Goal: Information Seeking & Learning: Find specific fact

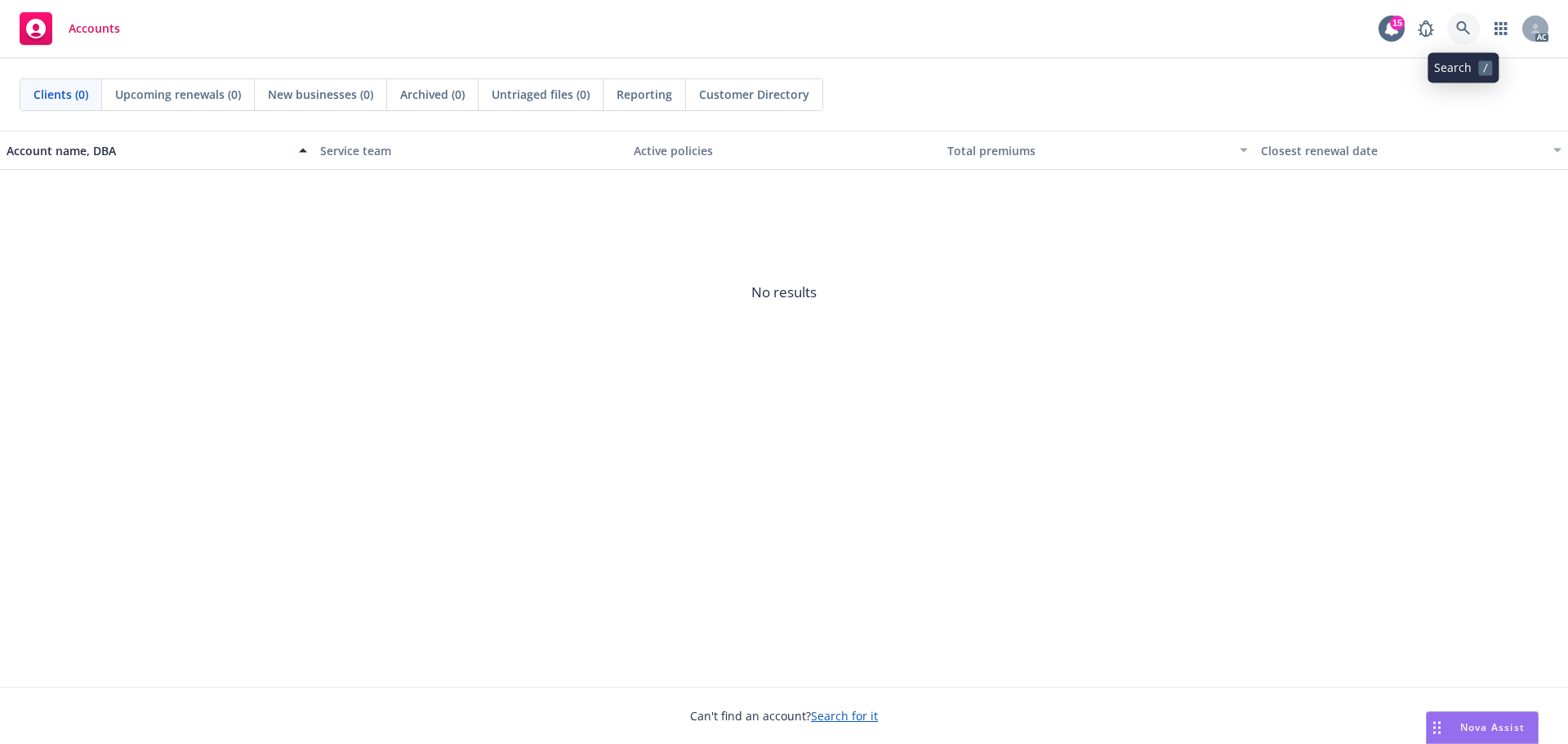
click at [1458, 32] on icon at bounding box center [1464, 28] width 15 height 15
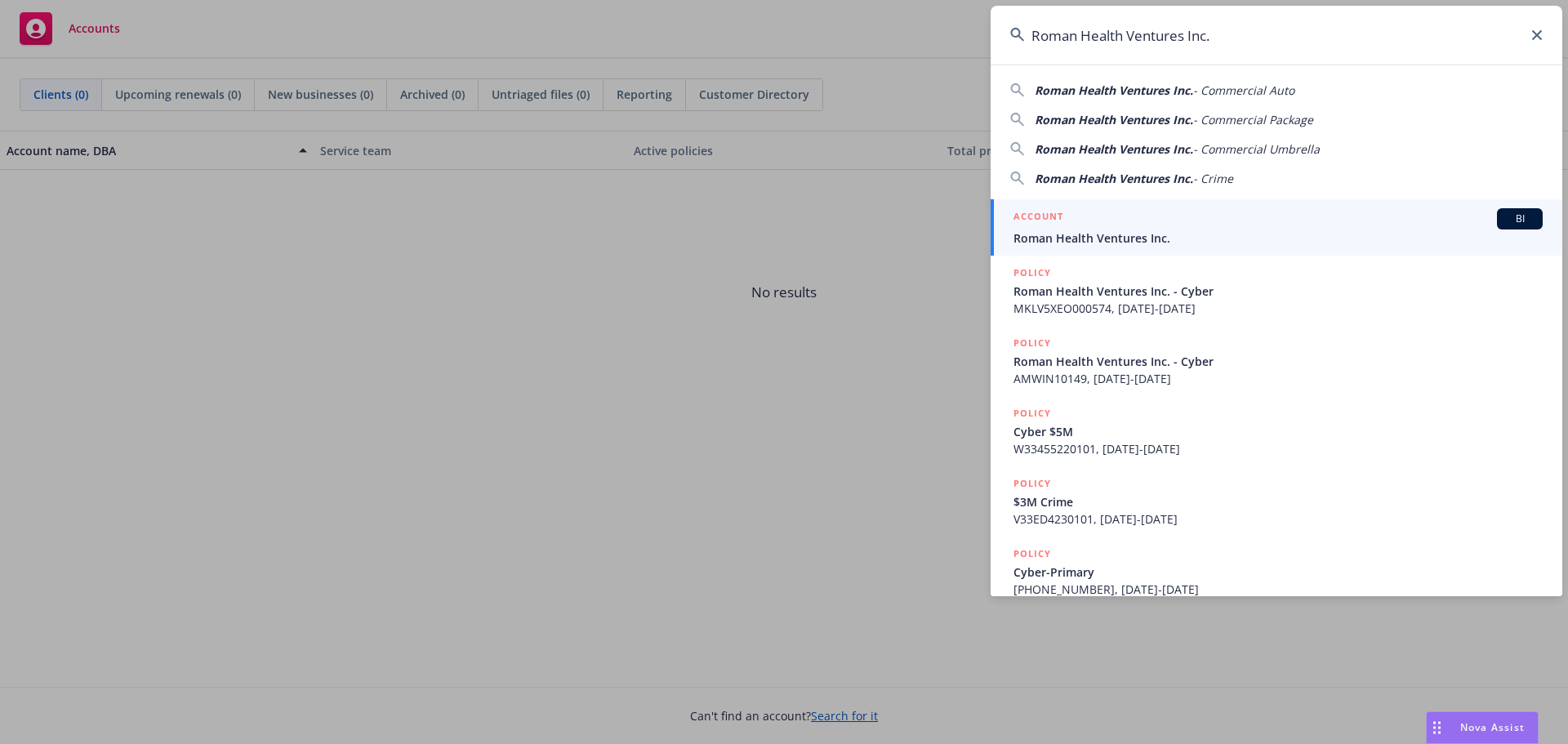
type input "Roman Health Ventures Inc."
click at [1153, 241] on span "Roman Health Ventures Inc." at bounding box center [1277, 238] width 529 height 17
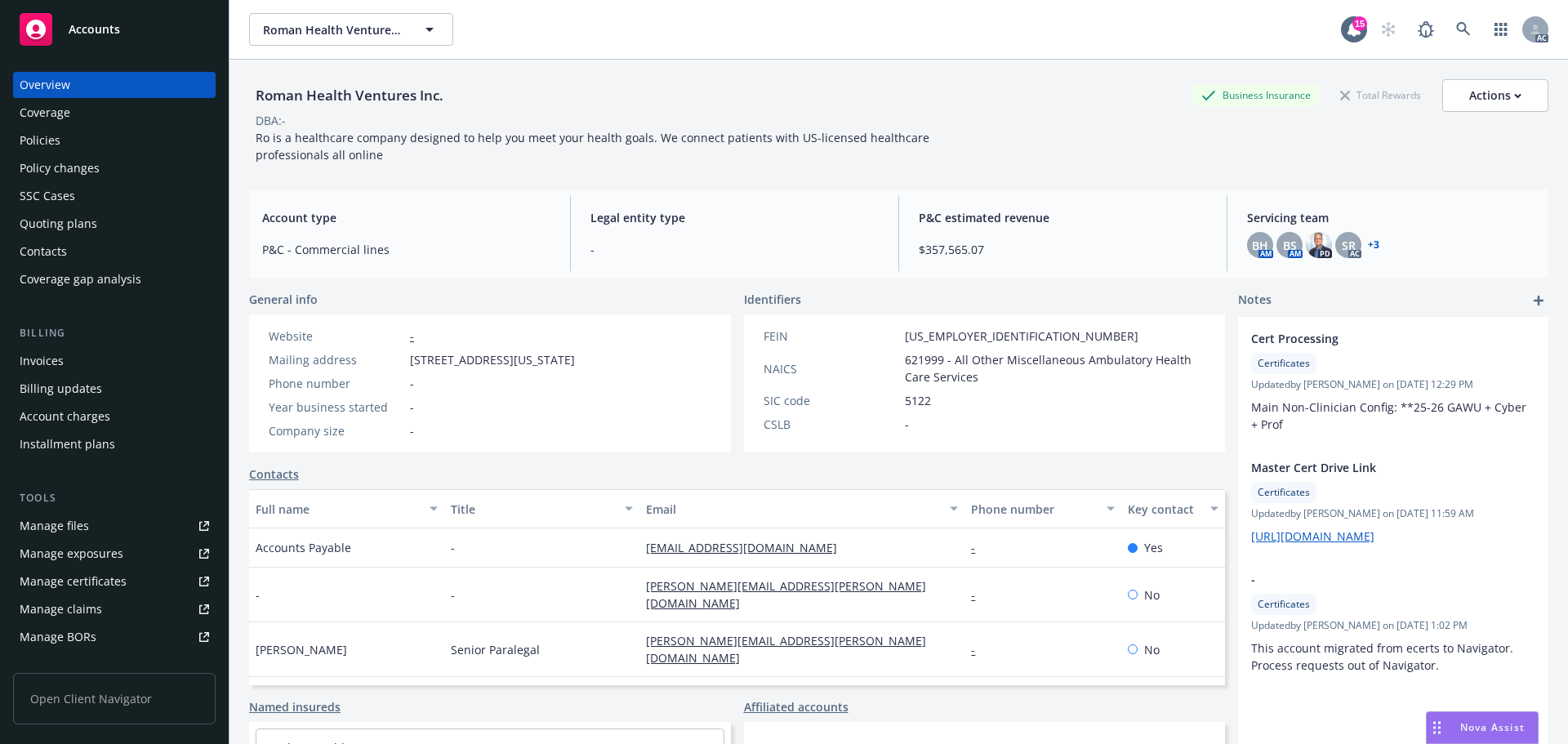
click at [93, 153] on div "Overview Coverage Policies Policy changes SSC Cases Quoting plans Contacts Cove…" at bounding box center [115, 182] width 203 height 221
click at [96, 162] on div "Policy changes" at bounding box center [60, 168] width 80 height 27
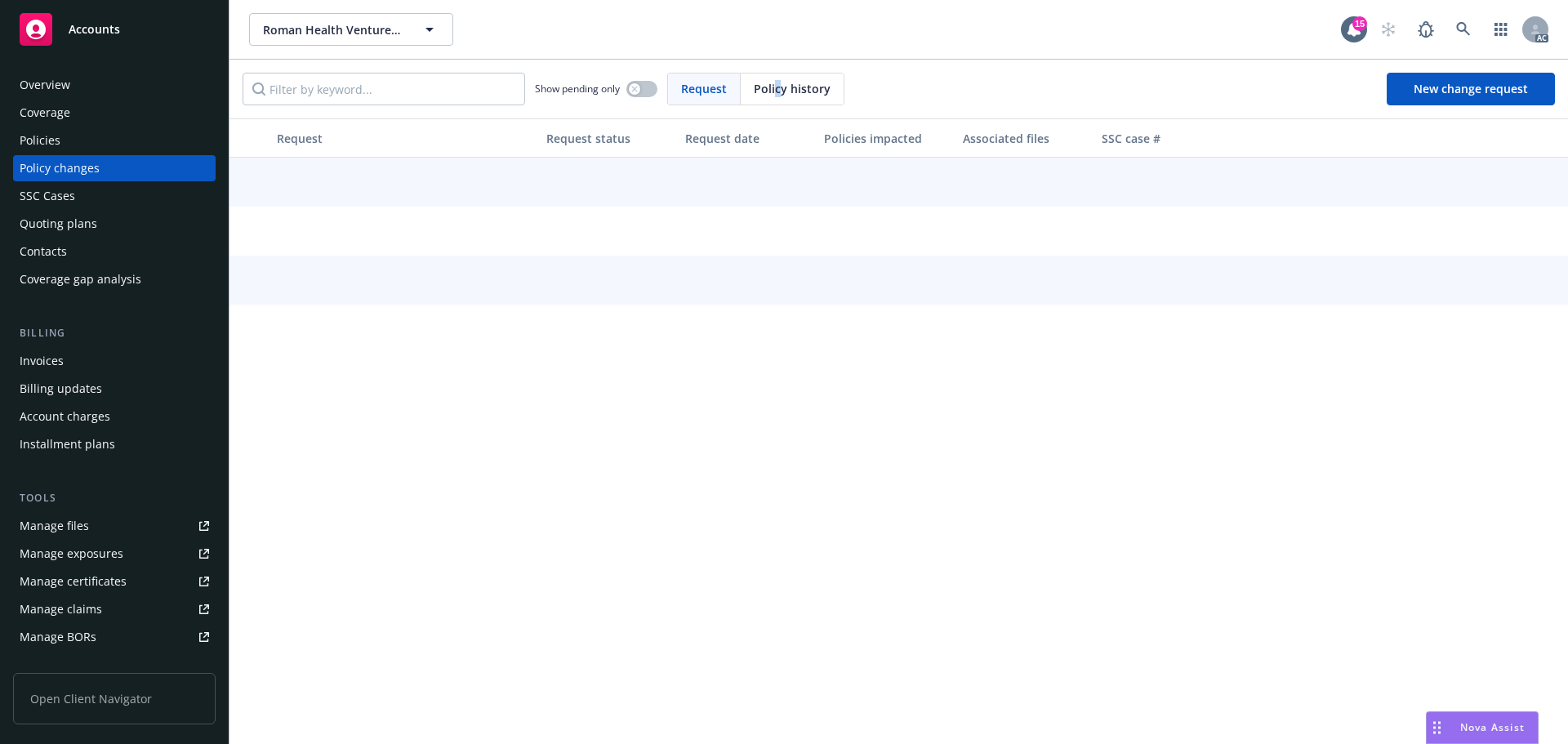
click at [759, 89] on span "Policy history" at bounding box center [792, 89] width 77 height 17
click at [426, 90] on input "Filter by keyword..." at bounding box center [383, 89] width 283 height 33
paste input "130007743"
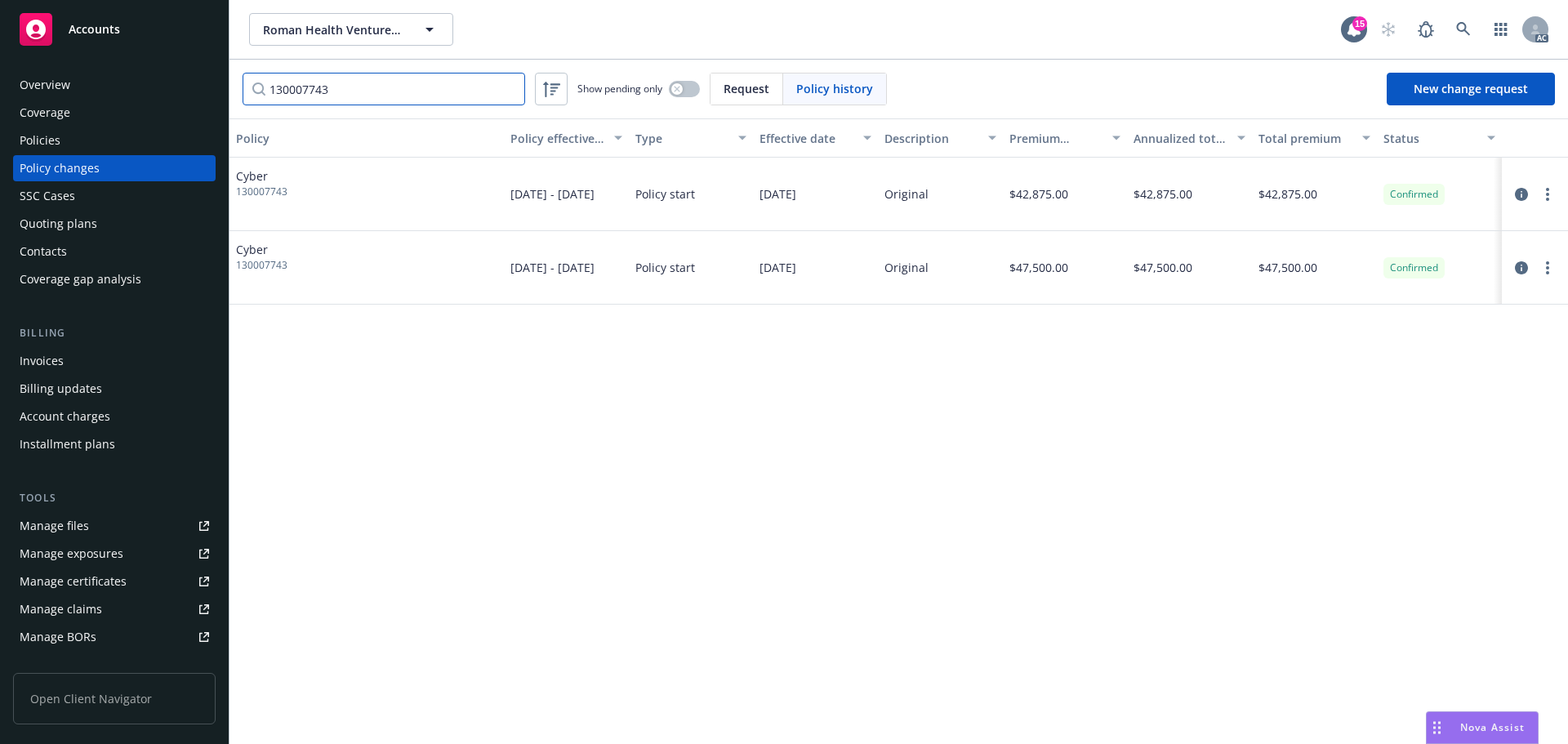
type input "130007743"
click at [80, 151] on div "Policies" at bounding box center [115, 141] width 189 height 27
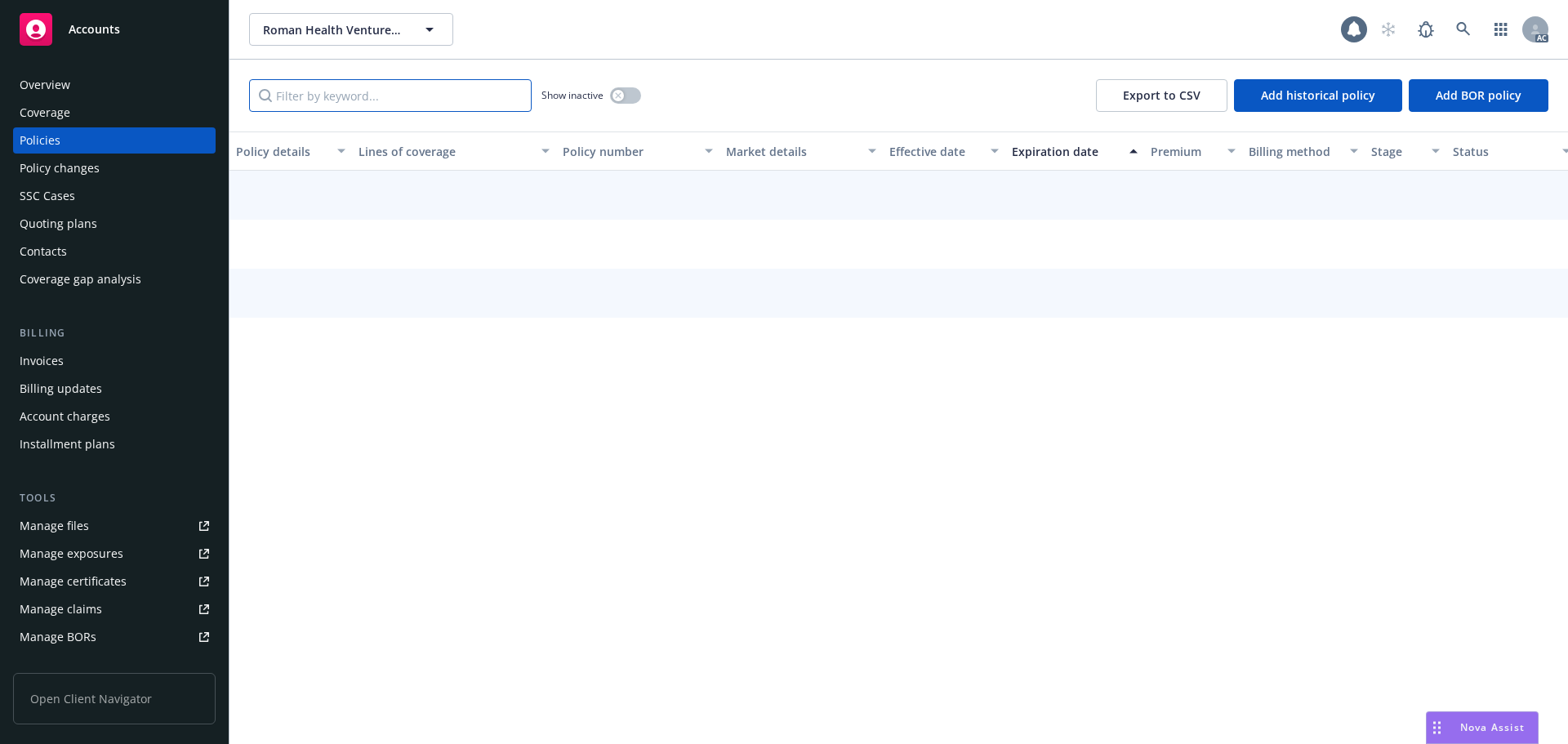
click at [340, 97] on input "Filter by keyword..." at bounding box center [390, 96] width 283 height 33
paste input "130007743"
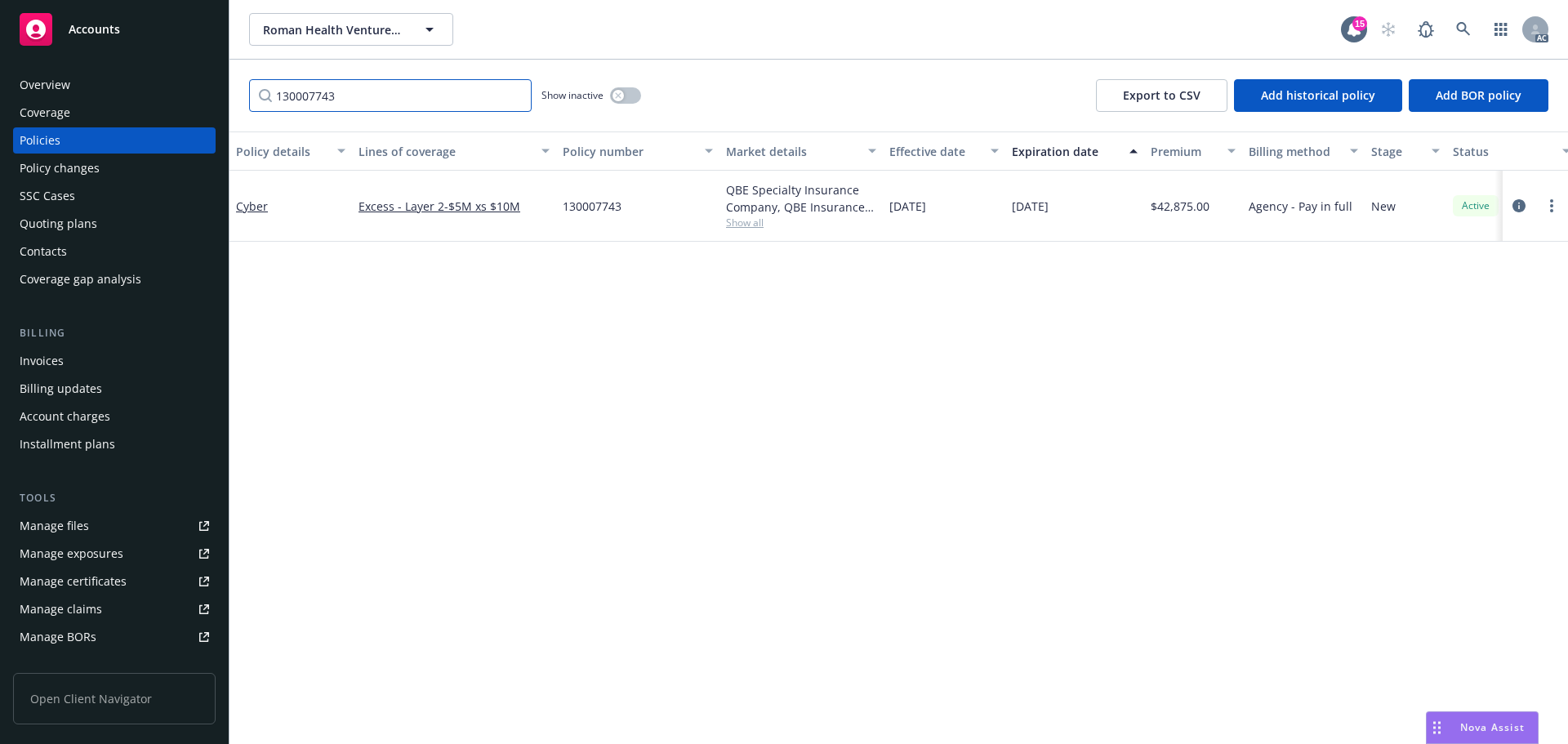
type input "130007743"
click at [1462, 29] on icon at bounding box center [1464, 29] width 15 height 15
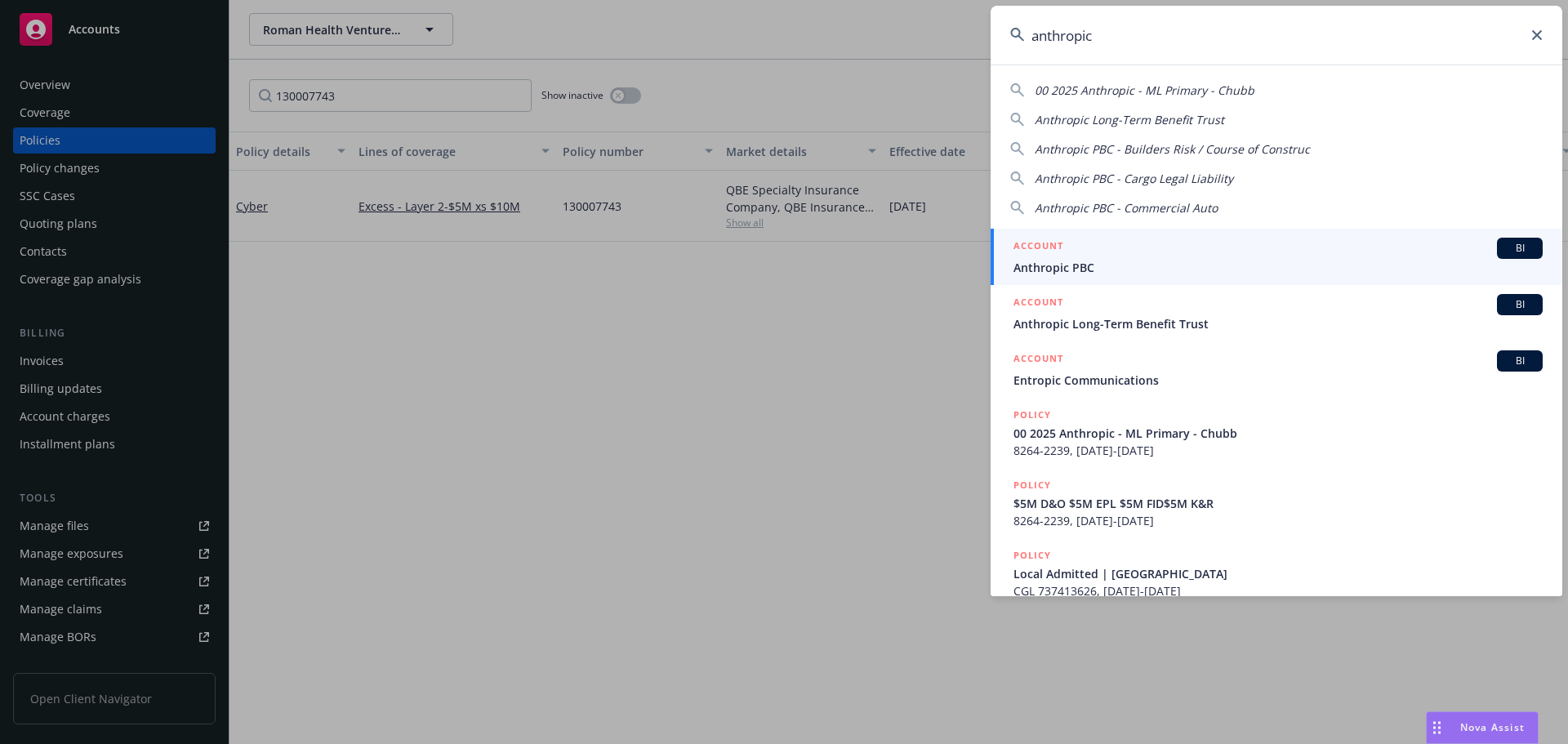
type input "anthropic"
click at [1091, 254] on div "ACCOUNT BI" at bounding box center [1277, 248] width 529 height 21
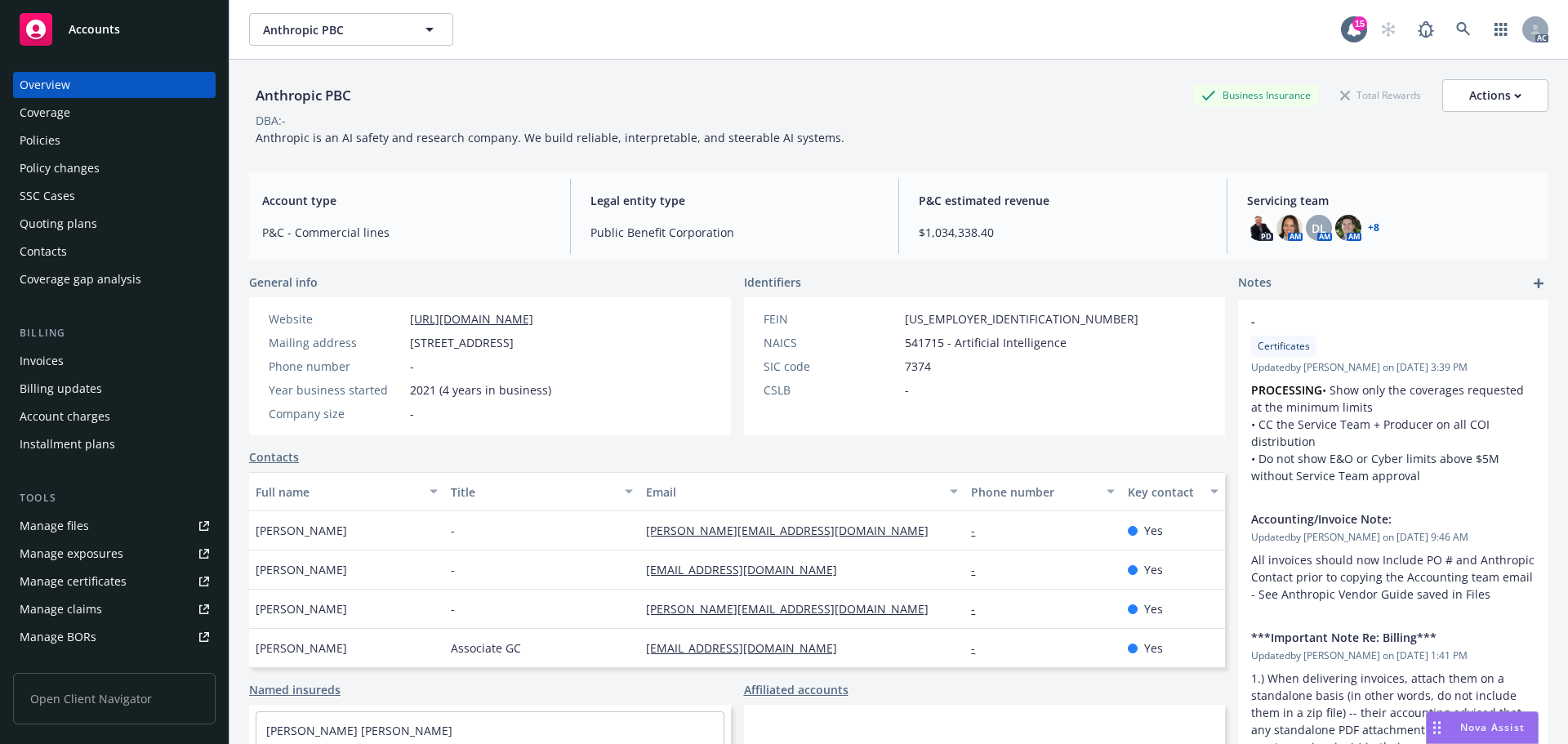
click at [100, 163] on div "Policy changes" at bounding box center [115, 168] width 189 height 27
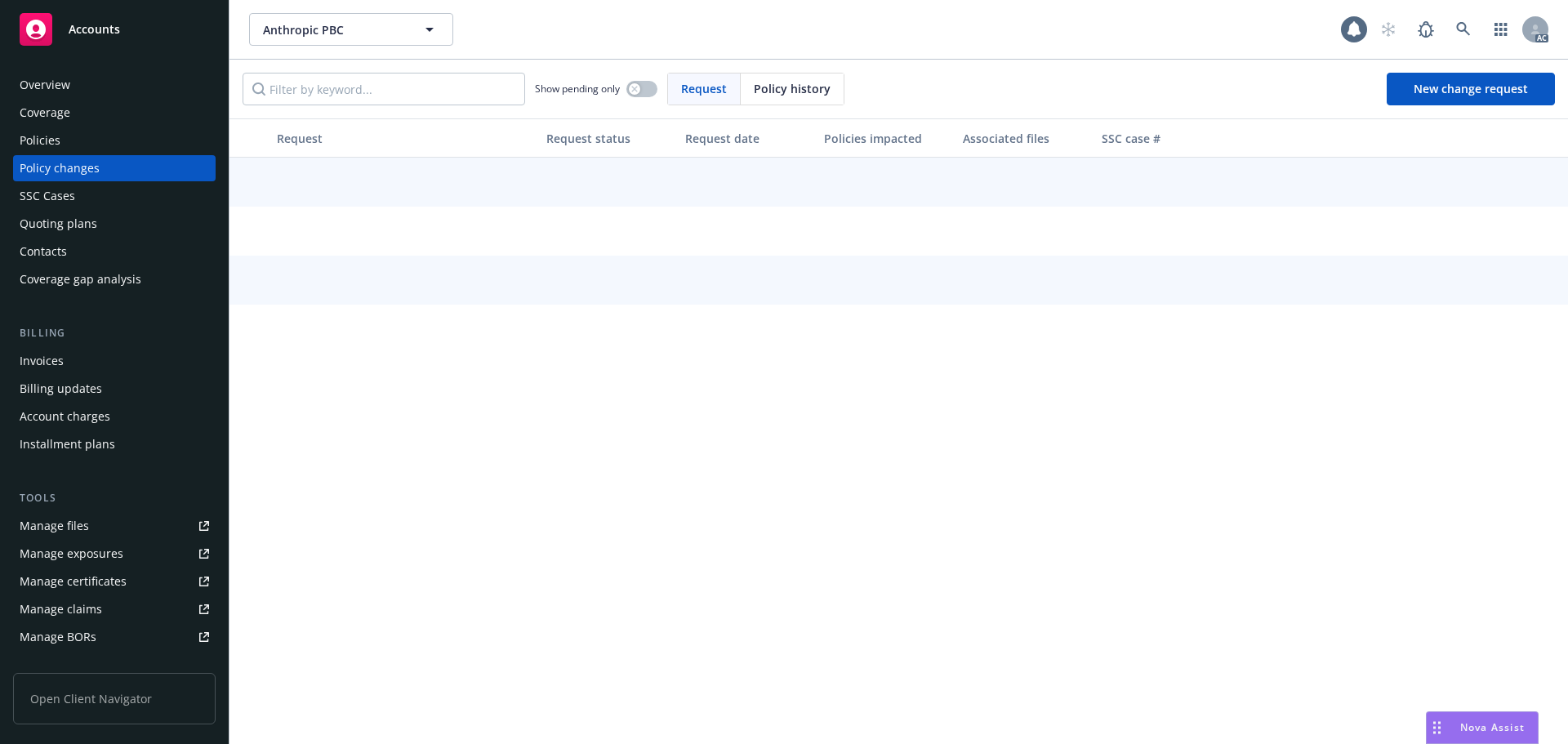
drag, startPoint x: 809, startPoint y: 92, endPoint x: 492, endPoint y: 81, distance: 317.2
click at [778, 95] on span "Policy history" at bounding box center [792, 89] width 77 height 17
click at [390, 94] on input "Filter by keyword..." at bounding box center [383, 89] width 283 height 33
paste input "GPT0594190700"
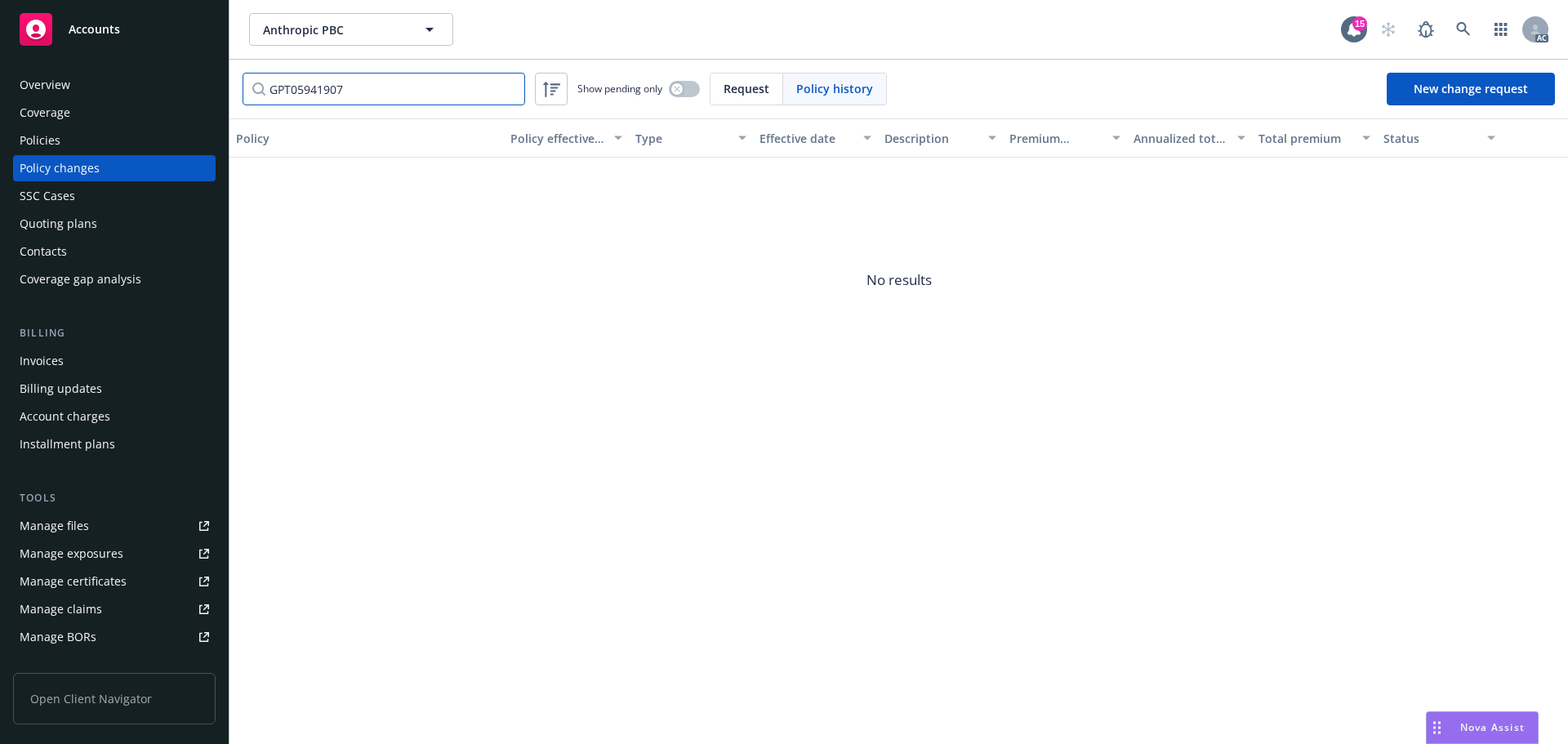
type input "GPT05941907"
drag, startPoint x: 812, startPoint y: 81, endPoint x: 491, endPoint y: 101, distance: 321.6
click at [809, 85] on span "Policy history" at bounding box center [834, 89] width 77 height 17
click at [510, 92] on input "GPT05941907" at bounding box center [383, 89] width 283 height 33
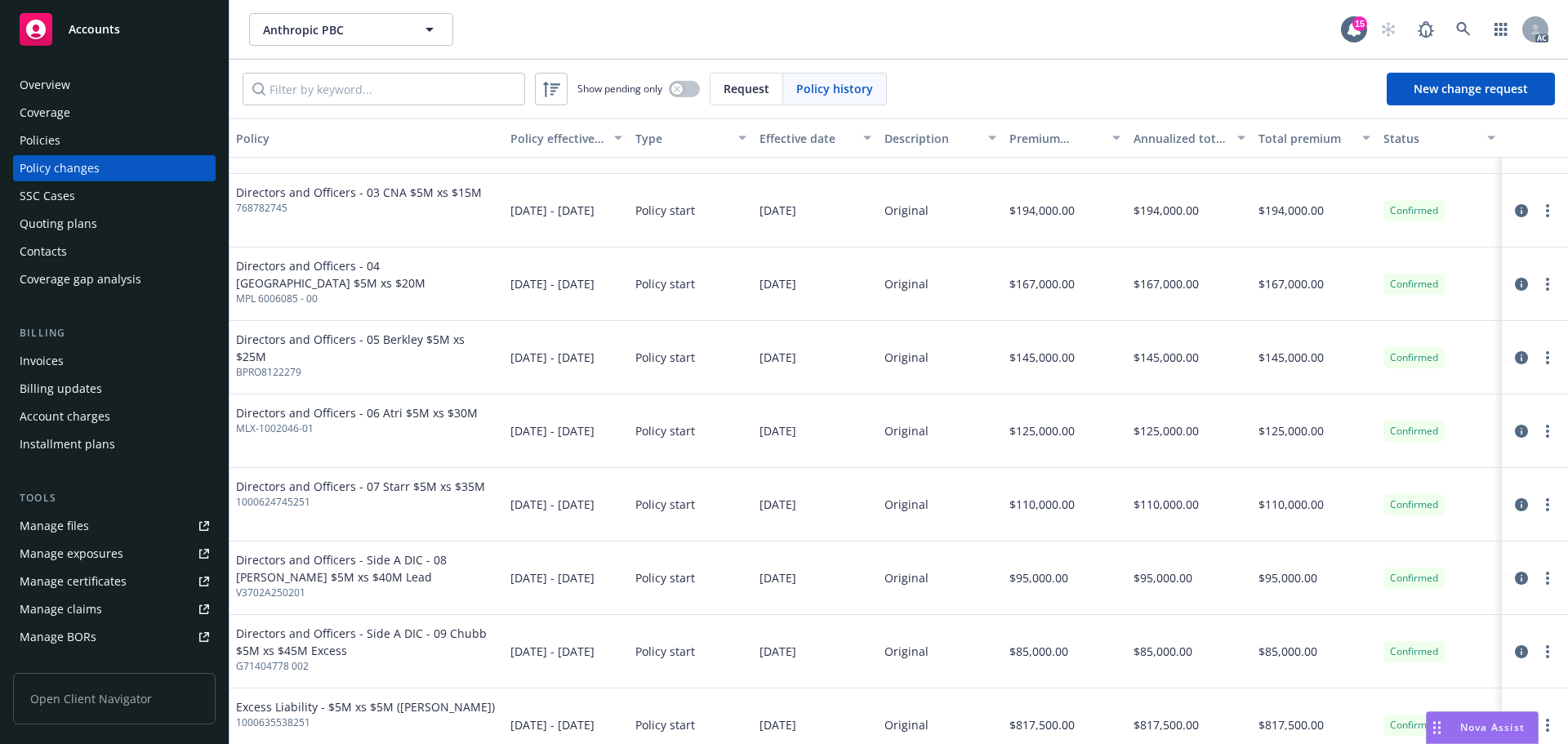
scroll to position [2205, 0]
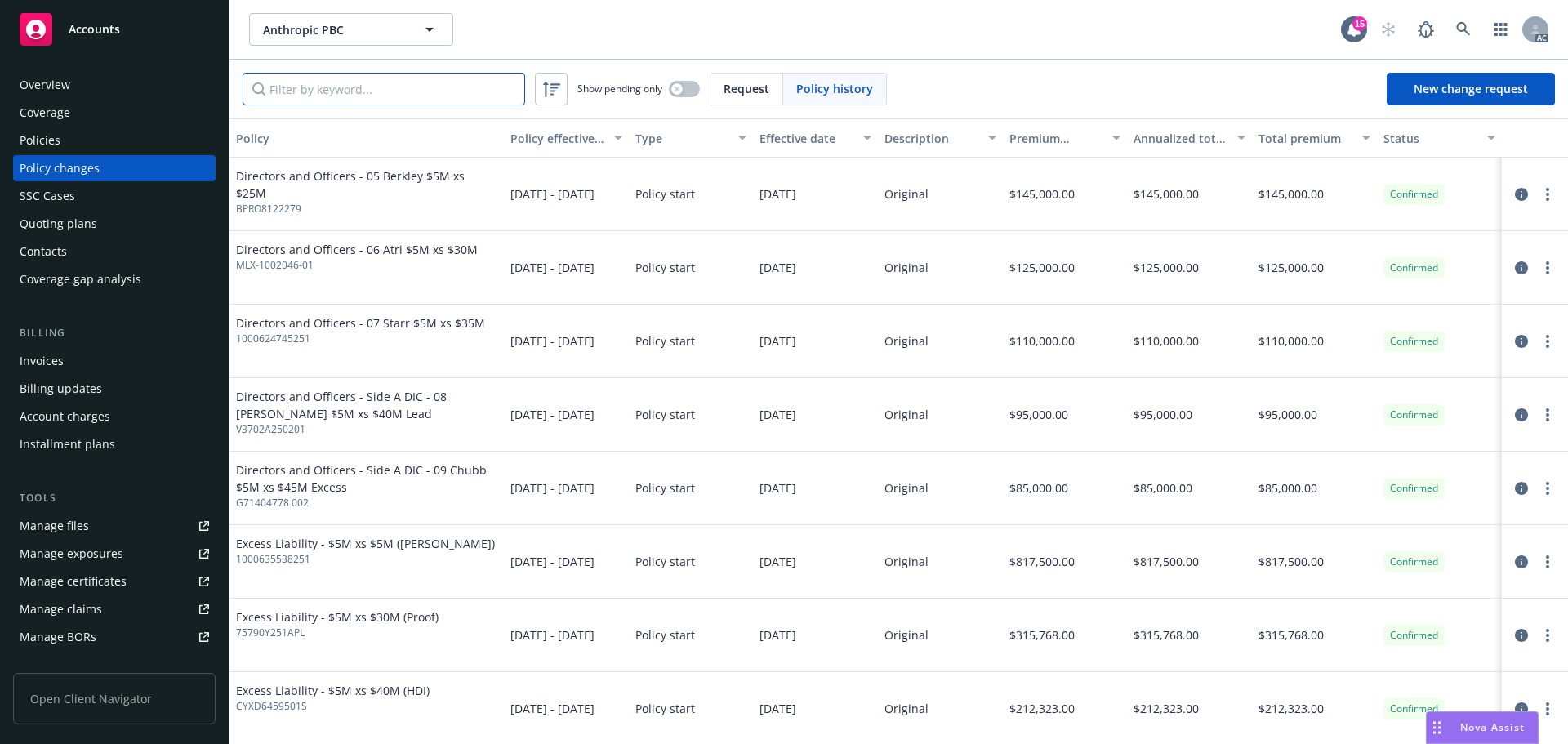
click at [373, 80] on input "Filter by keyword..." at bounding box center [383, 89] width 283 height 33
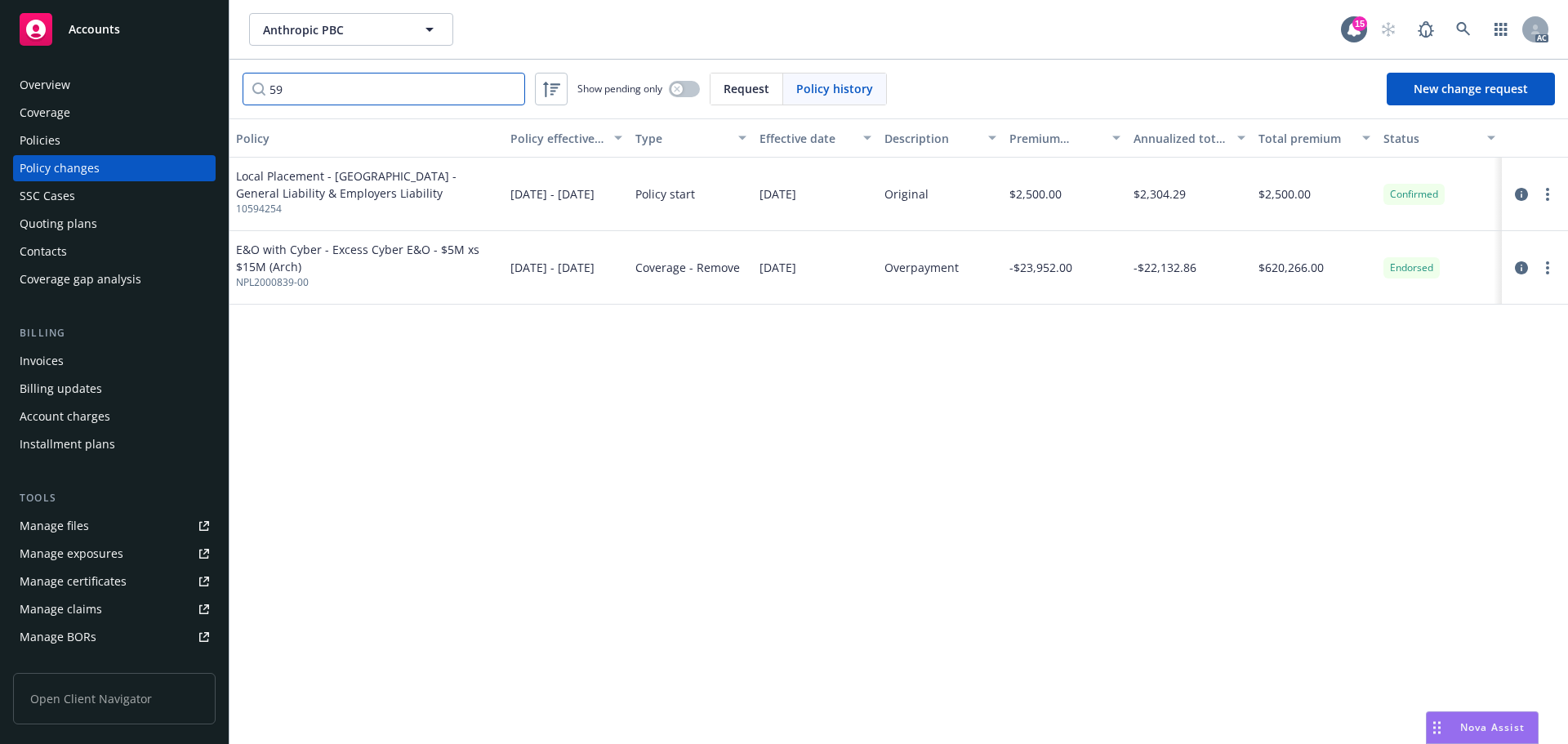
type input "5"
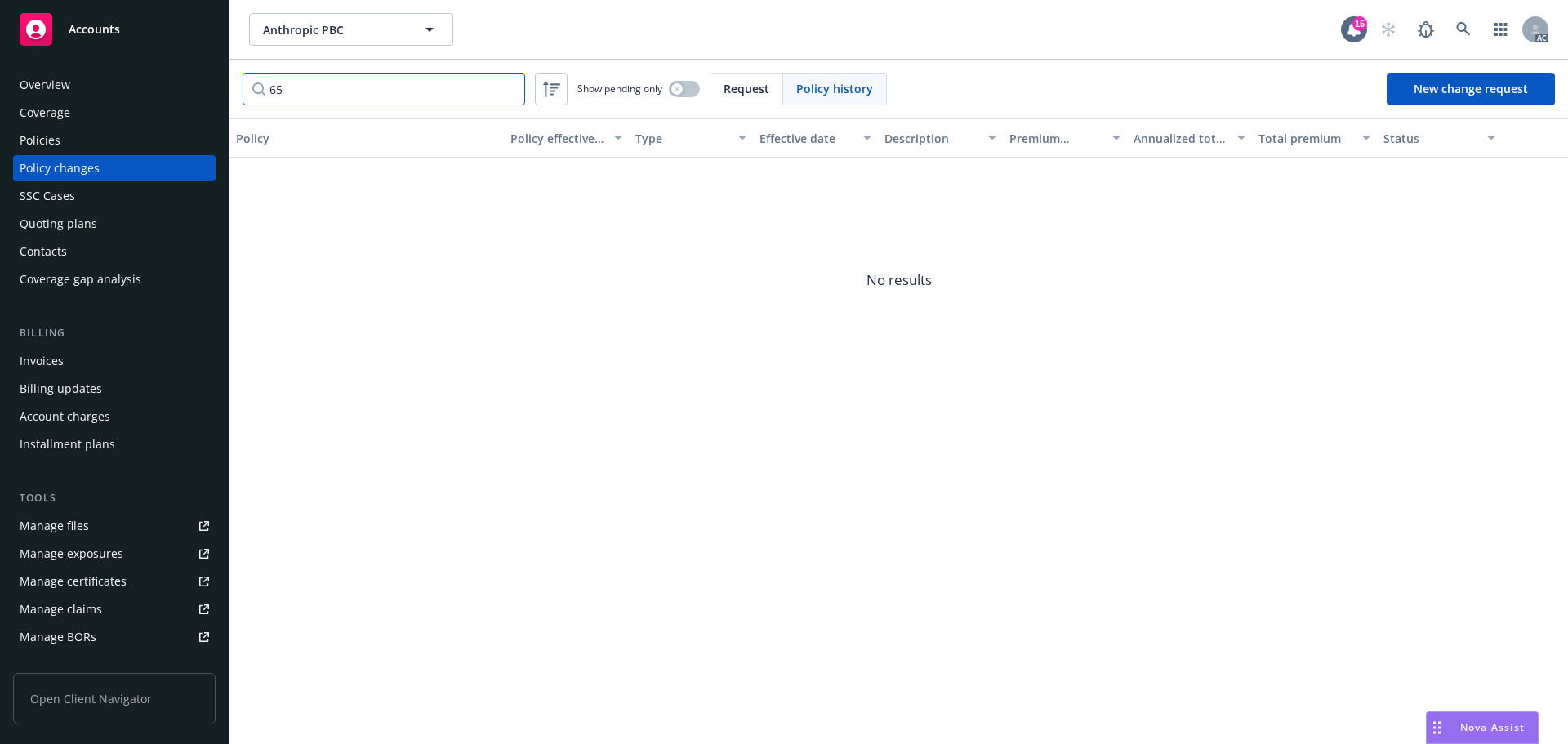
type input "6"
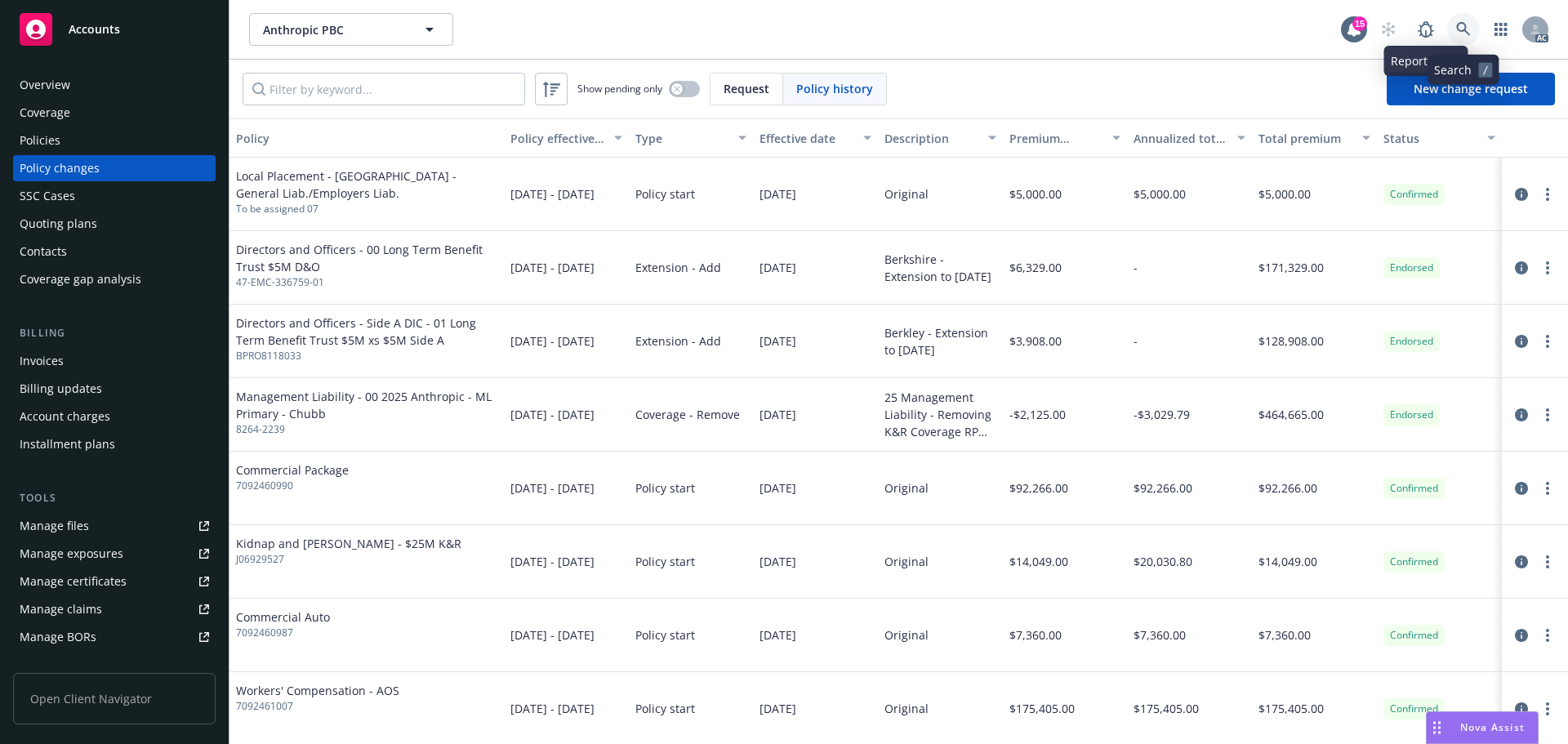
click at [1470, 21] on link at bounding box center [1463, 29] width 33 height 33
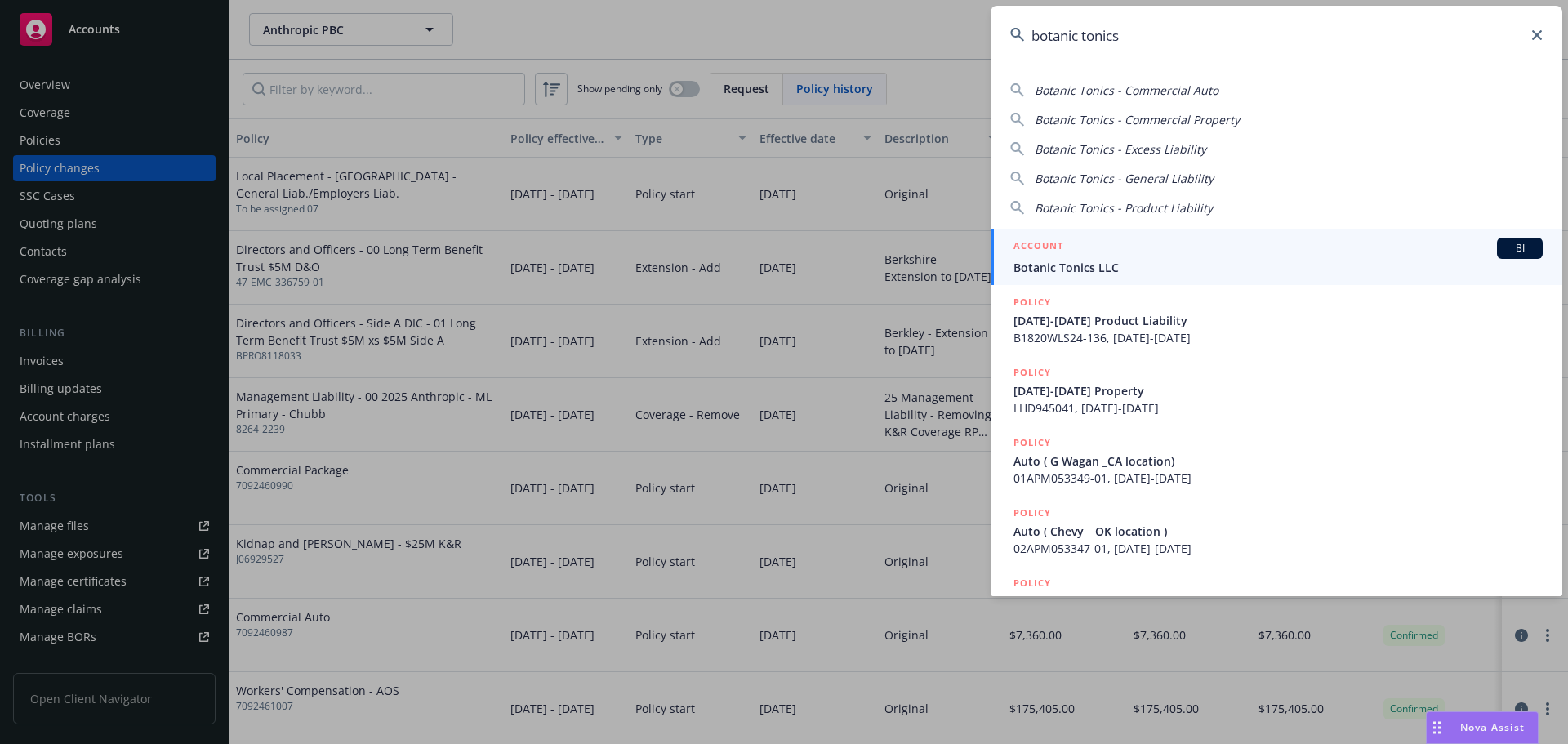
type input "botanic tonics"
click at [1153, 271] on span "Botanic Tonics LLC" at bounding box center [1277, 268] width 529 height 17
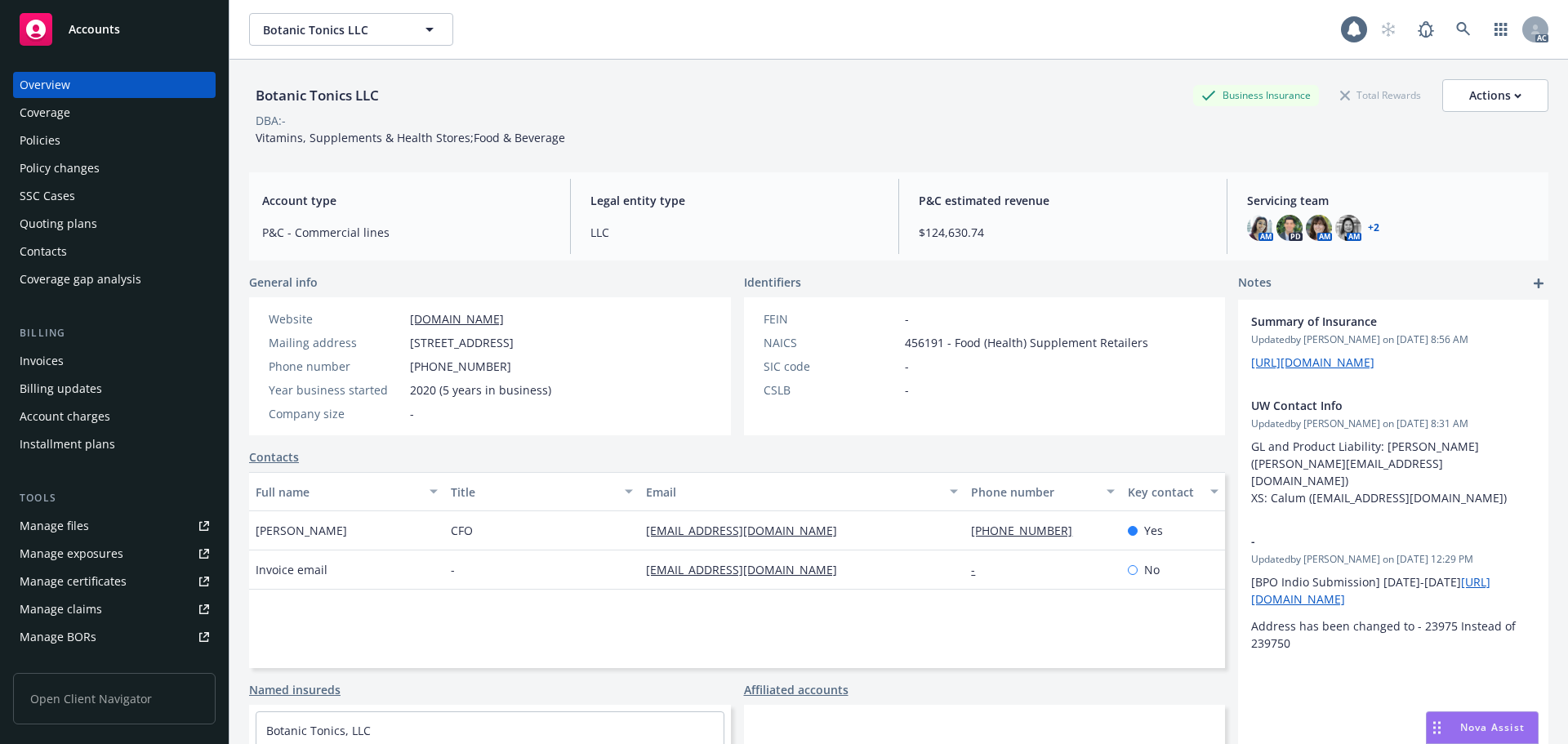
click at [120, 164] on div "Policy changes" at bounding box center [115, 168] width 189 height 27
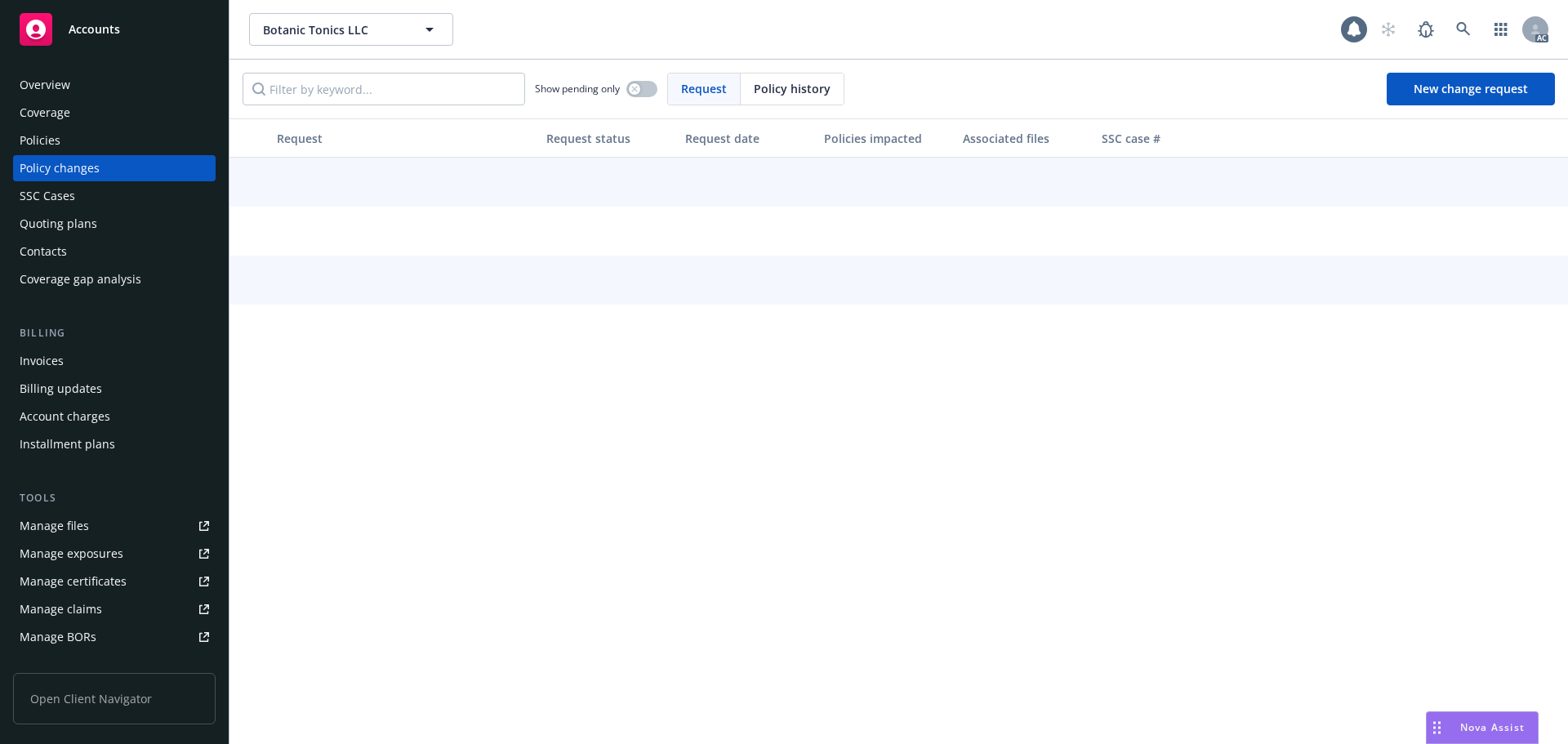
click at [760, 84] on span "Policy history" at bounding box center [792, 89] width 77 height 17
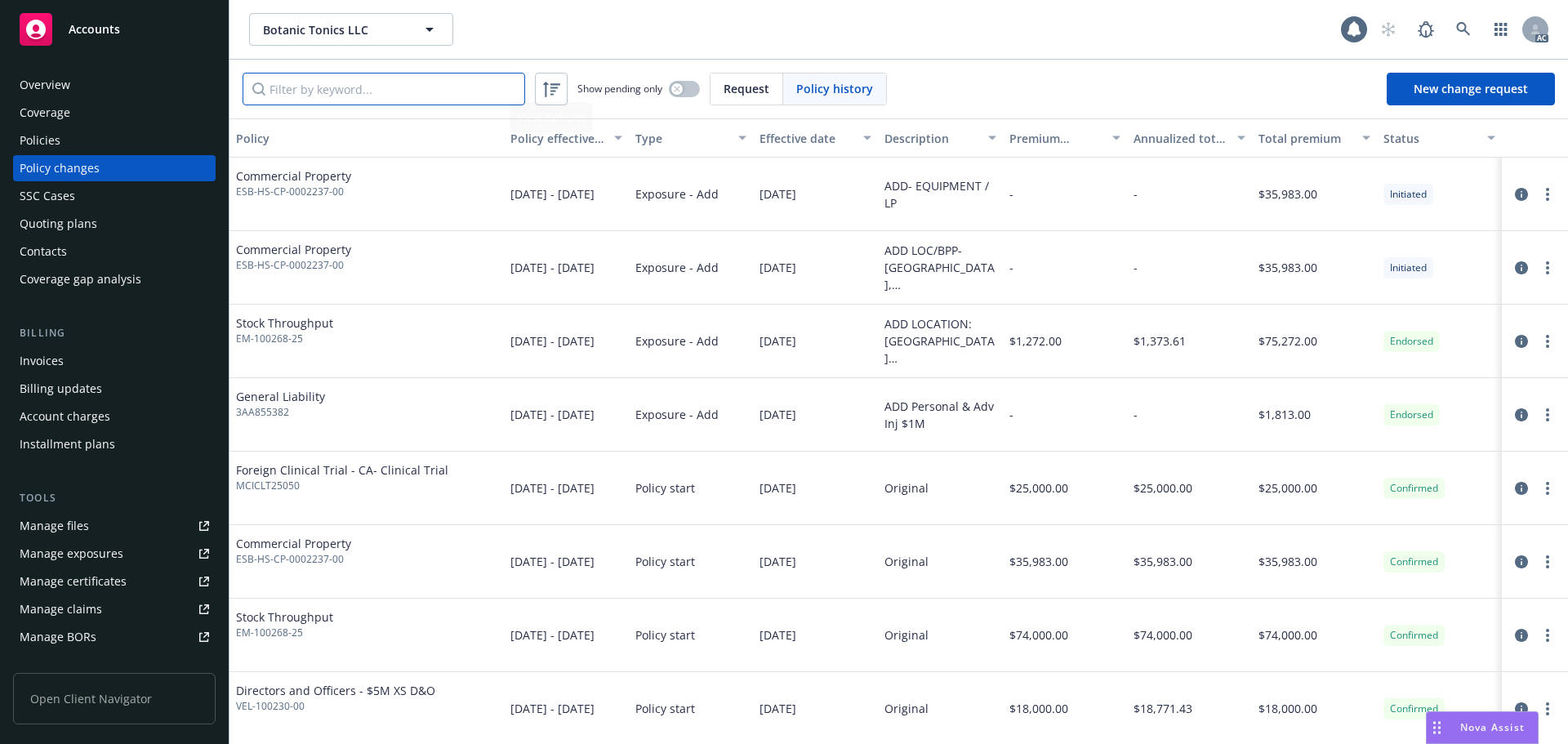
click at [440, 86] on input "Filter by keyword..." at bounding box center [383, 89] width 283 height 33
paste input "MPL0954375000"
type input "MPL0954375000"
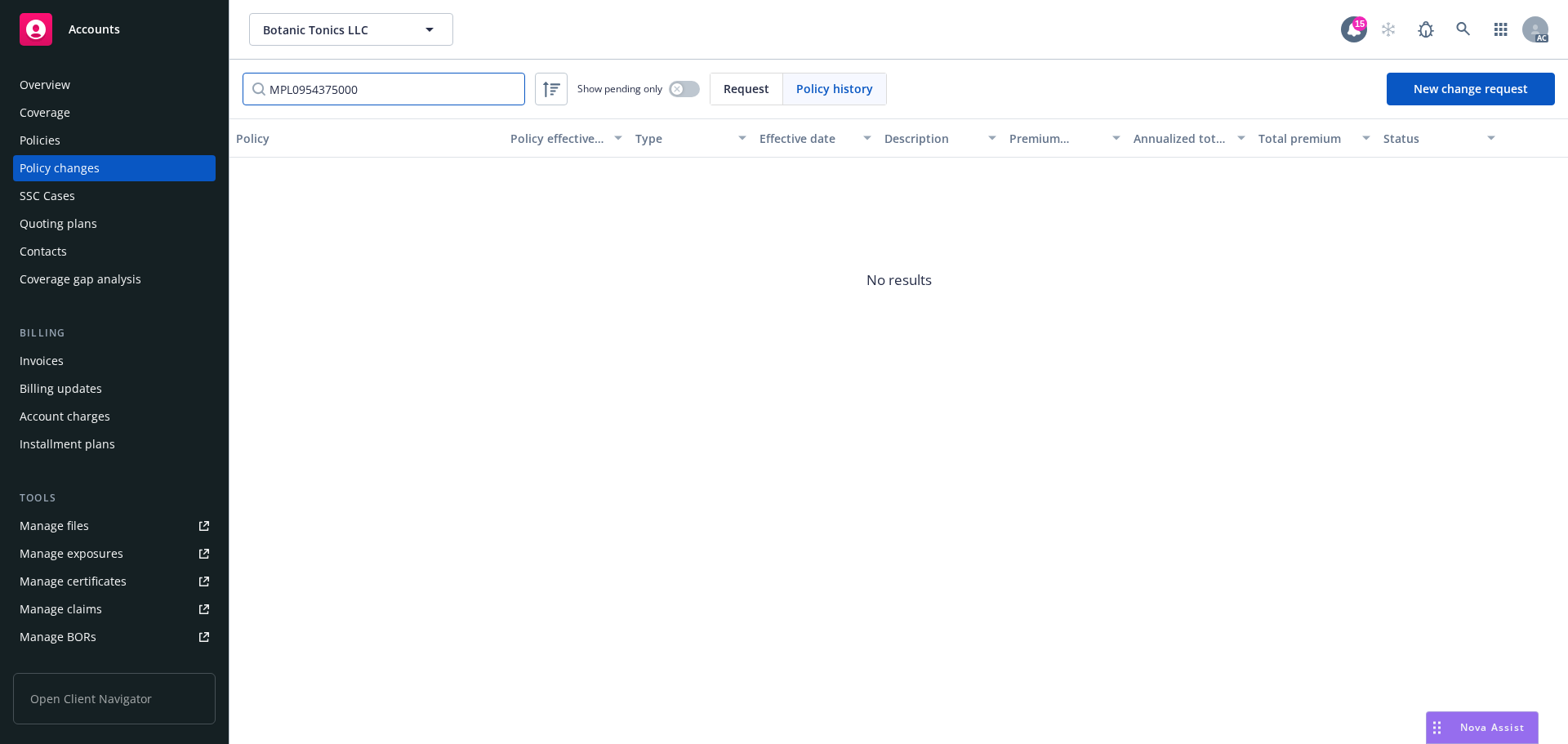
click at [511, 91] on input "MPL0954375000" at bounding box center [383, 89] width 283 height 33
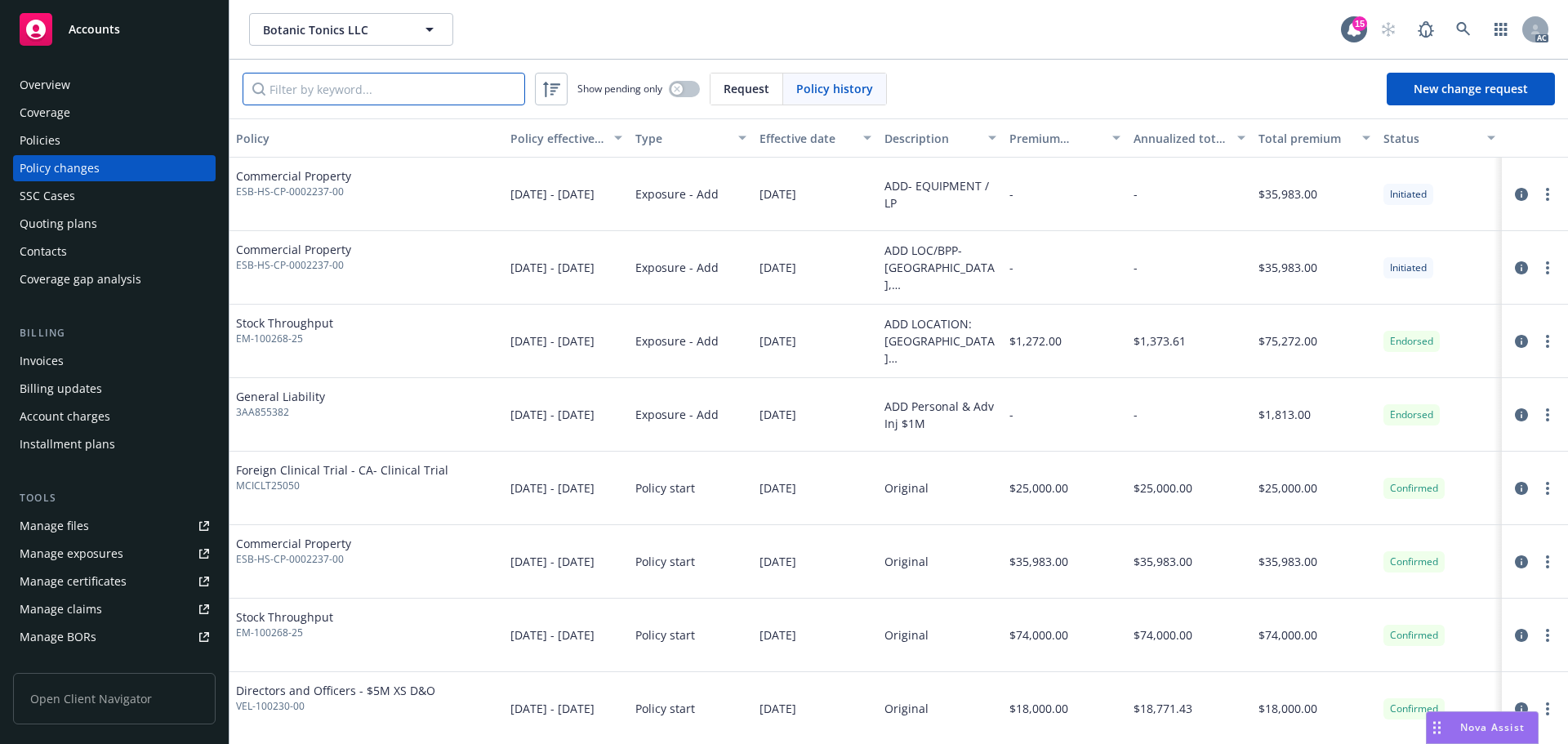
click at [396, 80] on input "Filter by keyword..." at bounding box center [383, 89] width 283 height 33
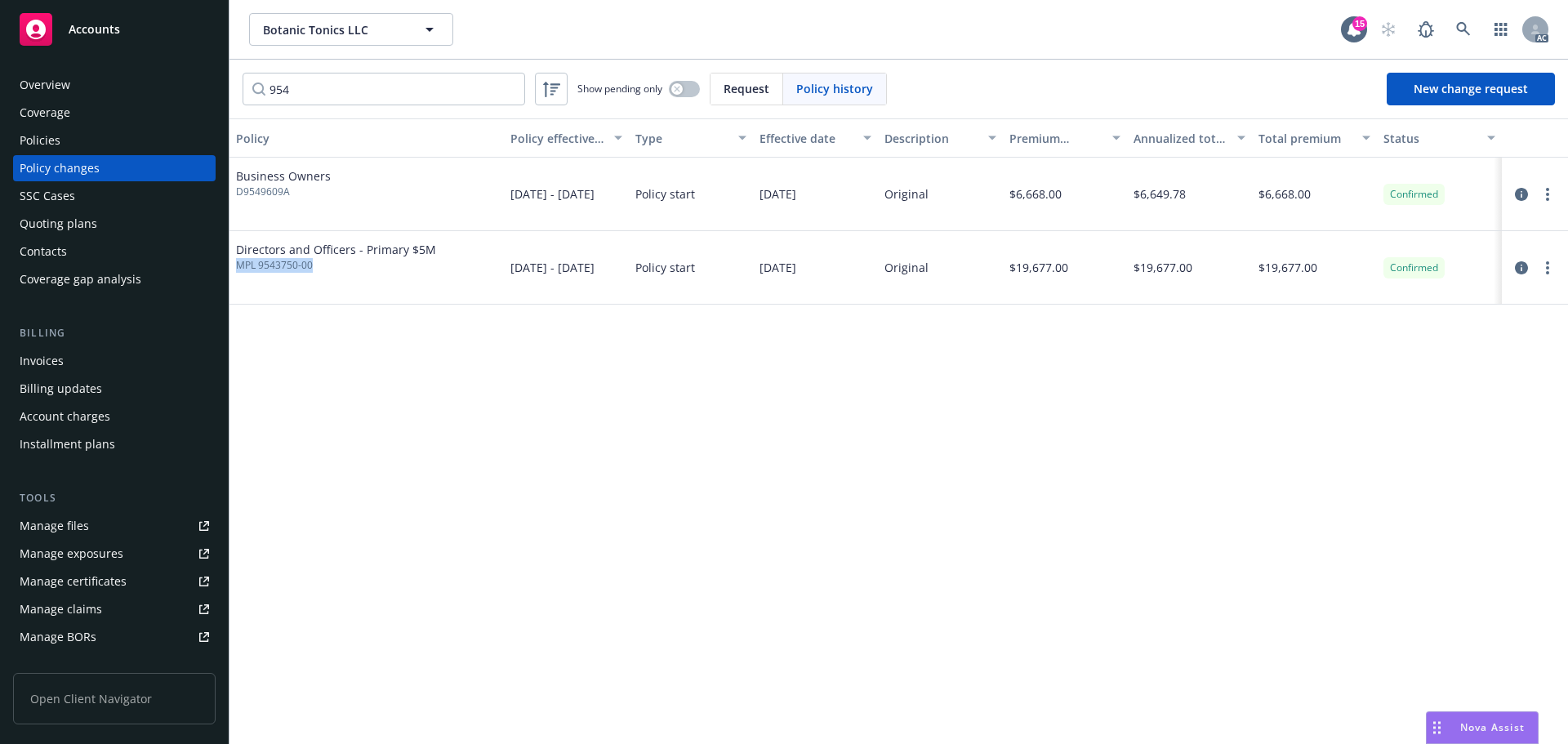
drag, startPoint x: 330, startPoint y: 262, endPoint x: 235, endPoint y: 269, distance: 95.3
click at [235, 269] on div "Directors and Officers - Primary $5M MPL 9543750-00" at bounding box center [366, 268] width 274 height 74
copy span "MPL 9543750-00"
click at [350, 80] on input "954" at bounding box center [383, 89] width 283 height 33
paste input "MPL 9543750-00"
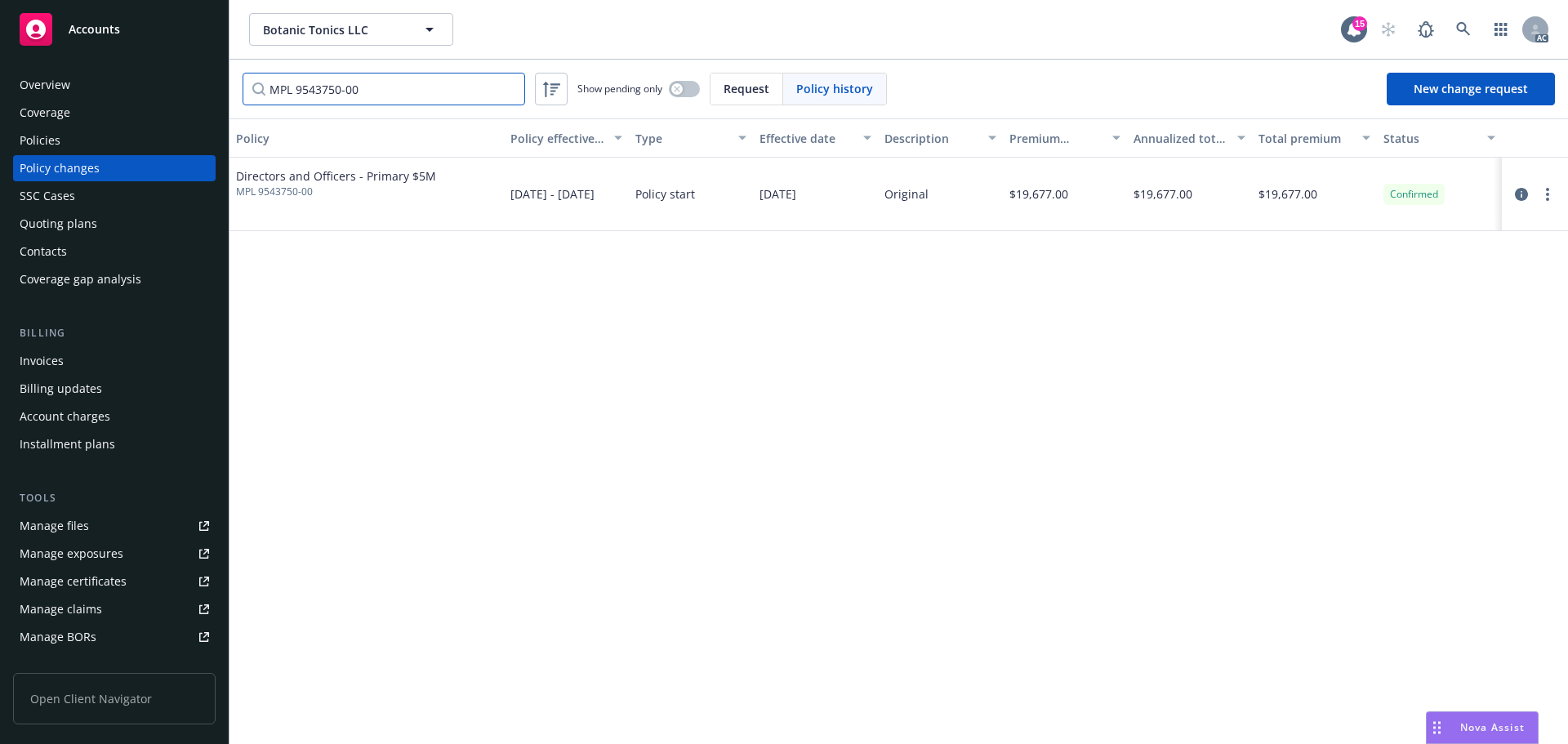
type input "MPL 9543750-00"
click at [94, 140] on div "Policies" at bounding box center [115, 141] width 189 height 27
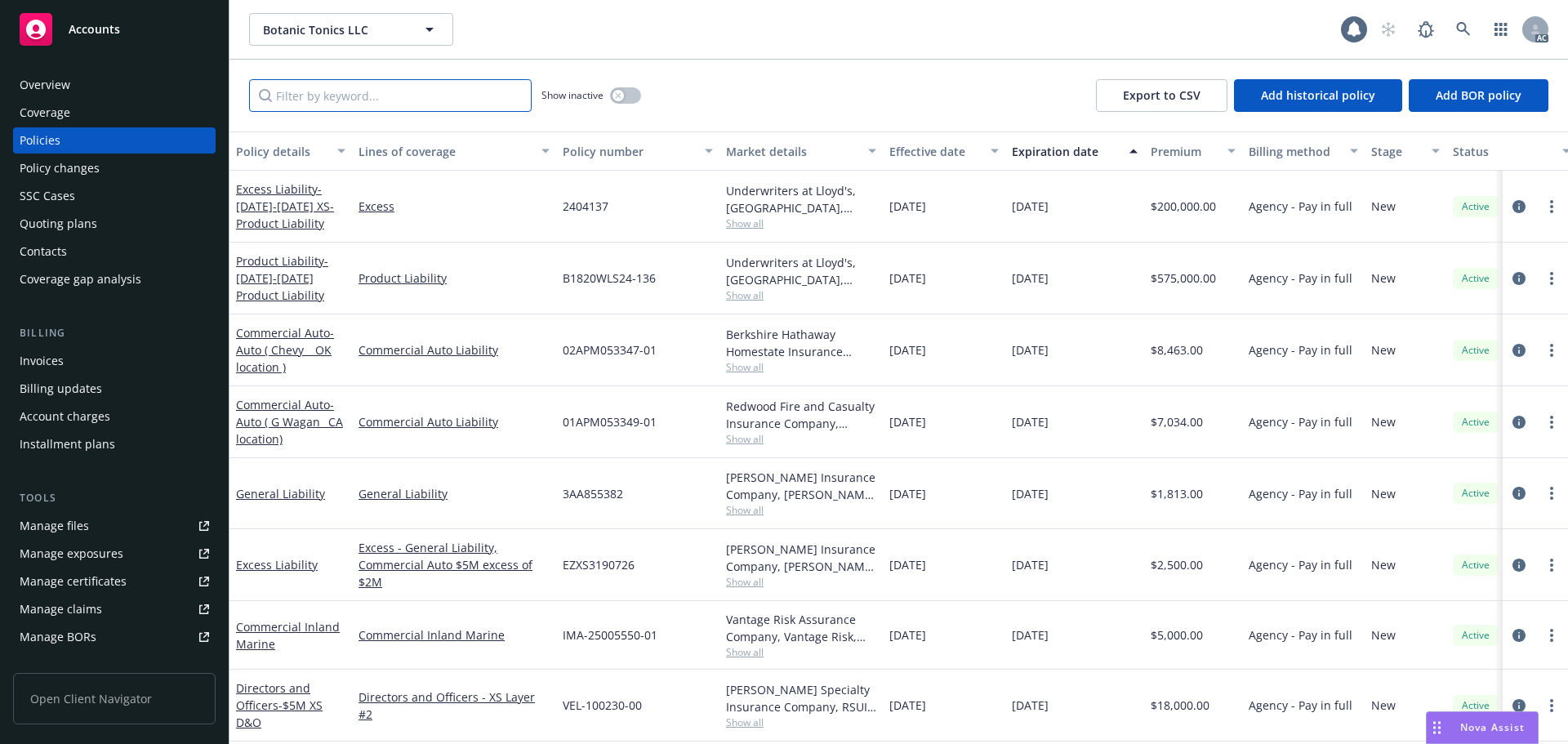
click at [436, 86] on input "Filter by keyword..." at bounding box center [390, 96] width 283 height 33
paste input "MPL 9543750-00"
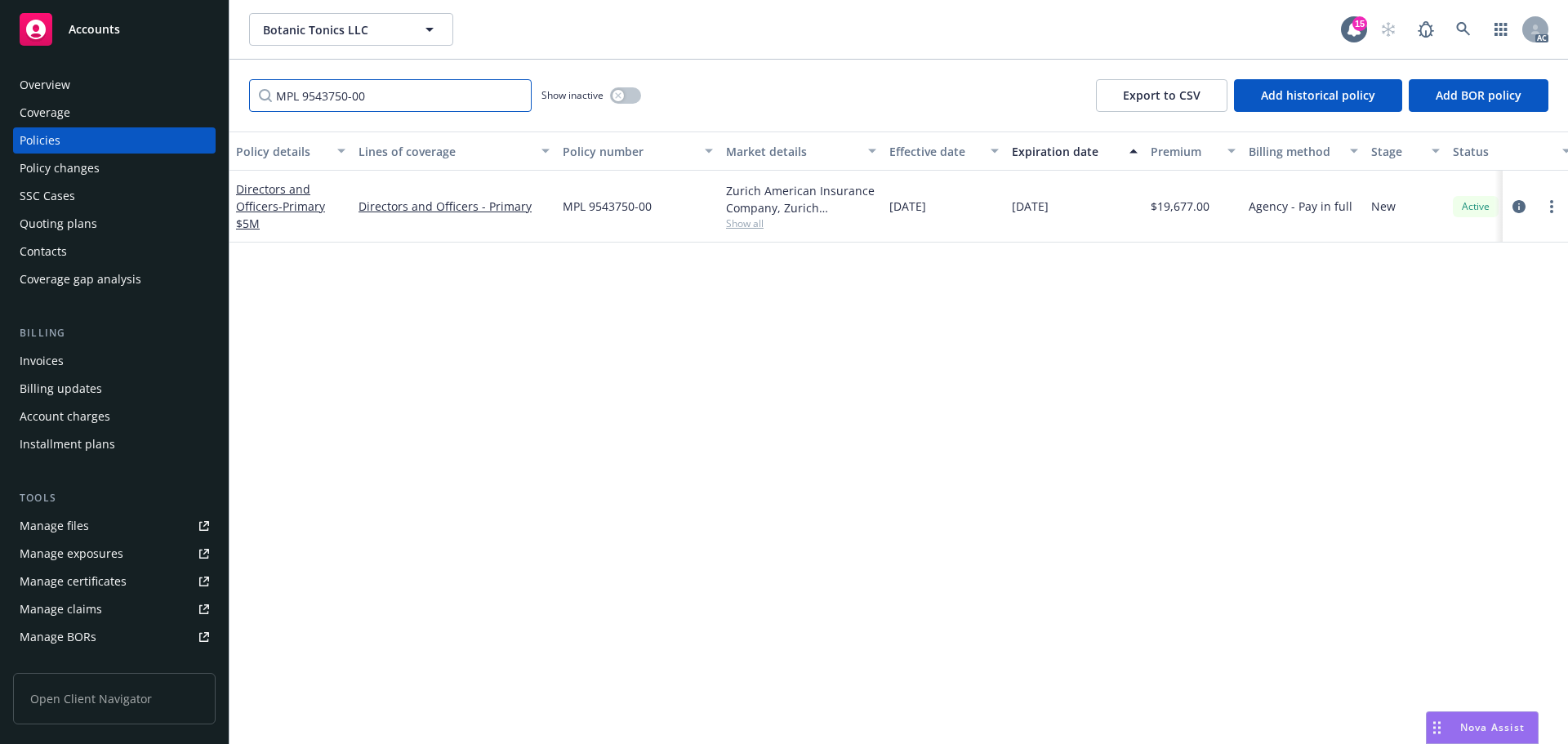
type input "MPL 9543750-00"
click at [1454, 33] on link at bounding box center [1463, 29] width 33 height 33
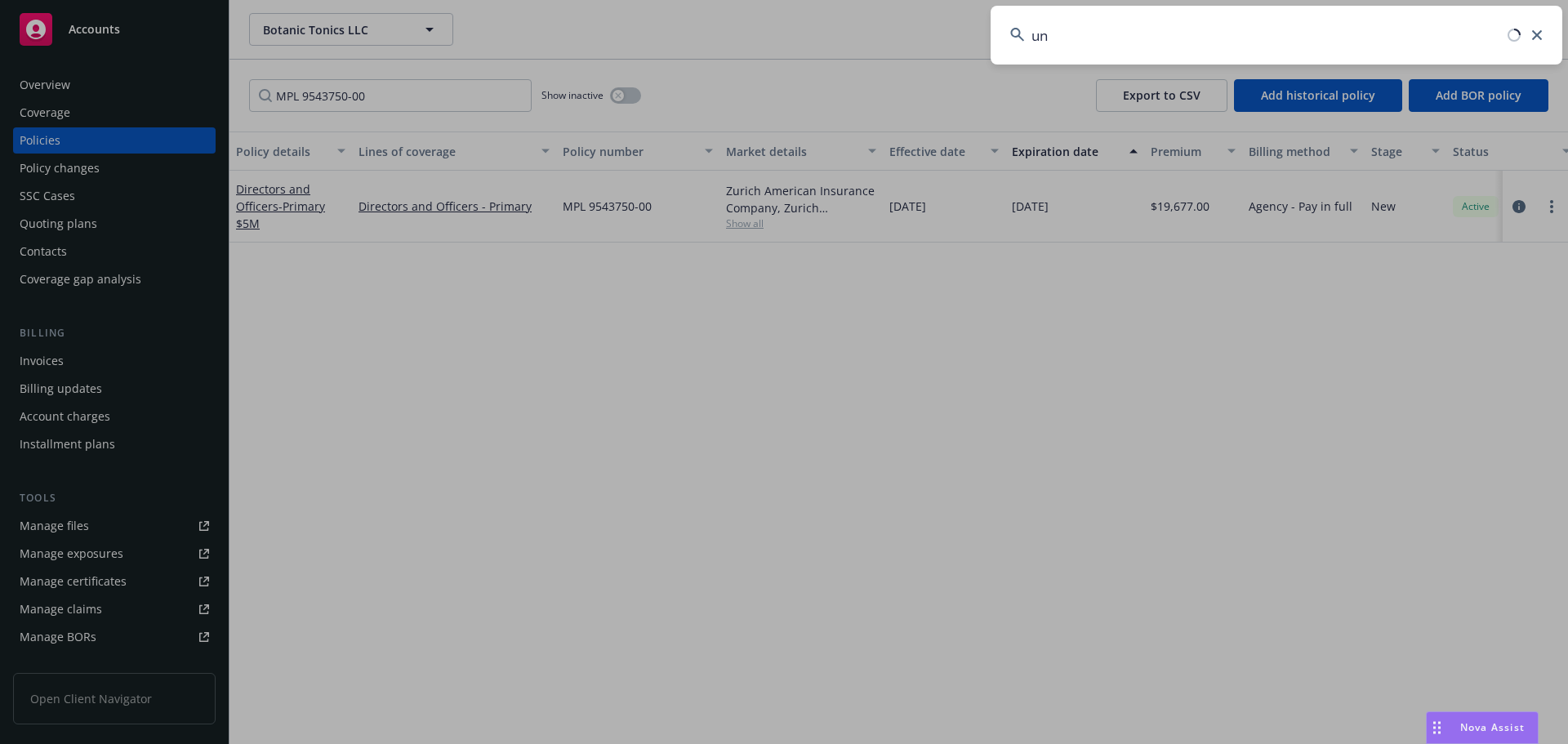
type input "u"
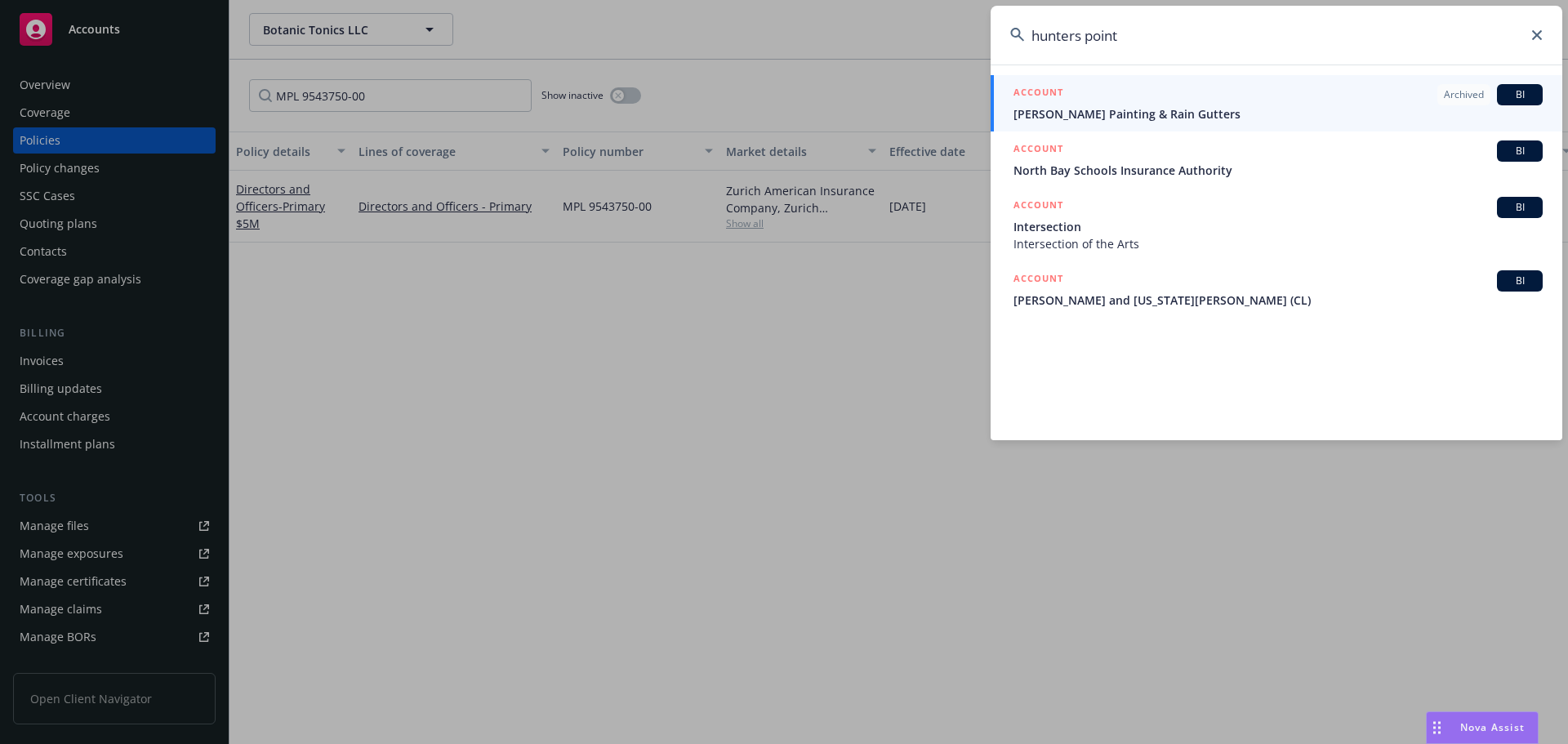
drag, startPoint x: 1194, startPoint y: 48, endPoint x: 1097, endPoint y: 45, distance: 97.0
click at [1103, 51] on input "hunters point" at bounding box center [1277, 35] width 572 height 59
click at [1128, 37] on input "hunters point" at bounding box center [1277, 35] width 572 height 59
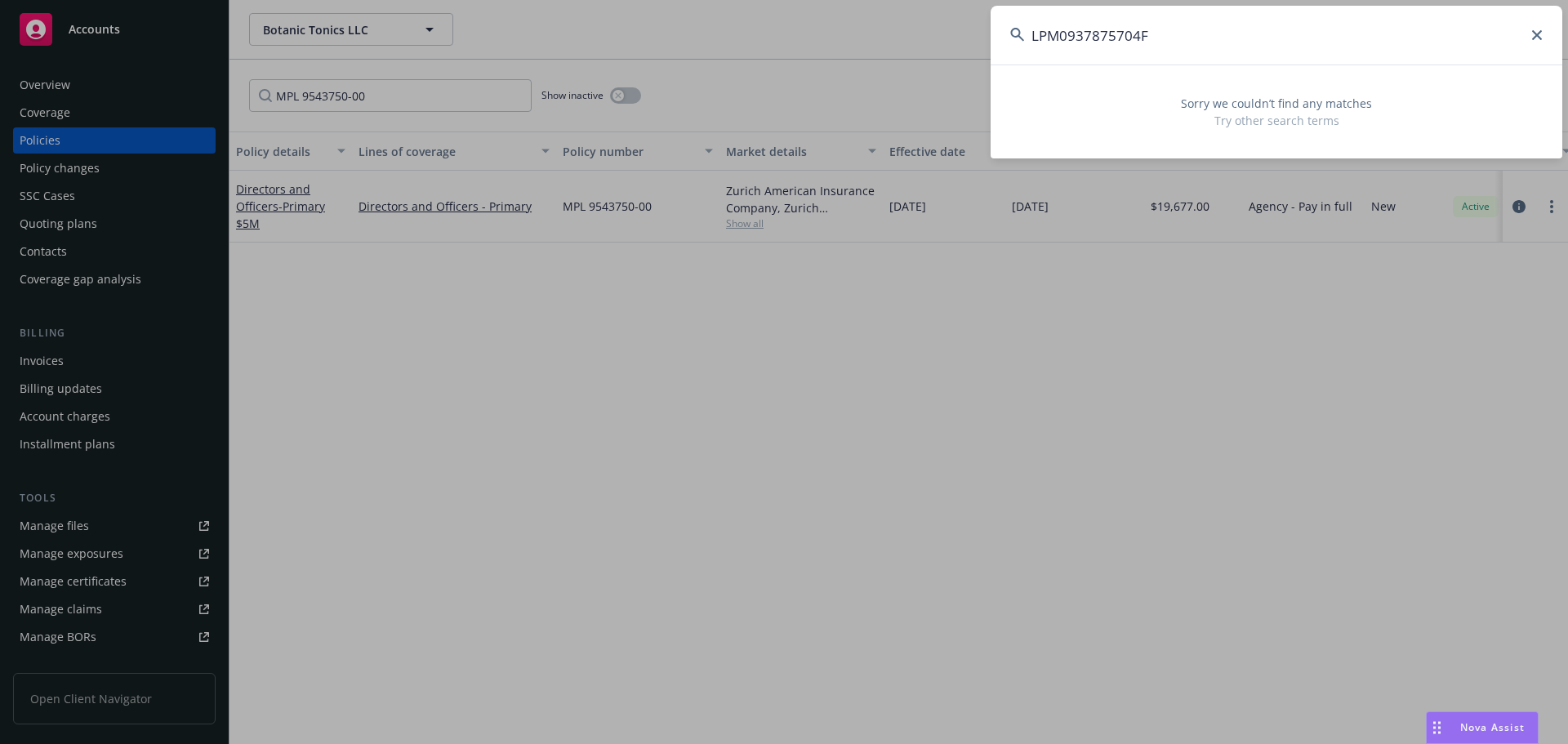
drag, startPoint x: 1186, startPoint y: 45, endPoint x: 944, endPoint y: 44, distance: 242.0
click at [944, 44] on div "LPM0937875704F Sorry we couldn’t find any matches Try other search terms" at bounding box center [784, 372] width 1568 height 744
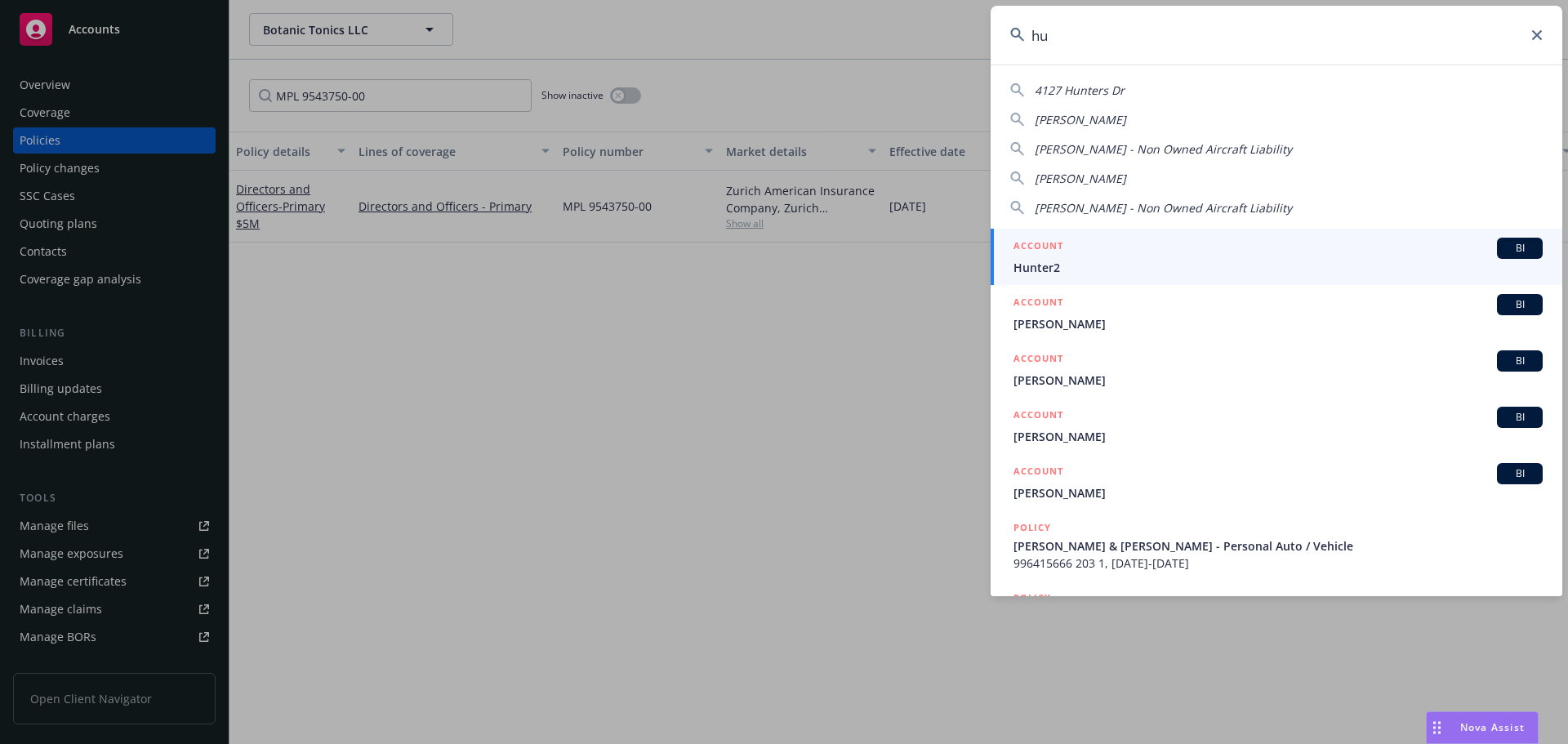
type input "h"
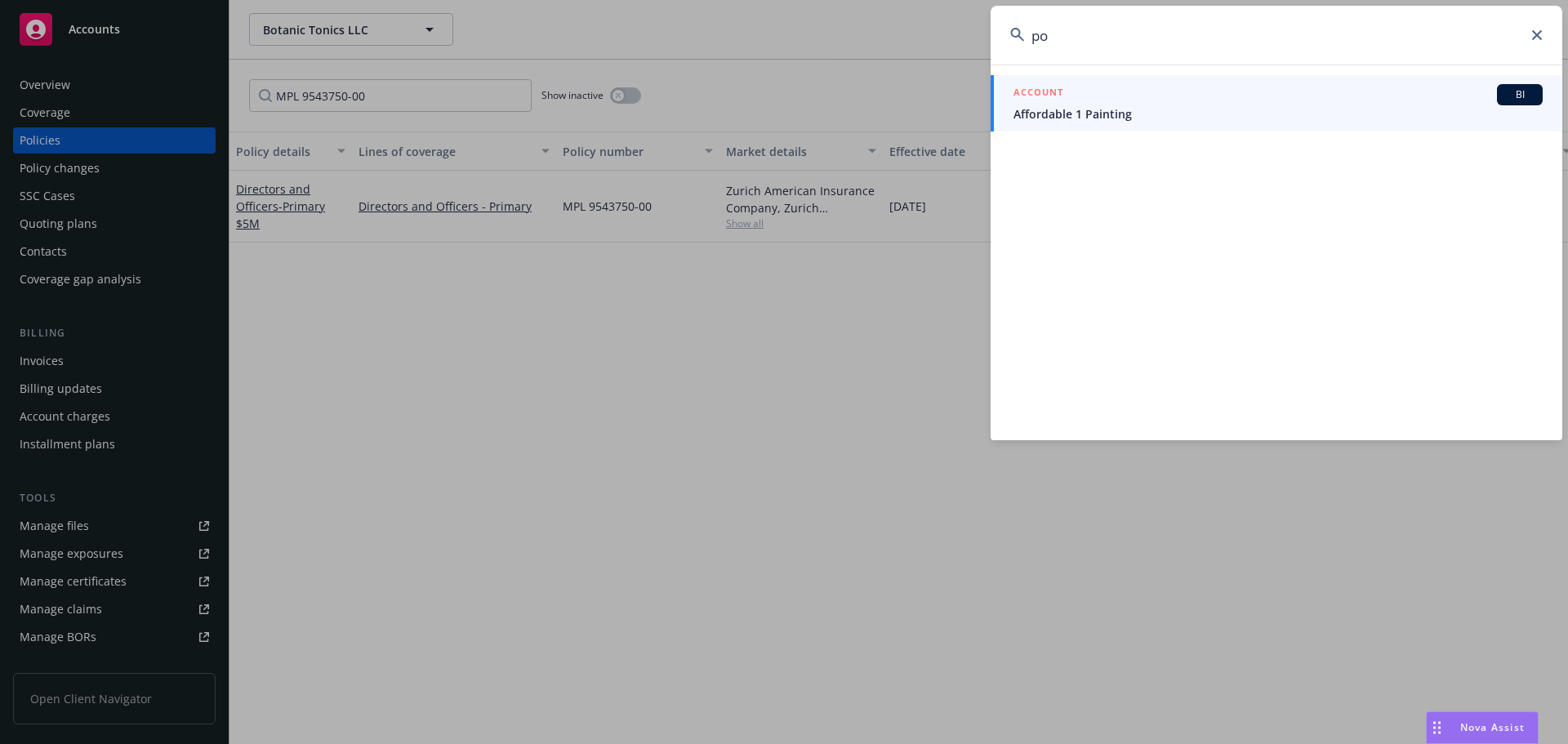
type input "p"
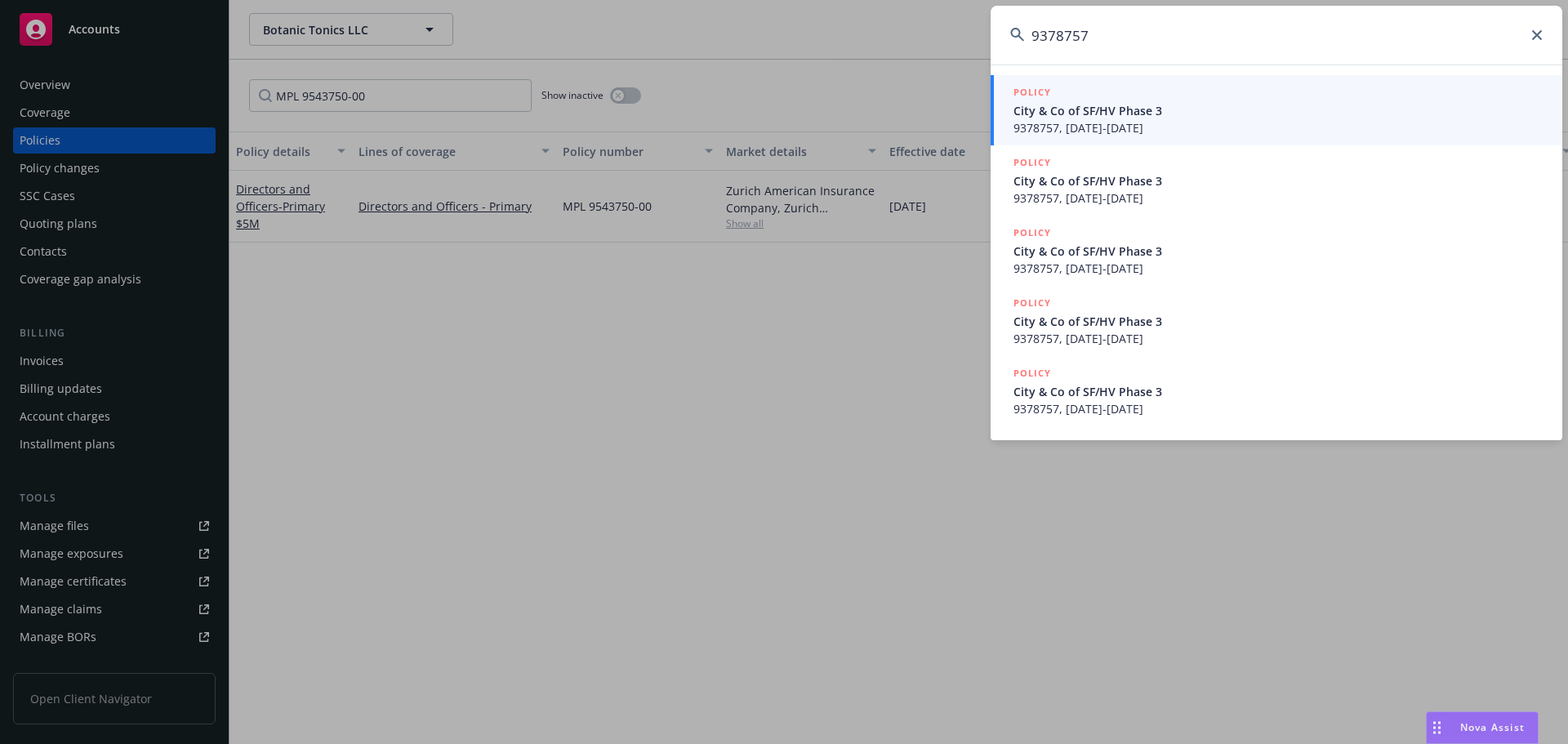
type input "9378757"
click at [1136, 130] on span "9378757, [DATE]-[DATE]" at bounding box center [1277, 128] width 529 height 17
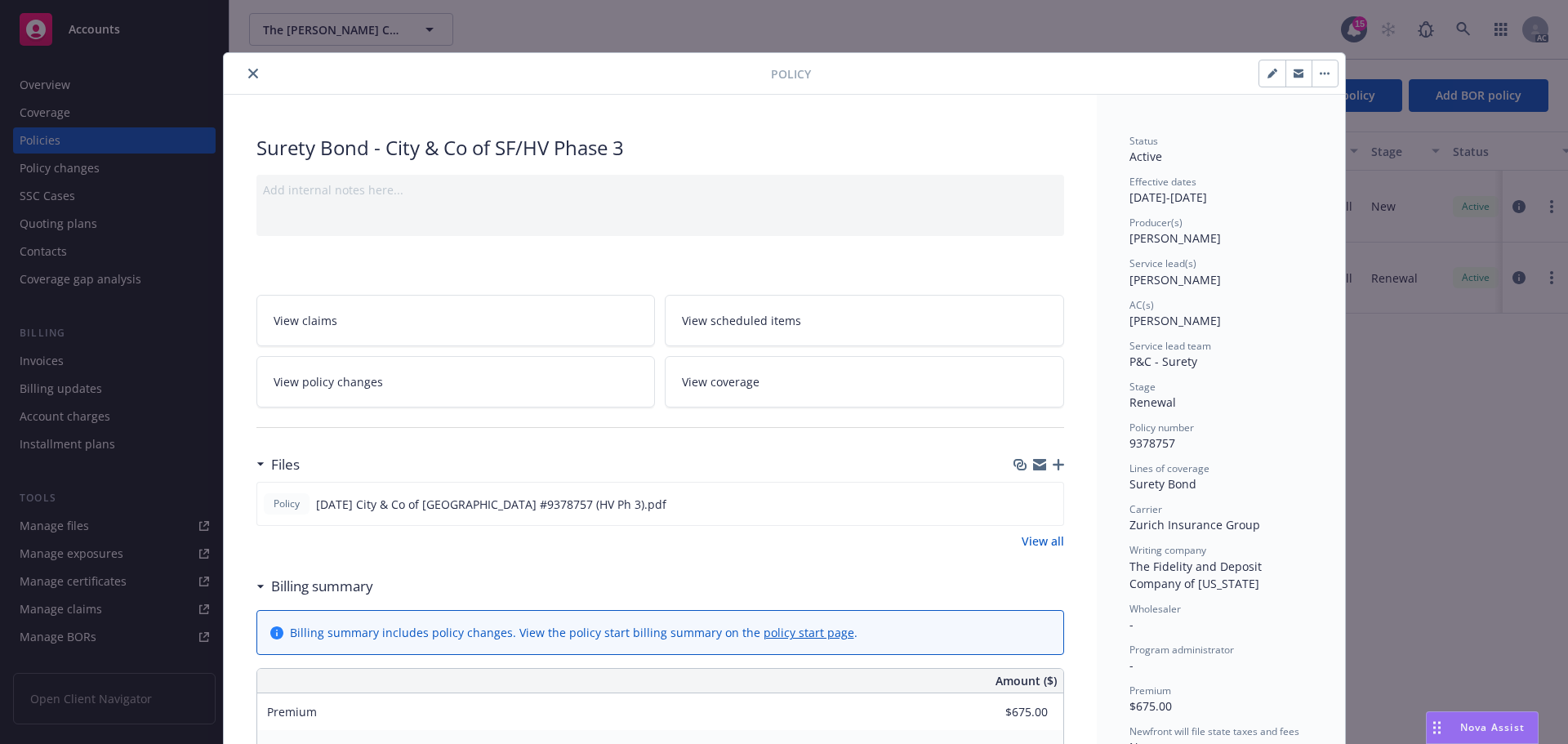
click at [248, 77] on icon "close" at bounding box center [253, 73] width 9 height 9
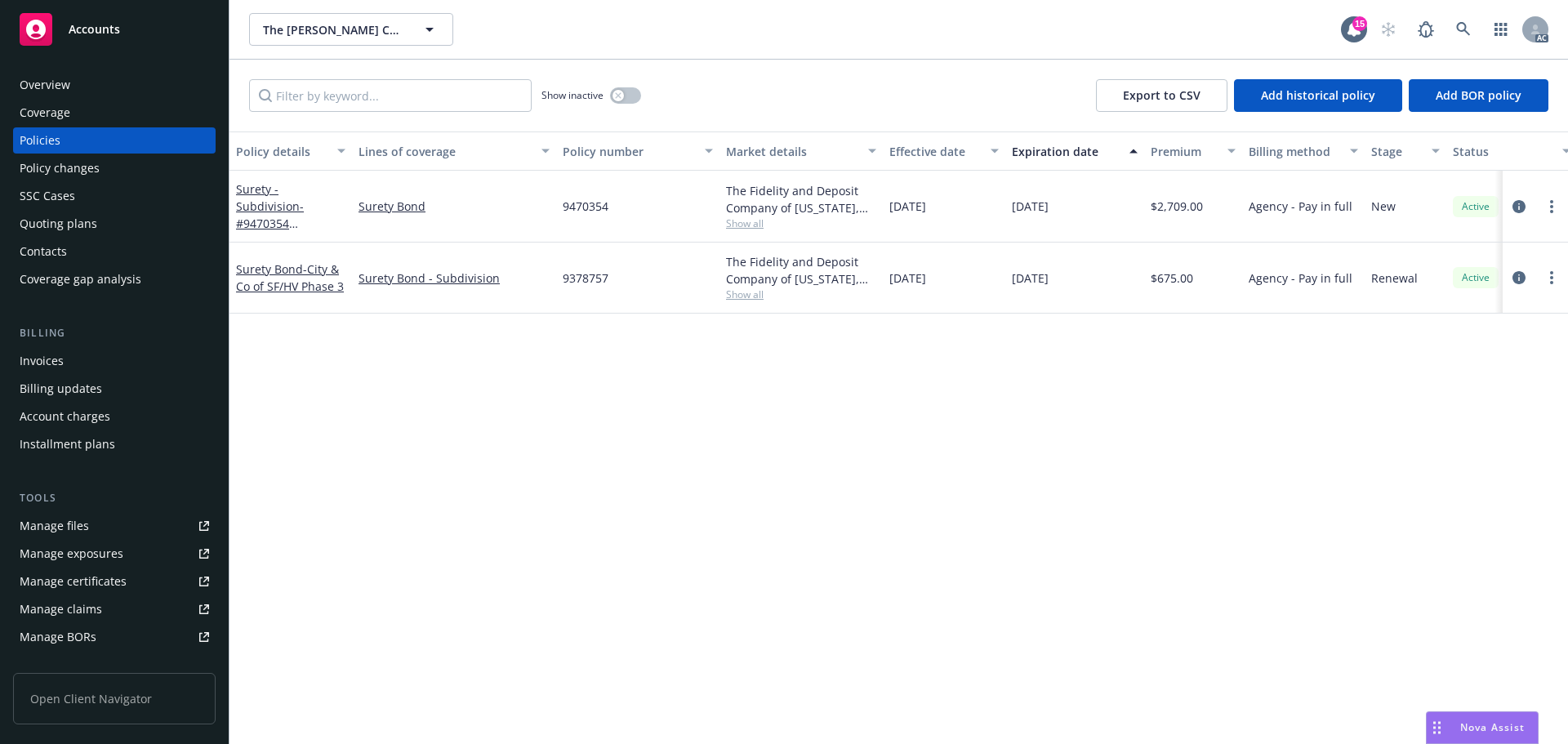
click at [153, 89] on div "Overview" at bounding box center [115, 85] width 189 height 27
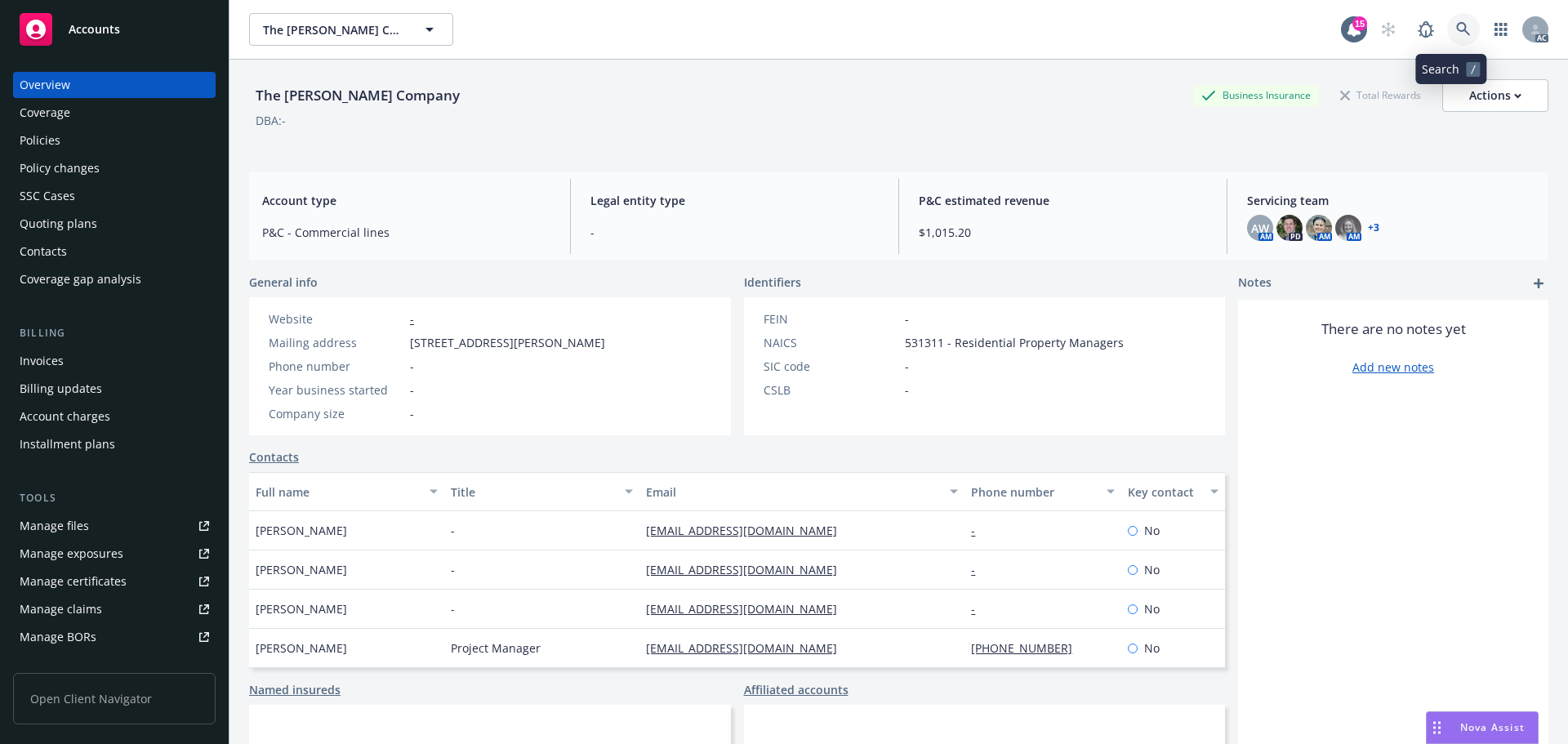
click at [1456, 26] on icon at bounding box center [1463, 28] width 14 height 14
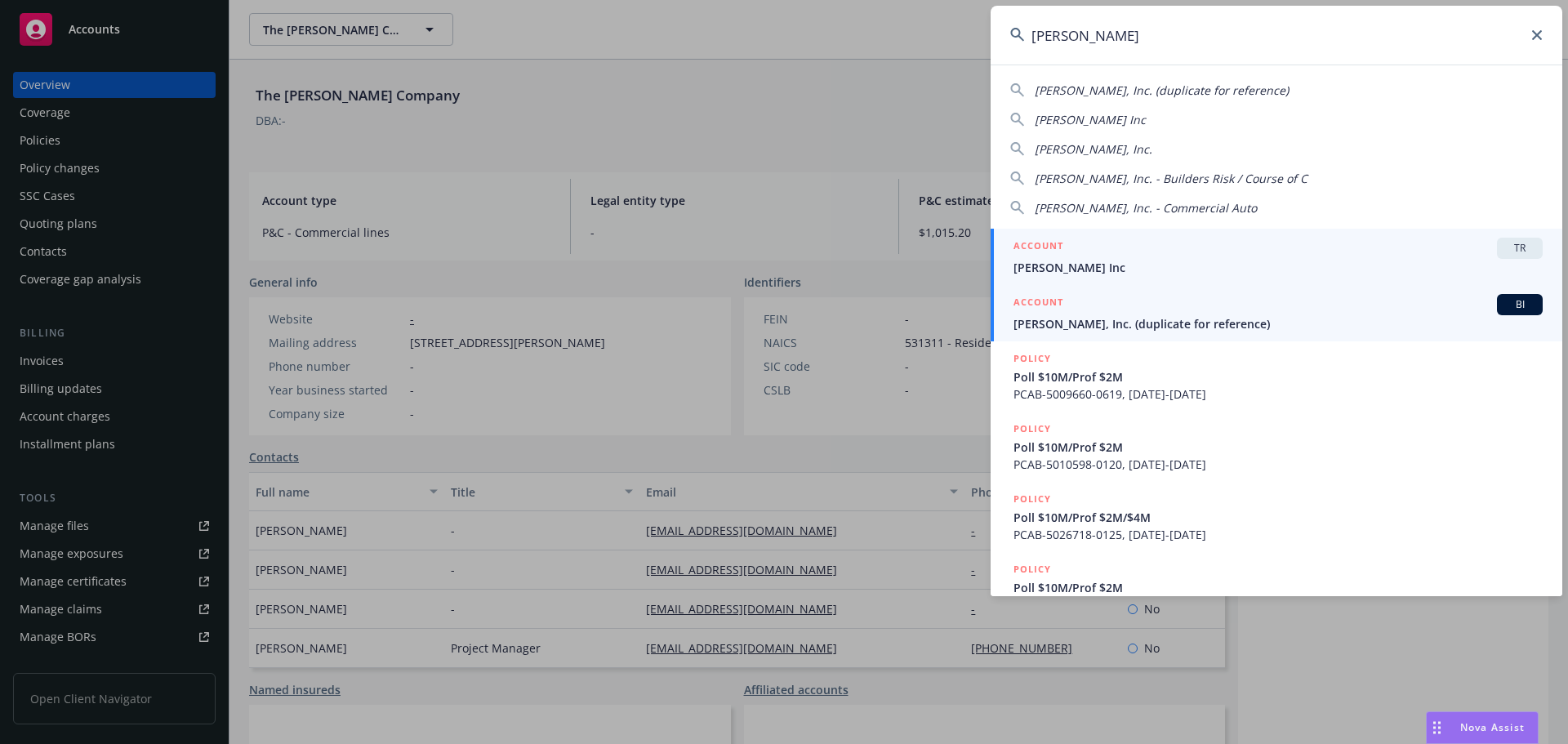
type input "[PERSON_NAME]"
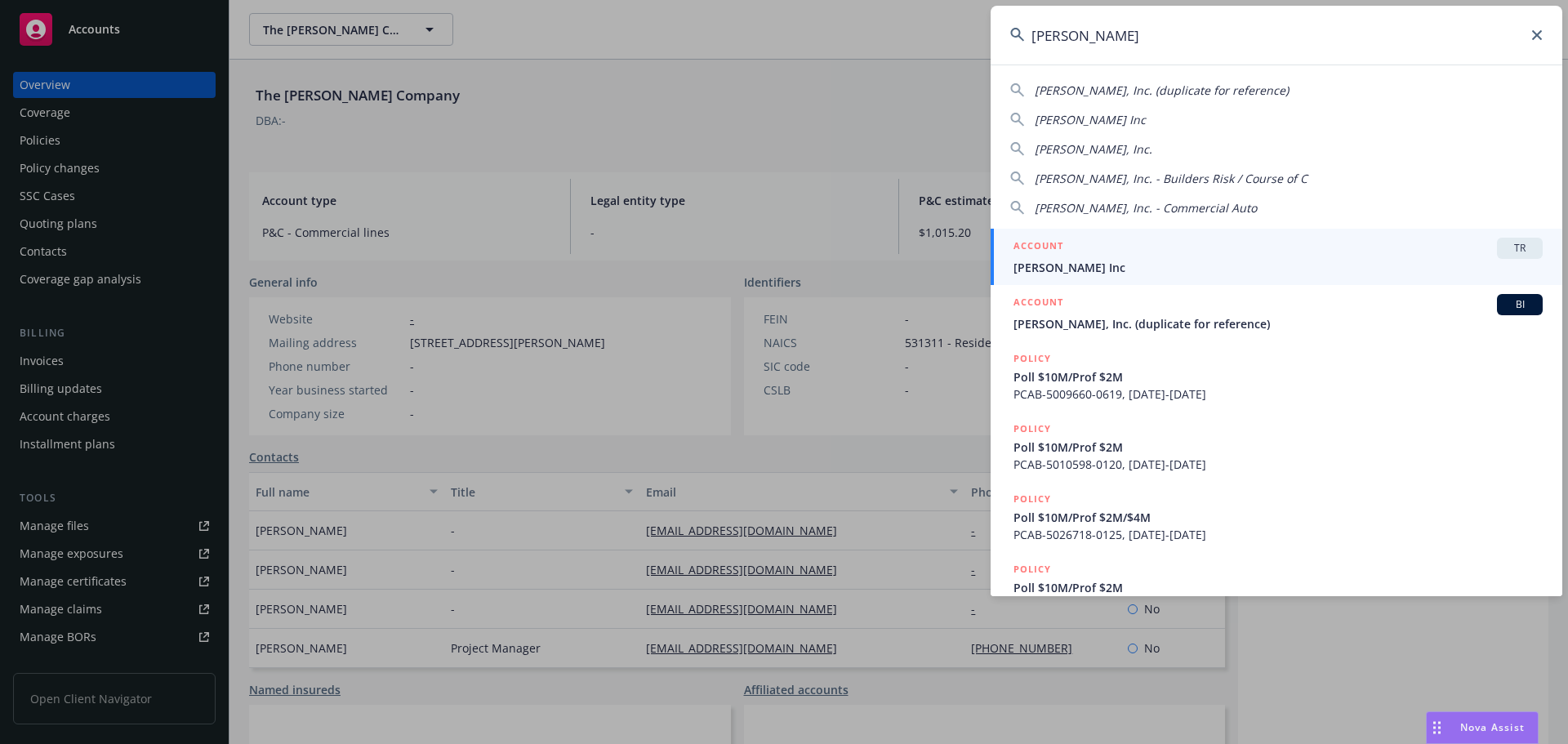
click at [1174, 310] on div "ACCOUNT BI" at bounding box center [1277, 305] width 529 height 21
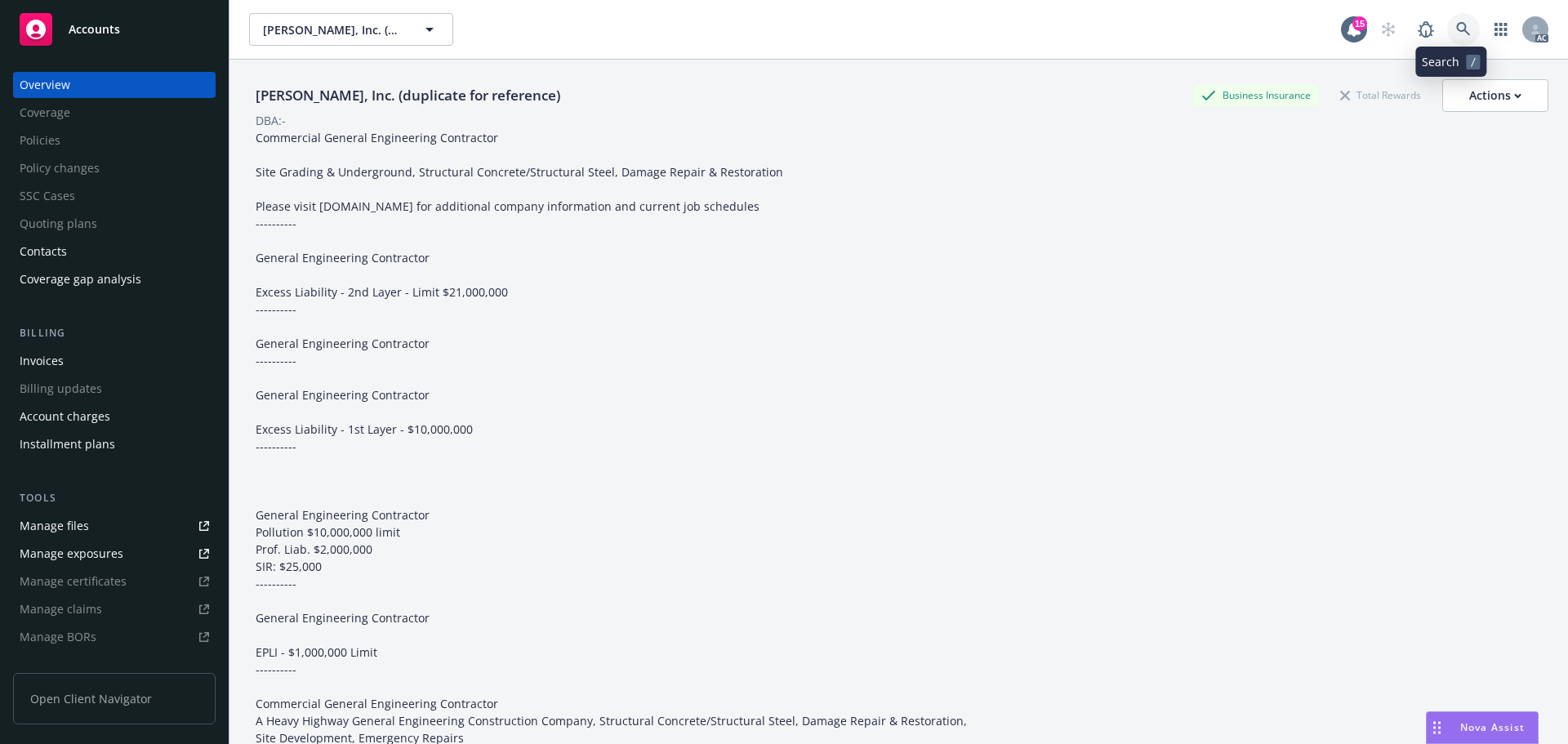
click at [1453, 21] on link at bounding box center [1463, 29] width 33 height 33
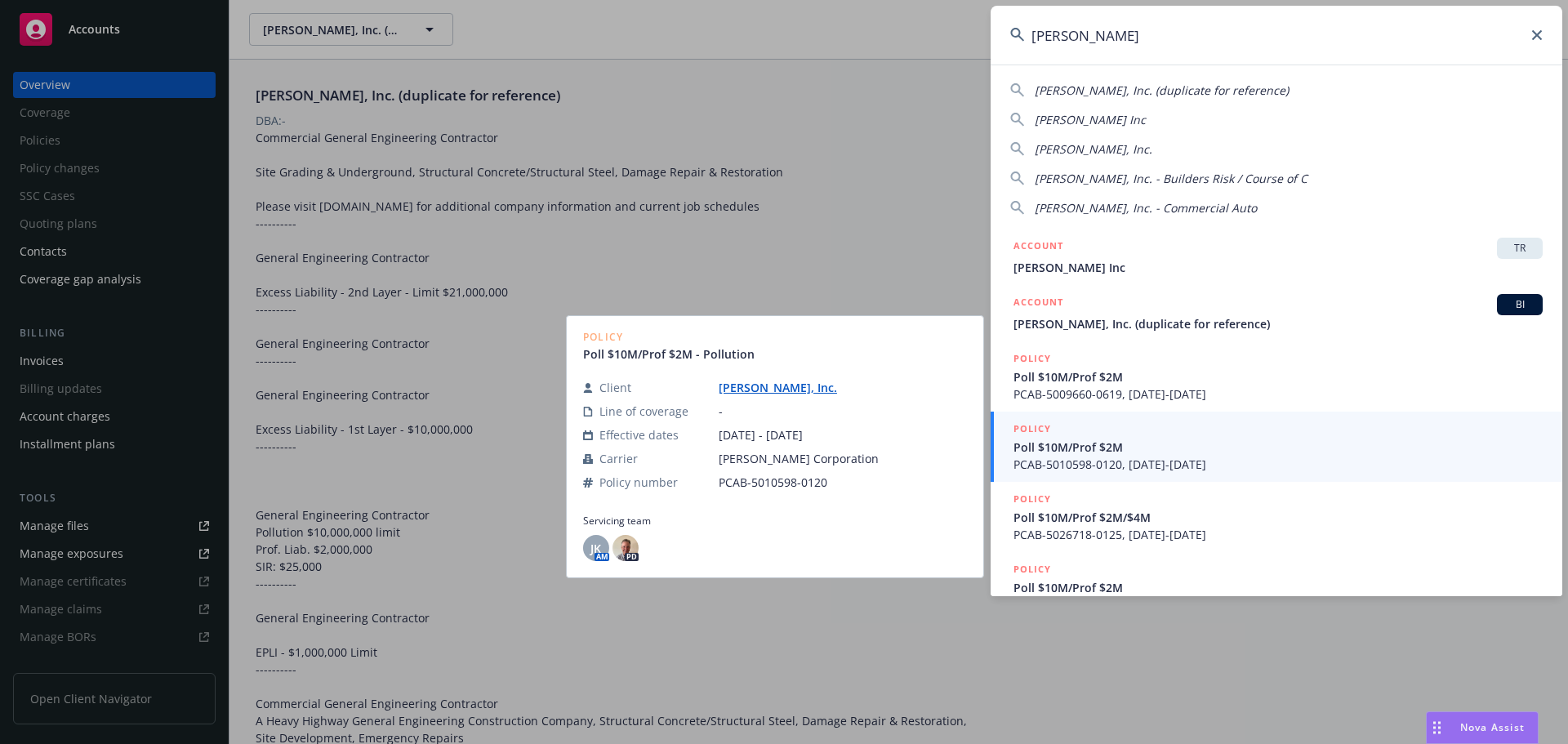
type input "[PERSON_NAME]"
click at [1105, 452] on span "Poll $10M/Prof $2M" at bounding box center [1277, 447] width 529 height 17
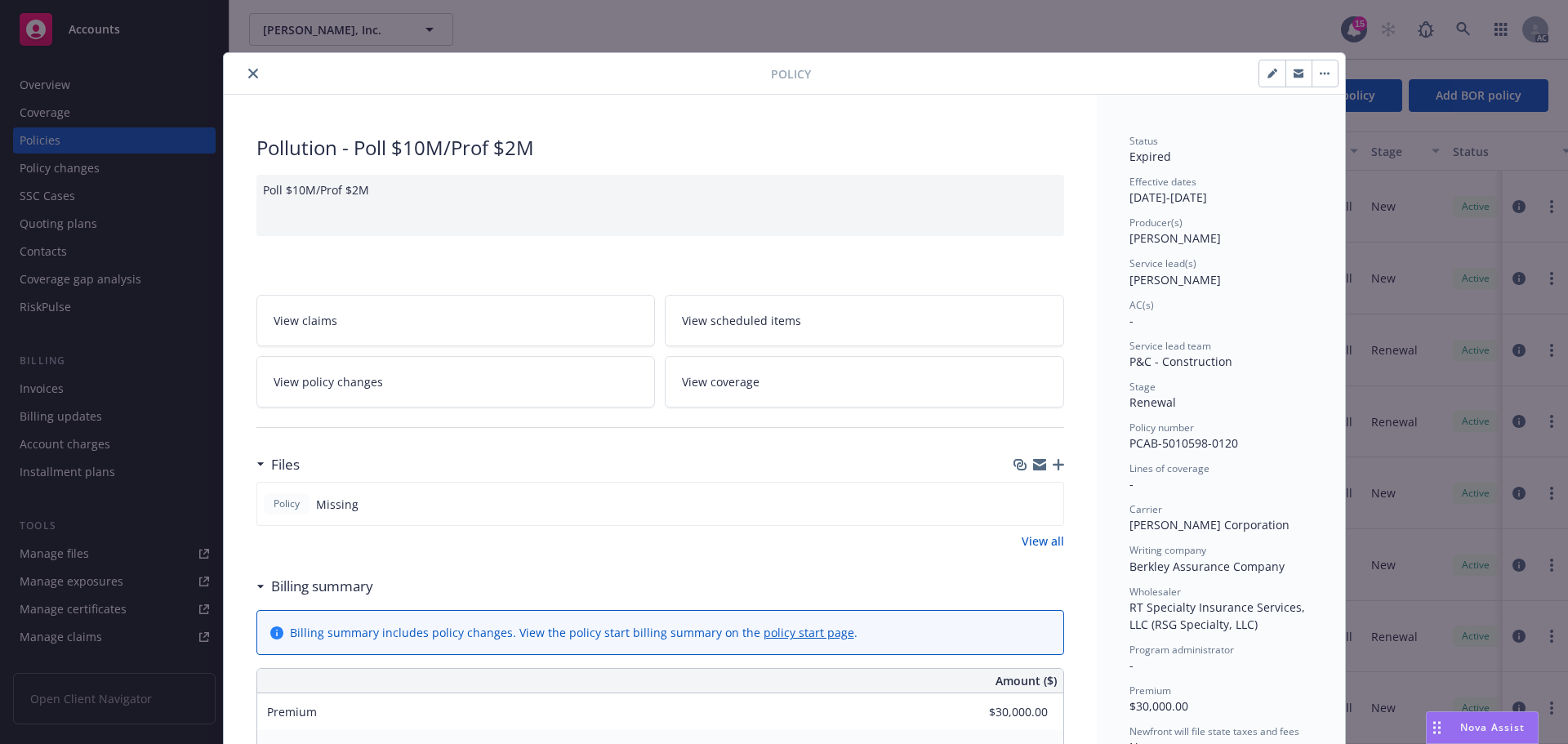
drag, startPoint x: 247, startPoint y: 70, endPoint x: 152, endPoint y: 62, distance: 95.3
click at [243, 71] on button "close" at bounding box center [253, 73] width 20 height 20
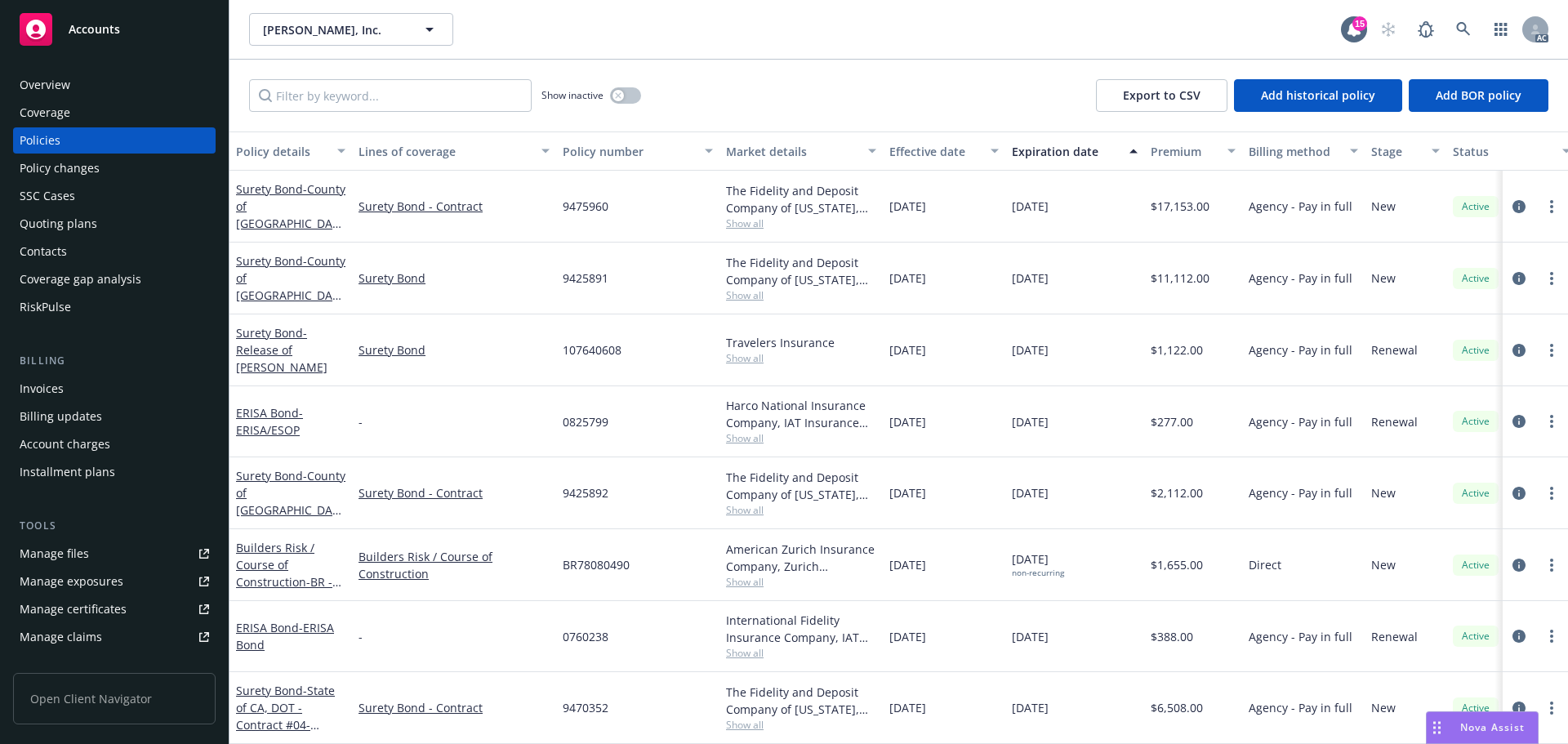
click at [98, 83] on div "Overview" at bounding box center [115, 85] width 189 height 27
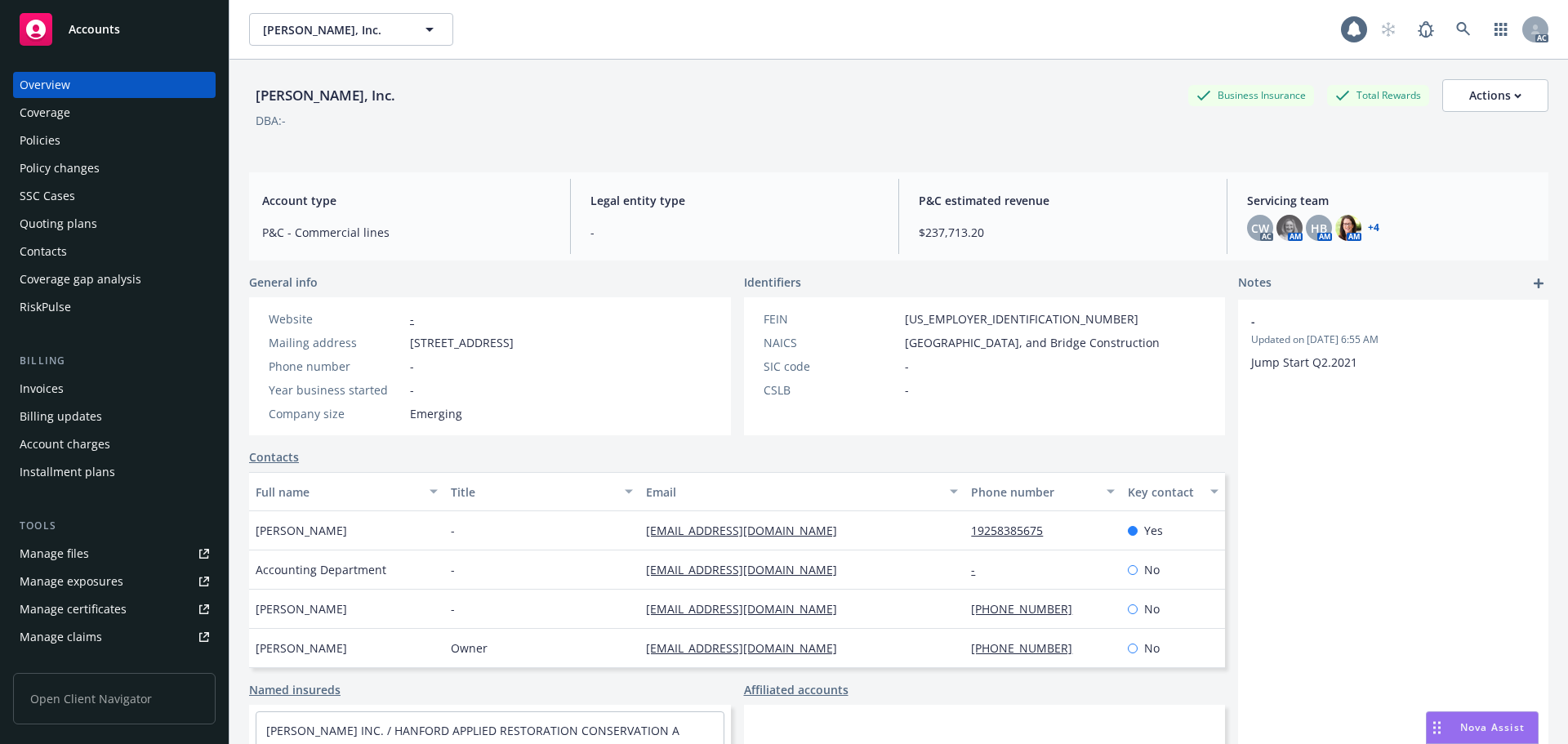
click at [68, 142] on div "Policies" at bounding box center [115, 141] width 189 height 27
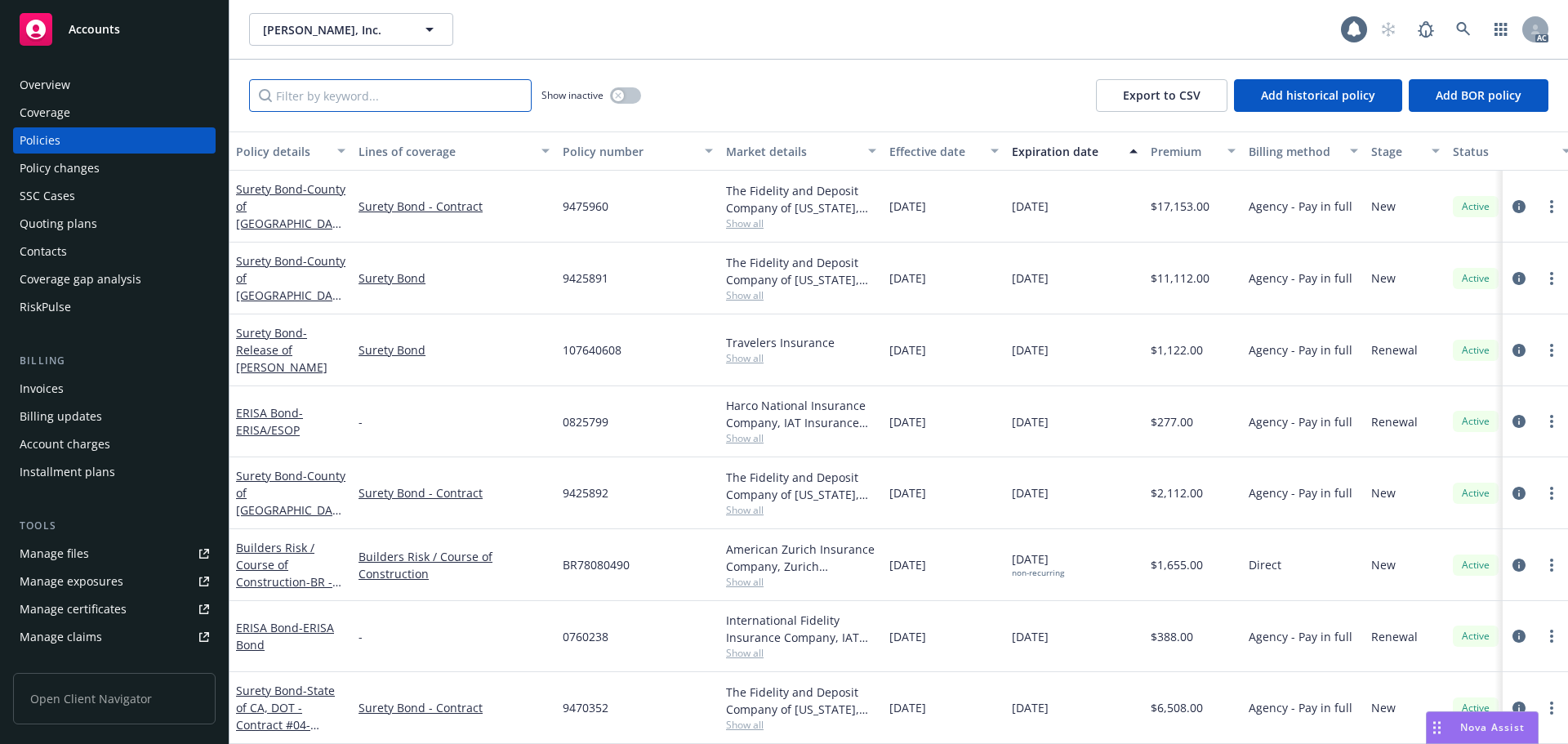
click at [457, 95] on input "Filter by keyword..." at bounding box center [390, 96] width 283 height 33
click at [110, 172] on div "Policy changes" at bounding box center [115, 168] width 189 height 27
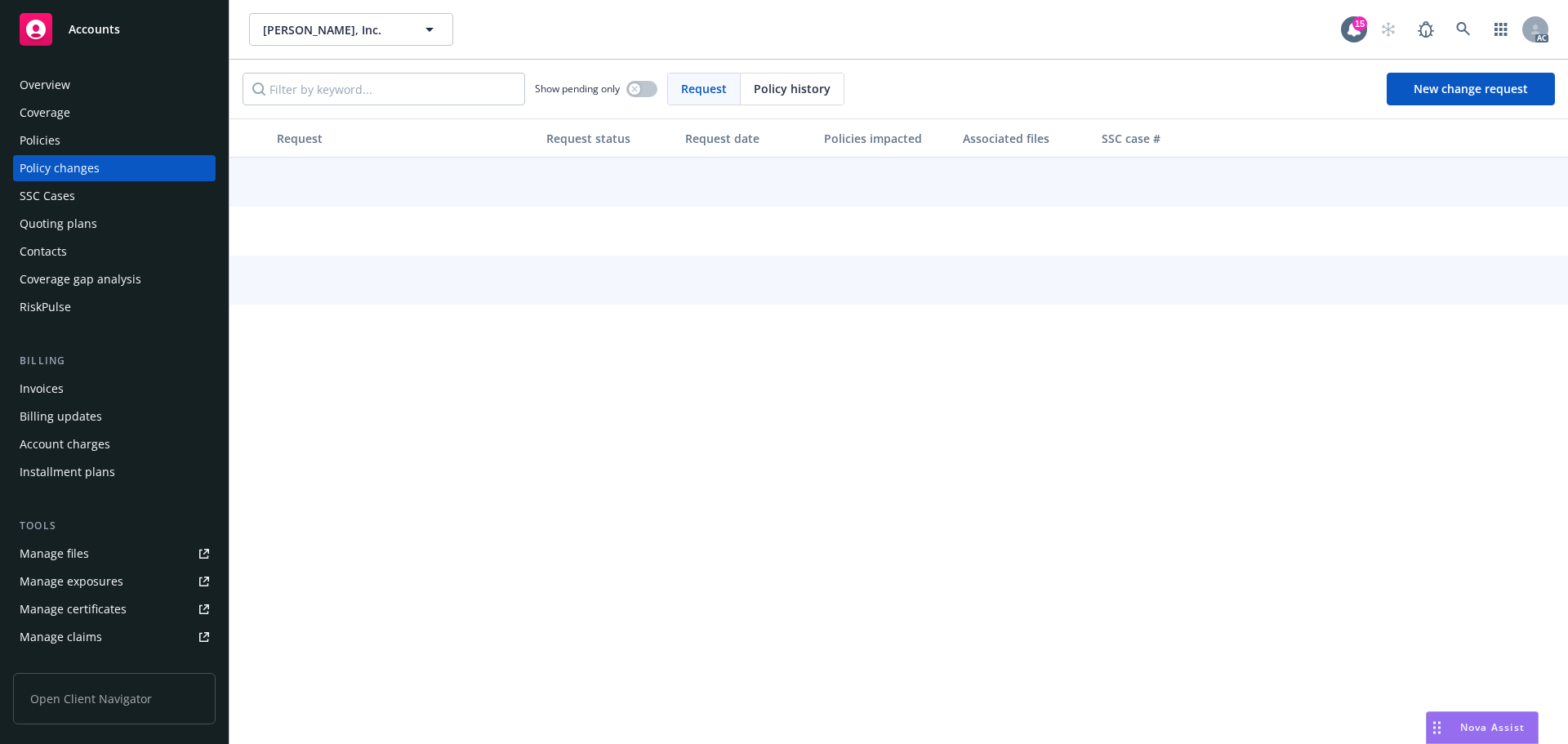
click at [767, 80] on span "Policy history" at bounding box center [792, 89] width 77 height 17
click at [414, 81] on input "Filter by keyword..." at bounding box center [383, 89] width 283 height 33
paste input "PAY0947035200F"
type input "PAY0947035200F"
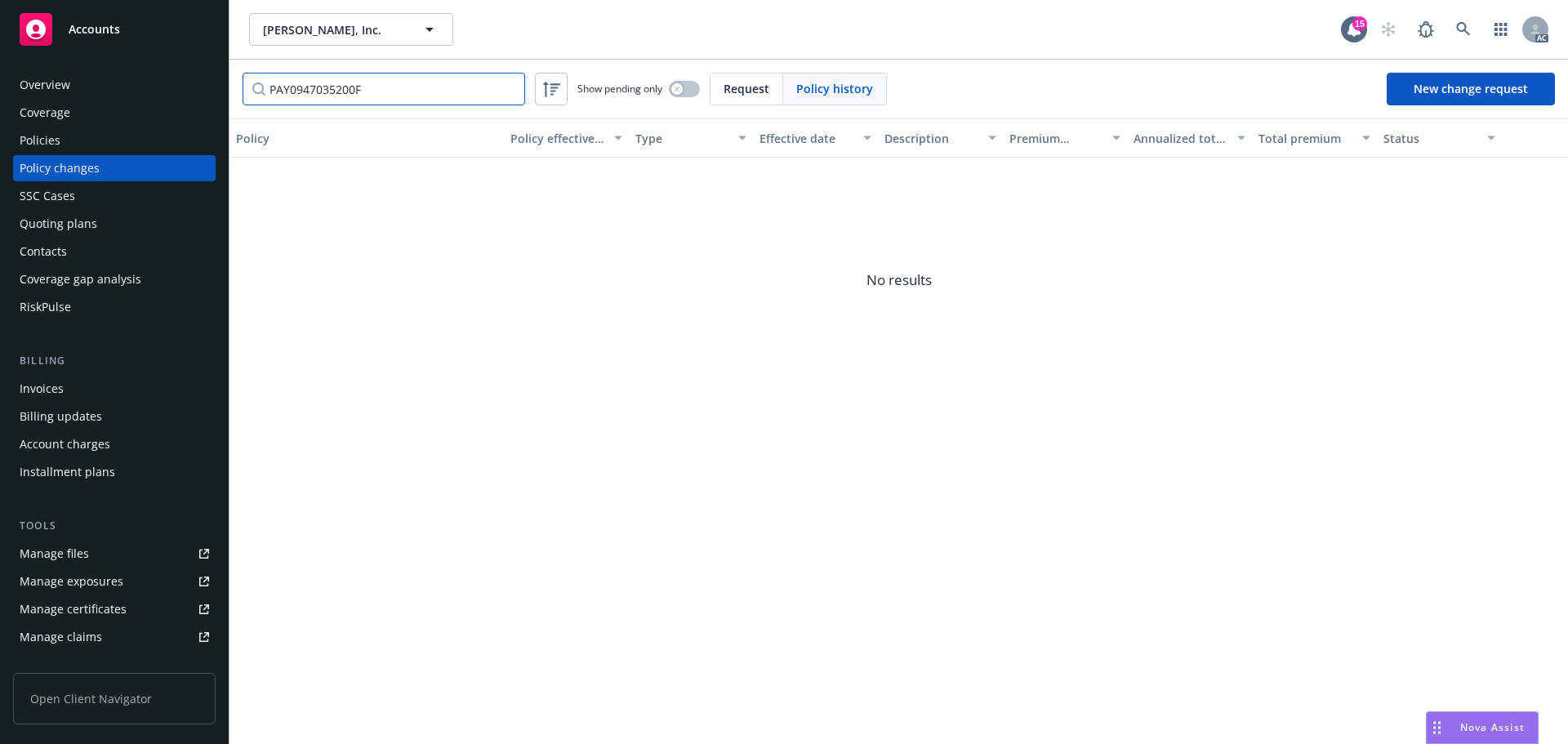
click at [259, 90] on input "PAY0947035200F" at bounding box center [383, 89] width 283 height 33
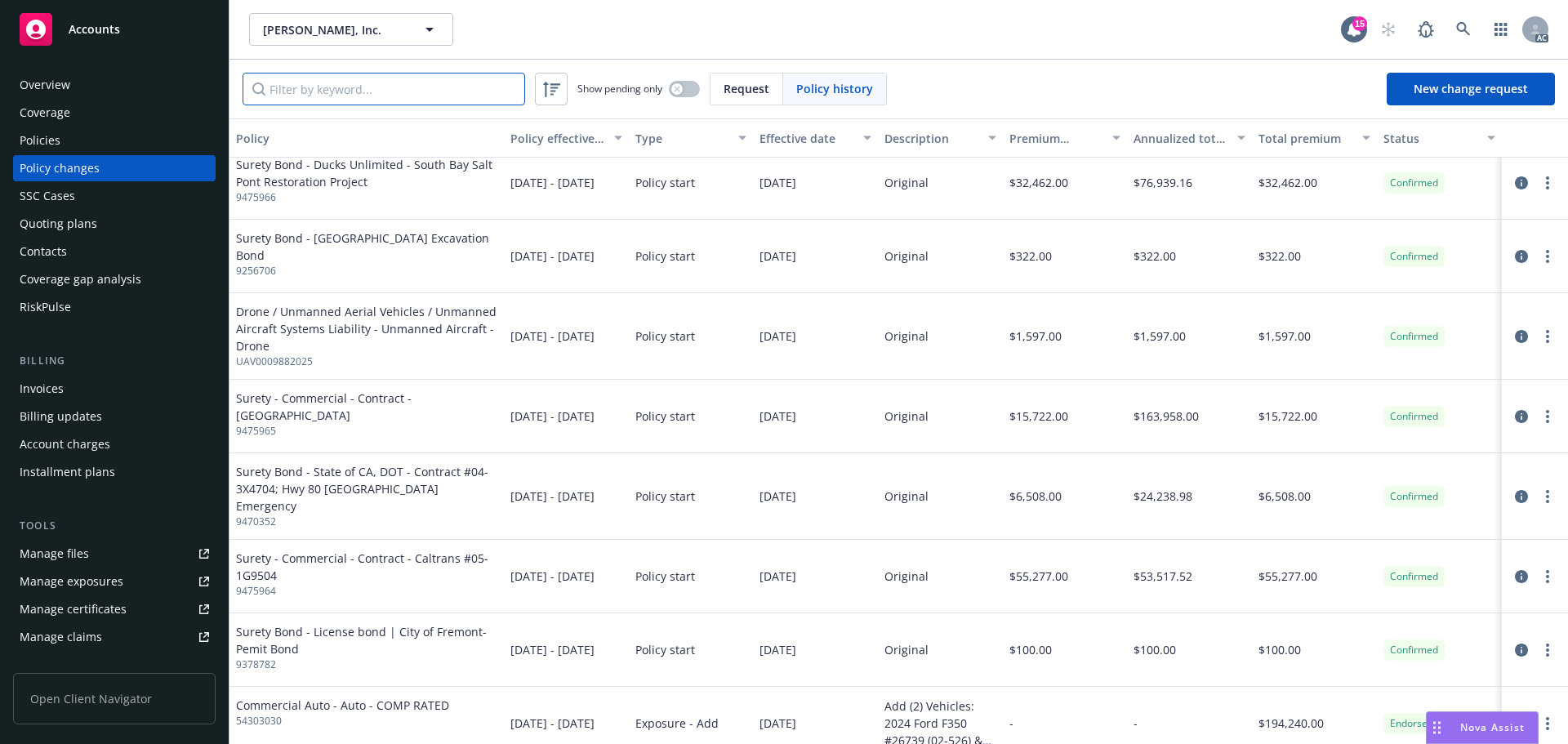
scroll to position [327, 0]
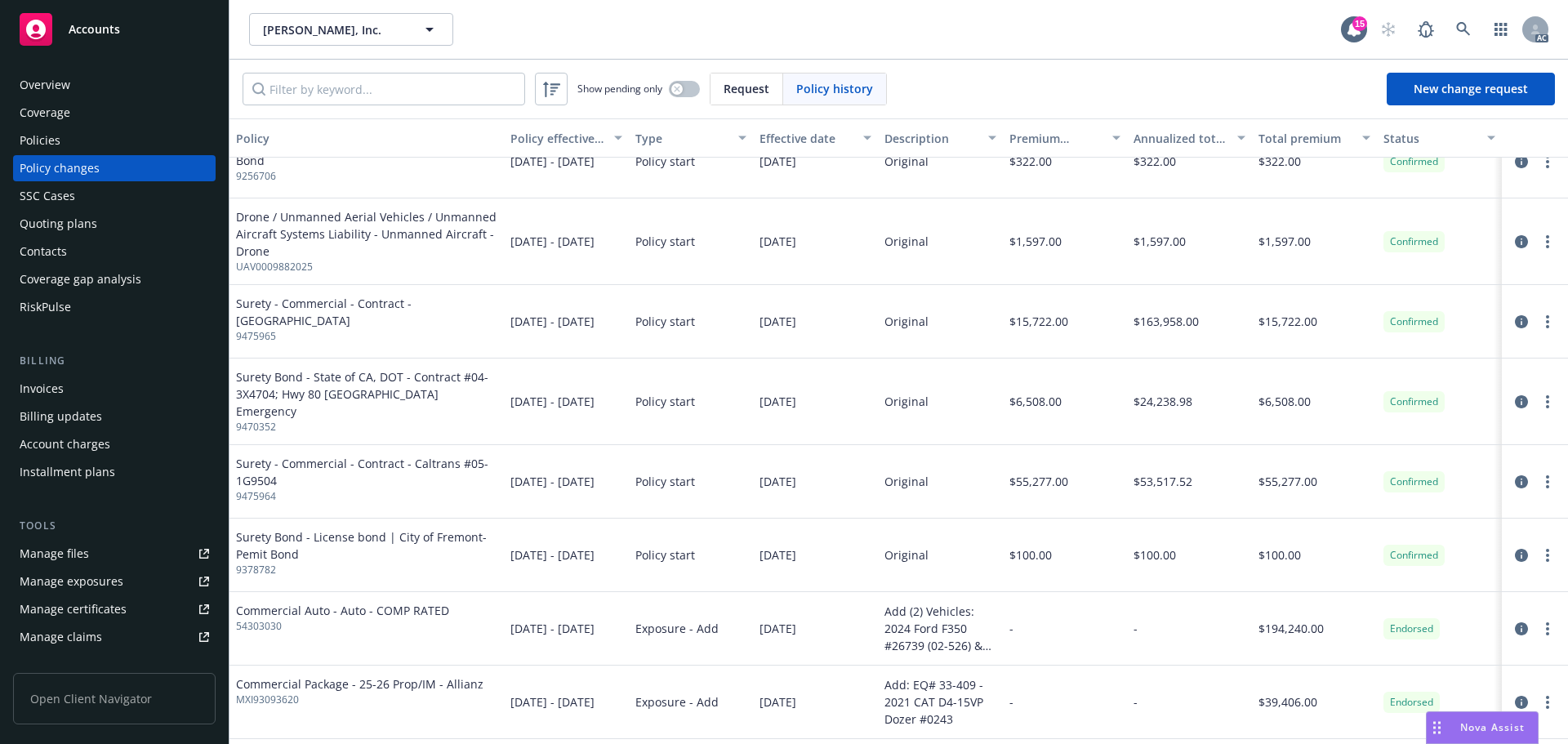
click at [265, 420] on span "9470352" at bounding box center [366, 428] width 261 height 15
copy span "9470352"
click at [432, 81] on input "Filter by keyword..." at bounding box center [383, 89] width 283 height 33
paste input "9470352"
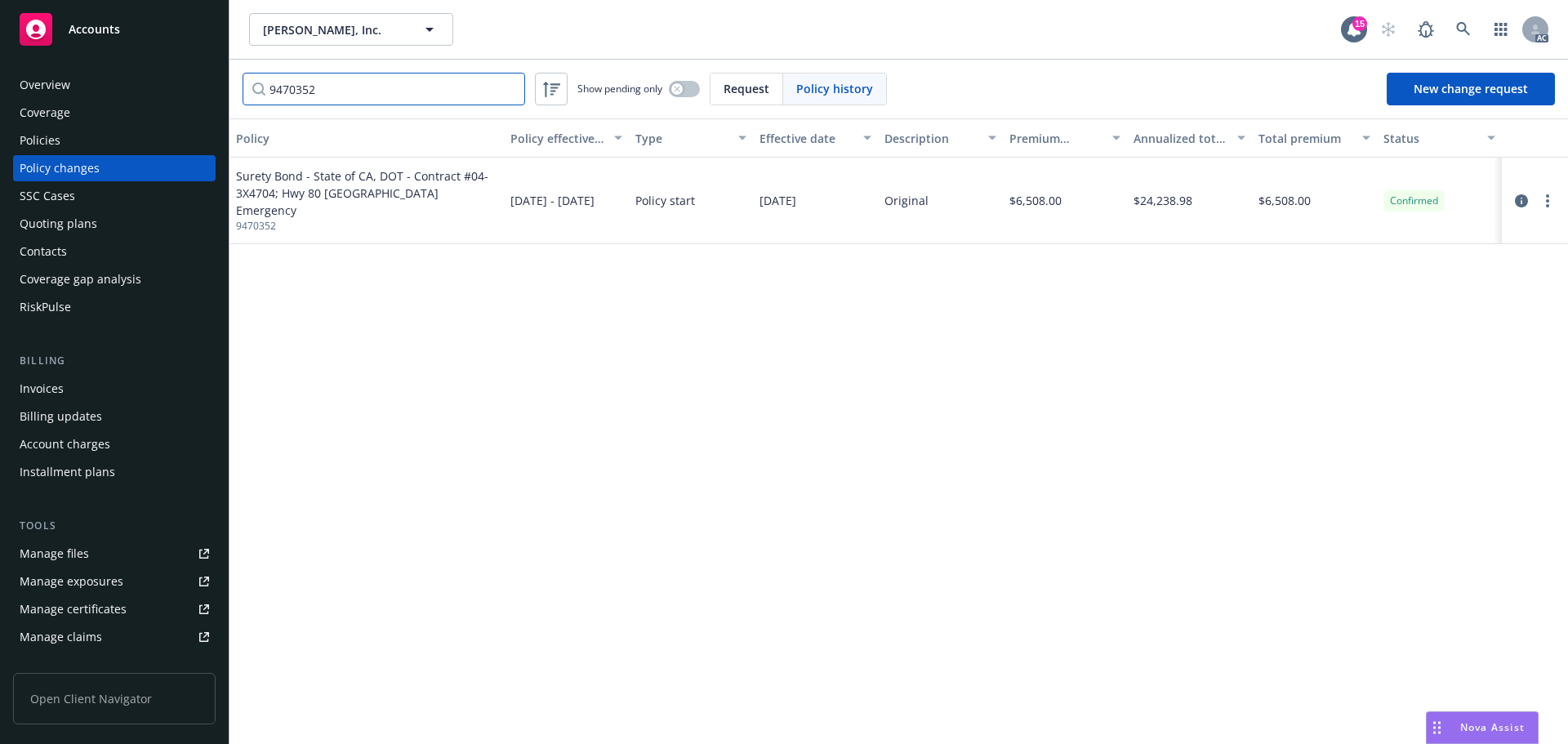
scroll to position [0, 0]
type input "9470352"
click at [1458, 27] on icon at bounding box center [1464, 29] width 15 height 15
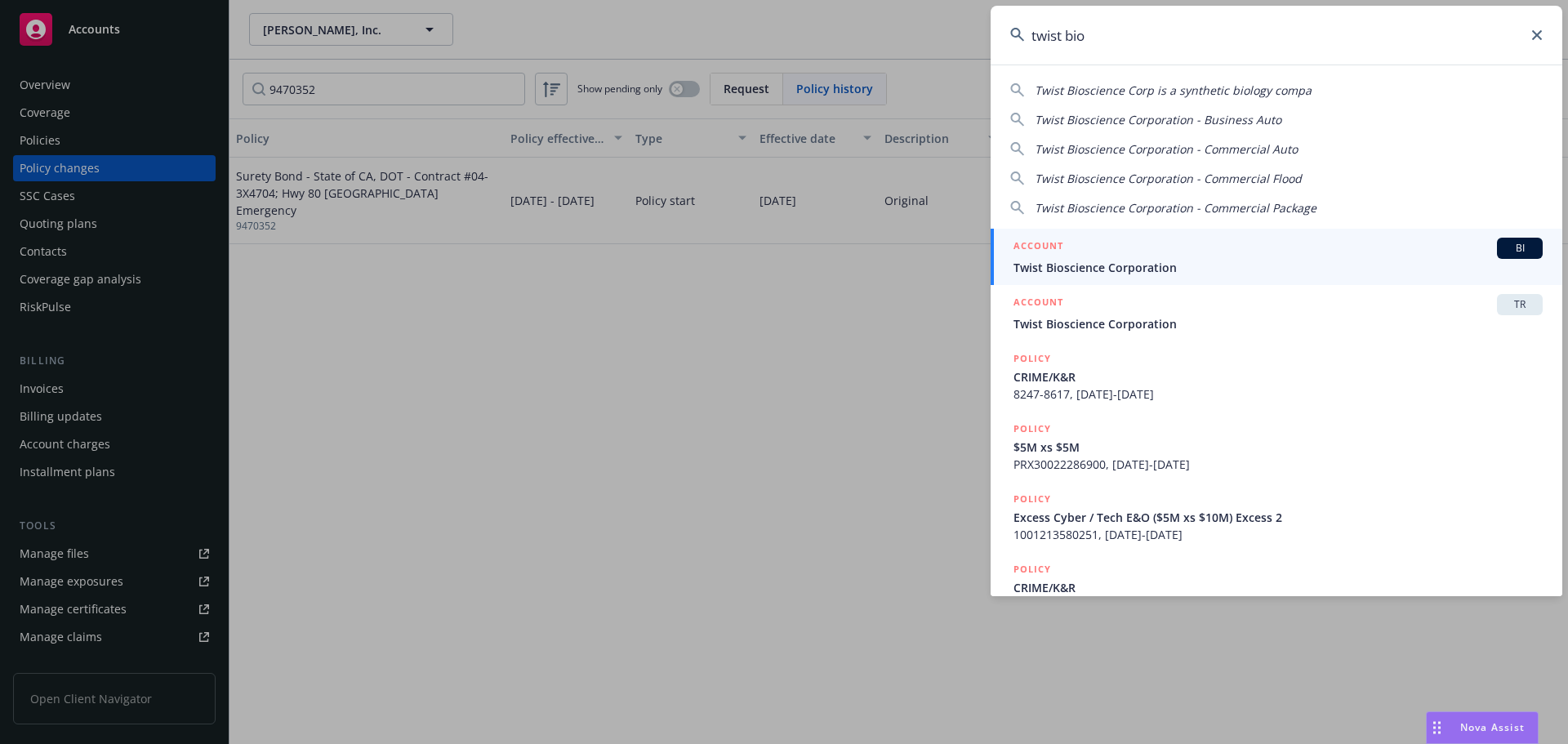
type input "twist bio"
click at [1217, 248] on div "ACCOUNT BI" at bounding box center [1277, 248] width 529 height 21
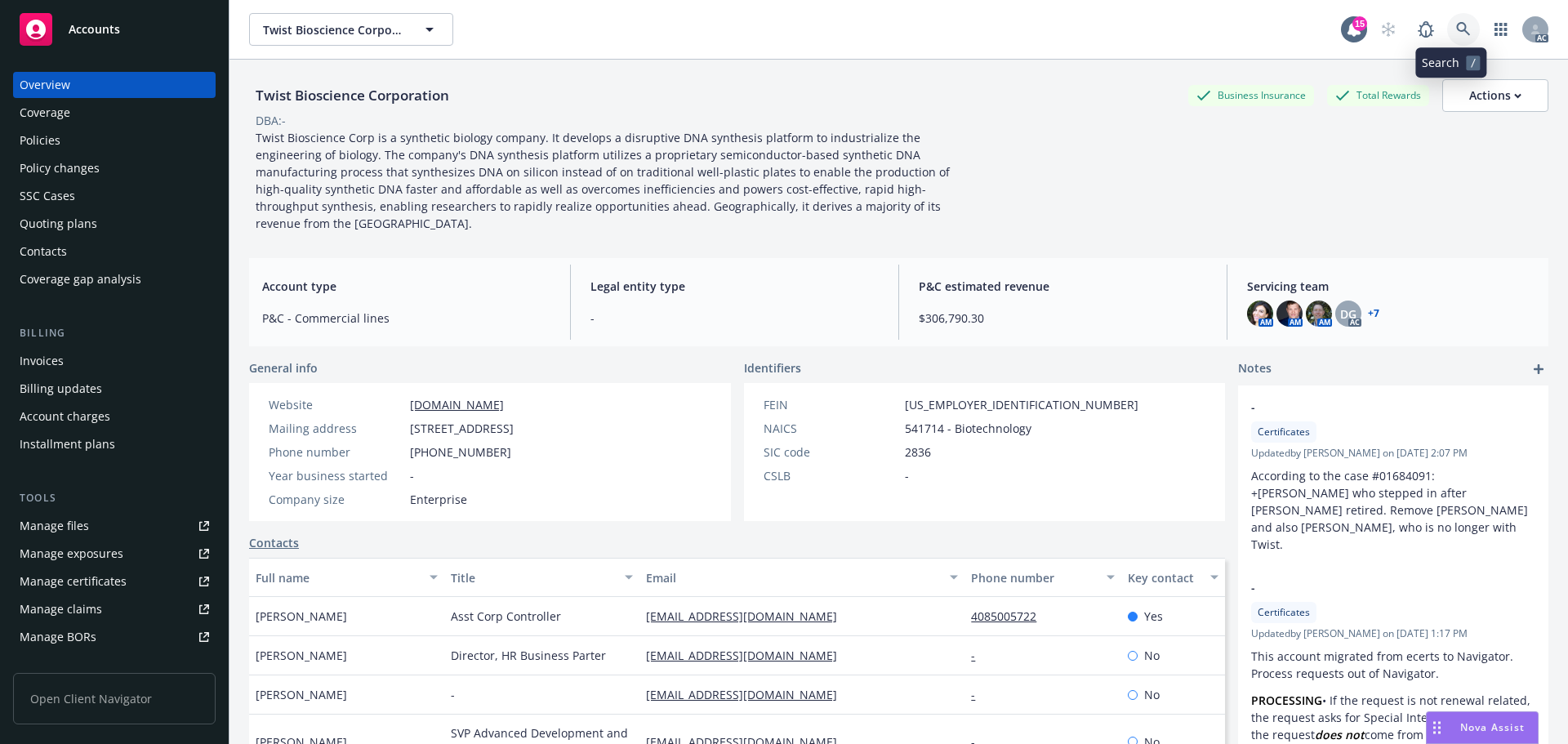
click at [1447, 29] on link at bounding box center [1463, 29] width 33 height 33
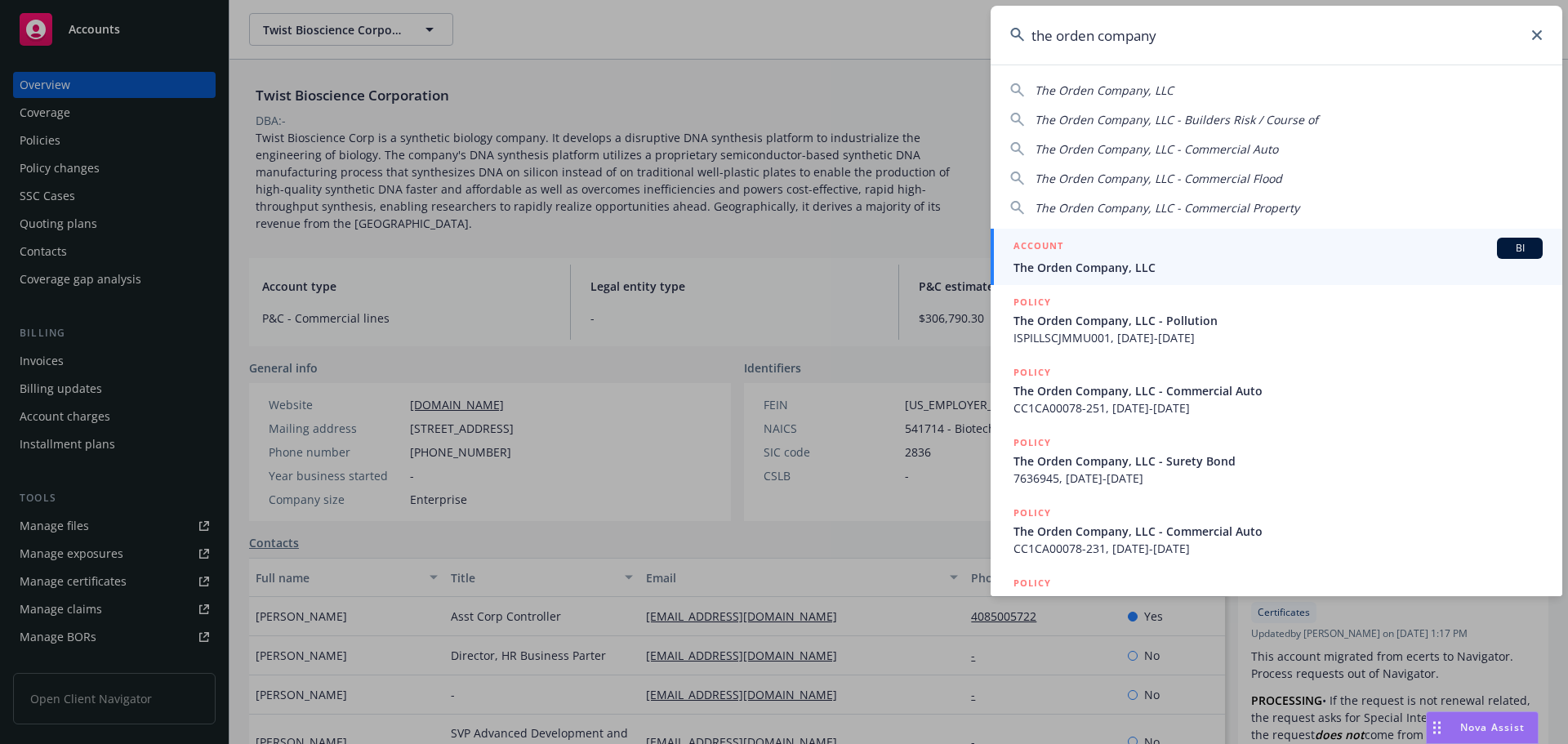
type input "the orden company"
click at [1267, 250] on div "ACCOUNT BI" at bounding box center [1277, 248] width 529 height 21
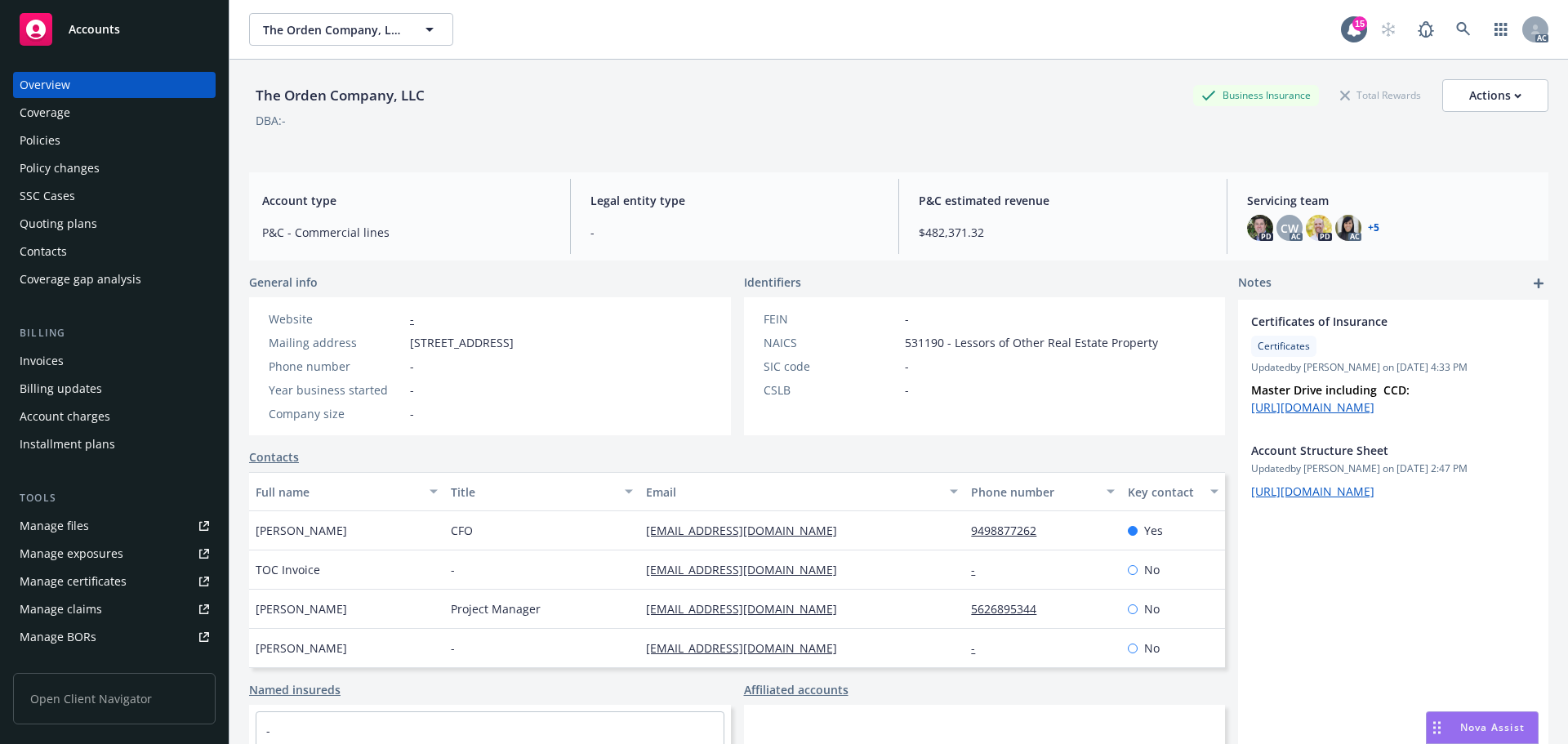
click at [49, 134] on div "Policies" at bounding box center [40, 141] width 41 height 27
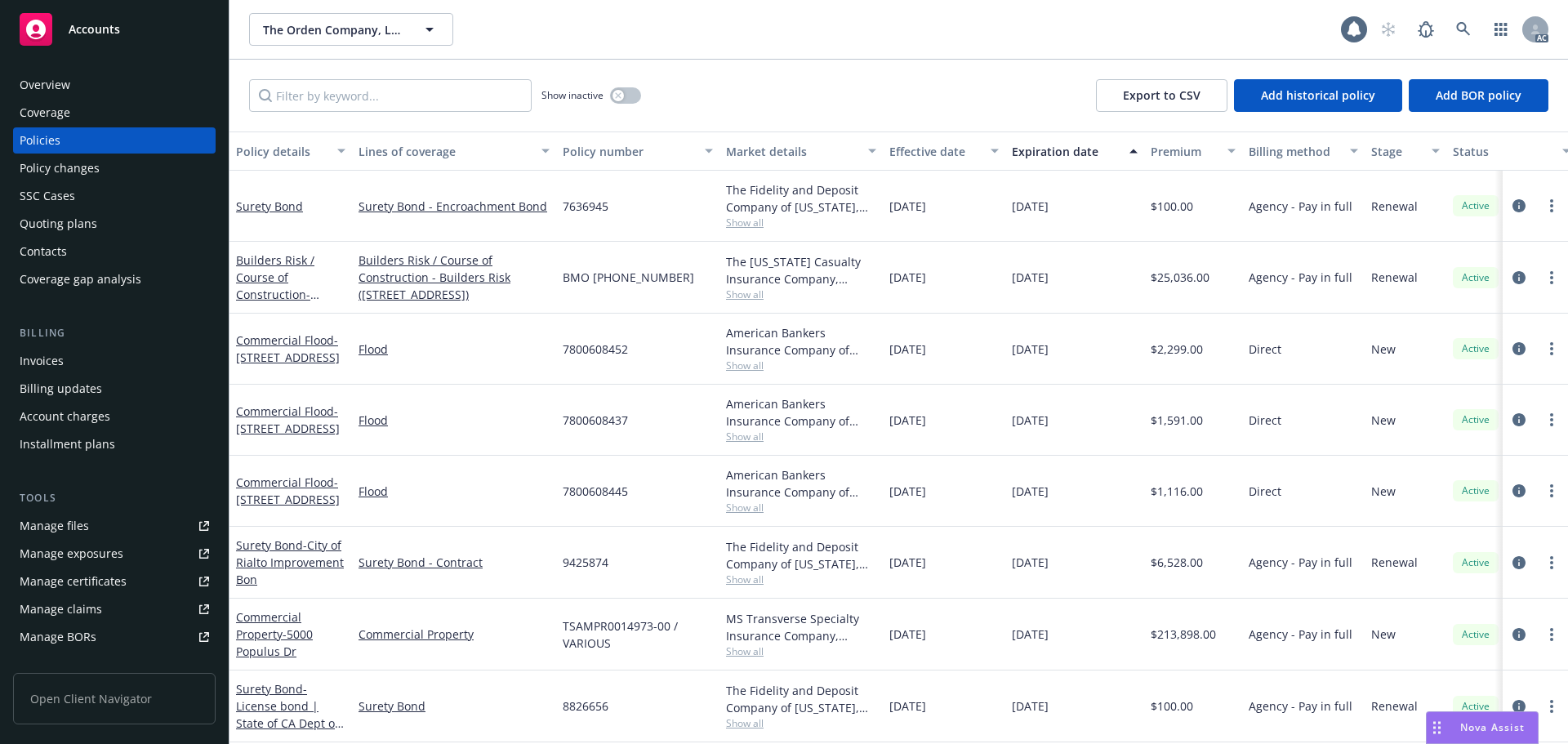
click at [84, 164] on div "Policy changes" at bounding box center [60, 168] width 80 height 27
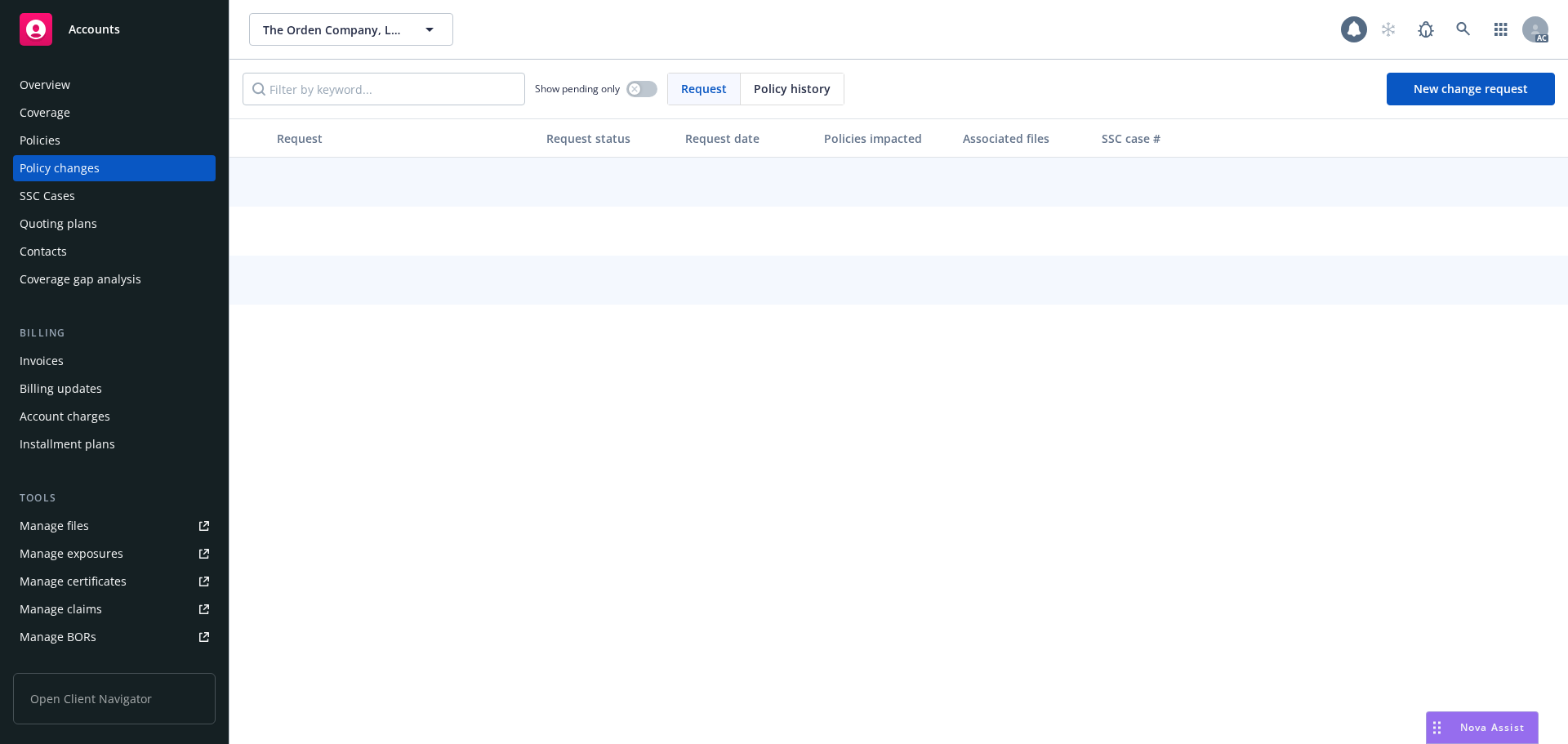
drag, startPoint x: 807, startPoint y: 84, endPoint x: 795, endPoint y: 87, distance: 12.4
click at [795, 87] on span "Policy history" at bounding box center [792, 89] width 77 height 17
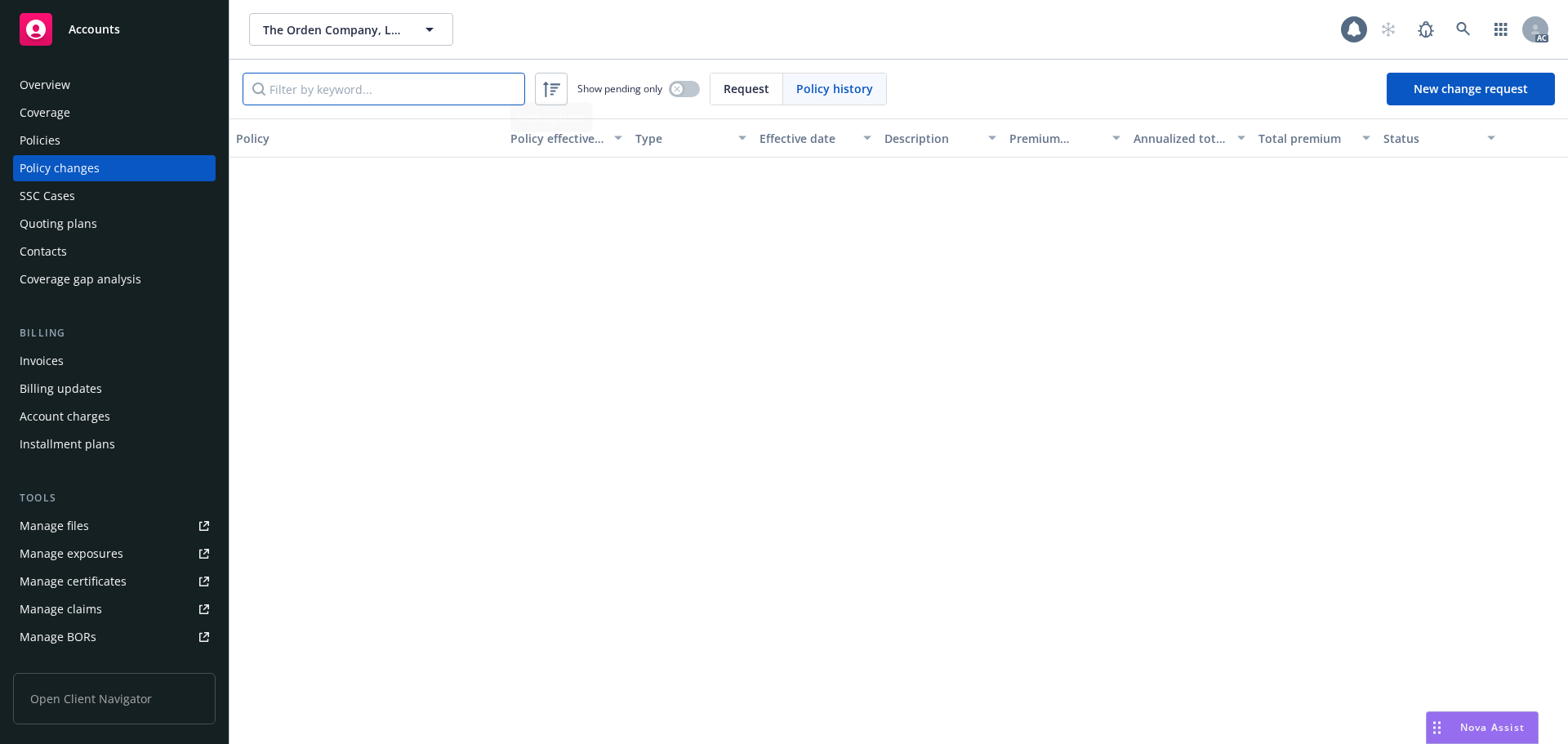
click at [452, 95] on input "Filter by keyword..." at bounding box center [383, 89] width 283 height 33
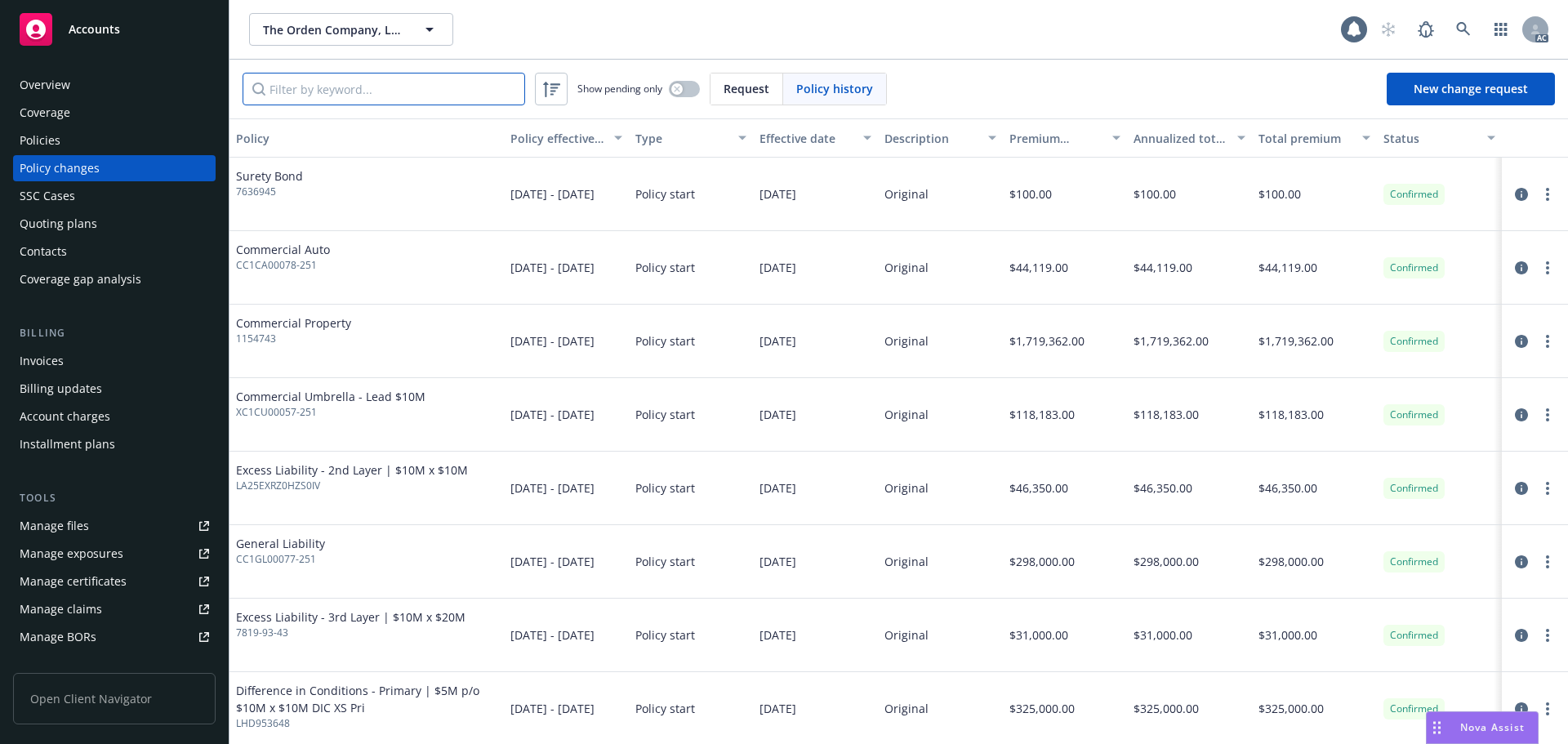
paste input "1154743"
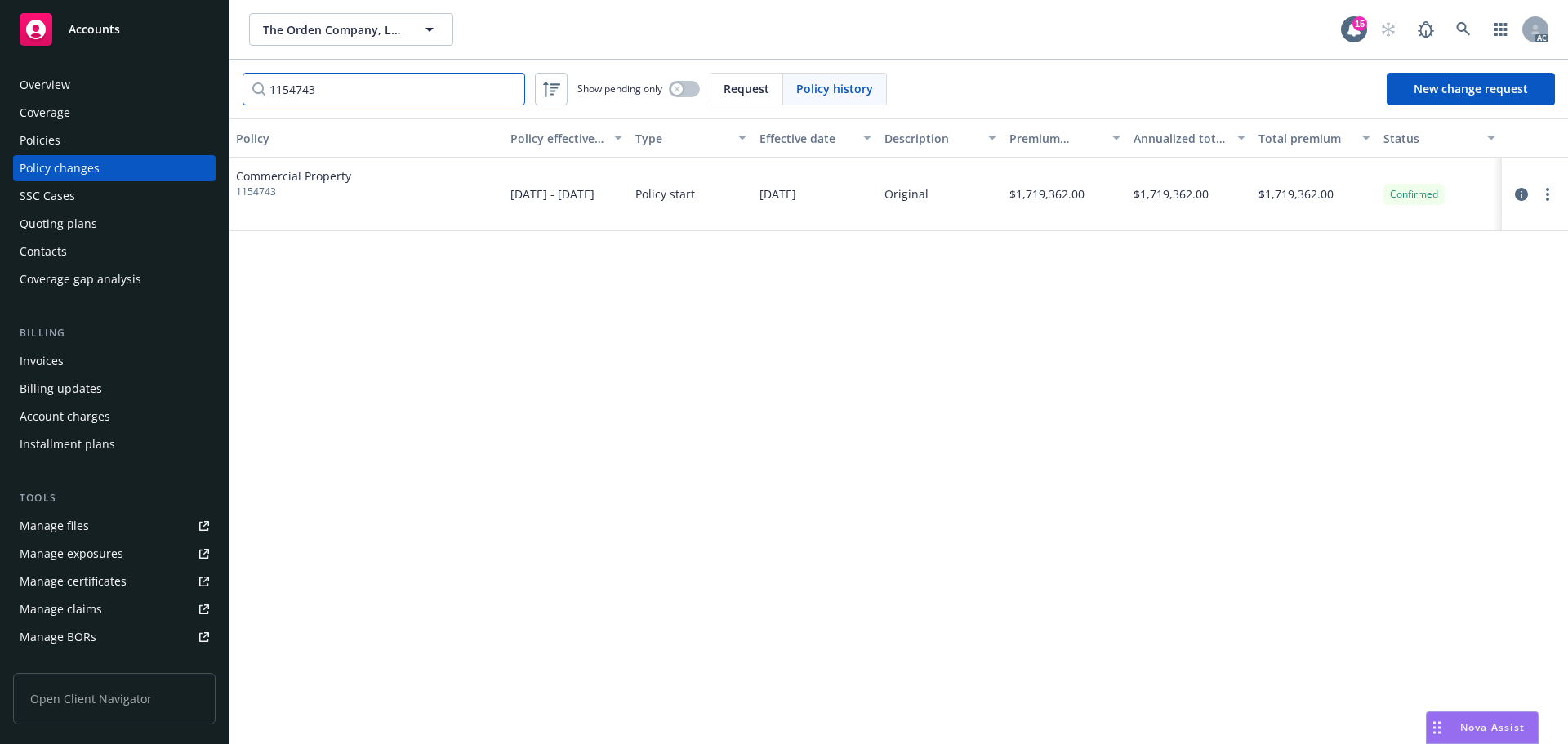
type input "1154743"
click at [88, 135] on div "Policies" at bounding box center [115, 141] width 189 height 27
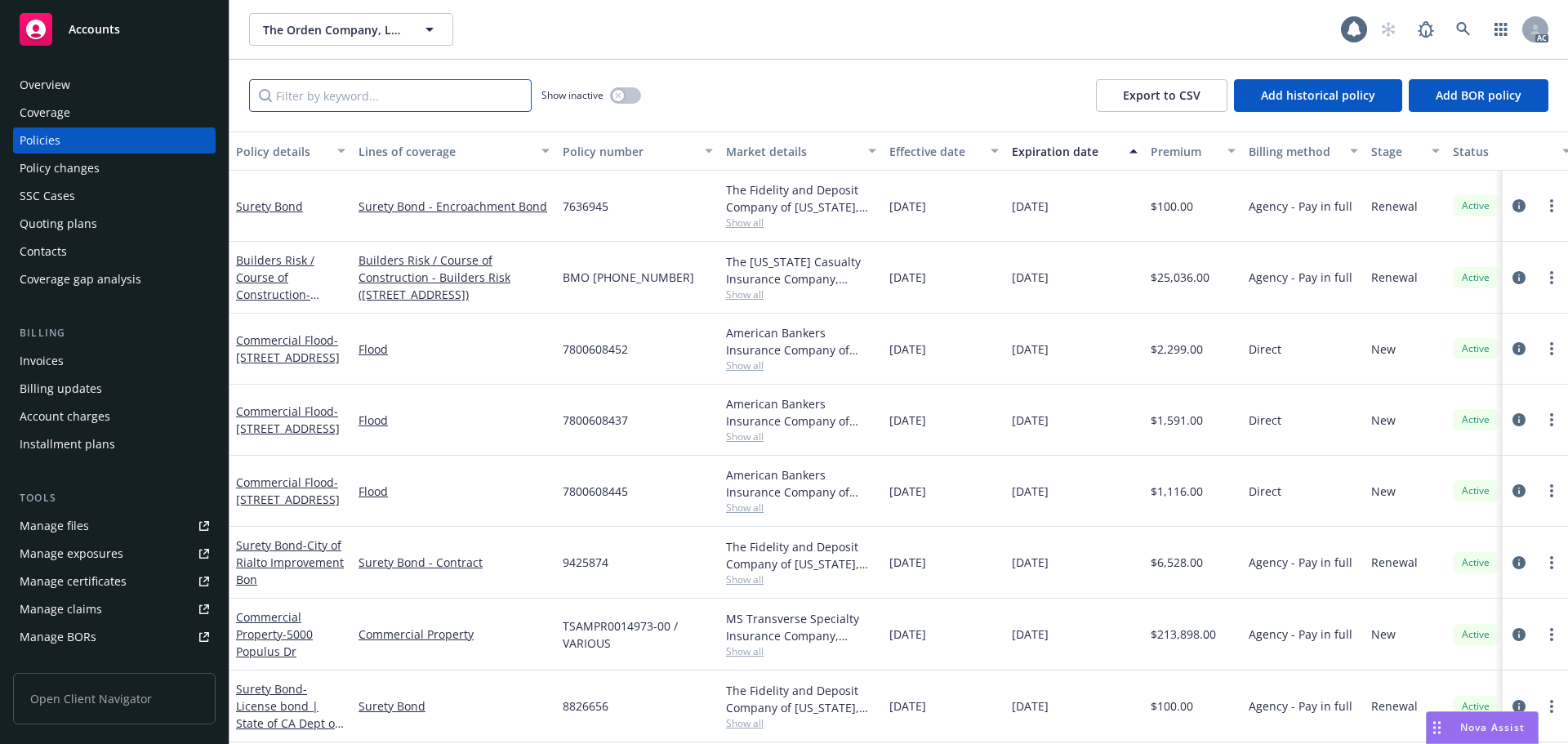
click at [347, 94] on input "Filter by keyword..." at bounding box center [390, 96] width 283 height 33
paste input "1154743"
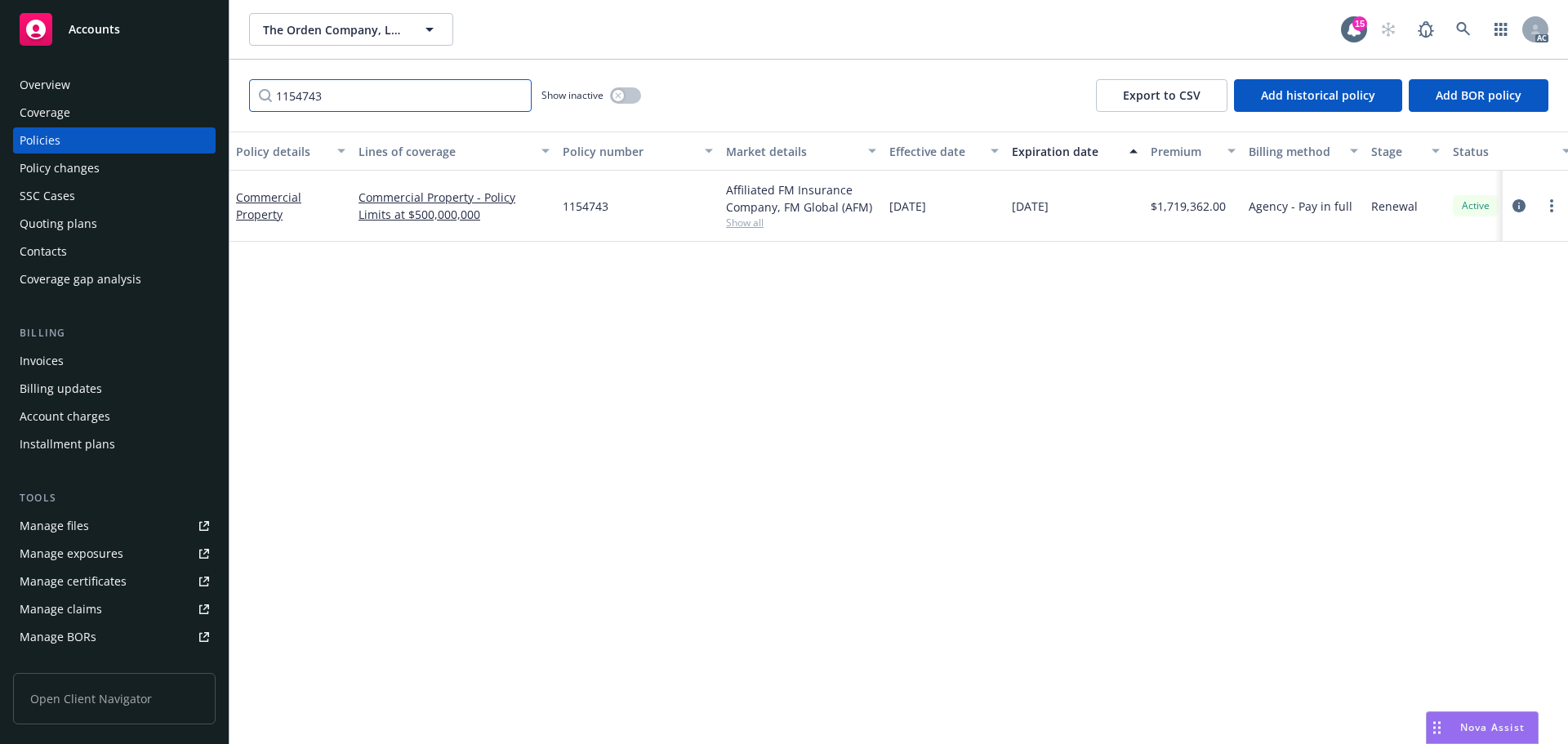
type input "1154743"
click at [86, 172] on div "Policy changes" at bounding box center [60, 168] width 80 height 27
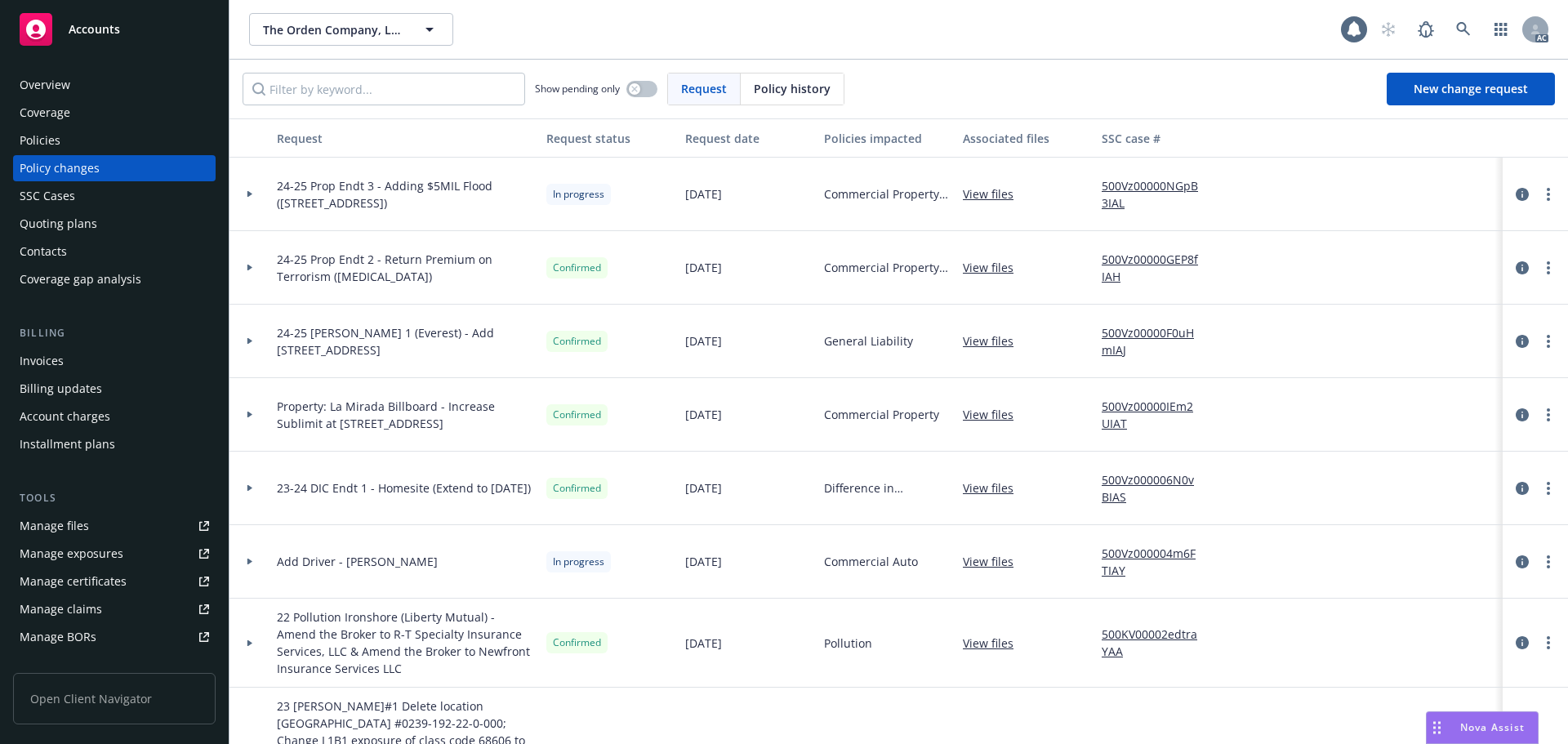
click at [818, 88] on span "Policy history" at bounding box center [792, 89] width 77 height 17
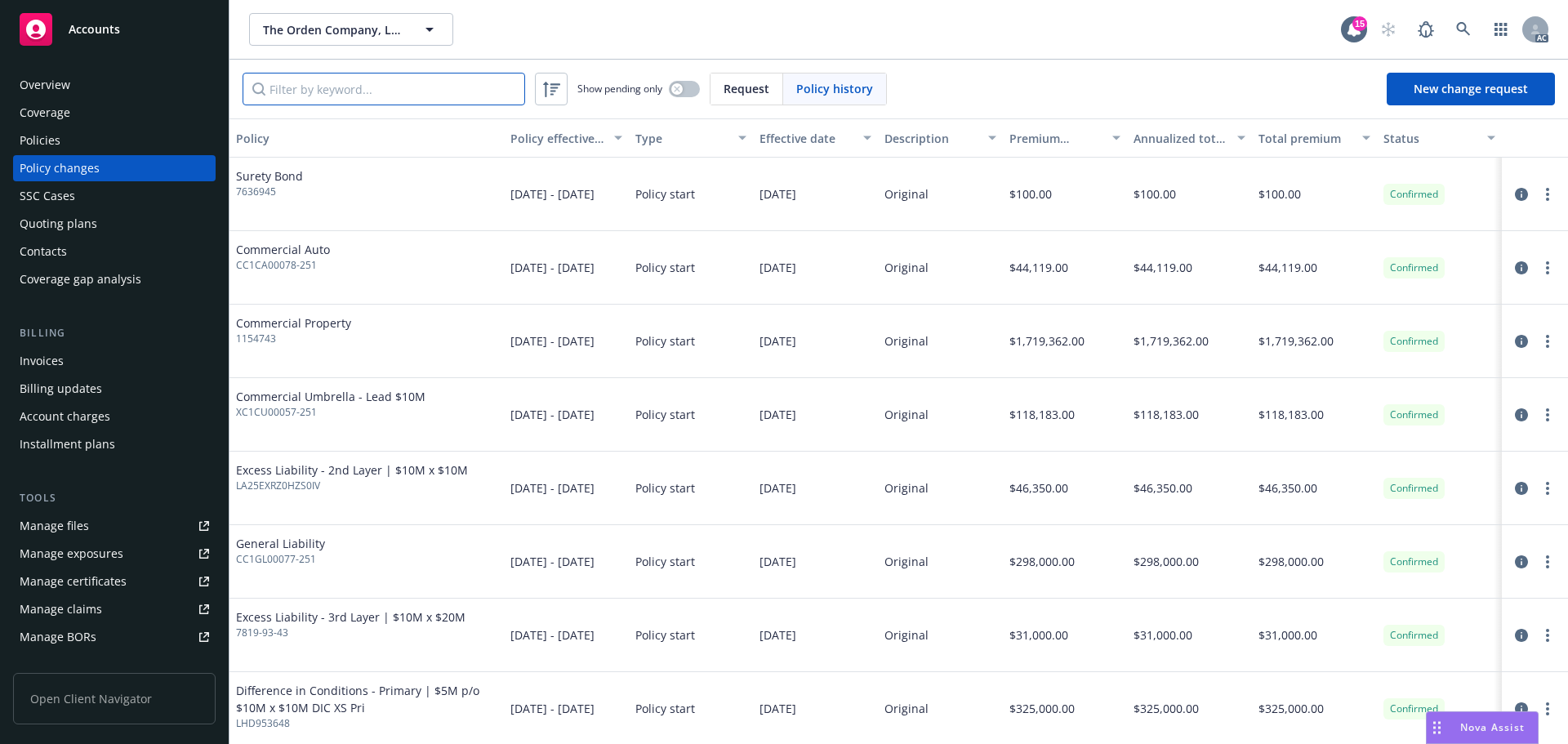
click at [397, 84] on input "Filter by keyword..." at bounding box center [383, 89] width 283 height 33
paste input "1154743"
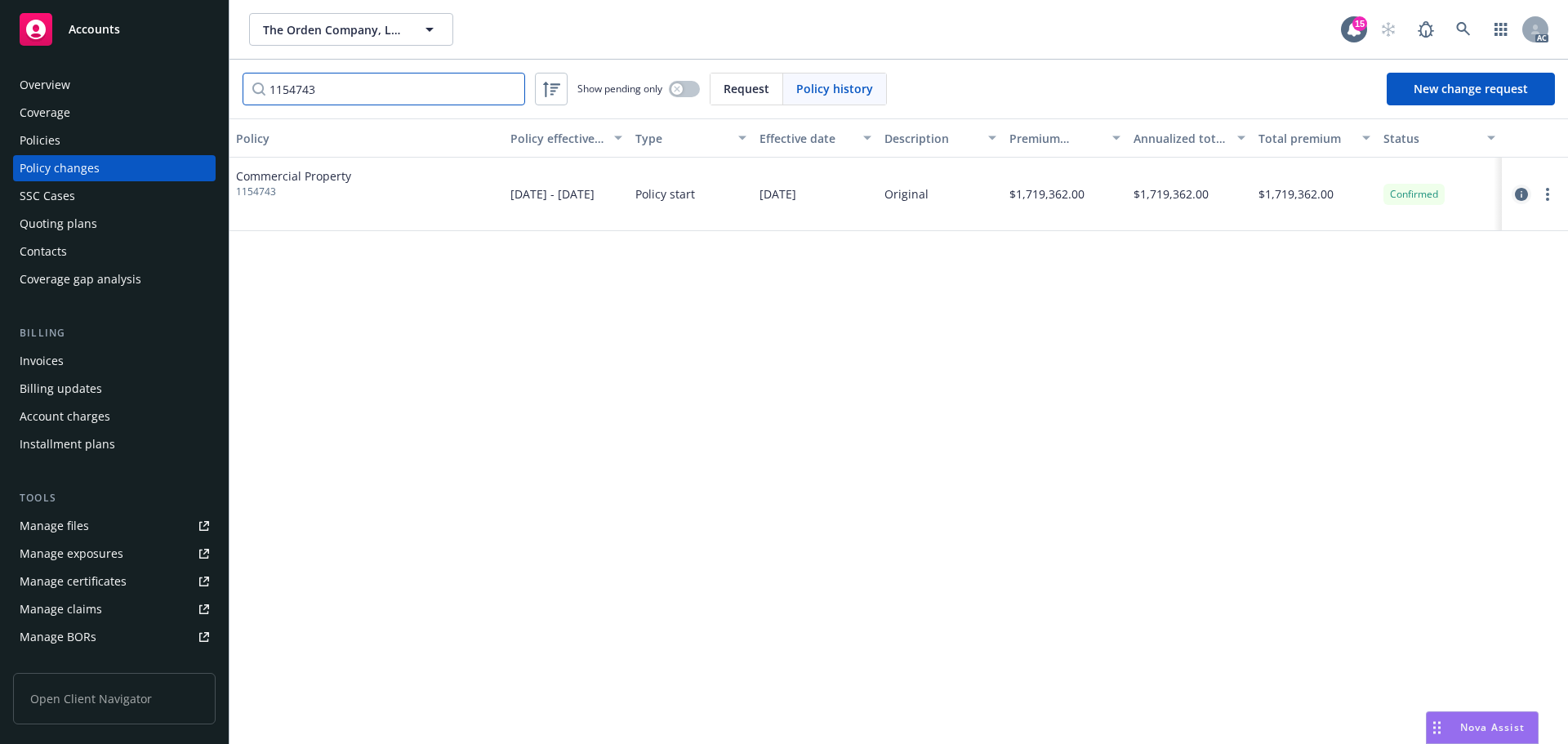
type input "1154743"
click at [1515, 190] on icon "circleInformation" at bounding box center [1522, 194] width 13 height 13
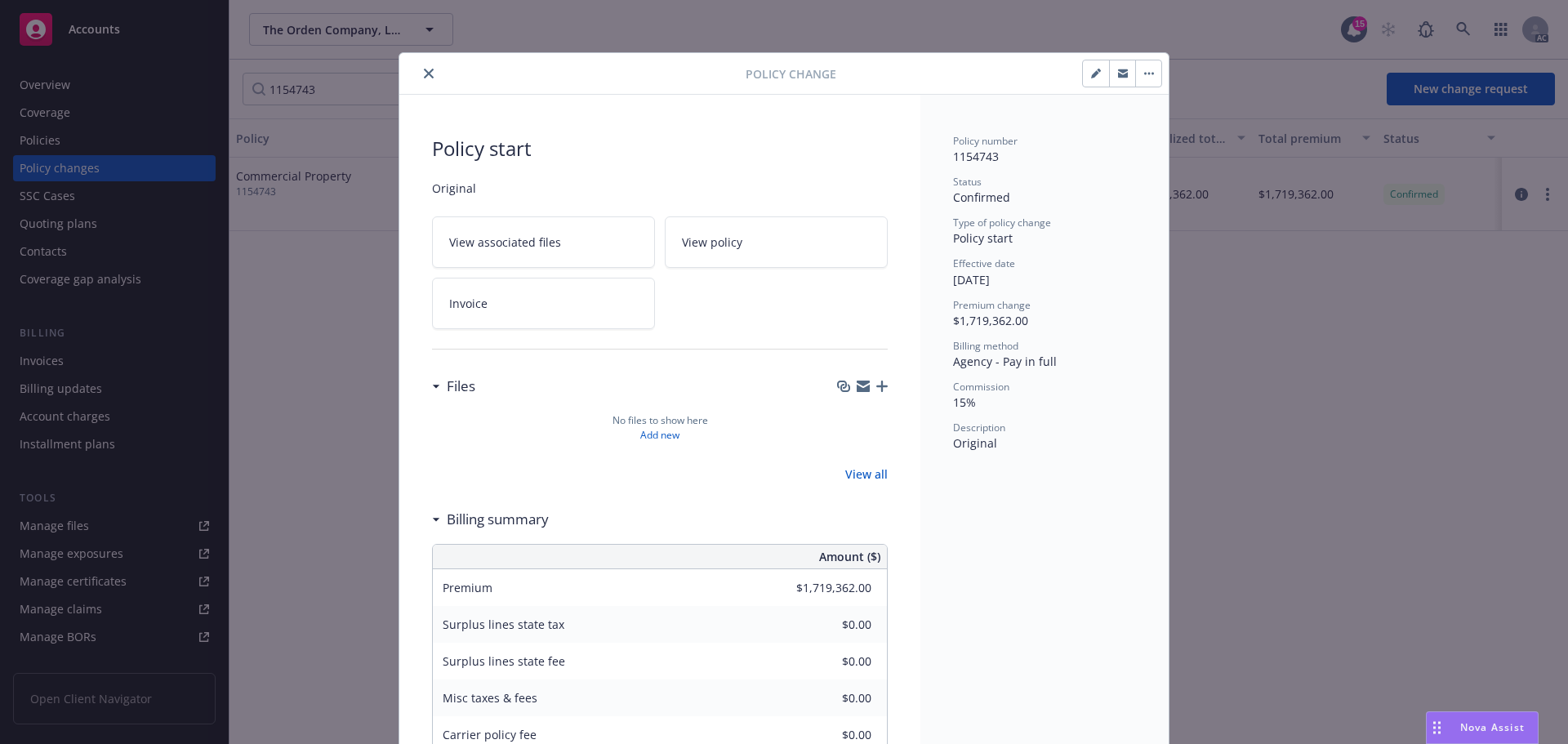
drag, startPoint x: 420, startPoint y: 68, endPoint x: 412, endPoint y: 71, distance: 8.5
click at [424, 68] on icon "close" at bounding box center [429, 73] width 9 height 9
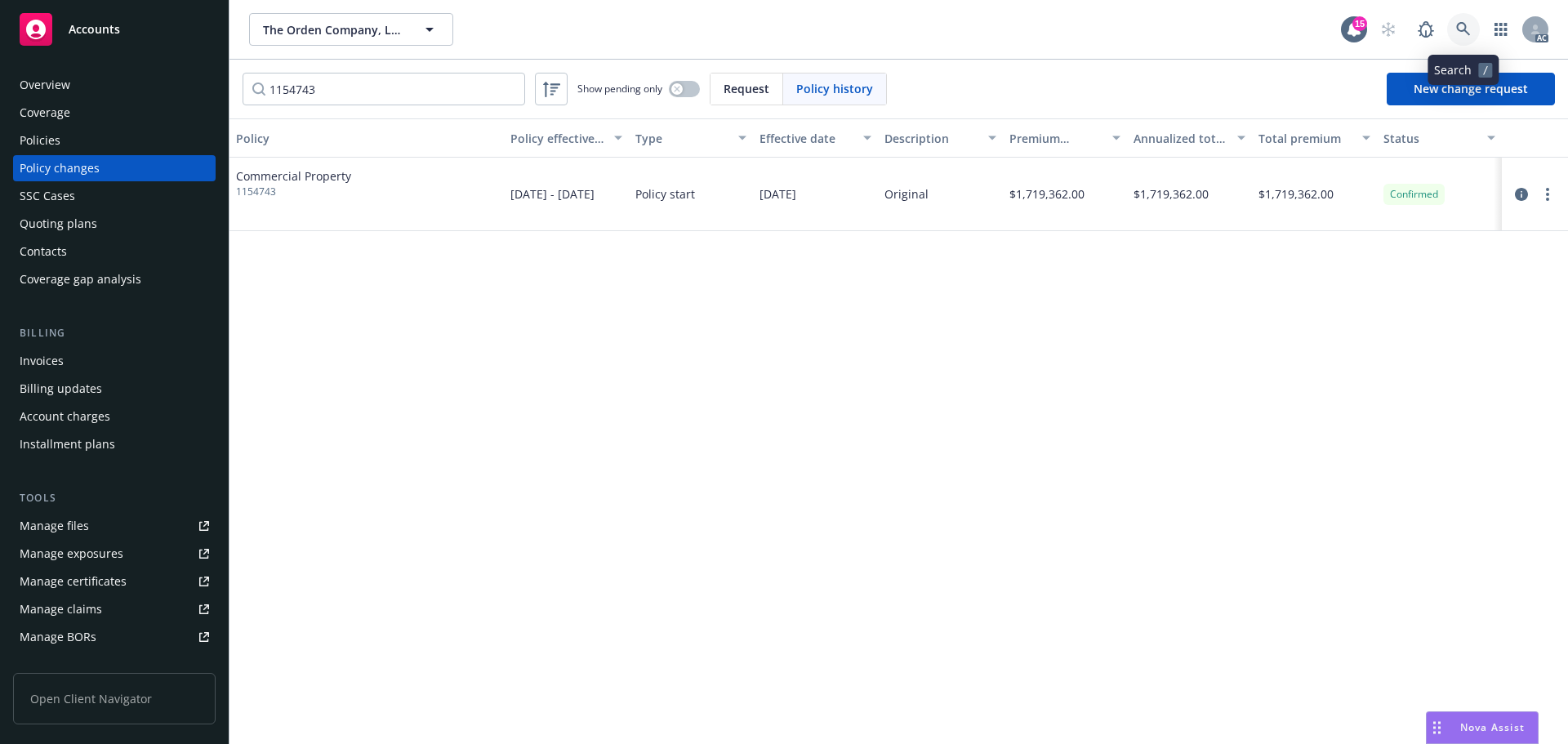
click at [1451, 25] on link at bounding box center [1463, 29] width 33 height 33
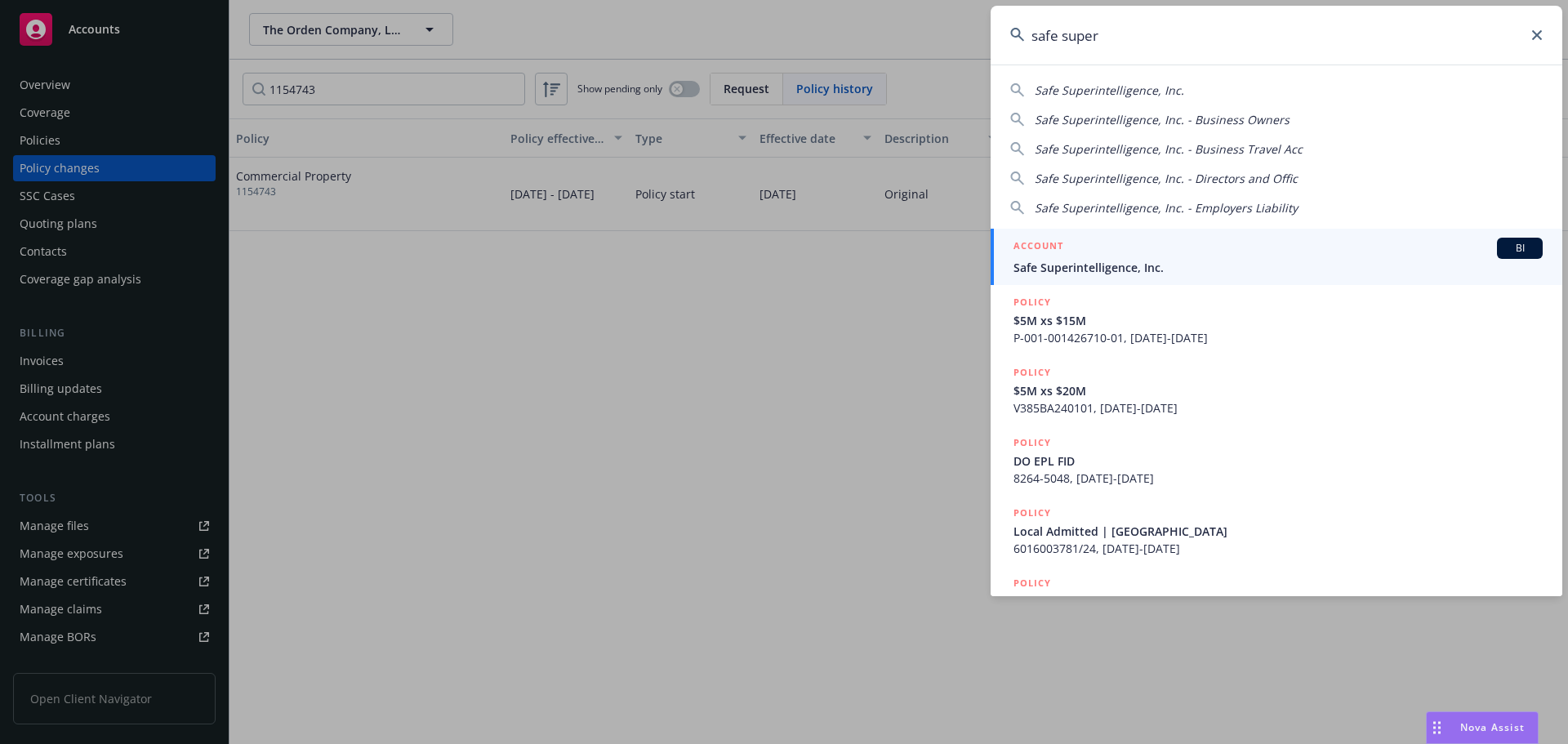
type input "safe super"
click at [1317, 254] on div "ACCOUNT BI" at bounding box center [1277, 248] width 529 height 21
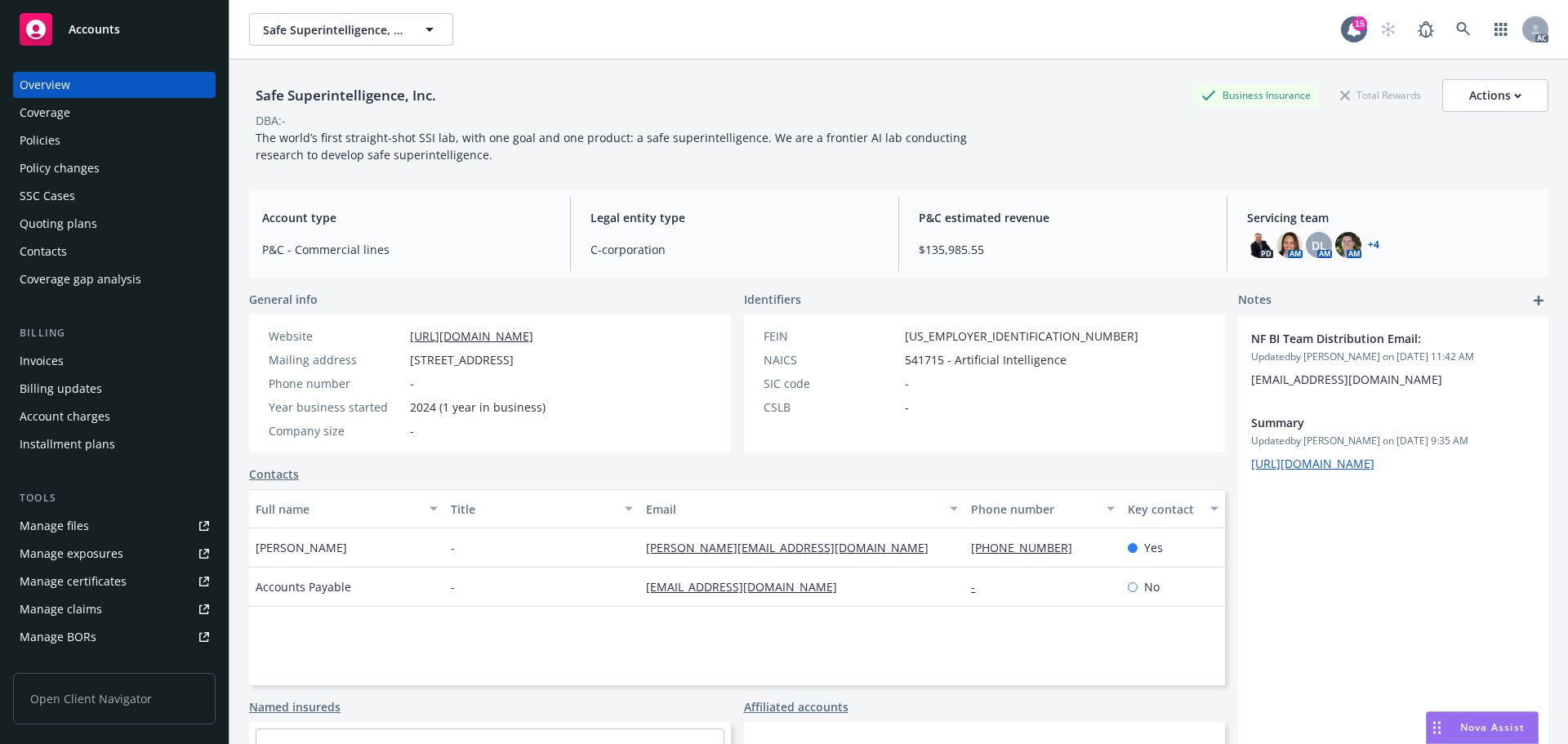
click at [57, 163] on div "Policy changes" at bounding box center [60, 168] width 80 height 27
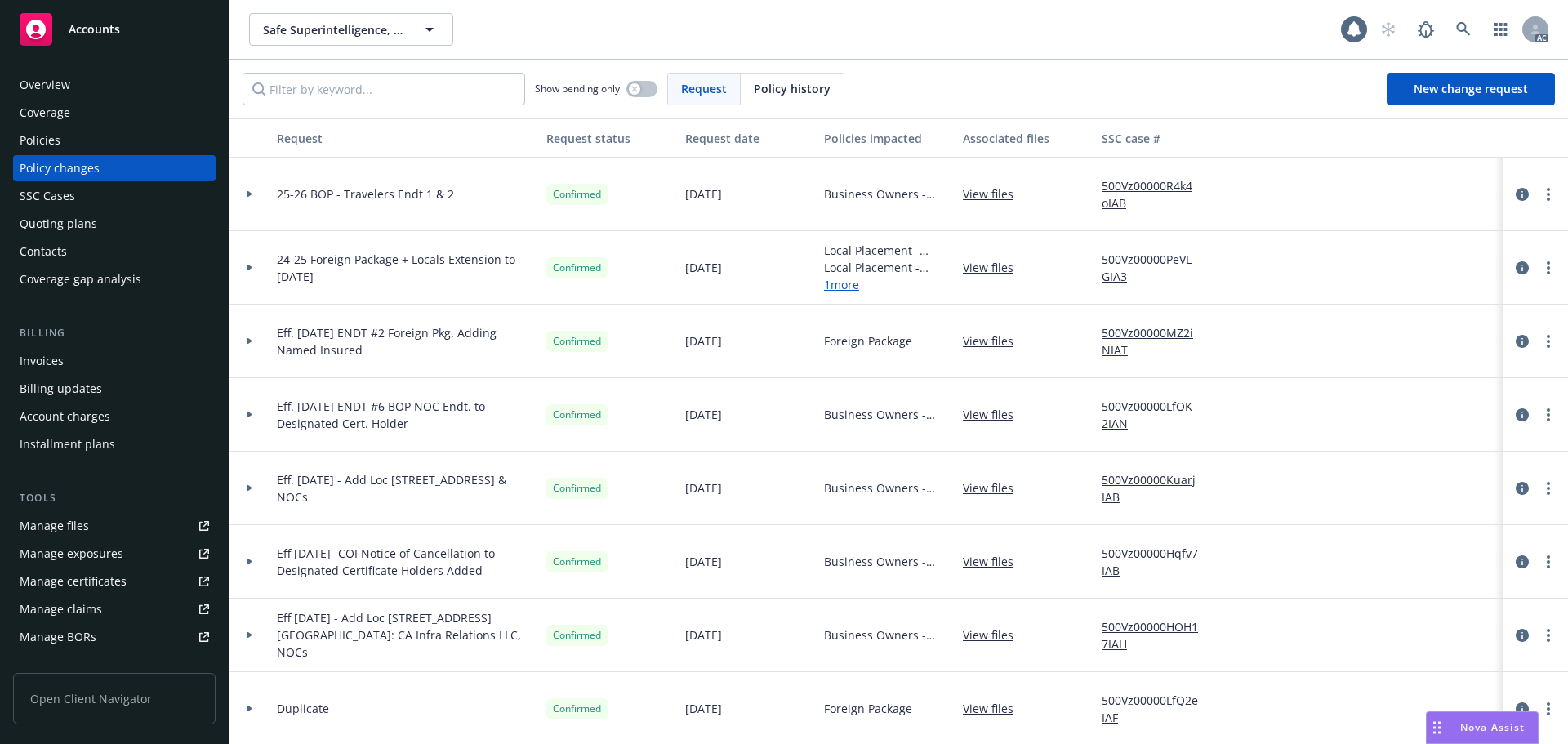
click at [787, 92] on span "Policy history" at bounding box center [792, 89] width 77 height 17
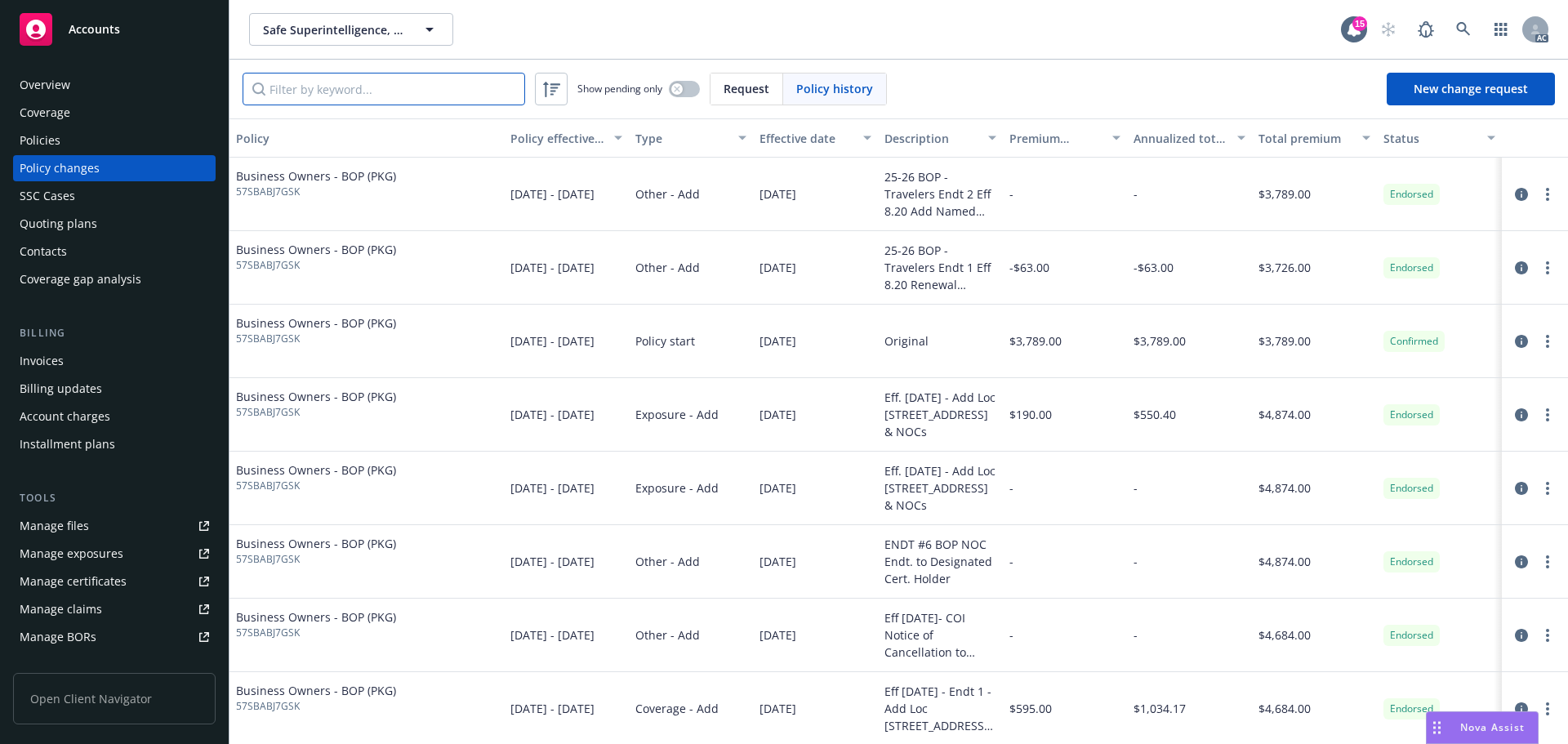
click at [348, 86] on input "Filter by keyword..." at bounding box center [383, 89] width 283 height 33
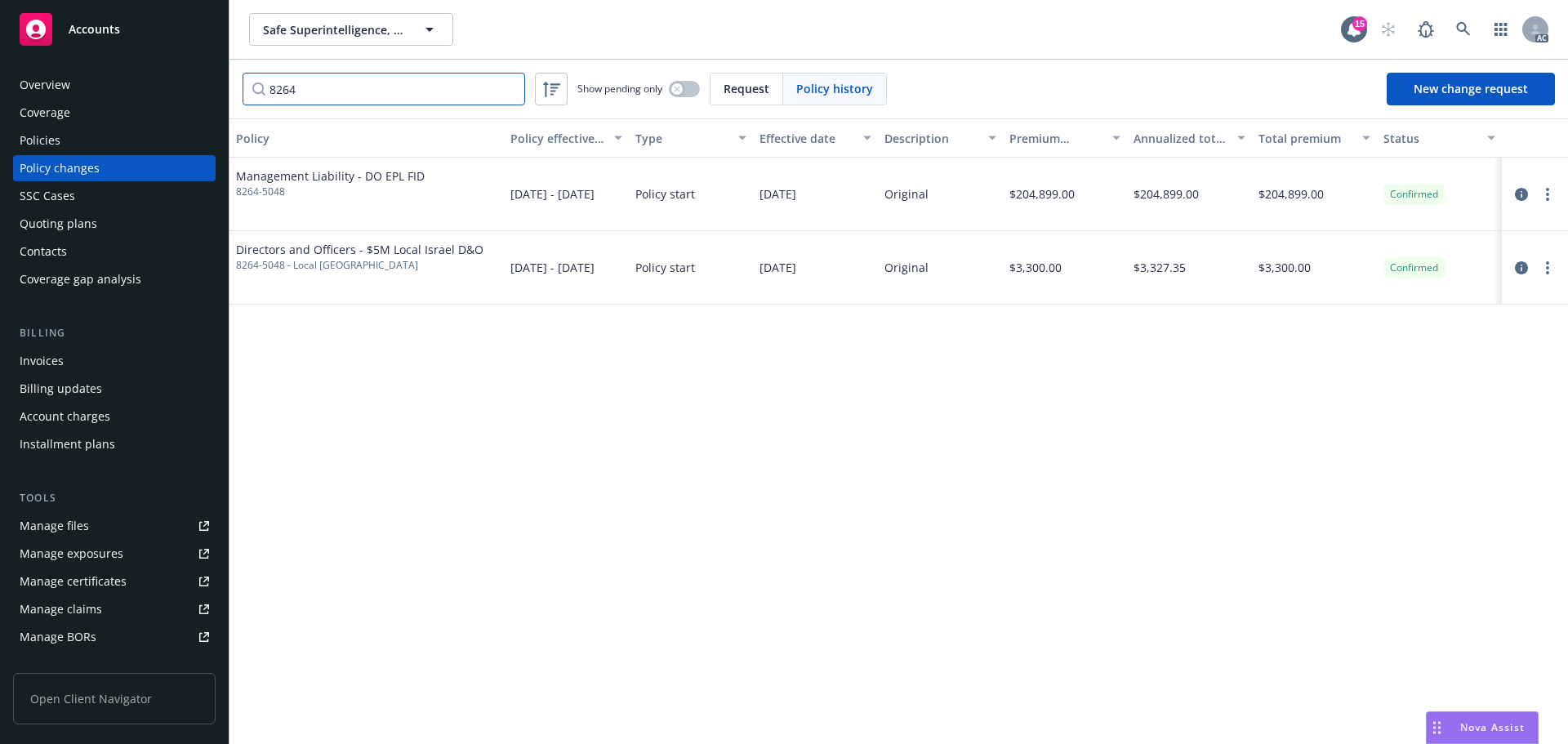
type input "8264"
click at [1474, 20] on link at bounding box center [1463, 29] width 33 height 33
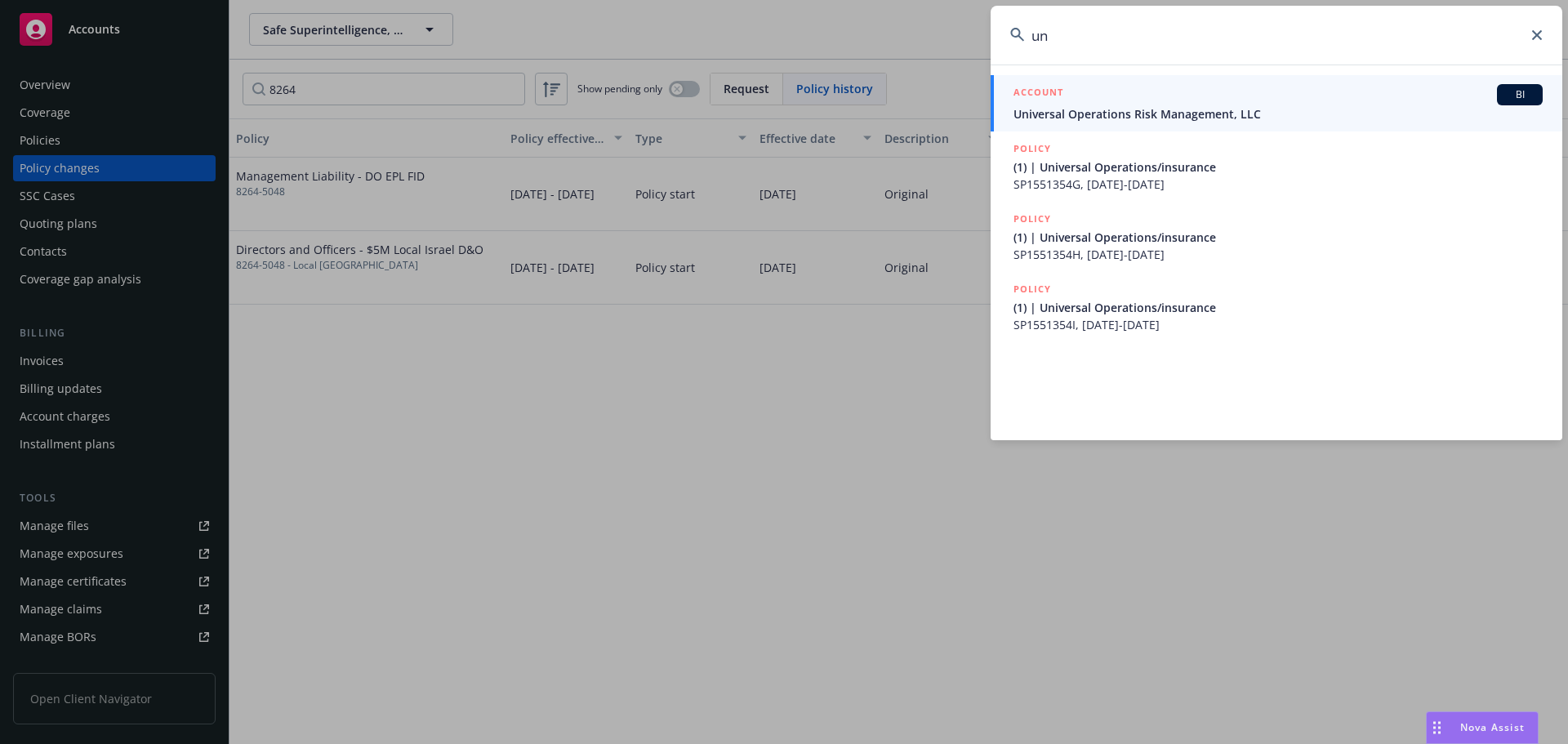
type input "u"
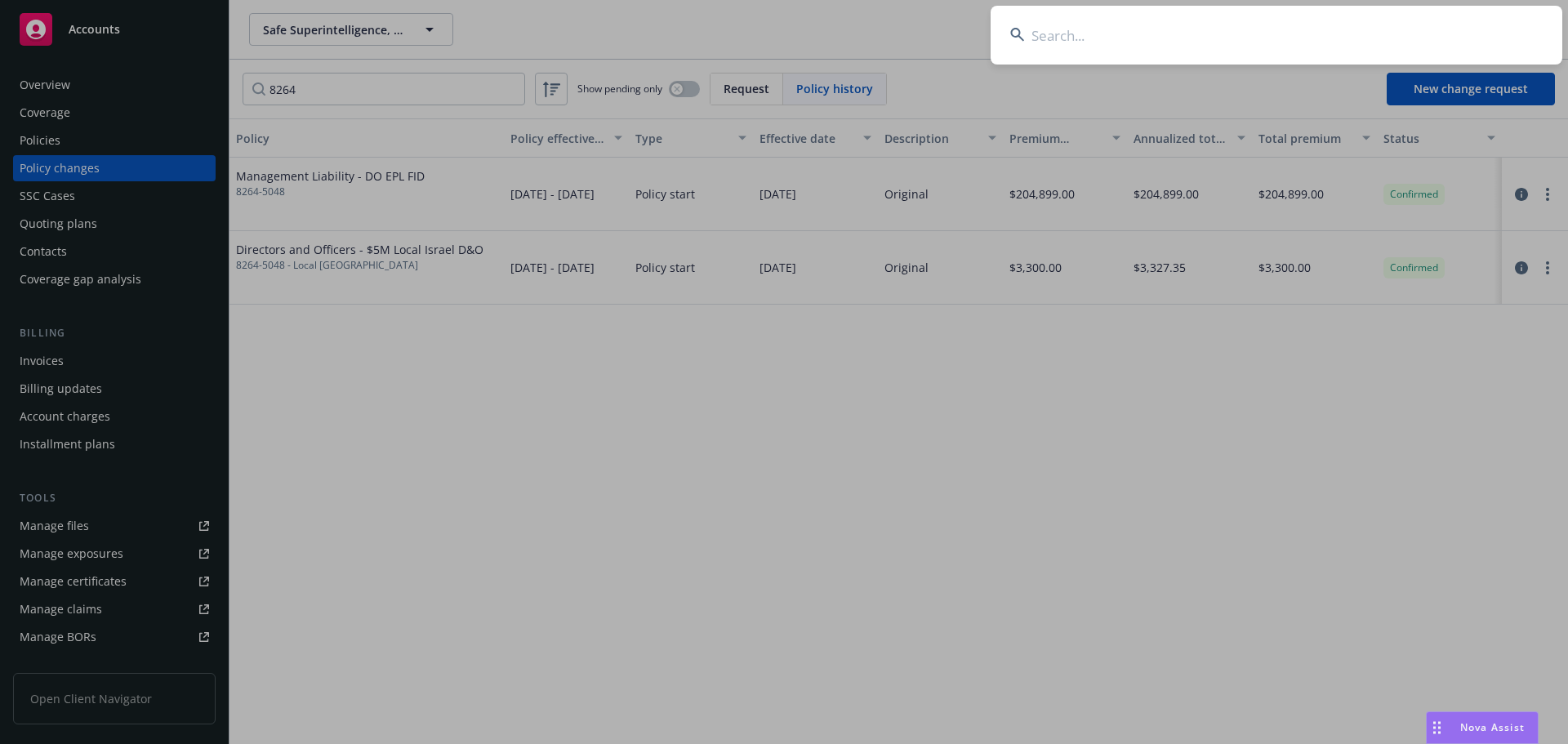
click at [1138, 33] on input at bounding box center [1277, 35] width 572 height 59
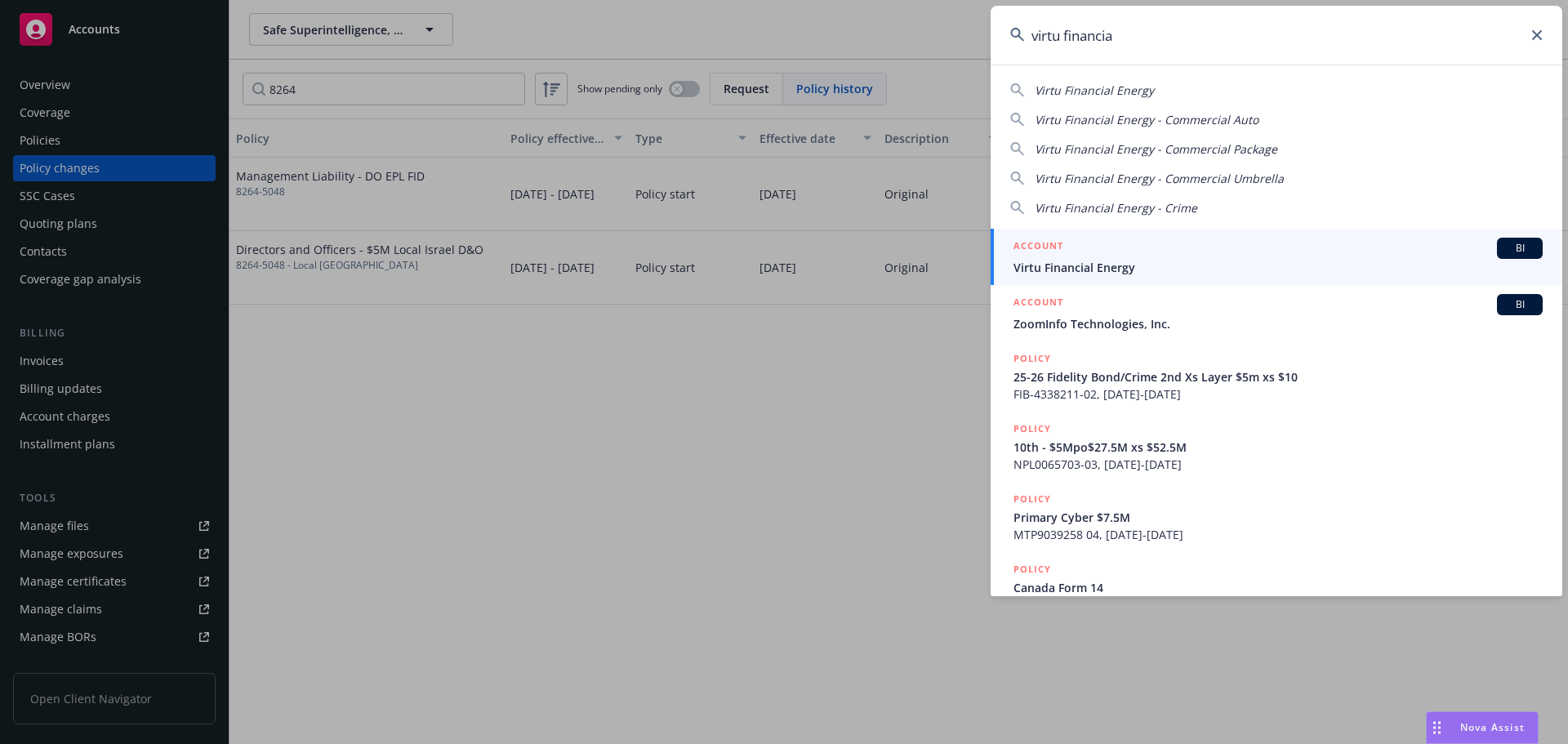
type input "virtu financia"
drag, startPoint x: 1118, startPoint y: 244, endPoint x: 1102, endPoint y: 252, distance: 17.9
click at [1118, 245] on div "ACCOUNT BI" at bounding box center [1277, 248] width 529 height 21
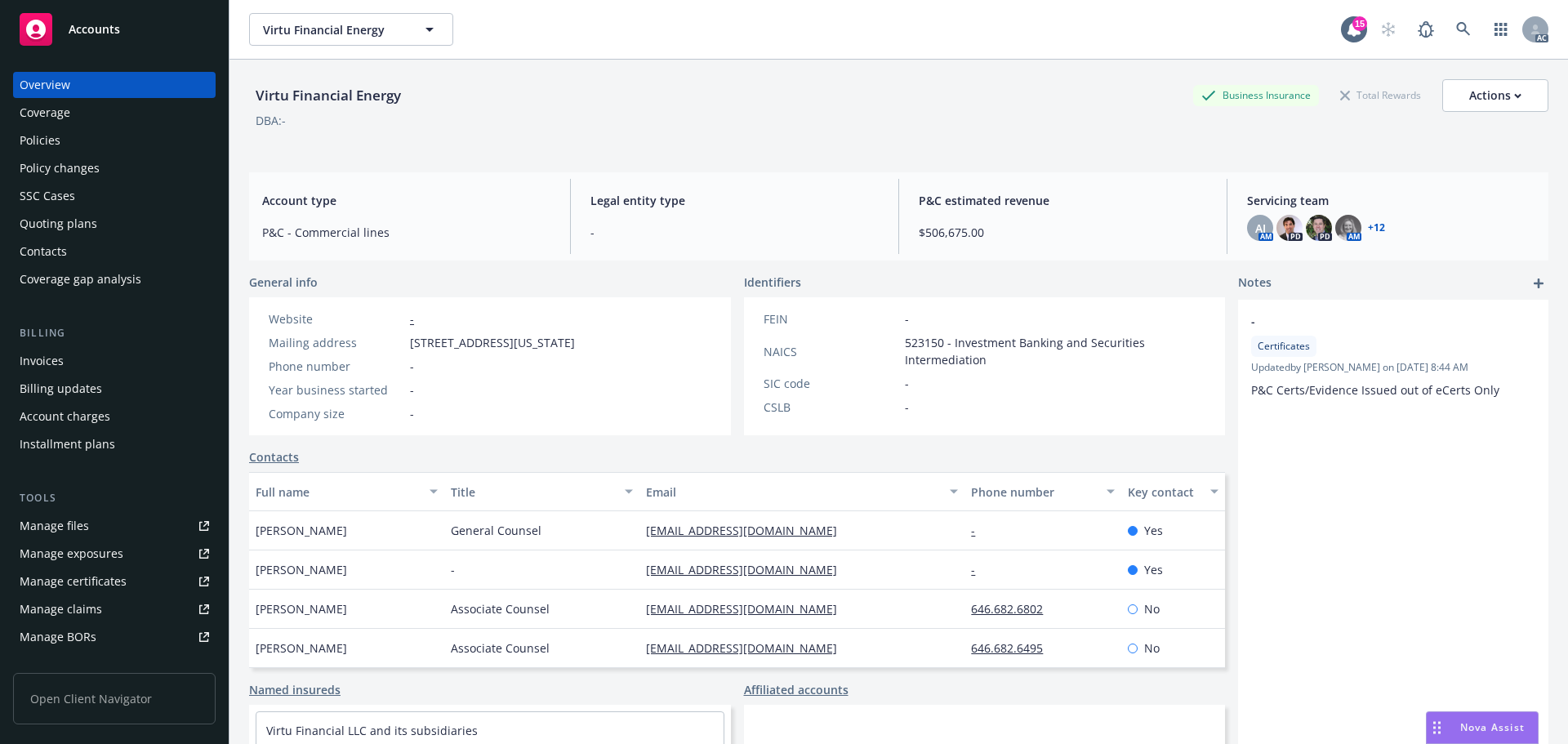
click at [89, 355] on div "Invoices" at bounding box center [115, 362] width 189 height 27
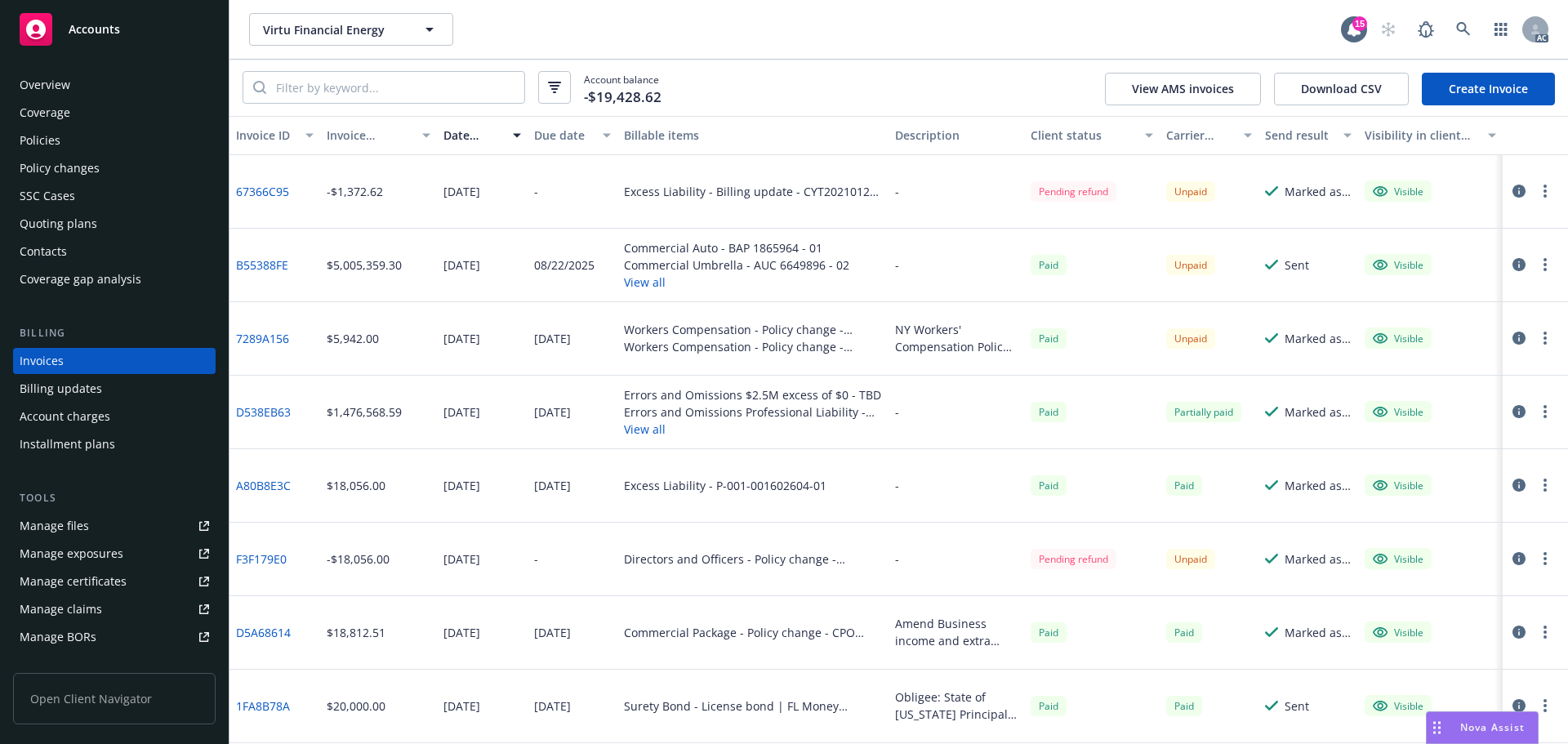
click at [68, 150] on div "Policies" at bounding box center [115, 141] width 189 height 27
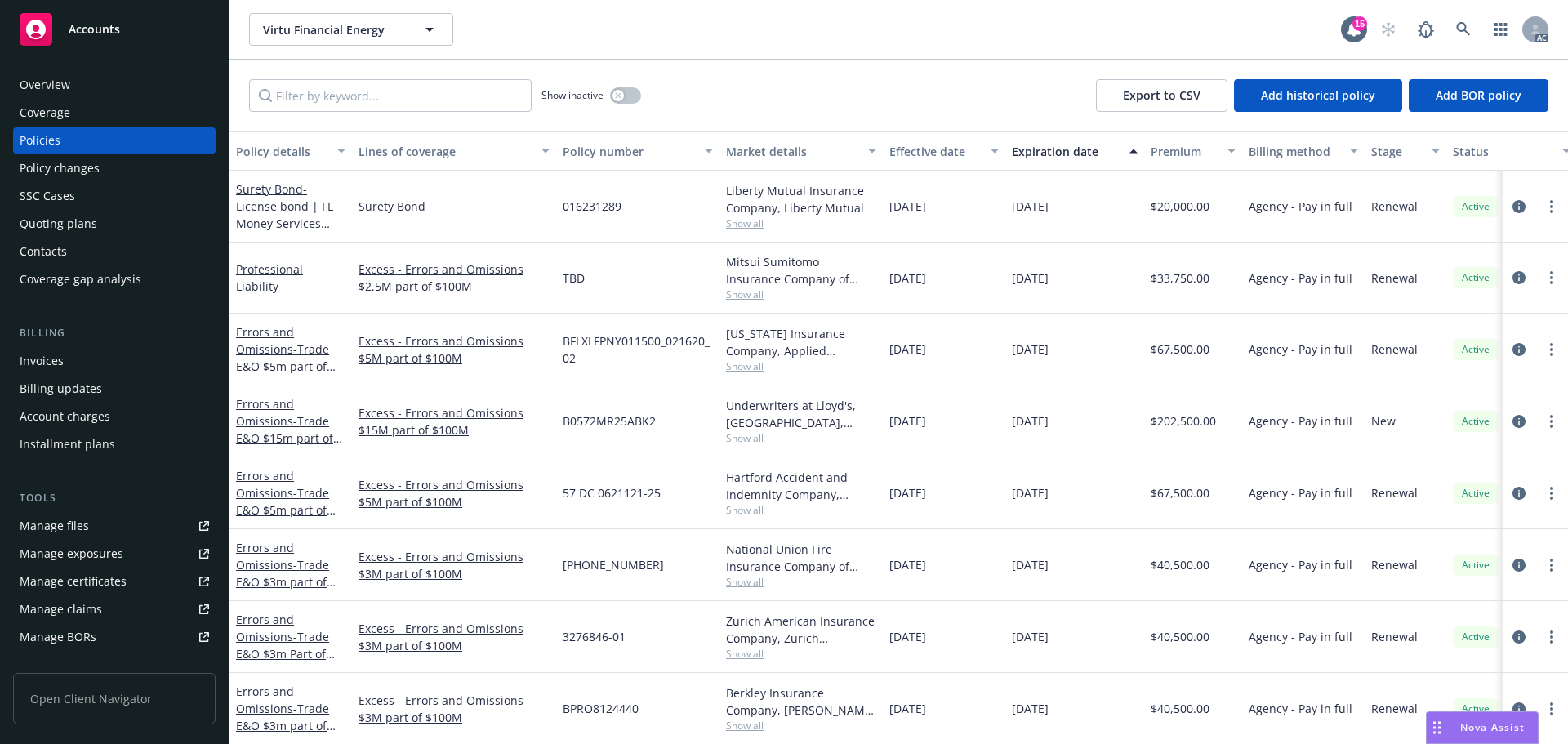
click at [768, 147] on div "Market details" at bounding box center [792, 151] width 132 height 17
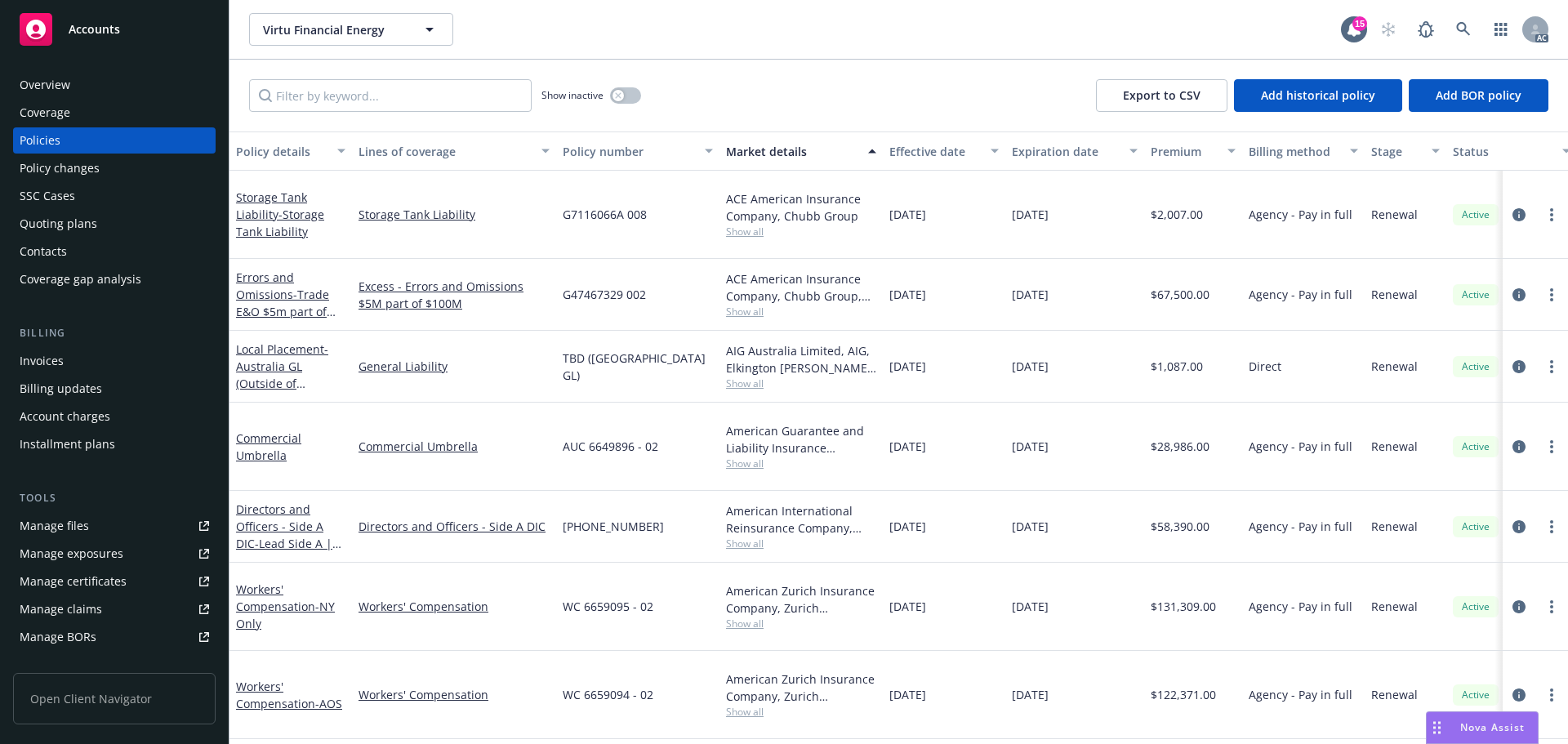
click at [755, 161] on button "Market details" at bounding box center [801, 151] width 164 height 39
click at [924, 157] on div "Effective date" at bounding box center [935, 151] width 92 height 17
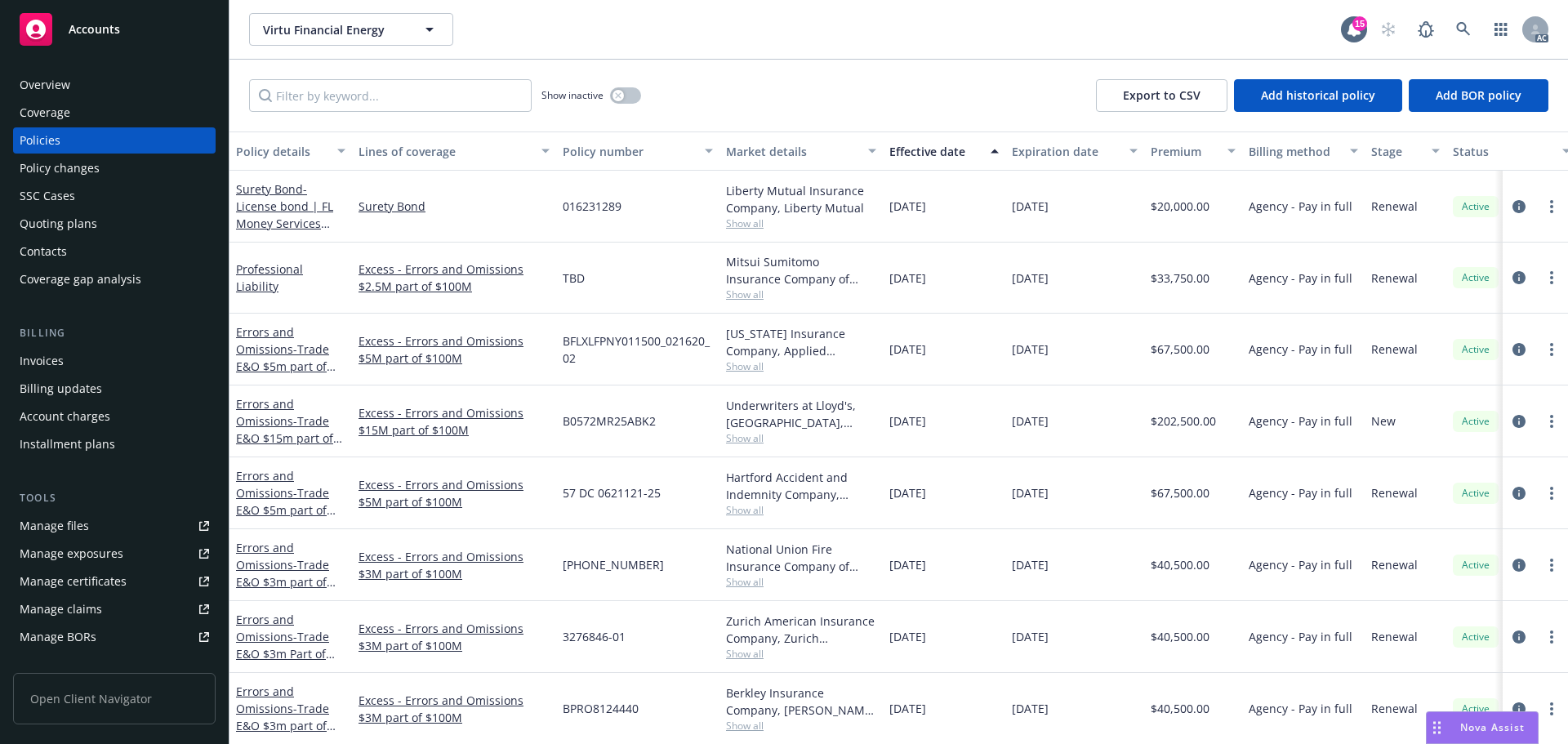
click at [924, 157] on div "Effective date" at bounding box center [935, 151] width 92 height 17
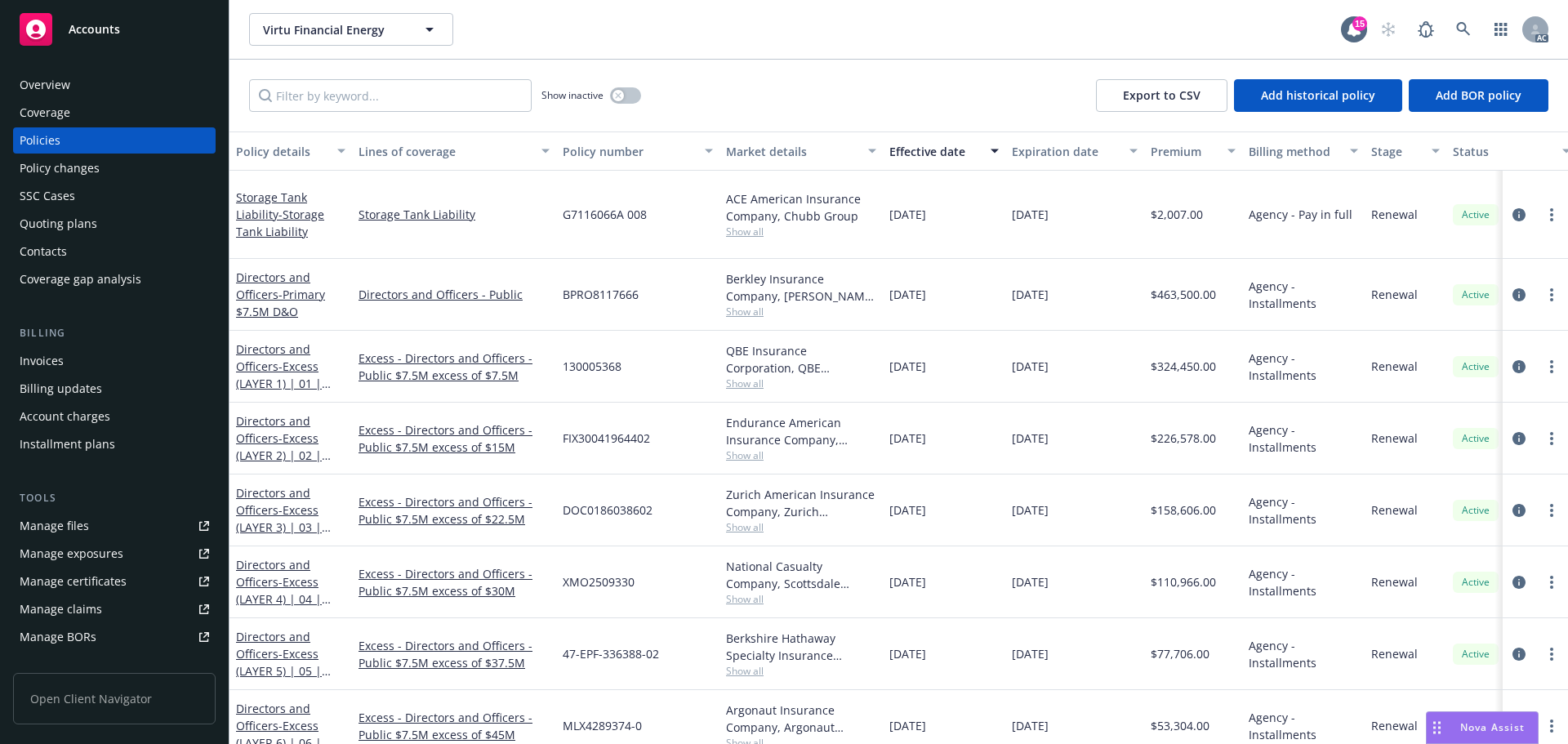
scroll to position [164, 0]
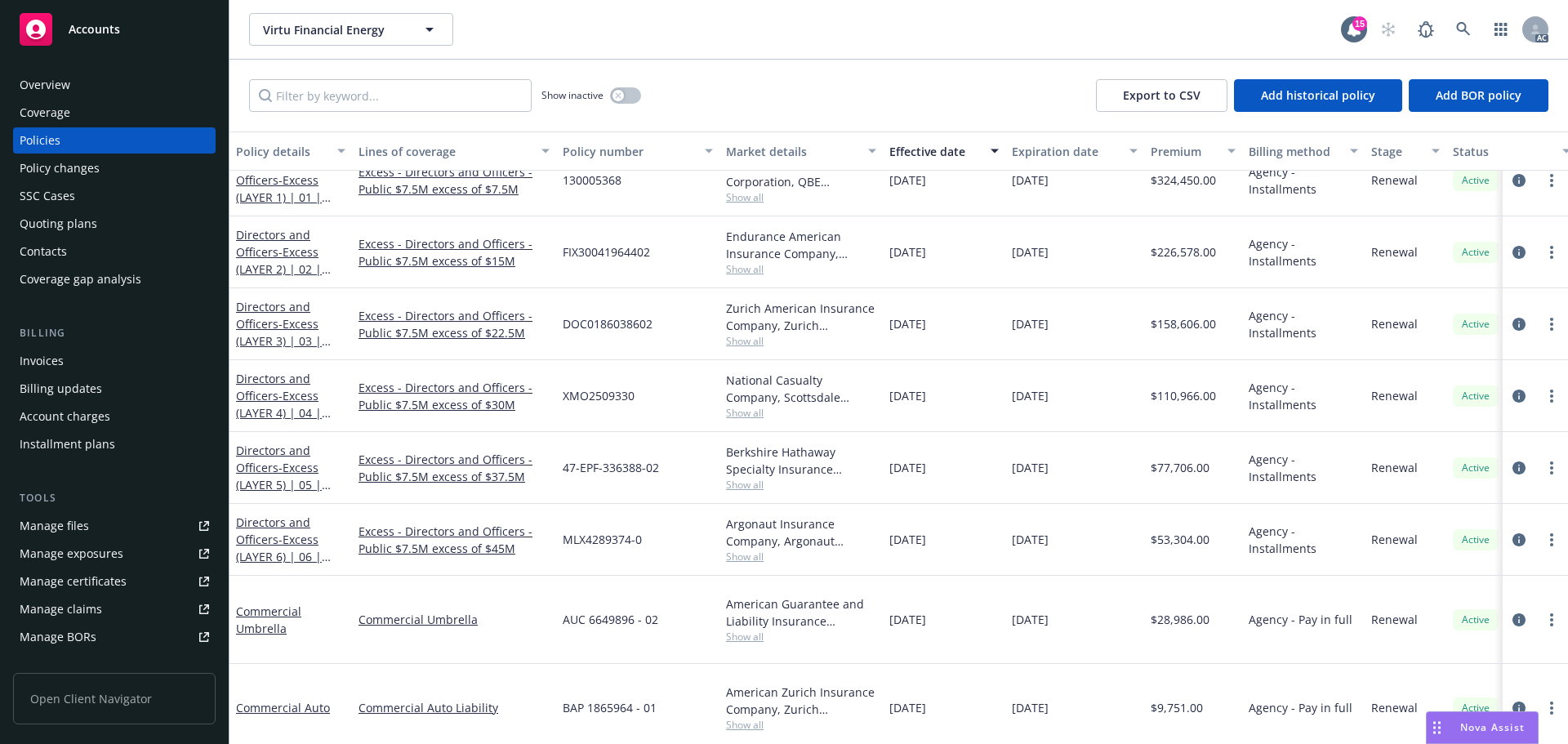
click at [753, 480] on span "Show all" at bounding box center [801, 485] width 150 height 14
drag, startPoint x: 880, startPoint y: 79, endPoint x: 670, endPoint y: 105, distance: 211.6
click at [878, 79] on div "Show inactive Export to CSV Add historical policy Add BOR policy" at bounding box center [898, 96] width 1338 height 72
click at [55, 356] on div "Invoices" at bounding box center [42, 362] width 44 height 27
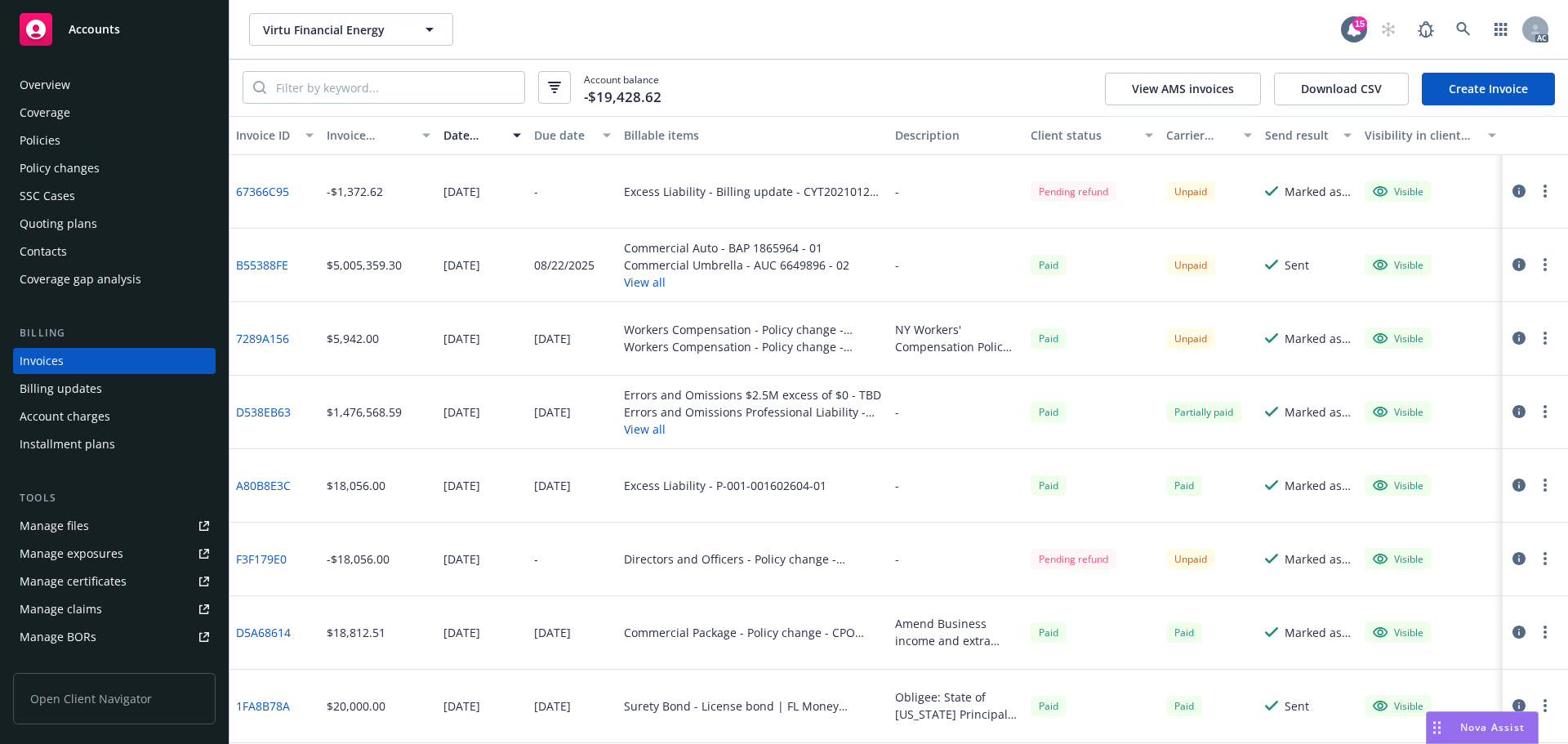
click at [937, 62] on div "Account balance -$19,428.62 View AMS invoices Download CSV Create Invoice" at bounding box center [898, 88] width 1338 height 57
click at [629, 283] on button "View all" at bounding box center [736, 282] width 225 height 17
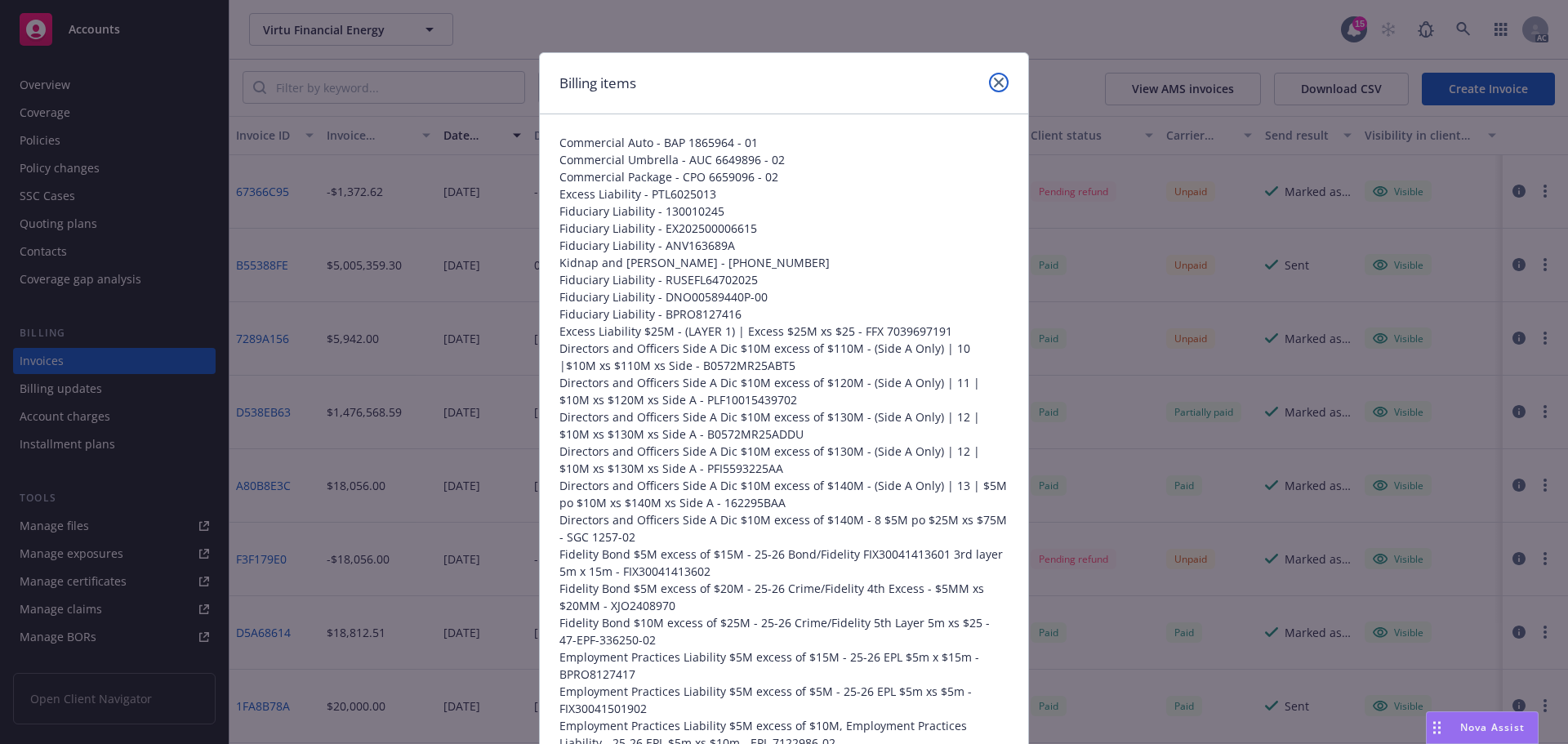
drag, startPoint x: 997, startPoint y: 86, endPoint x: 489, endPoint y: 255, distance: 535.4
click at [996, 86] on icon "close" at bounding box center [998, 82] width 9 height 9
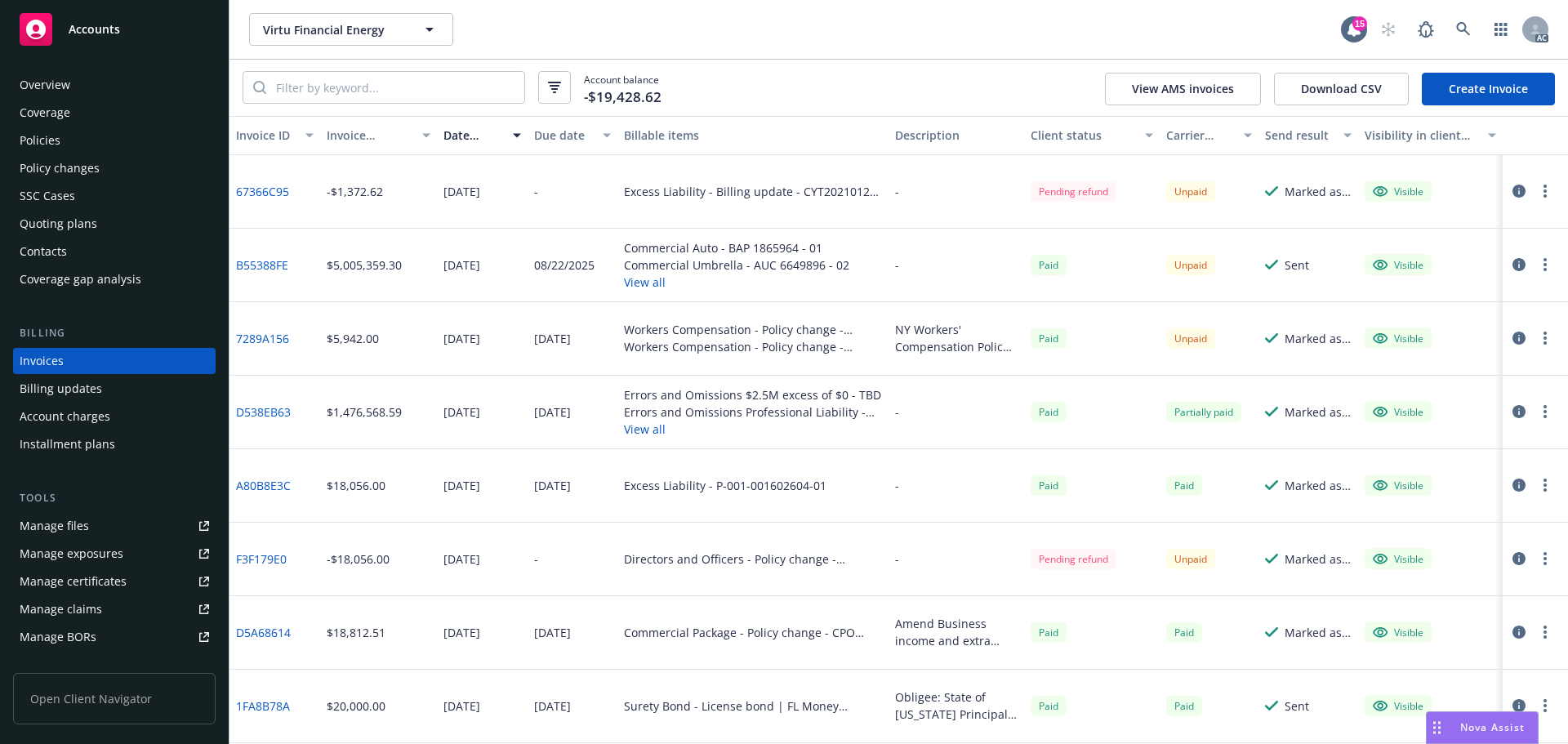
click at [252, 263] on link "B55388FE" at bounding box center [261, 265] width 52 height 17
click at [274, 267] on link "B55388FE" at bounding box center [261, 265] width 52 height 17
click at [1457, 28] on icon at bounding box center [1463, 28] width 14 height 14
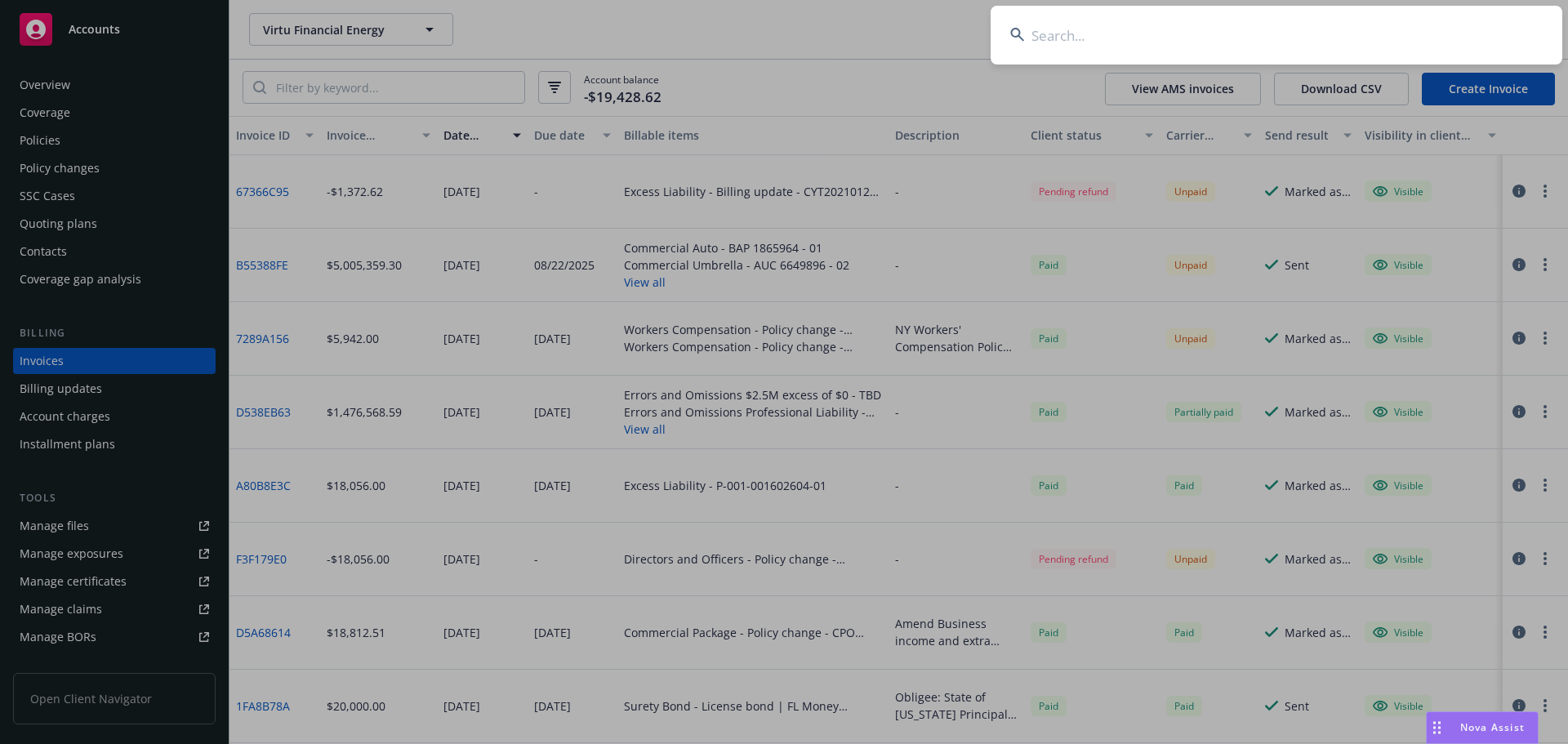
click at [1238, 33] on input at bounding box center [1277, 35] width 572 height 59
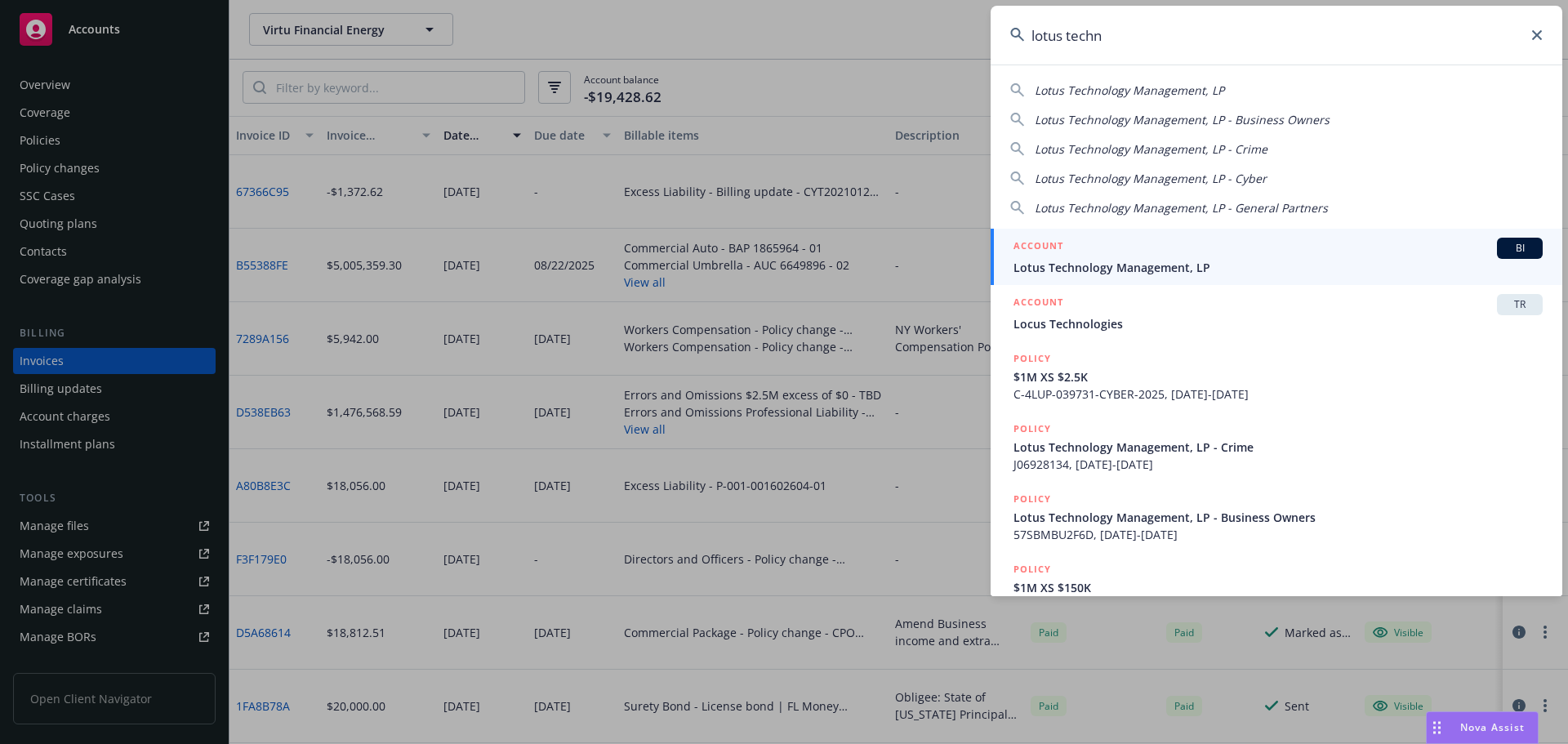
type input "lotus techn"
click at [1219, 259] on span "Lotus Technology Management, LP" at bounding box center [1277, 268] width 529 height 17
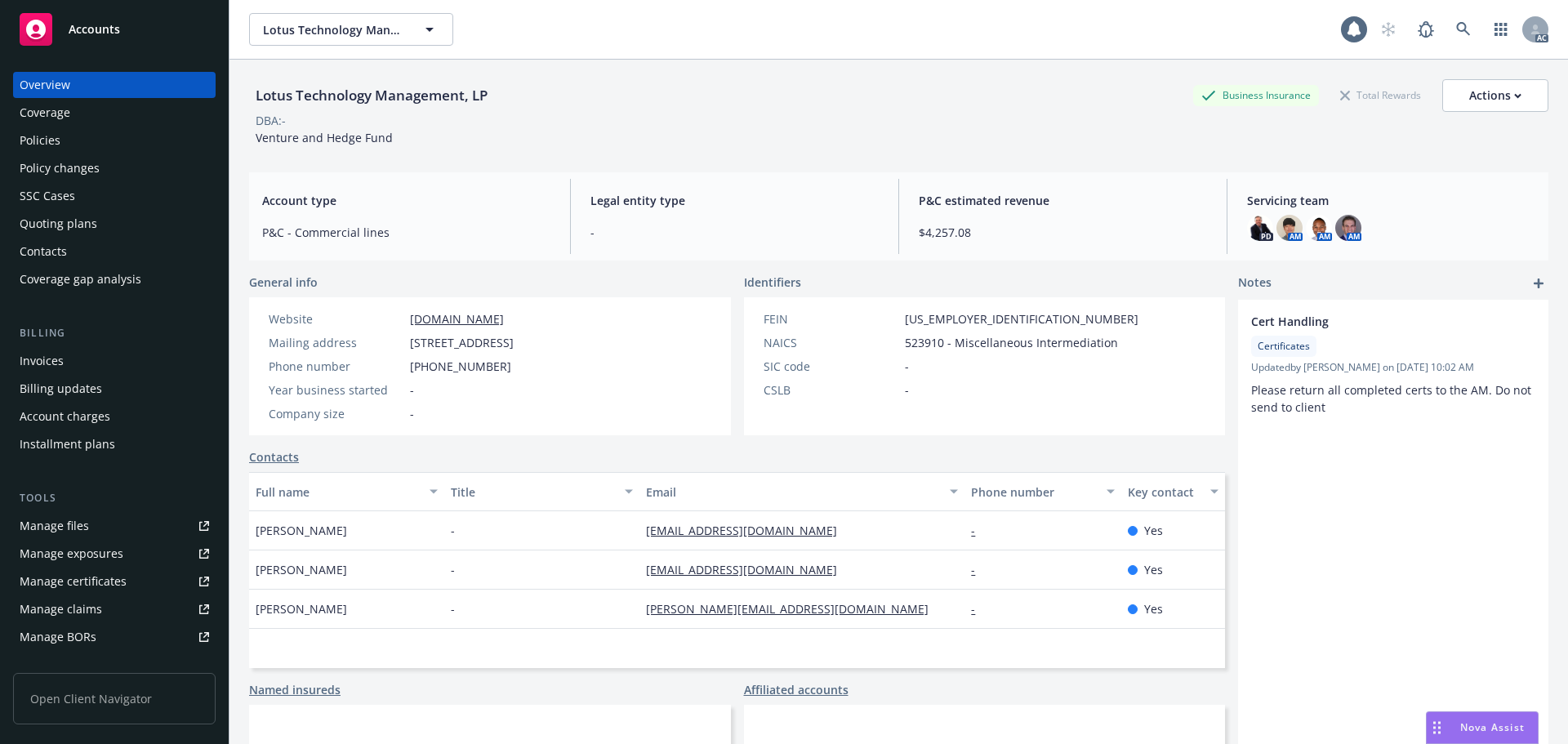
click at [115, 162] on div "Policy changes" at bounding box center [115, 168] width 189 height 27
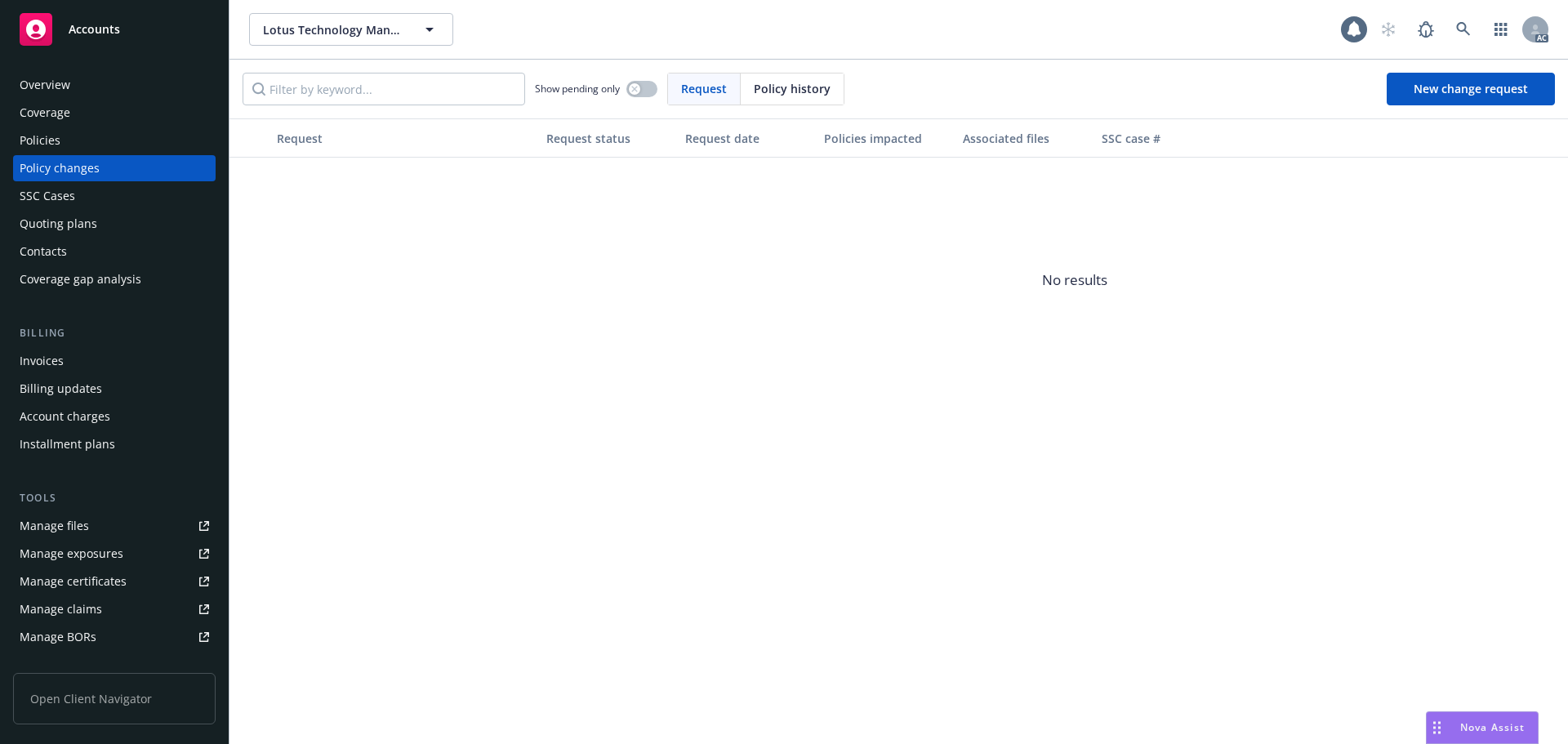
drag, startPoint x: 786, startPoint y: 93, endPoint x: 769, endPoint y: 96, distance: 17.3
click at [769, 96] on span "Policy history" at bounding box center [792, 89] width 77 height 17
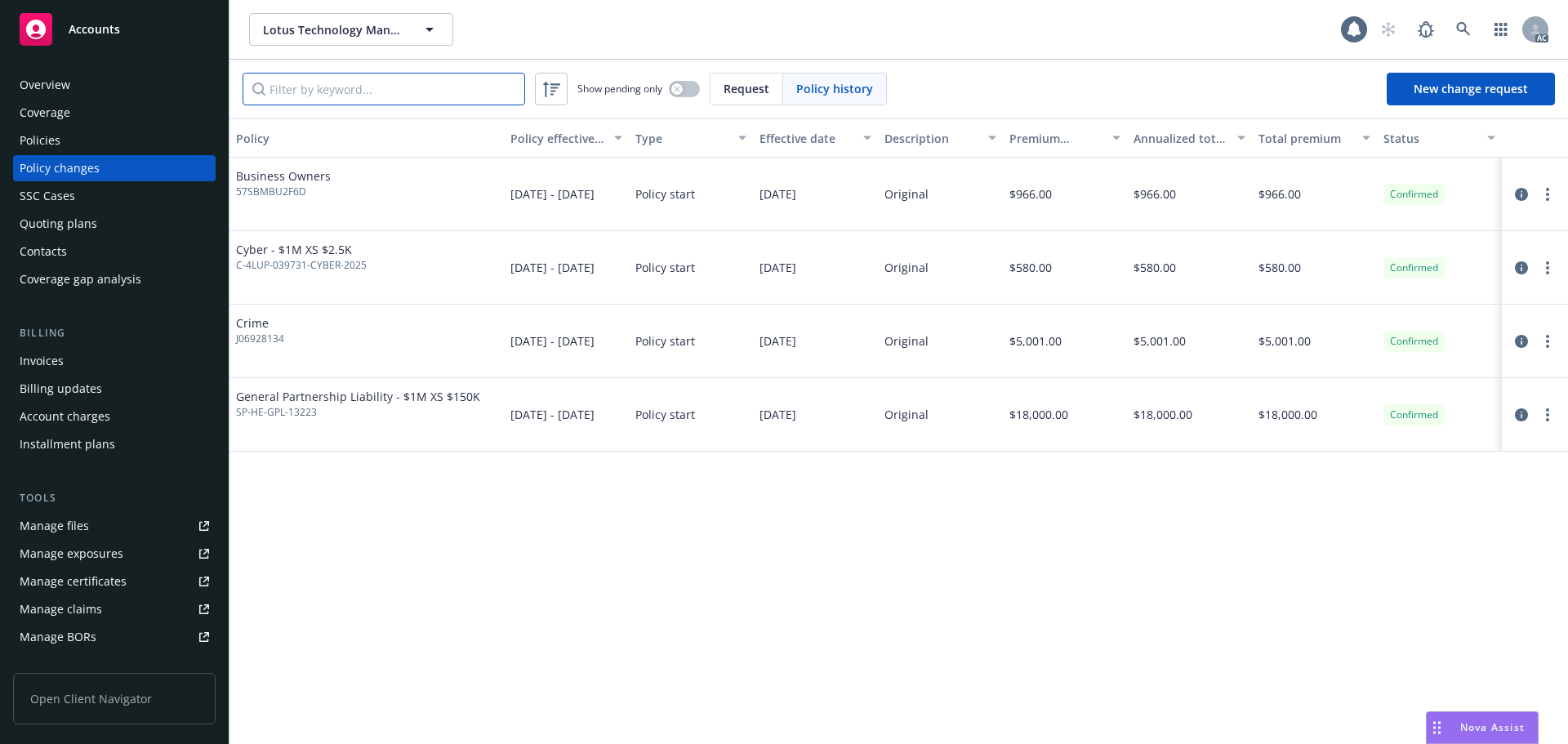
click at [421, 95] on input "Filter by keyword..." at bounding box center [383, 89] width 283 height 33
paste input "SP-HE-GPL-13223"
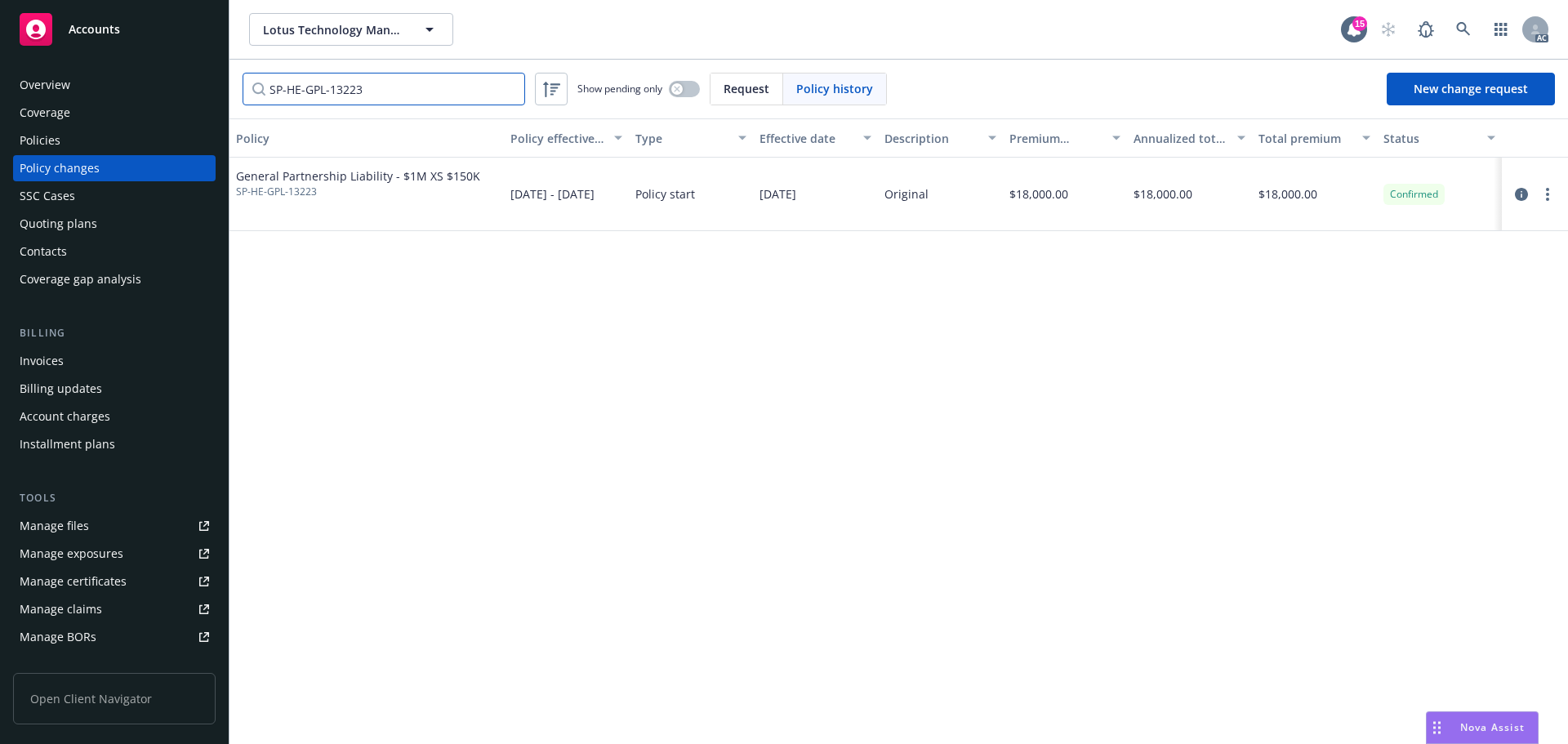
type input "SP-HE-GPL-13223"
drag, startPoint x: 338, startPoint y: 201, endPoint x: 236, endPoint y: 199, distance: 102.0
click at [236, 199] on div "General Partnership Liability - $1M XS $150K SP-HE-GPL-13223" at bounding box center [366, 195] width 274 height 74
copy span "SP-HE-GPL-13223"
click at [103, 146] on div "Policies" at bounding box center [115, 141] width 189 height 27
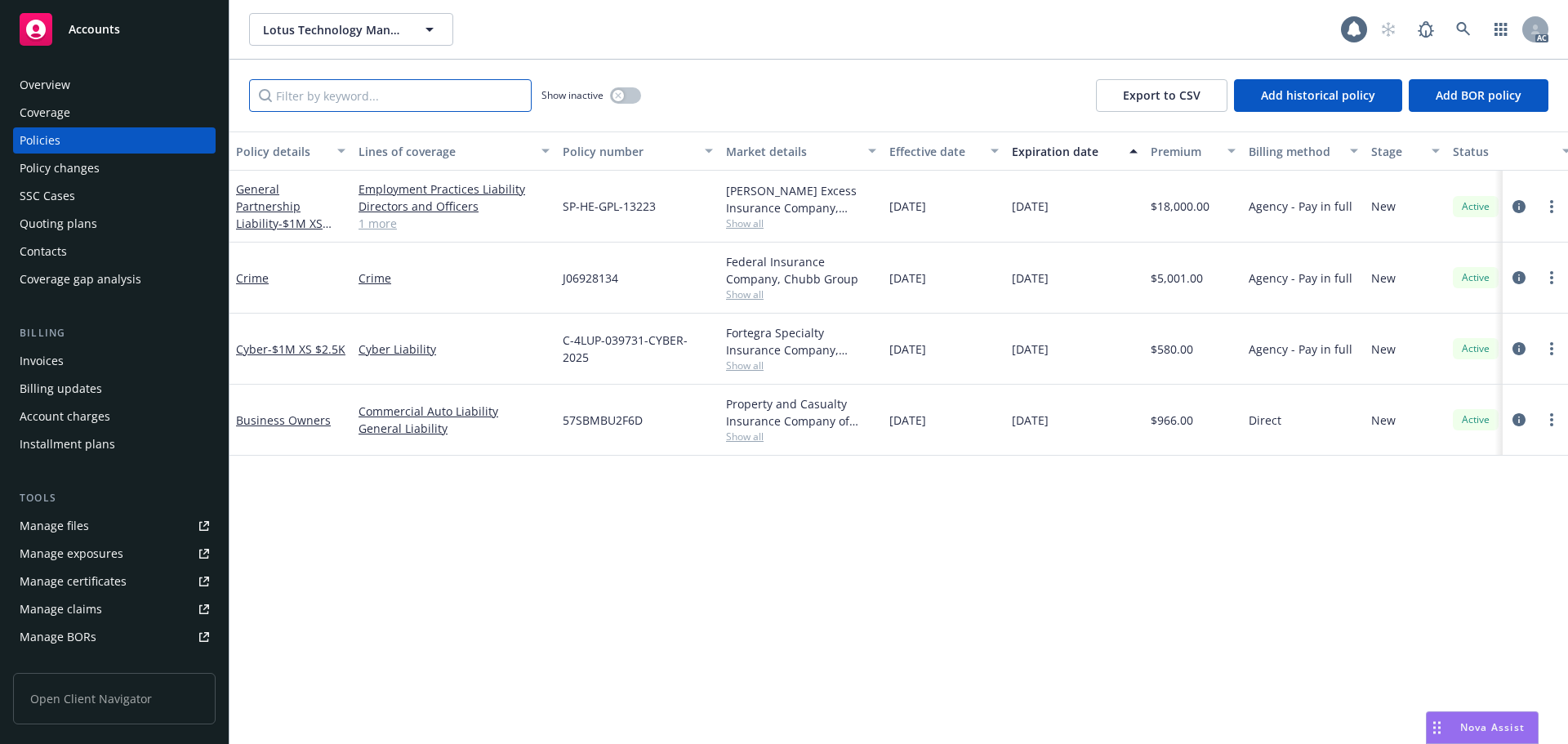
click at [454, 93] on input "Filter by keyword..." at bounding box center [390, 96] width 283 height 33
paste input "SP-HE-GPL-13223"
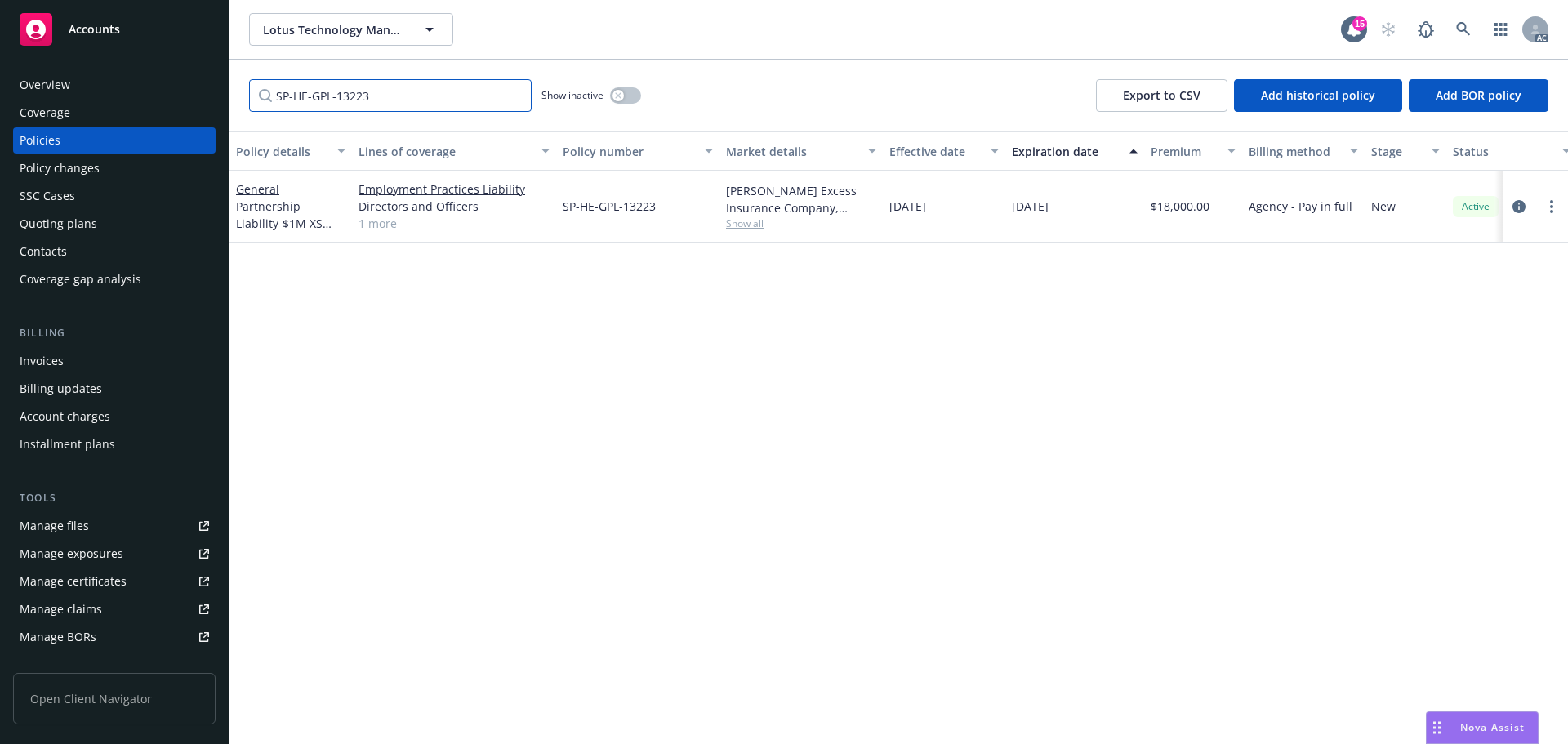
type input "SP-HE-GPL-13223"
click at [1457, 19] on link at bounding box center [1463, 29] width 33 height 33
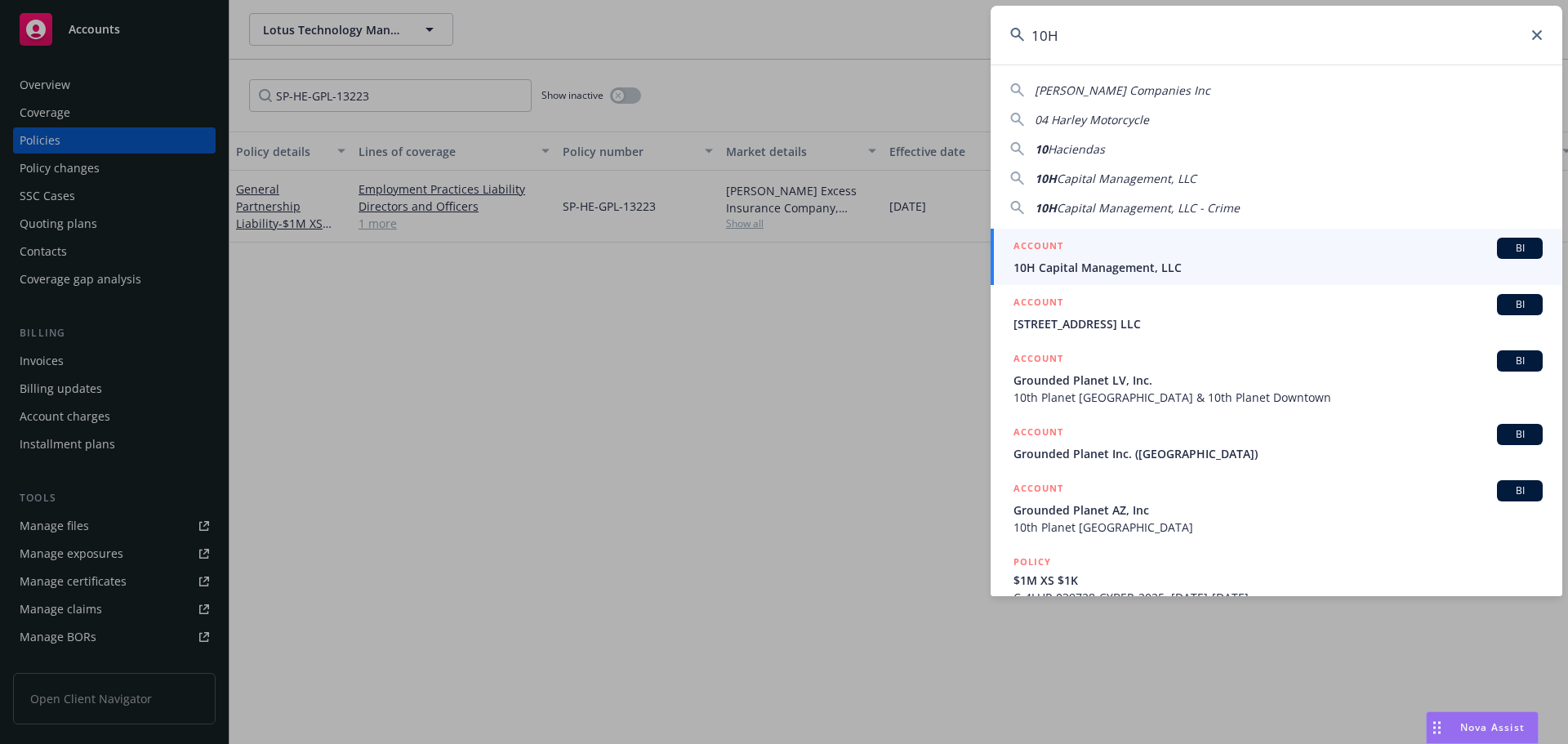
type input "10H"
click at [1172, 261] on span "10H Capital Management, LLC" at bounding box center [1277, 268] width 529 height 17
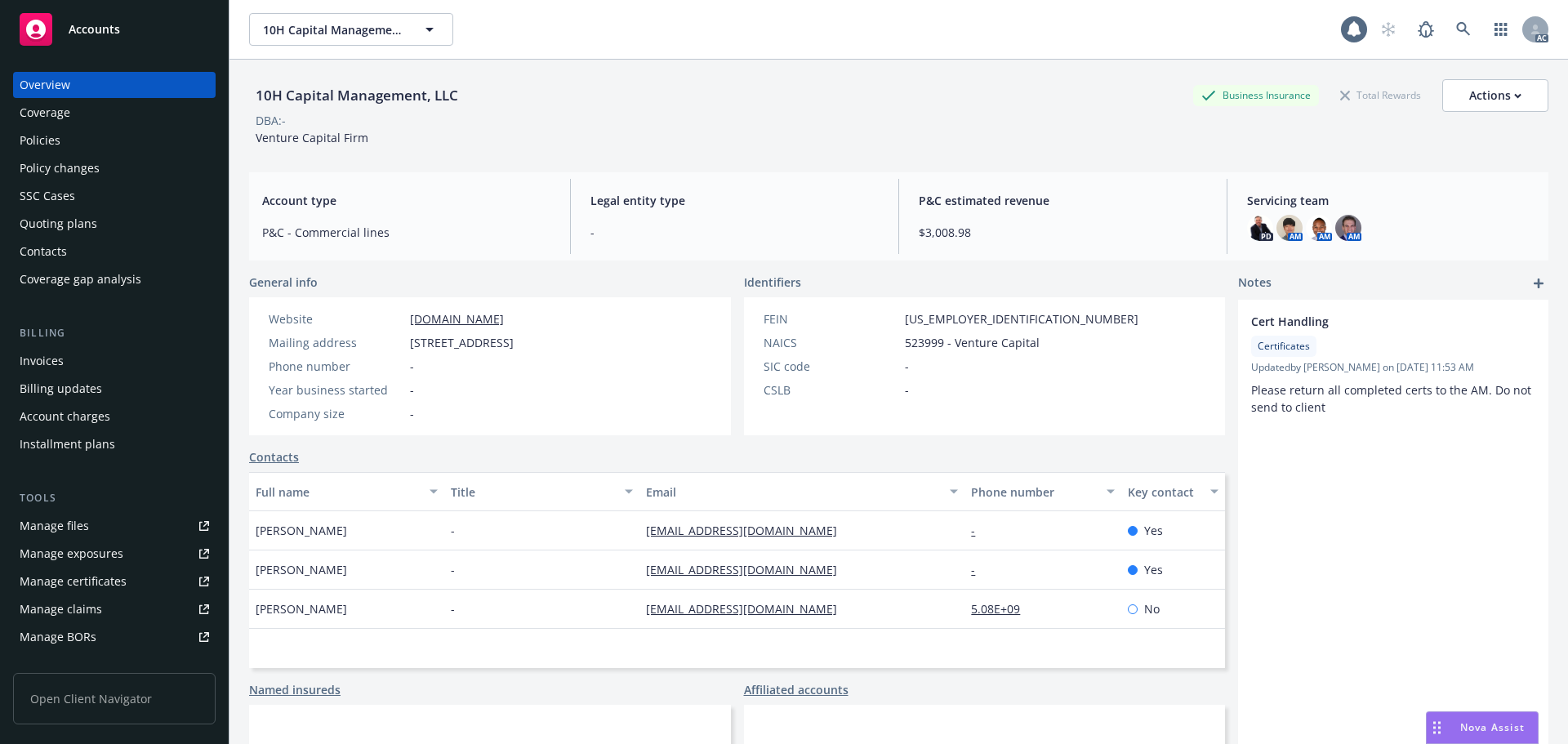
click at [88, 146] on div "Policies" at bounding box center [115, 141] width 189 height 27
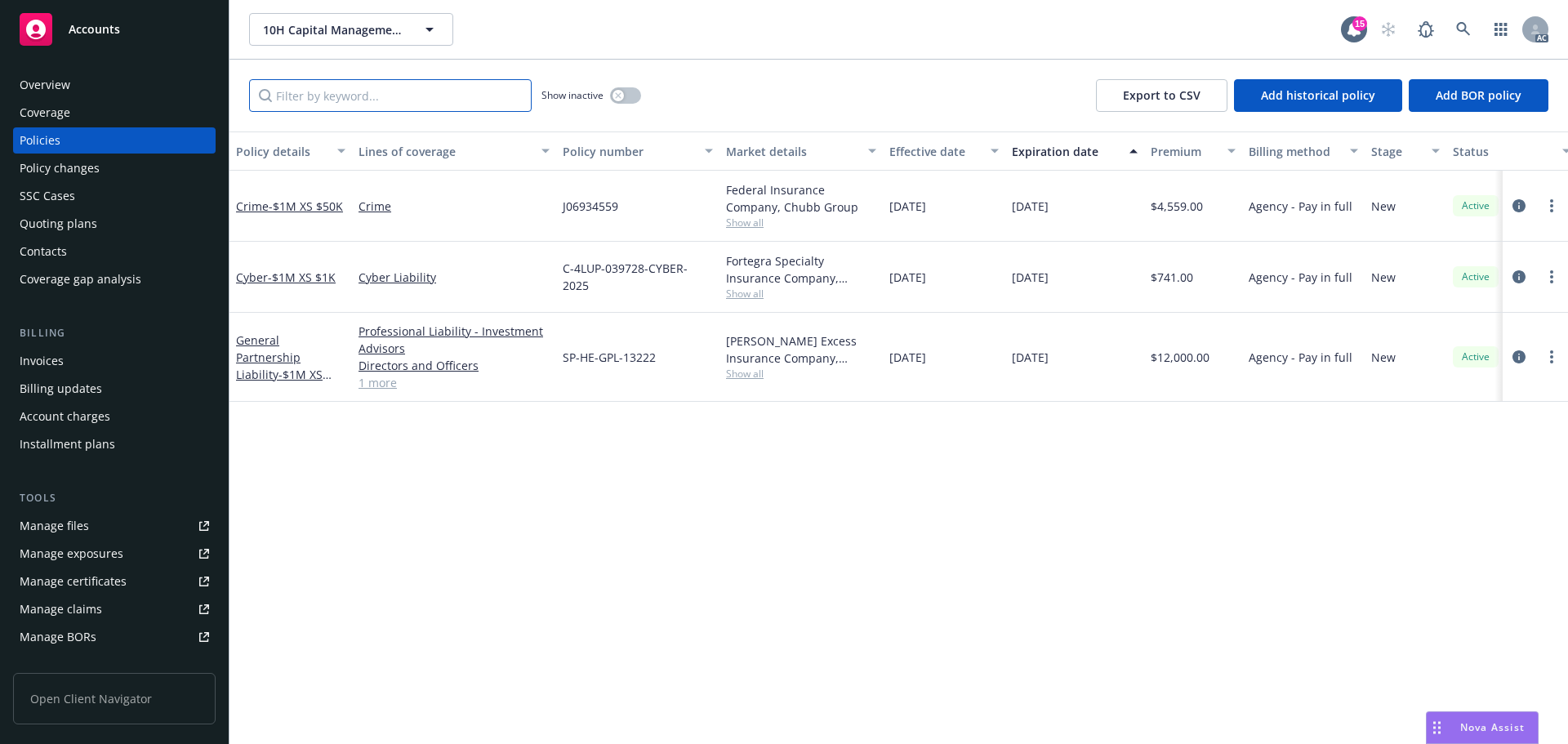
click at [340, 107] on input "Filter by keyword..." at bounding box center [390, 96] width 283 height 33
paste input "SP-HE-GPL-13222"
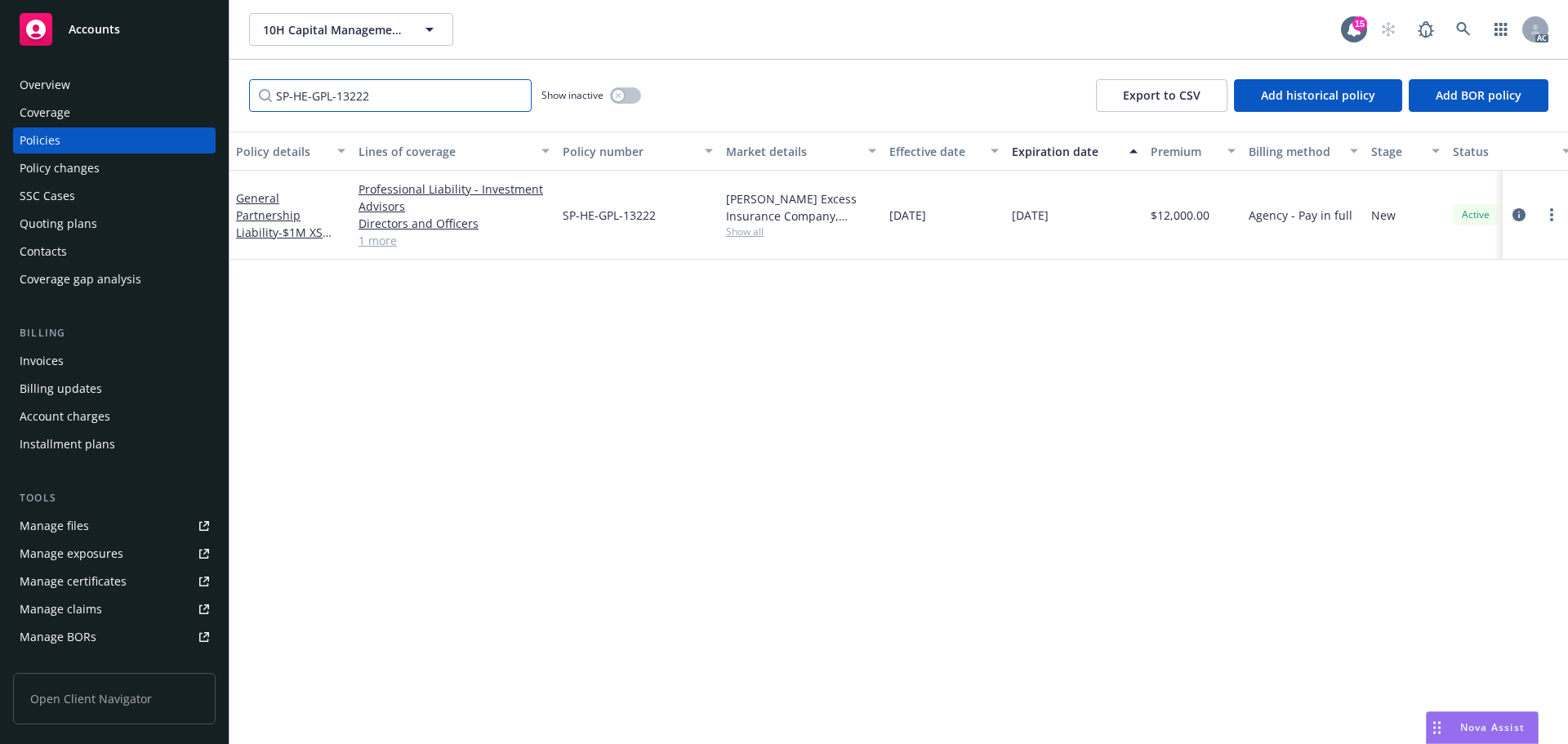
type input "SP-HE-GPL-13222"
click at [86, 168] on div "Policy changes" at bounding box center [60, 168] width 80 height 27
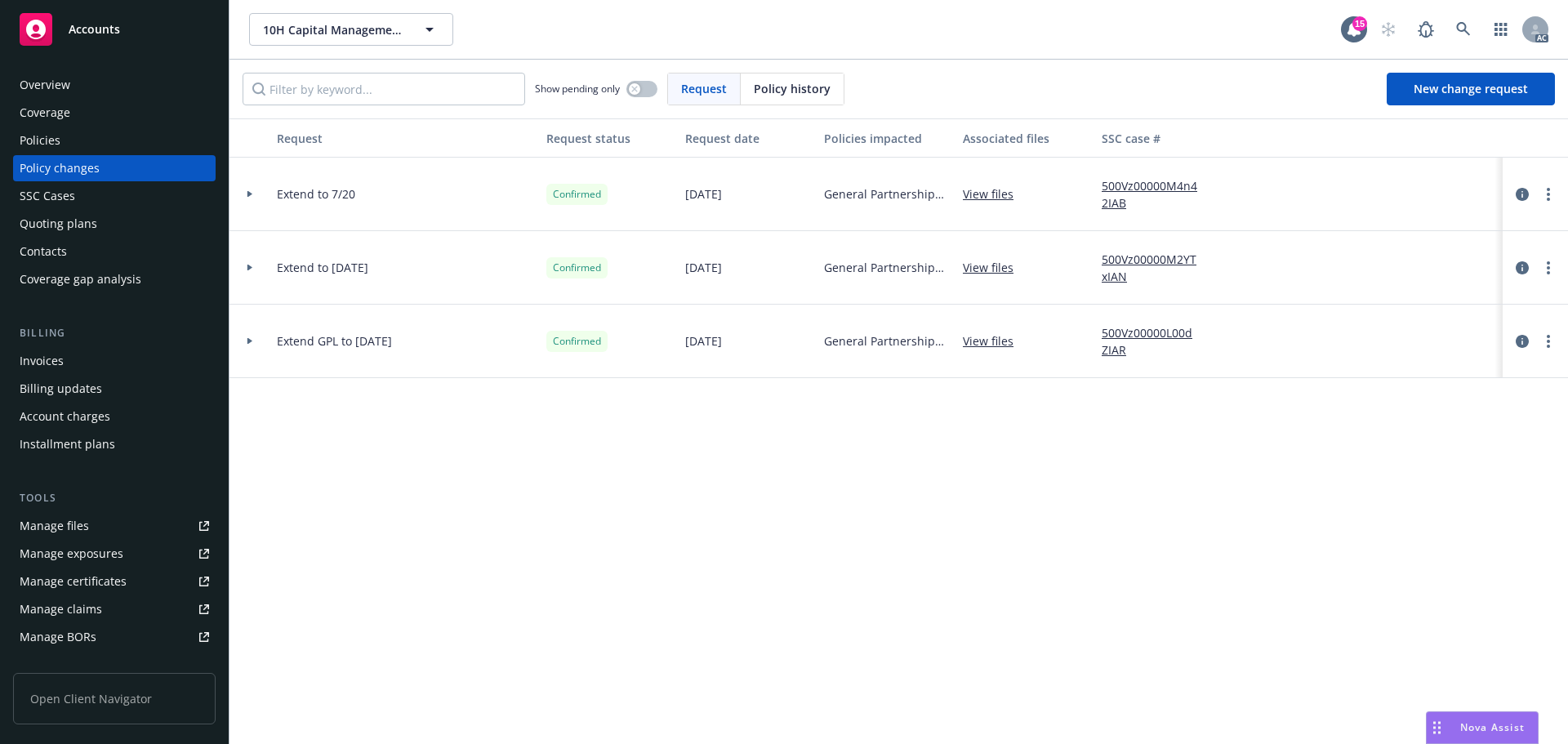
drag, startPoint x: 781, startPoint y: 89, endPoint x: 765, endPoint y: 89, distance: 16.0
click at [765, 89] on span "Policy history" at bounding box center [792, 89] width 77 height 17
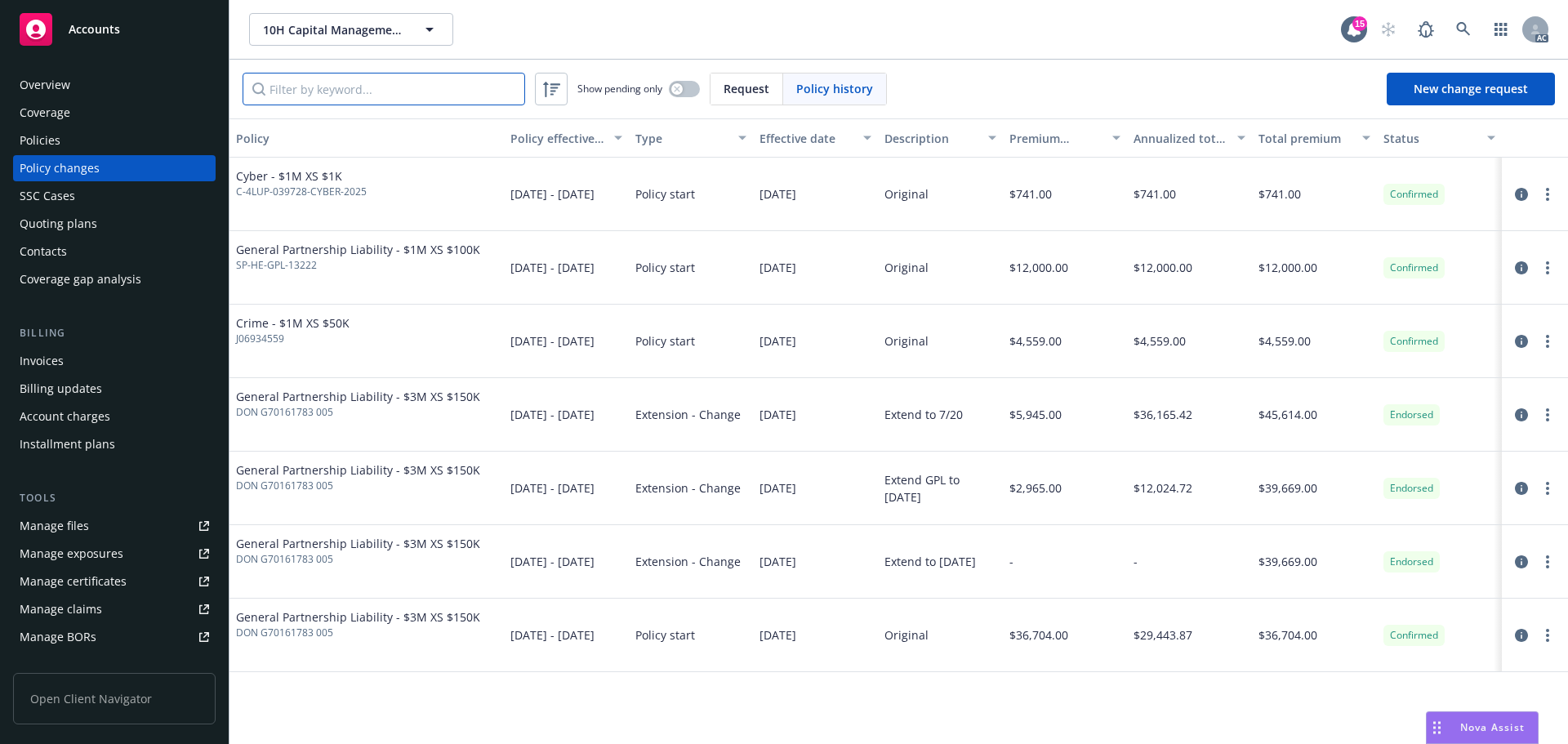
click at [460, 86] on input "Filter by keyword..." at bounding box center [383, 89] width 283 height 33
paste input "SP-HE-GPL-13222"
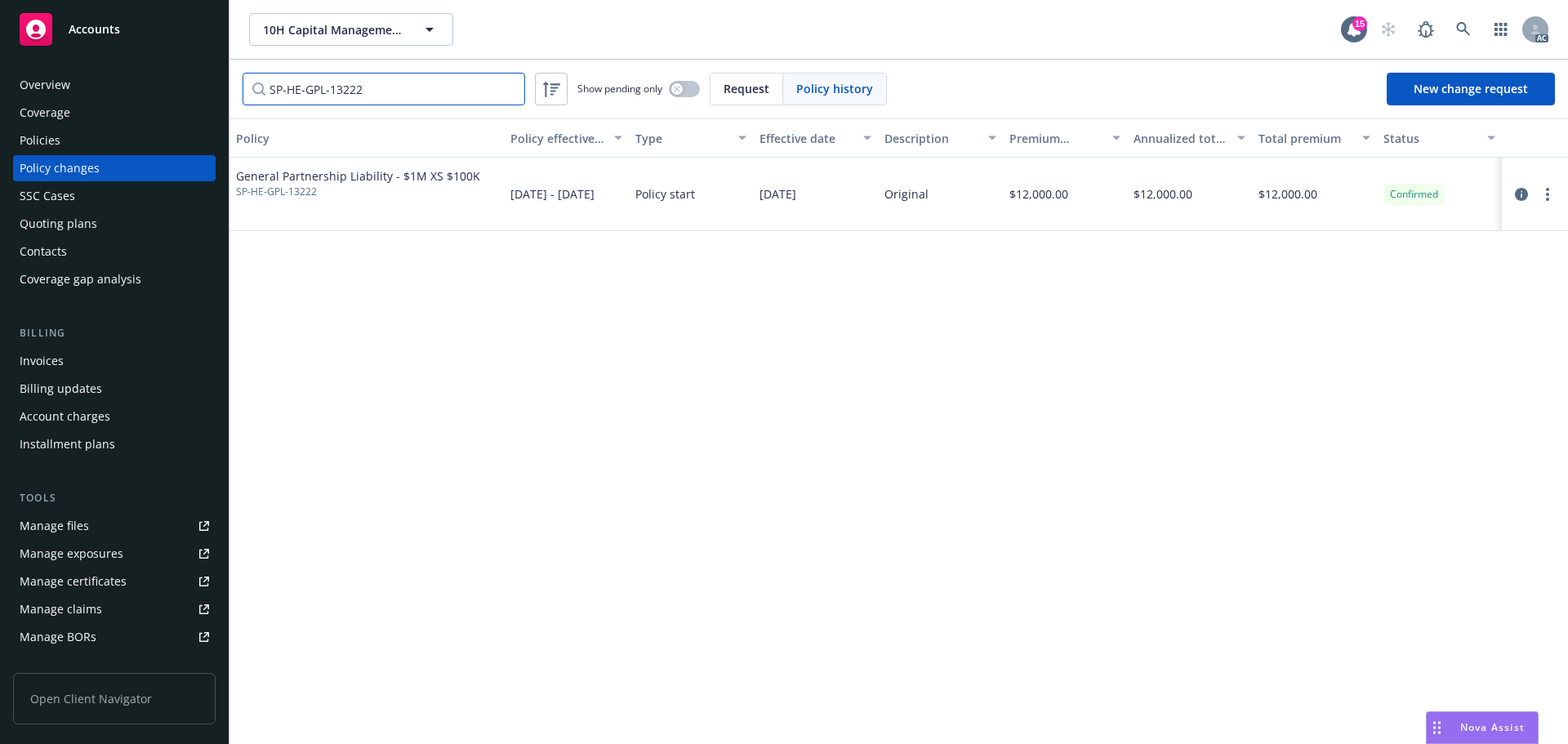
type input "SP-HE-GPL-13222"
click at [1445, 32] on div "AC" at bounding box center [1460, 29] width 176 height 33
click at [1474, 25] on link at bounding box center [1463, 29] width 33 height 33
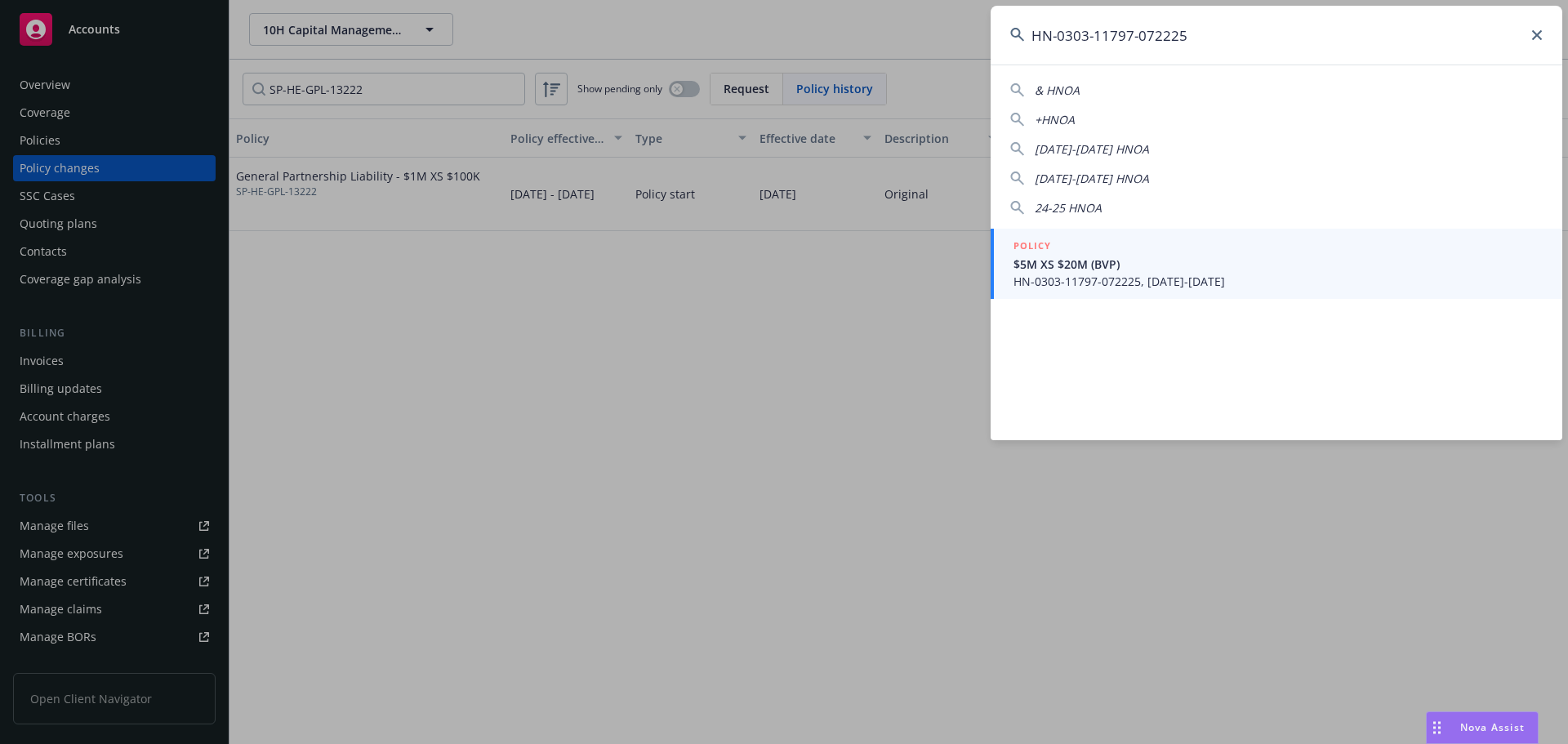
type input "HN-0303-11797-072225"
drag, startPoint x: 1136, startPoint y: 249, endPoint x: 1105, endPoint y: 247, distance: 31.1
click at [1137, 250] on div "POLICY" at bounding box center [1277, 246] width 529 height 18
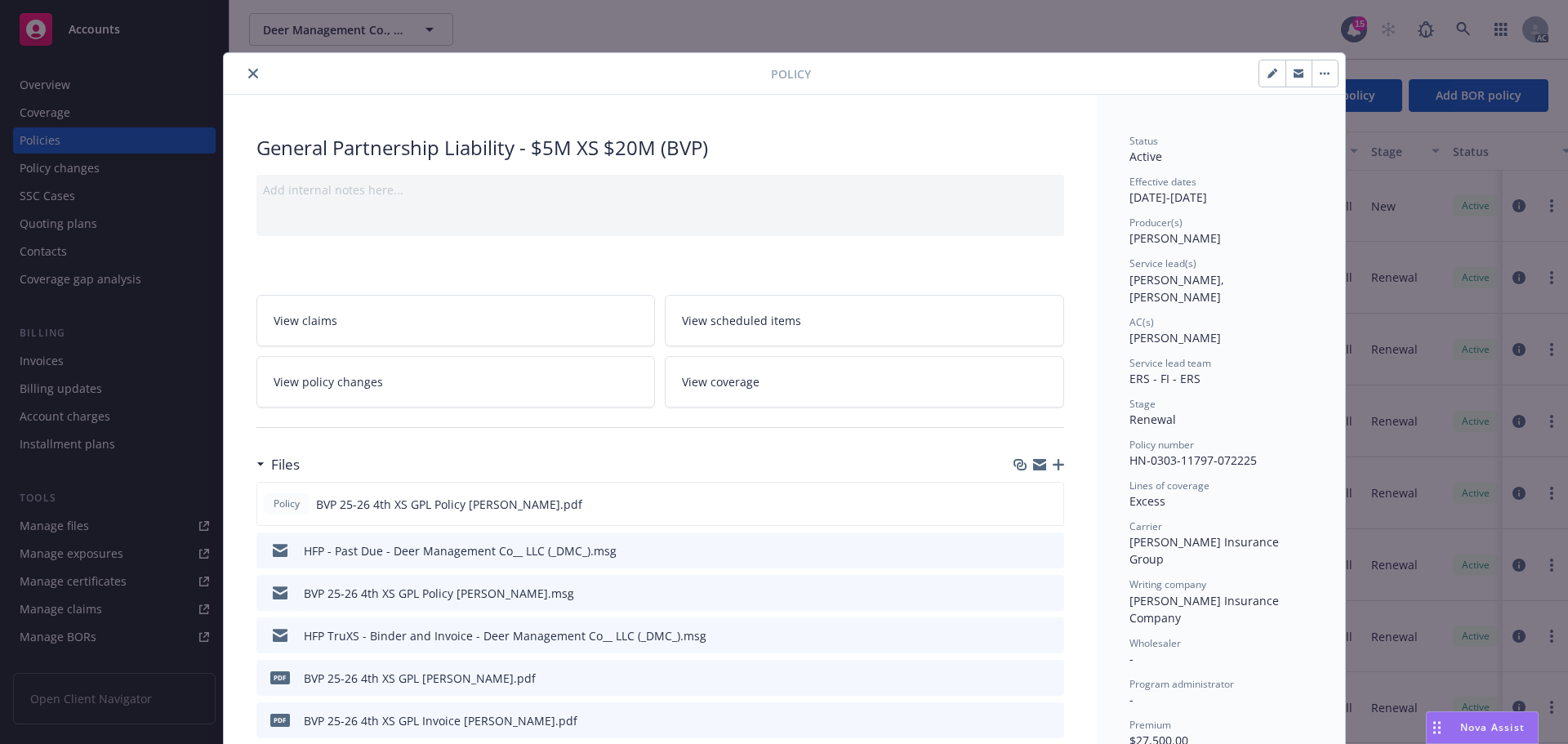
click at [248, 72] on icon "close" at bounding box center [253, 73] width 9 height 9
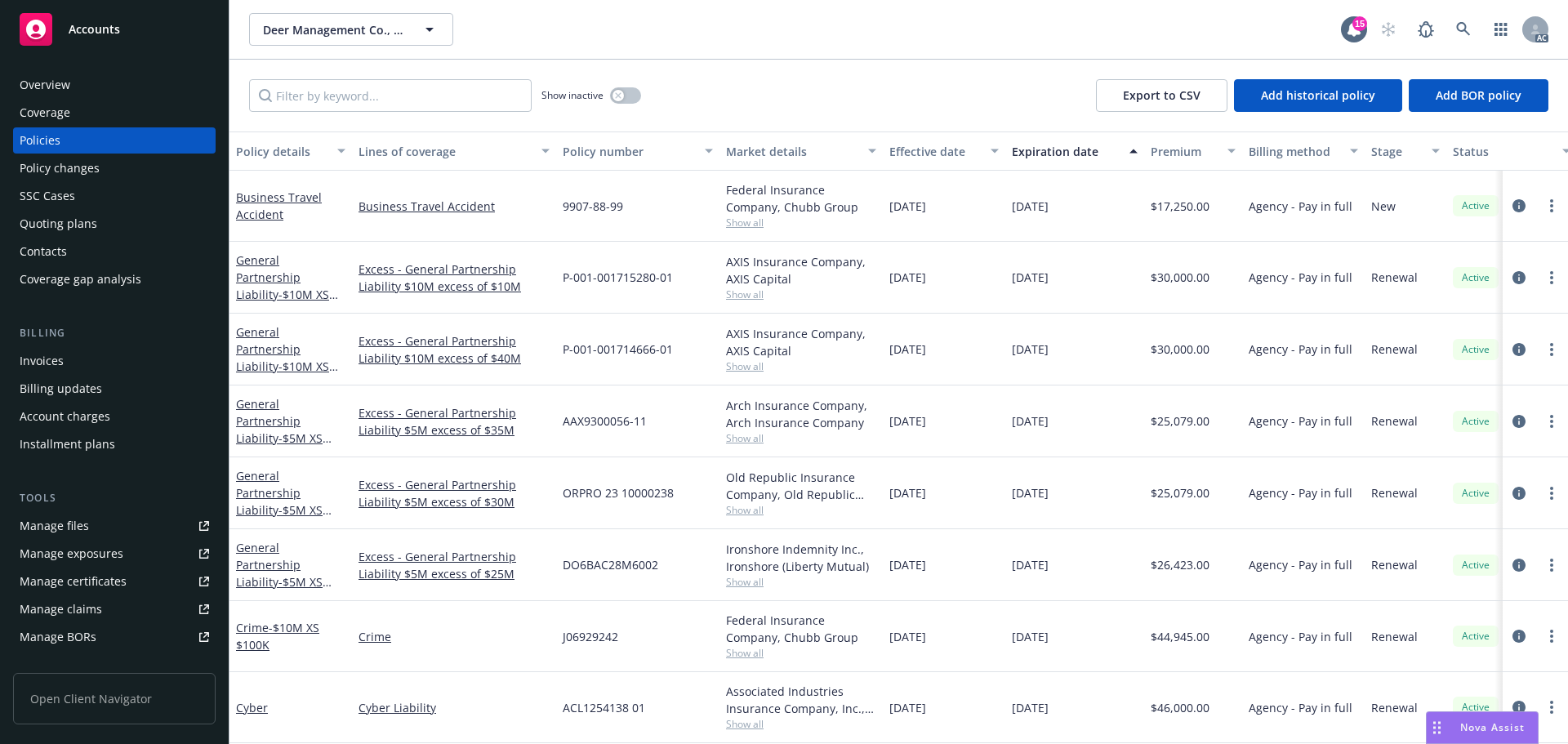
click at [100, 169] on div "Policy changes" at bounding box center [115, 168] width 189 height 27
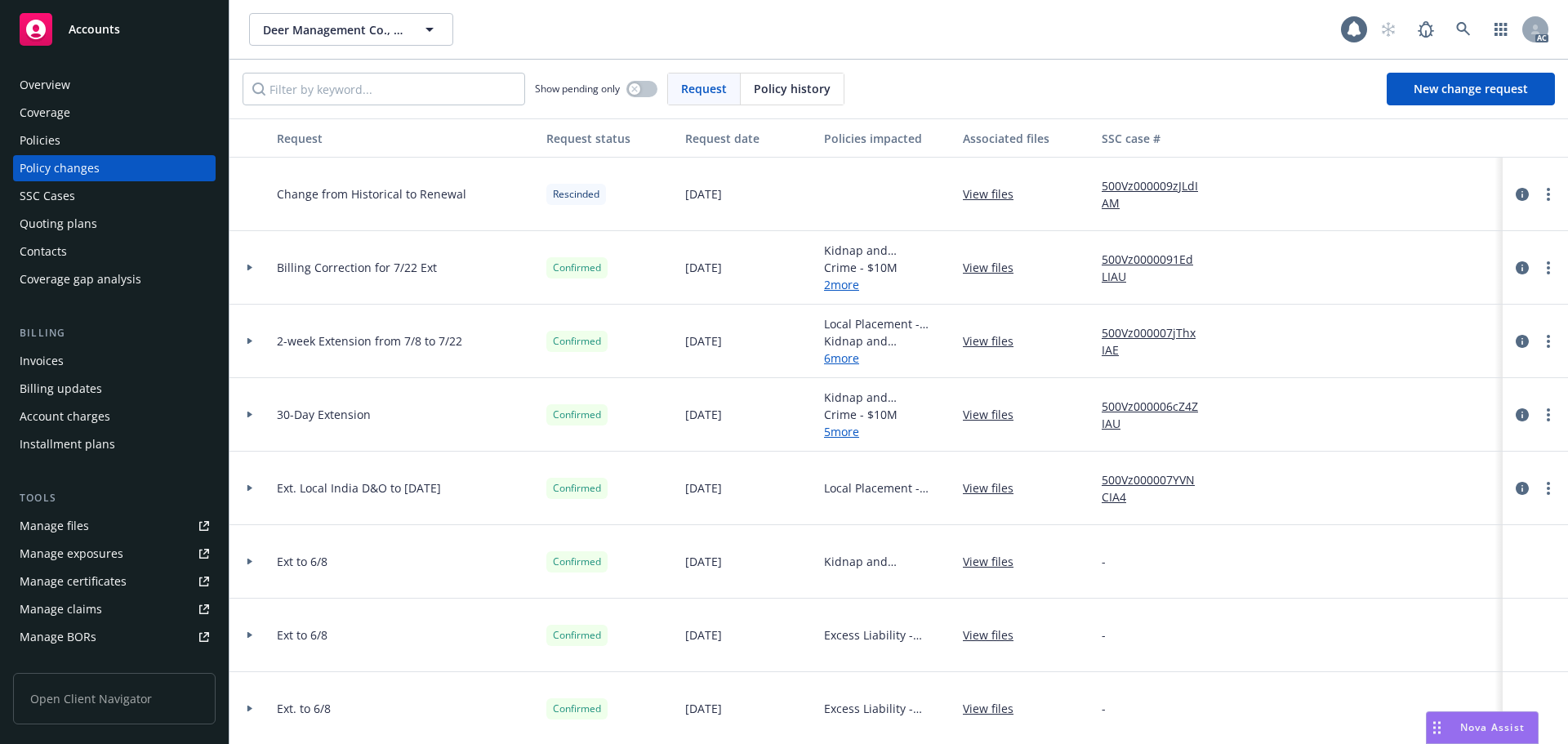
drag, startPoint x: 782, startPoint y: 80, endPoint x: 762, endPoint y: 86, distance: 20.9
click at [762, 86] on span "Policy history" at bounding box center [792, 89] width 77 height 17
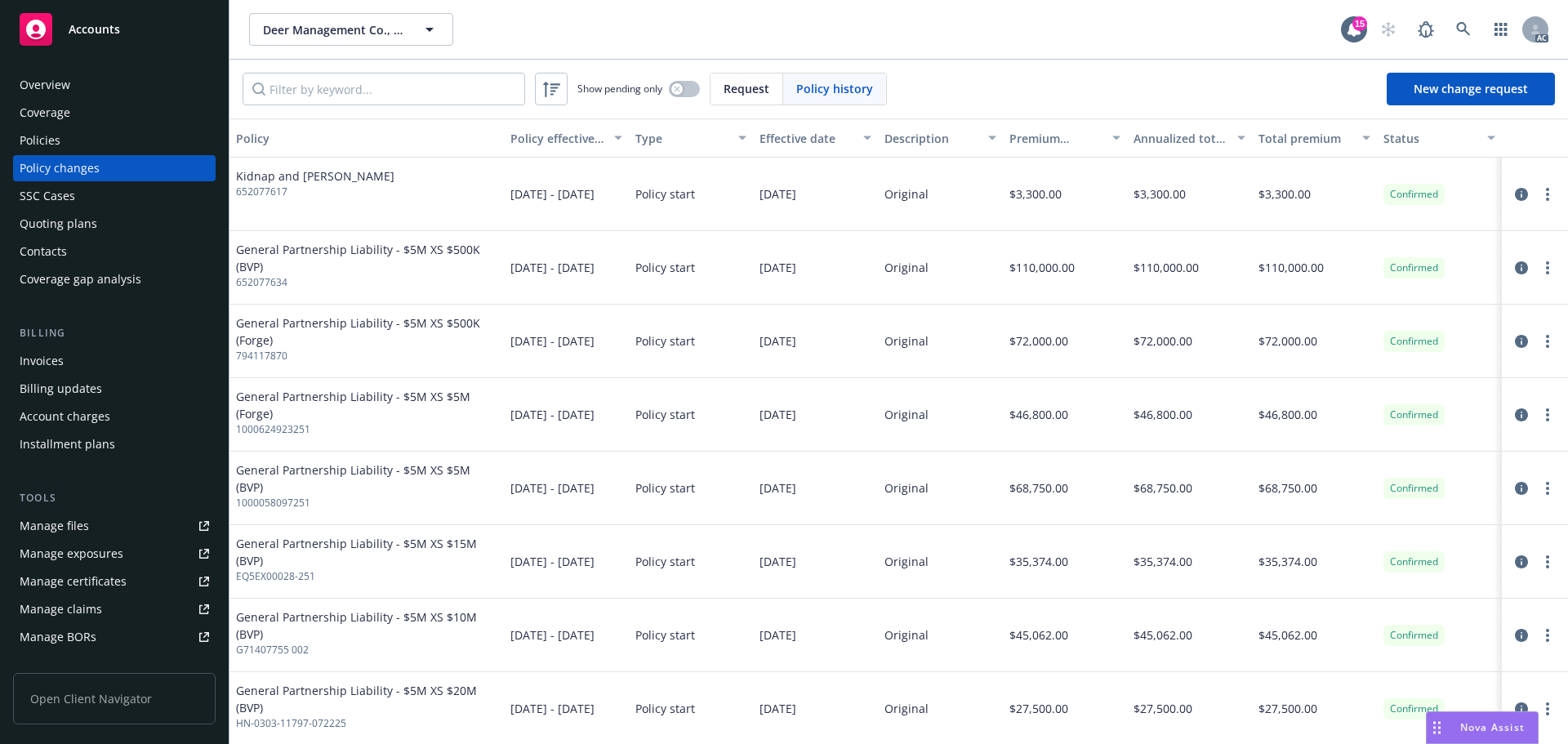
click at [160, 136] on div "Policies" at bounding box center [115, 141] width 189 height 27
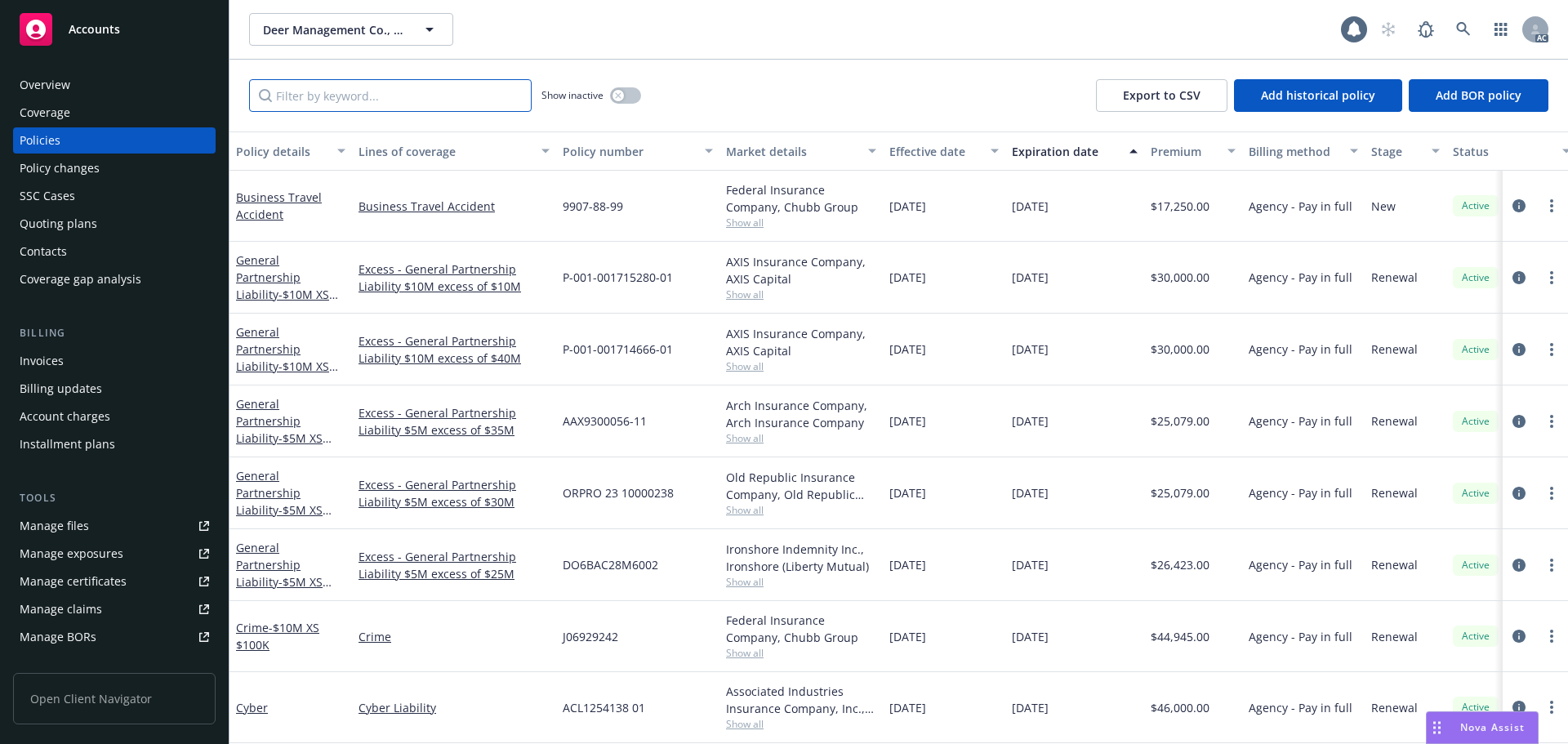
click at [326, 95] on input "Filter by keyword..." at bounding box center [390, 96] width 283 height 33
paste input "HN-0303-11797-072225"
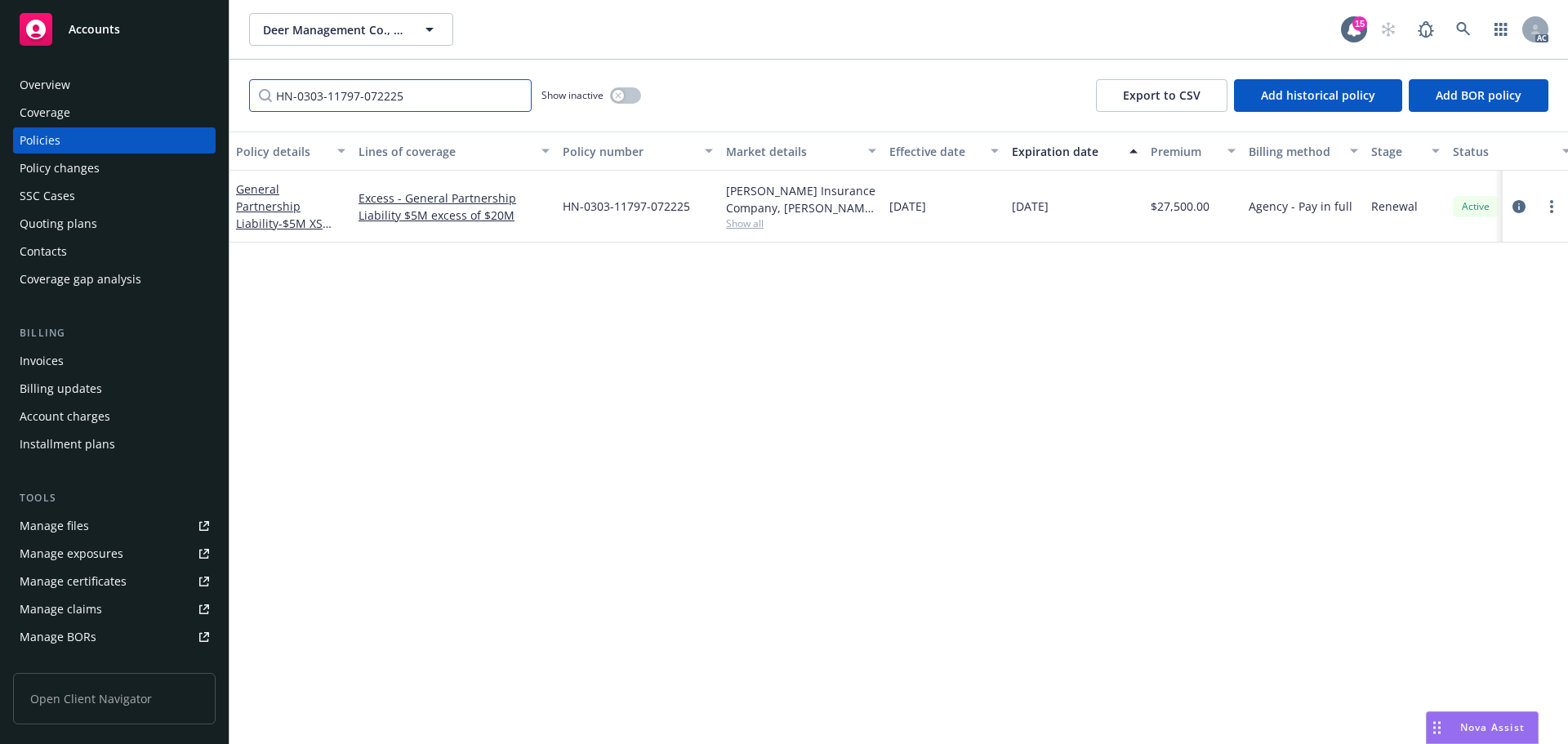
type input "HN-0303-11797-072225"
click at [79, 165] on div "Policy changes" at bounding box center [60, 168] width 80 height 27
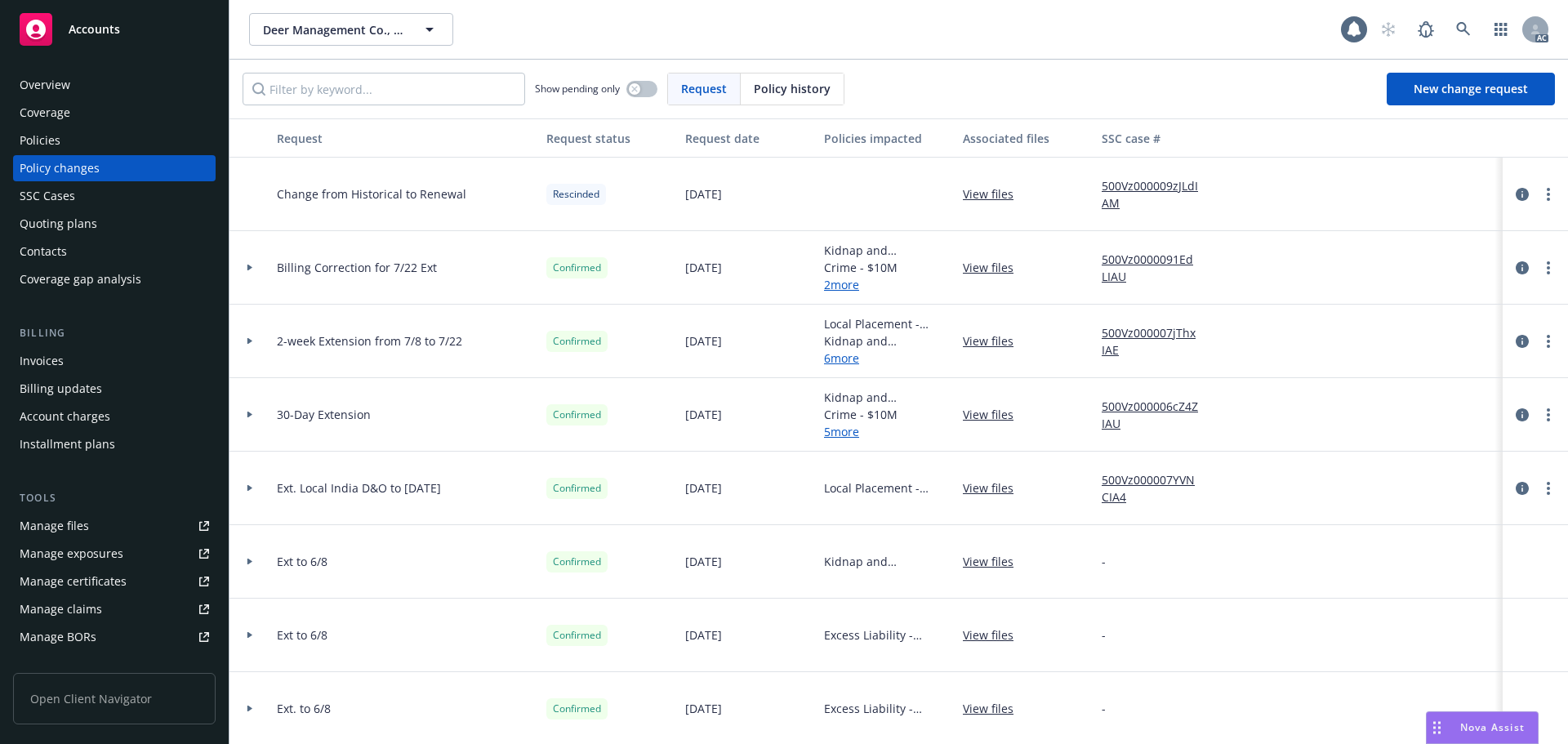
click at [754, 81] on div "Policy history" at bounding box center [792, 89] width 103 height 31
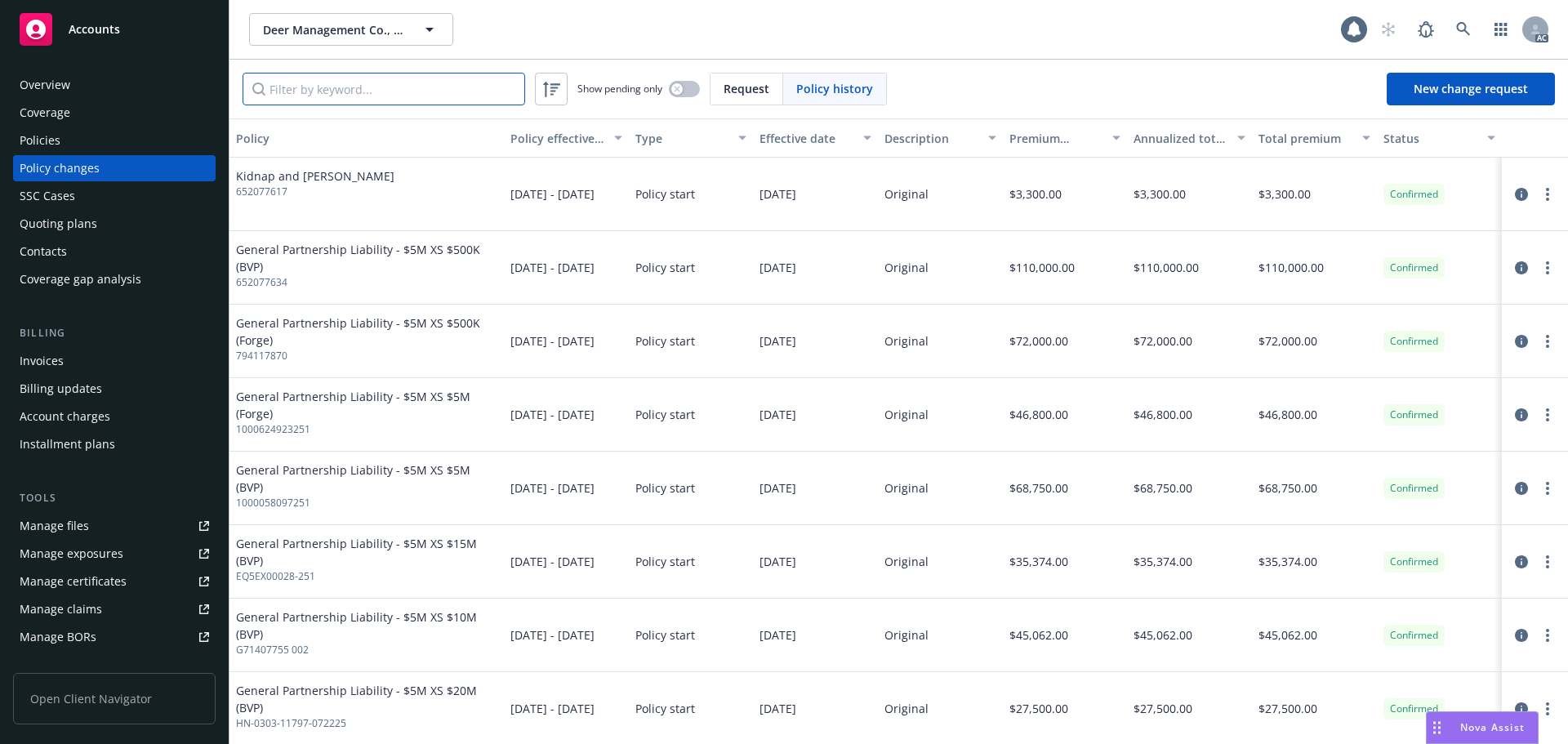
click at [432, 100] on input "Filter by keyword..." at bounding box center [383, 89] width 283 height 33
paste input "HN-0303-11797-072225"
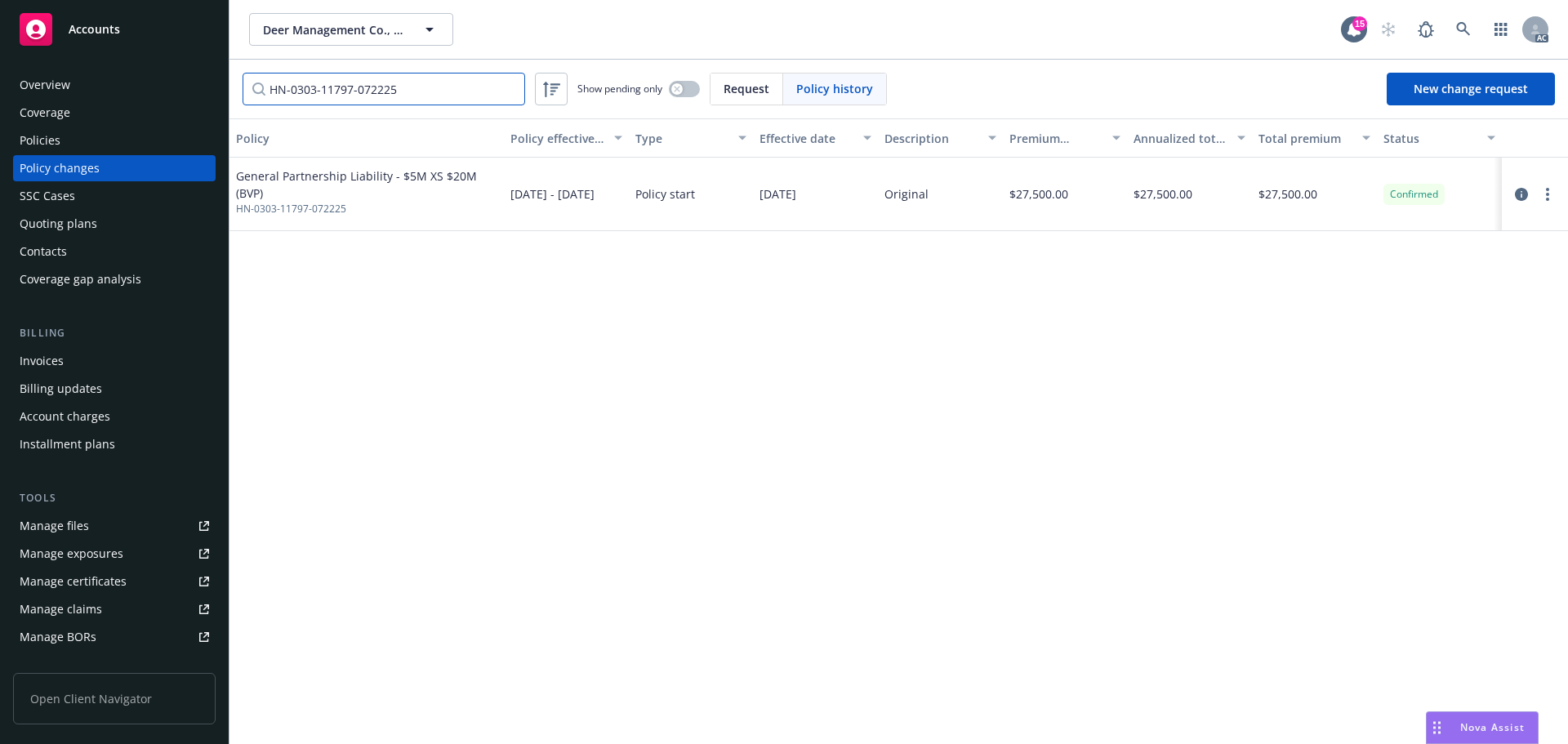
type input "HN-0303-11797-072225"
click at [1461, 23] on icon at bounding box center [1463, 28] width 14 height 14
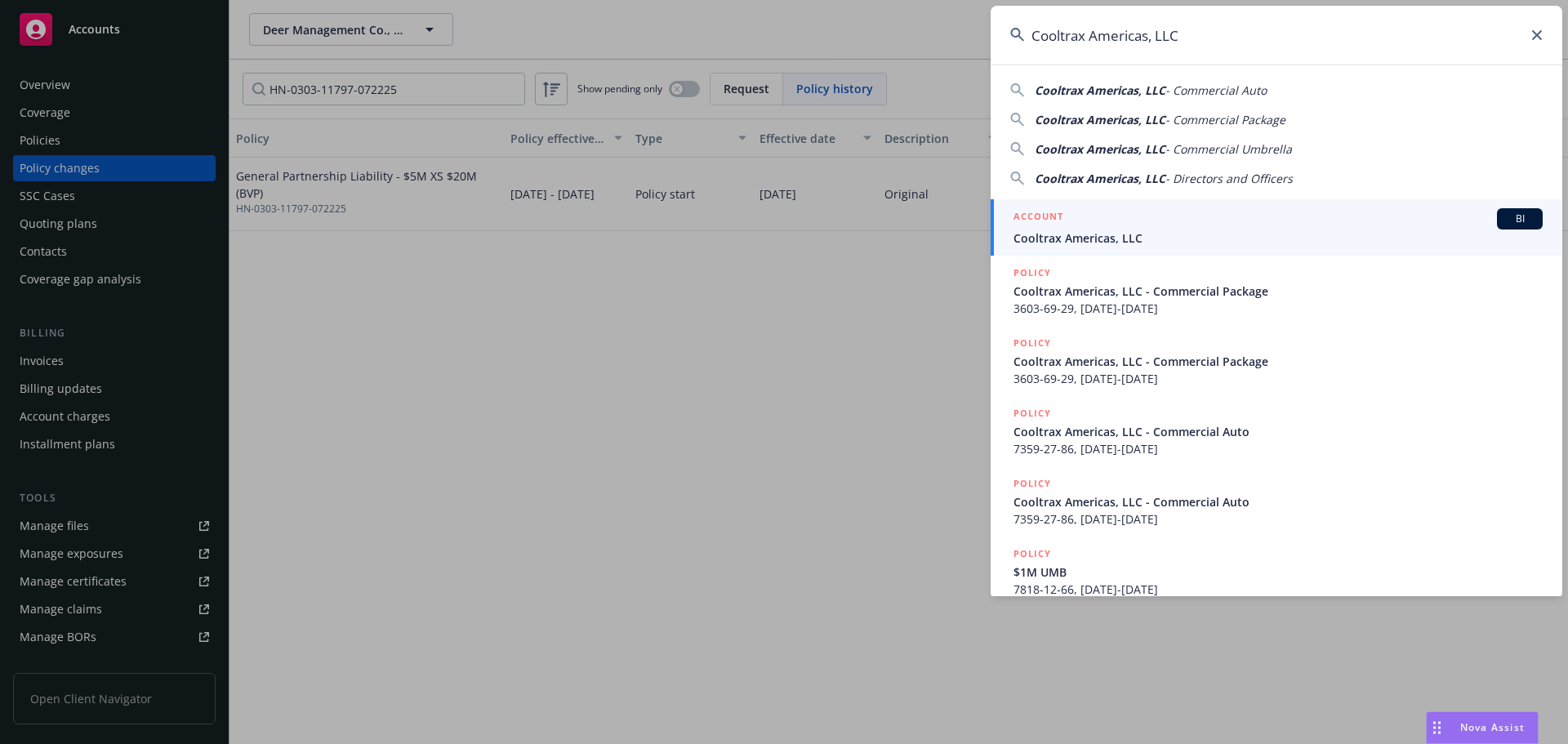
type input "Cooltrax Americas, LLC"
click at [1203, 212] on div "ACCOUNT BI" at bounding box center [1277, 219] width 529 height 21
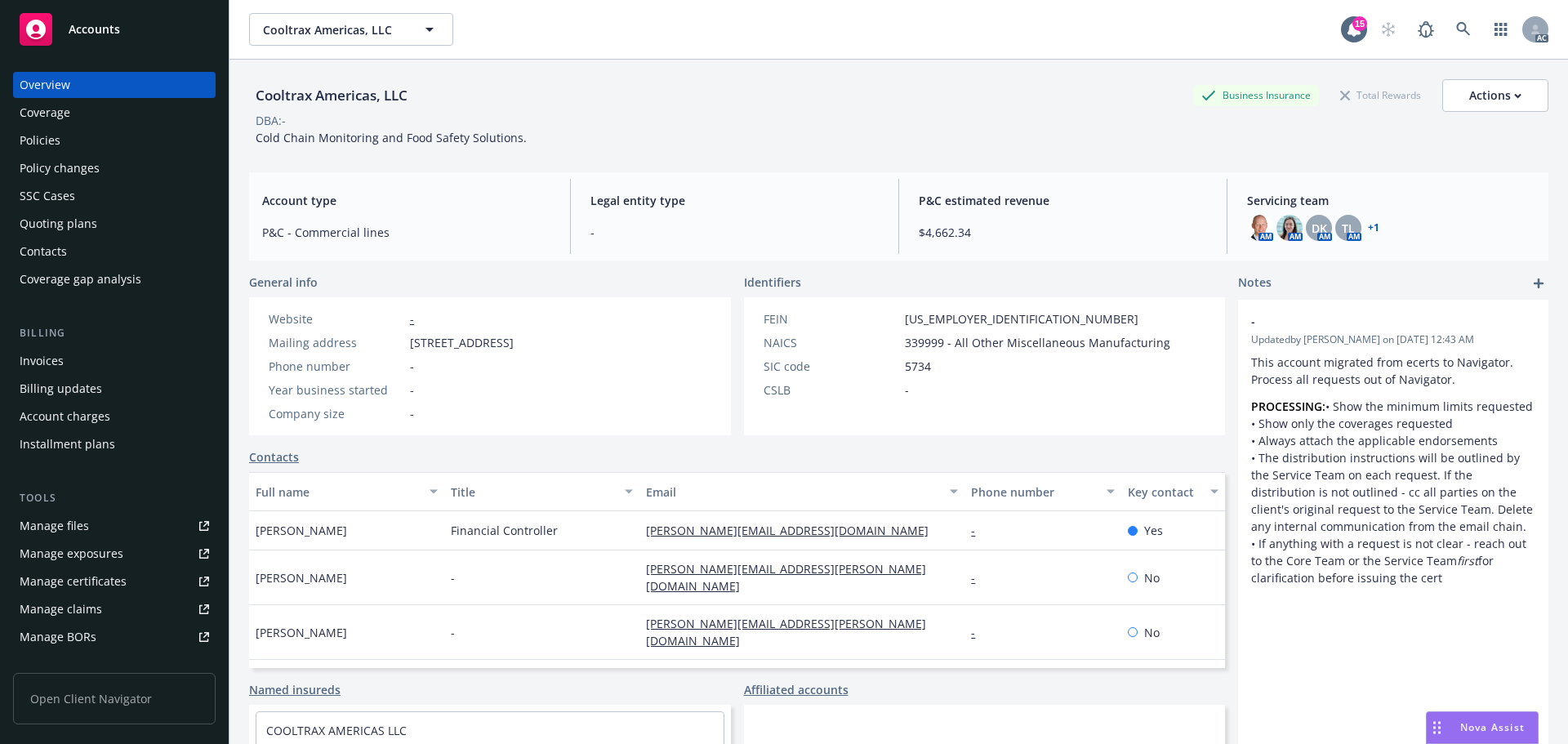
click at [49, 140] on div "Policies" at bounding box center [40, 141] width 41 height 27
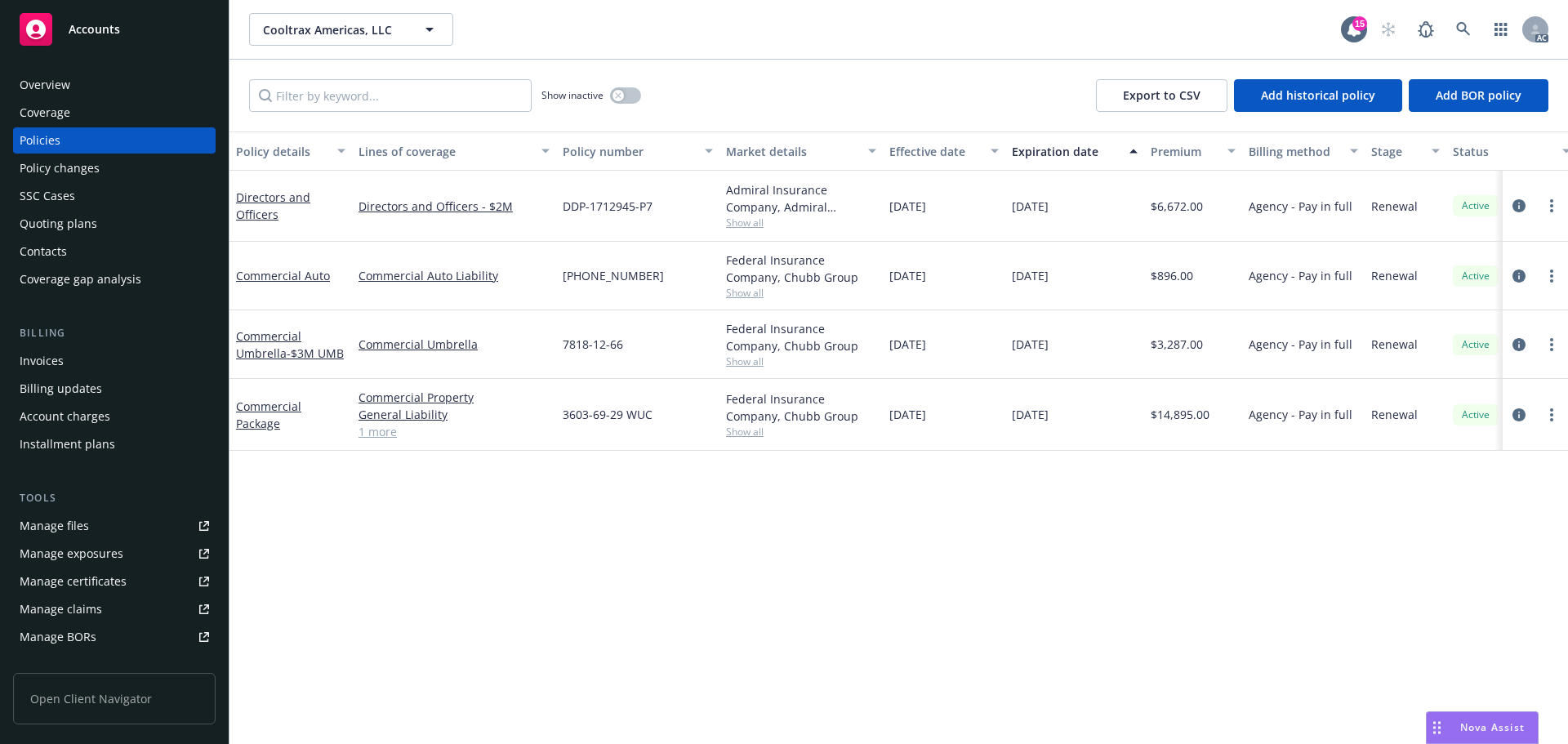
click at [900, 155] on div "Effective date" at bounding box center [935, 151] width 92 height 17
click at [903, 155] on div "Effective date" at bounding box center [935, 151] width 92 height 17
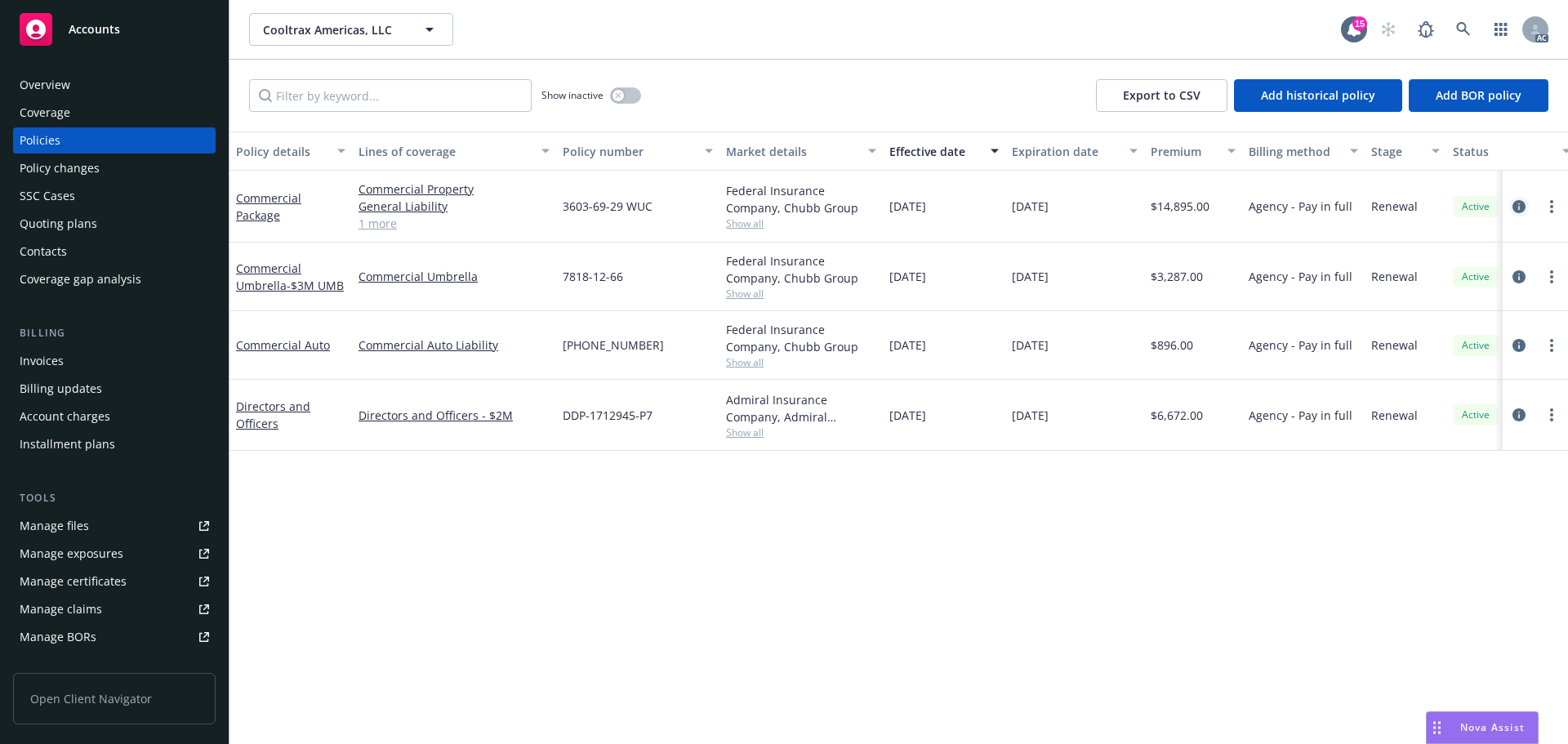
click at [1514, 205] on icon "circleInformation" at bounding box center [1519, 206] width 13 height 13
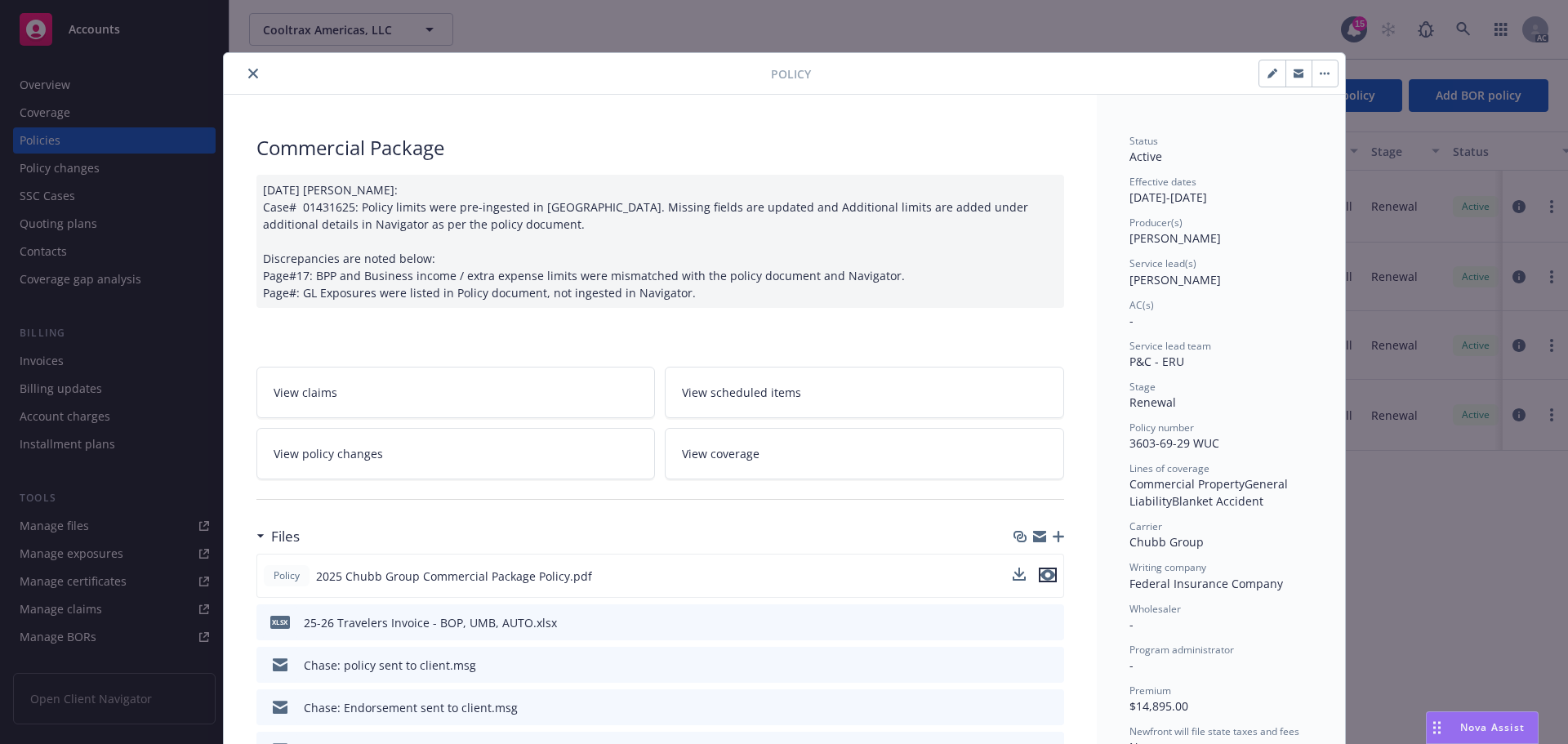
click at [1042, 579] on icon "preview file" at bounding box center [1048, 575] width 15 height 11
click at [248, 75] on icon "close" at bounding box center [253, 73] width 9 height 9
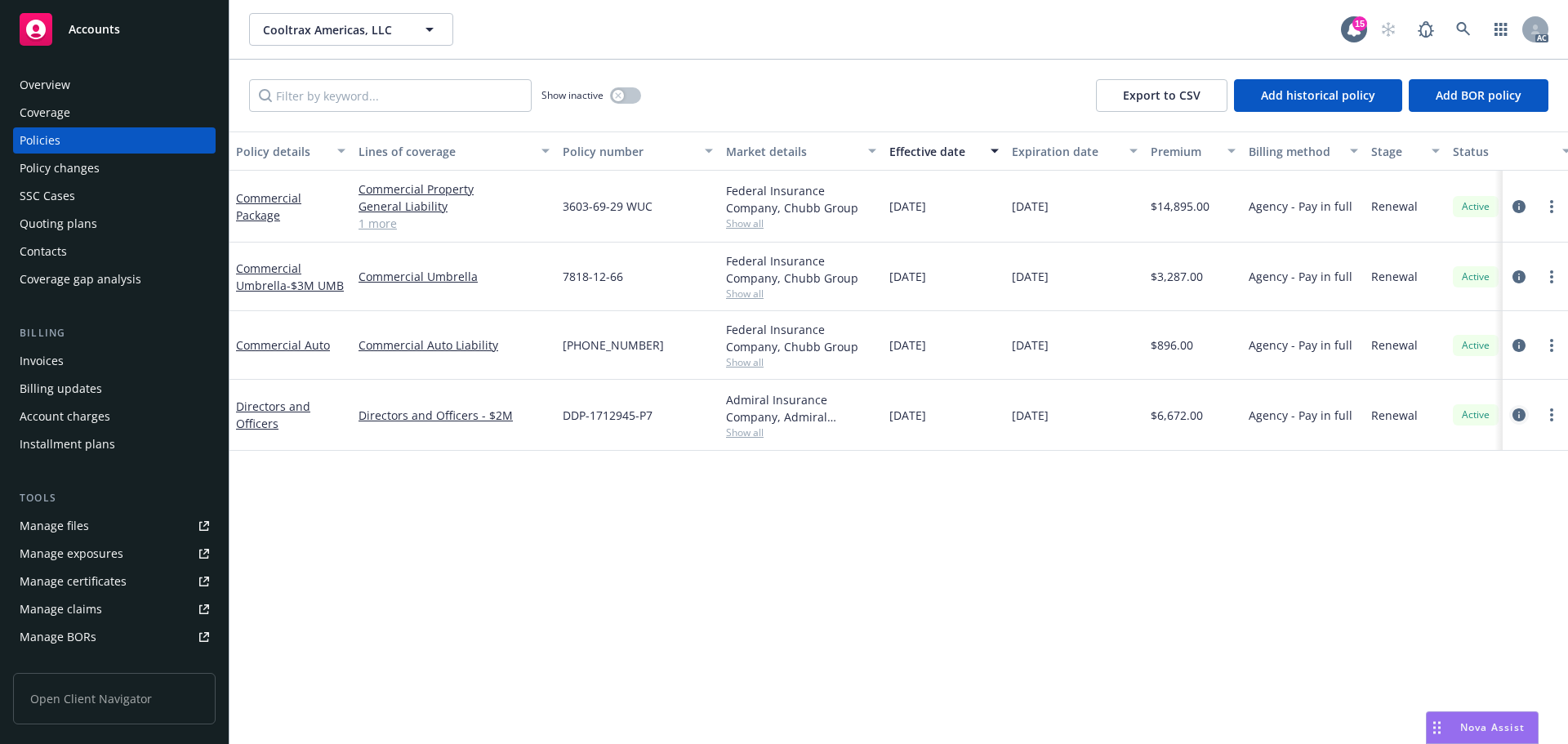
click at [1511, 418] on link "circleInformation" at bounding box center [1519, 415] width 20 height 20
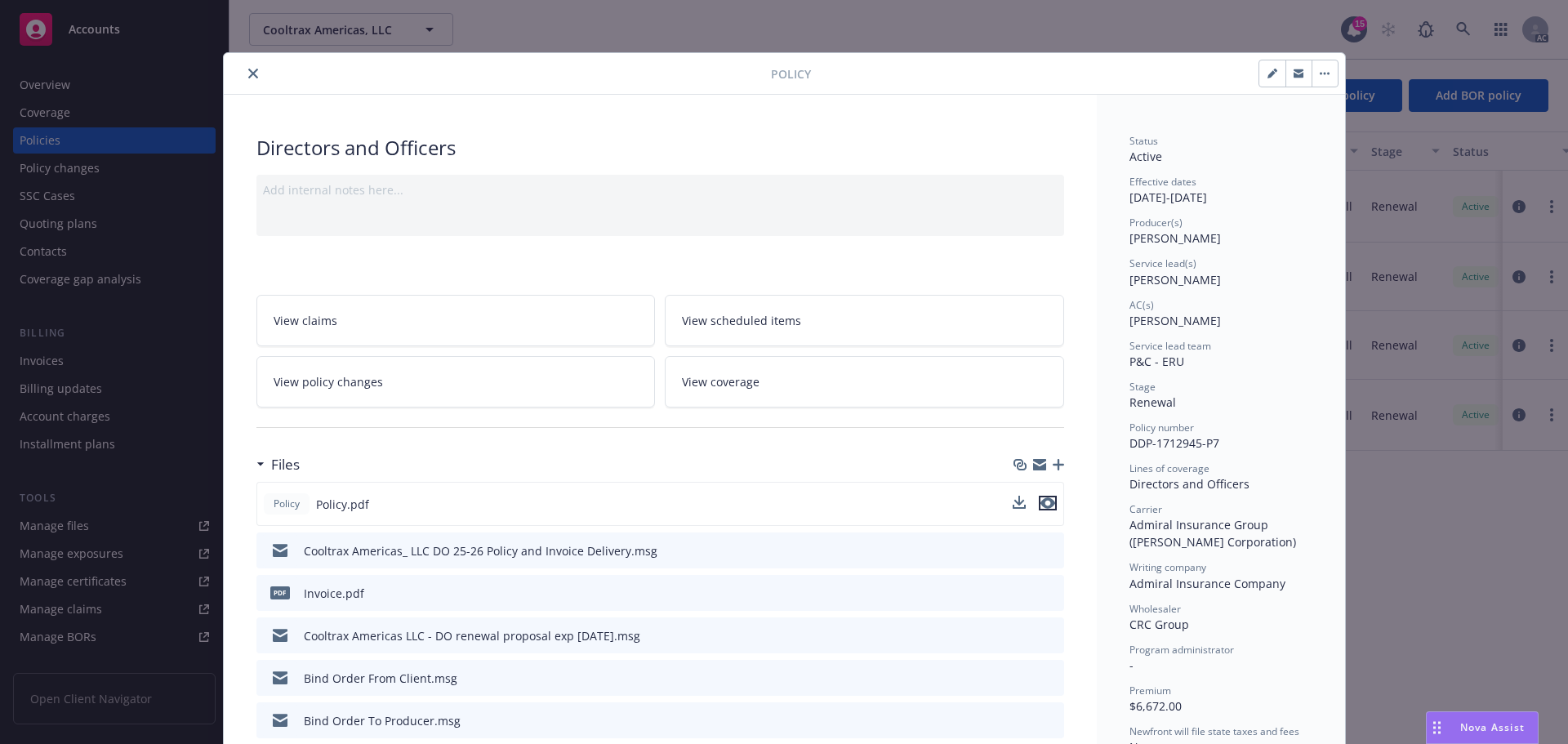
click at [1043, 501] on icon "preview file" at bounding box center [1048, 504] width 15 height 11
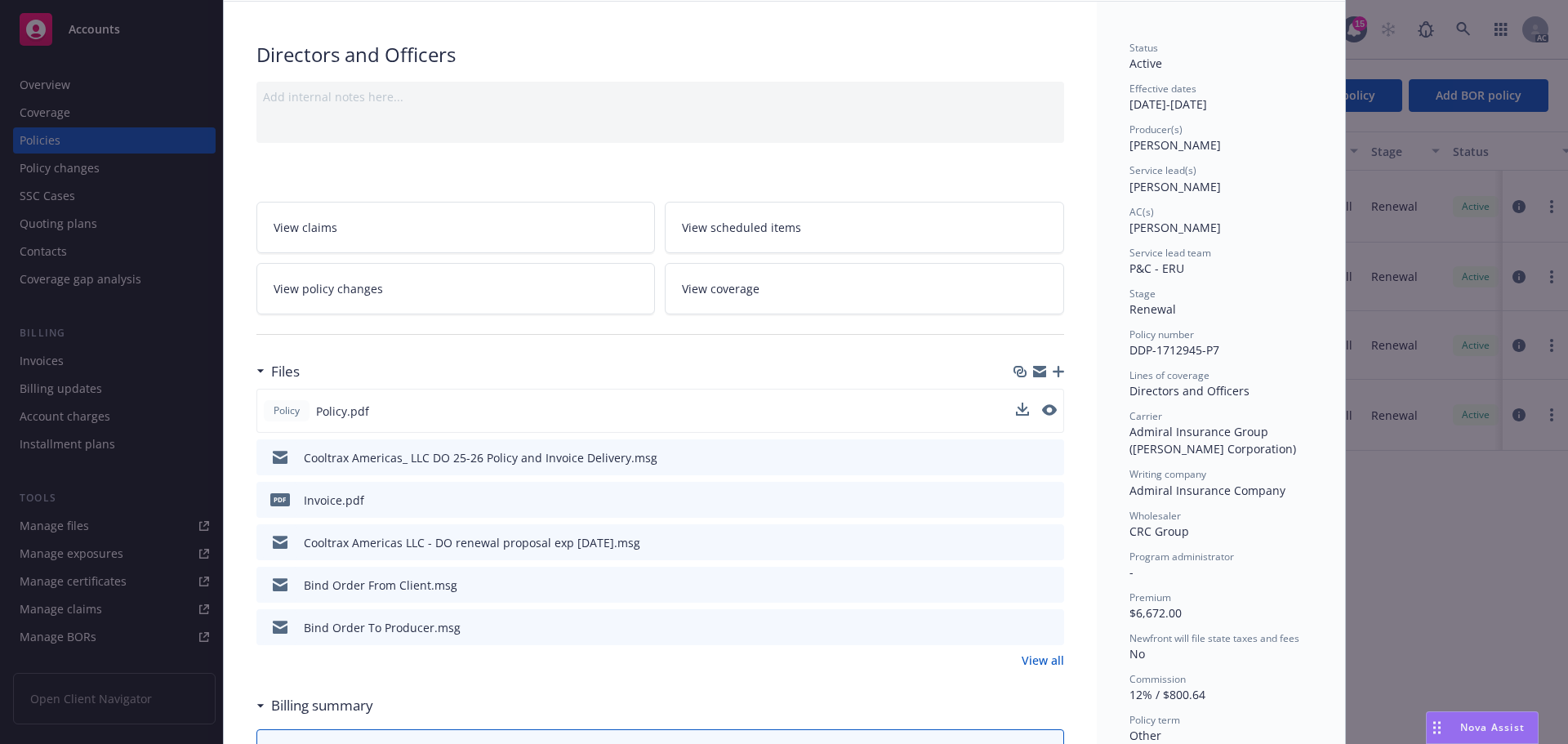
scroll to position [245, 0]
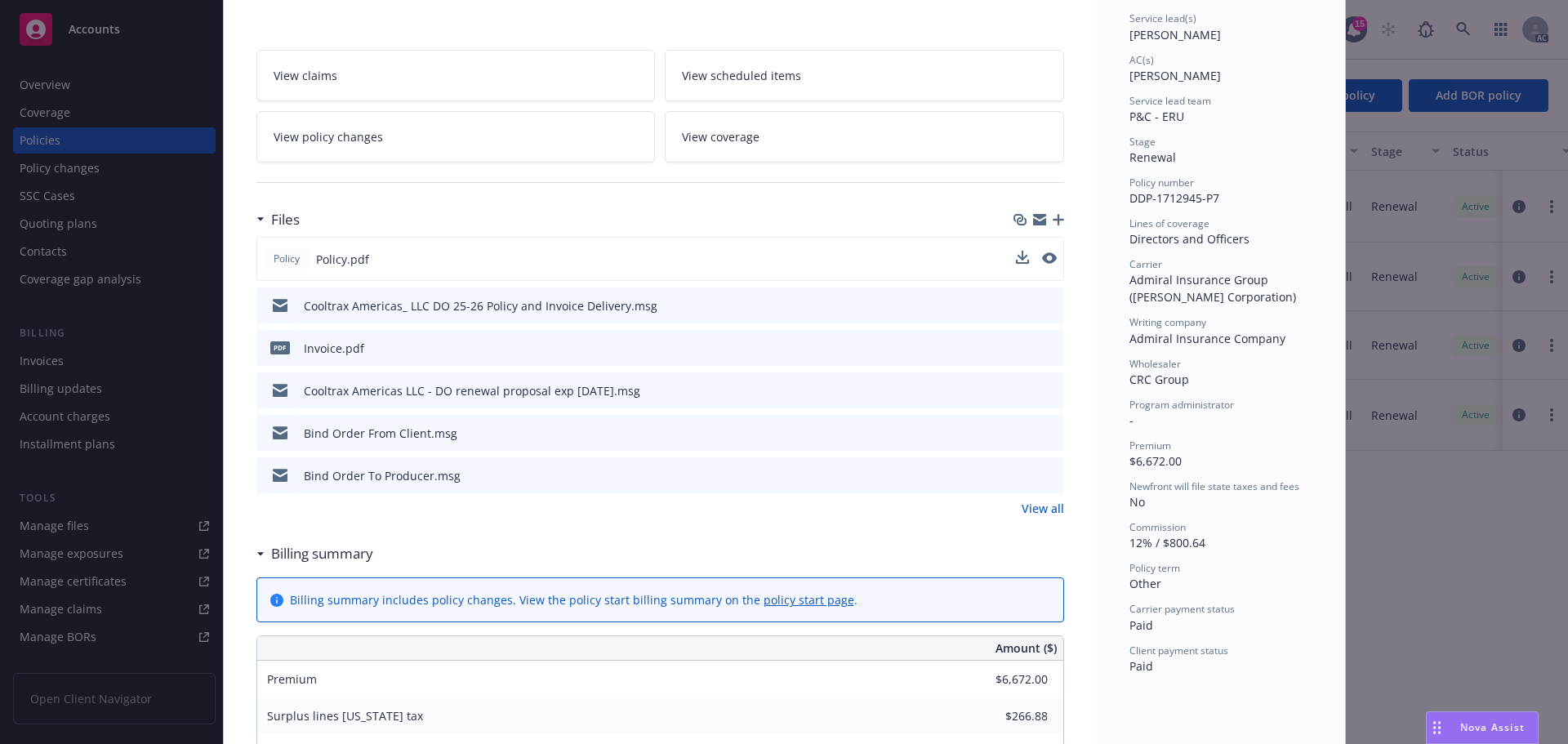
click at [1041, 302] on icon "preview file" at bounding box center [1048, 305] width 15 height 11
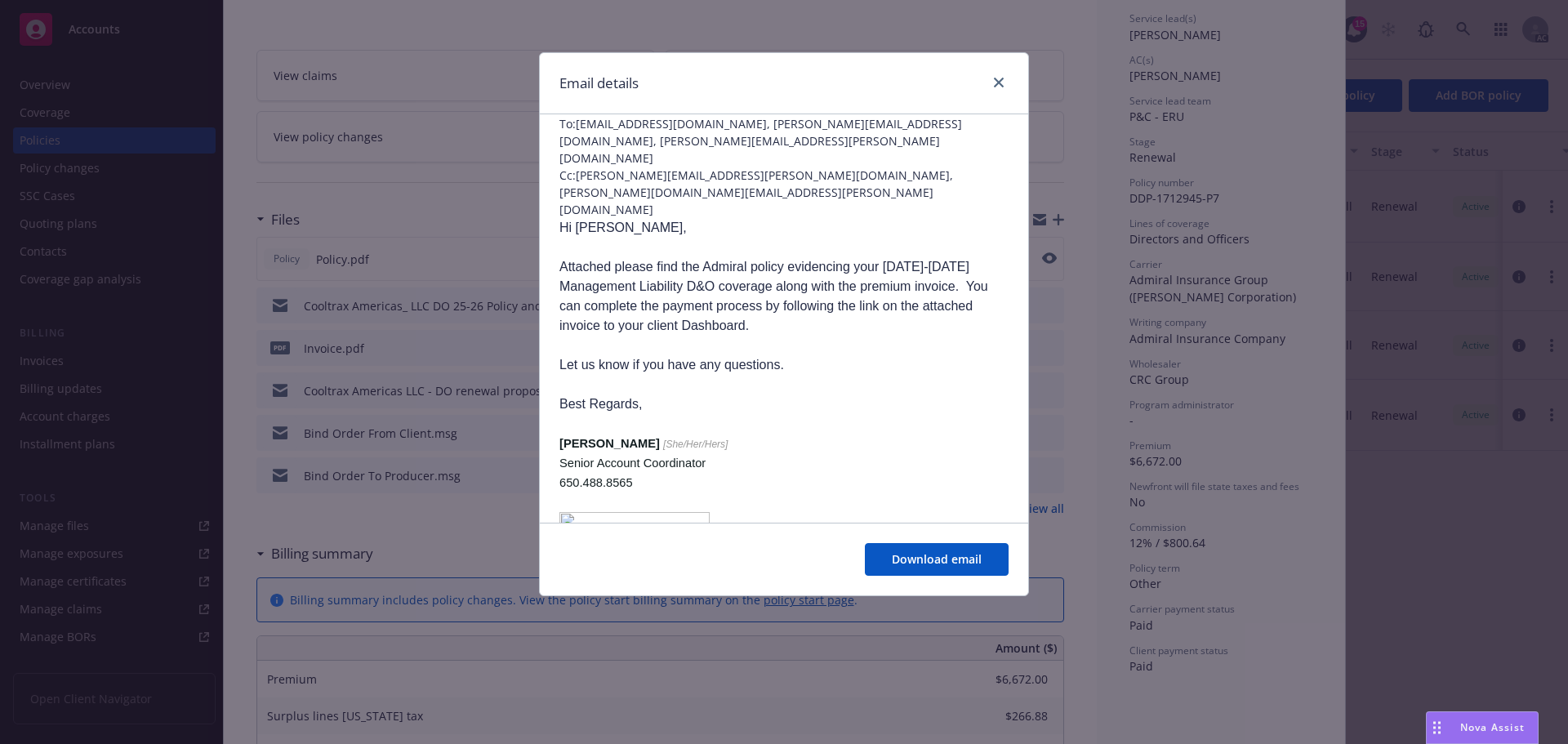
scroll to position [0, 0]
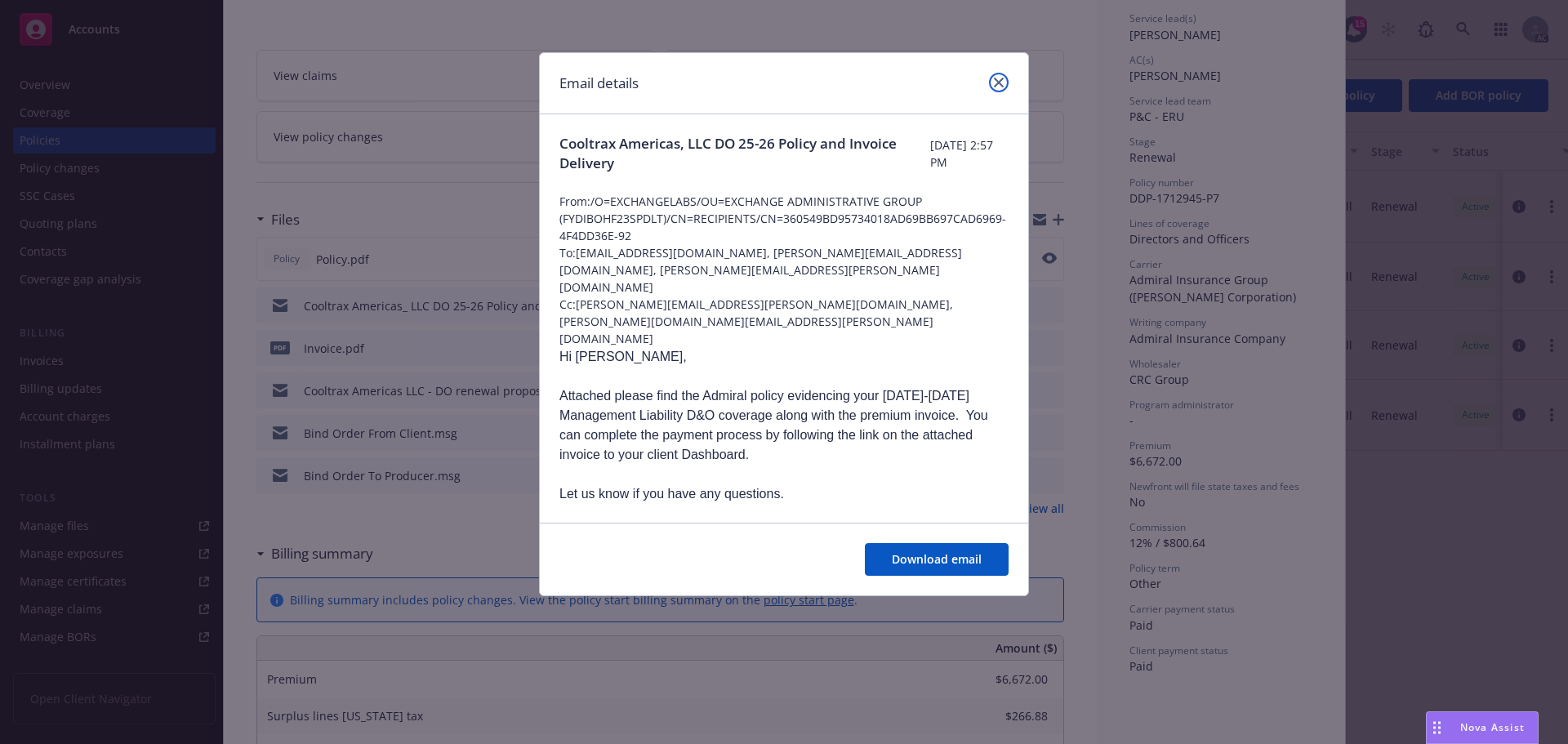
click at [998, 78] on link "close" at bounding box center [998, 82] width 20 height 20
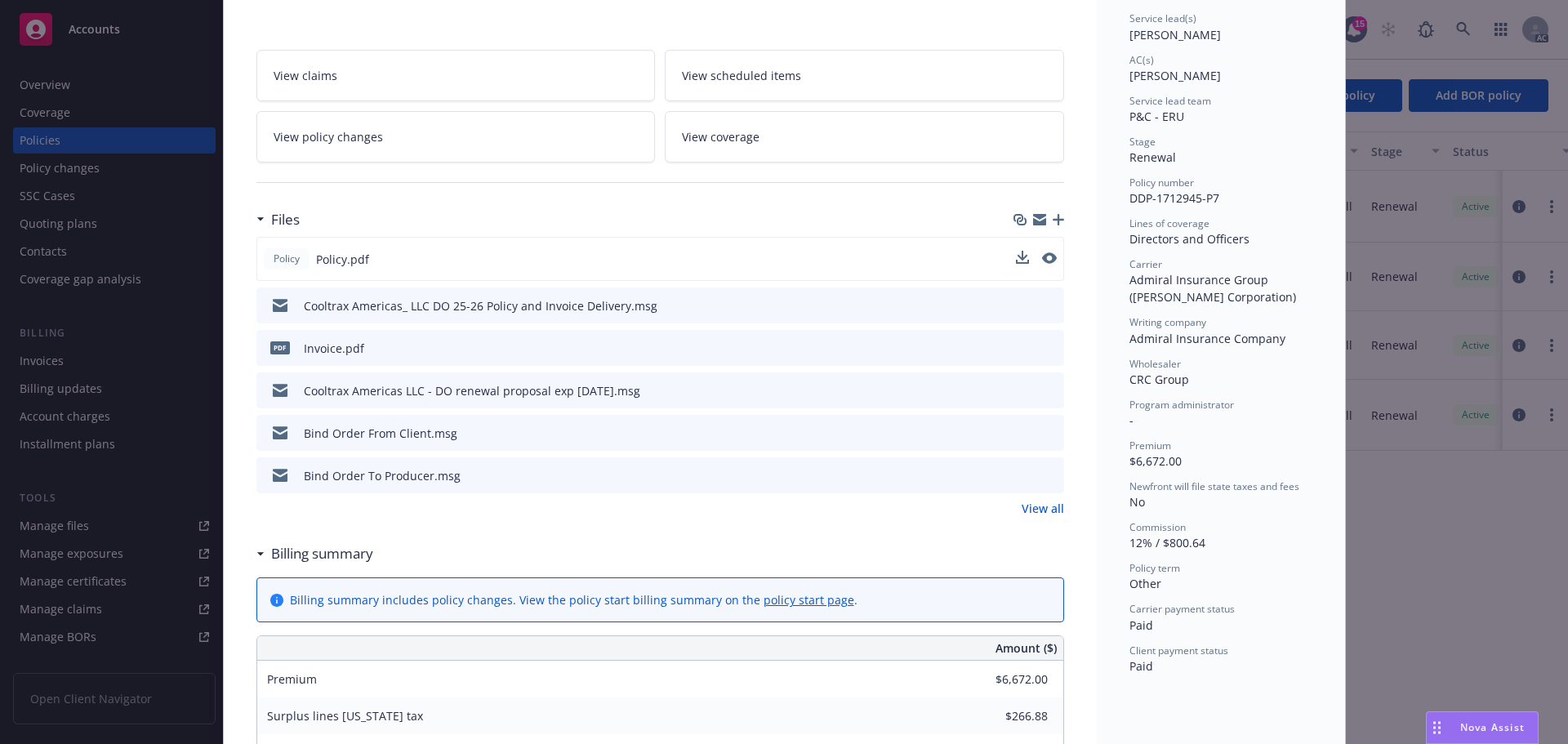
click at [1041, 346] on icon "preview file" at bounding box center [1048, 347] width 15 height 11
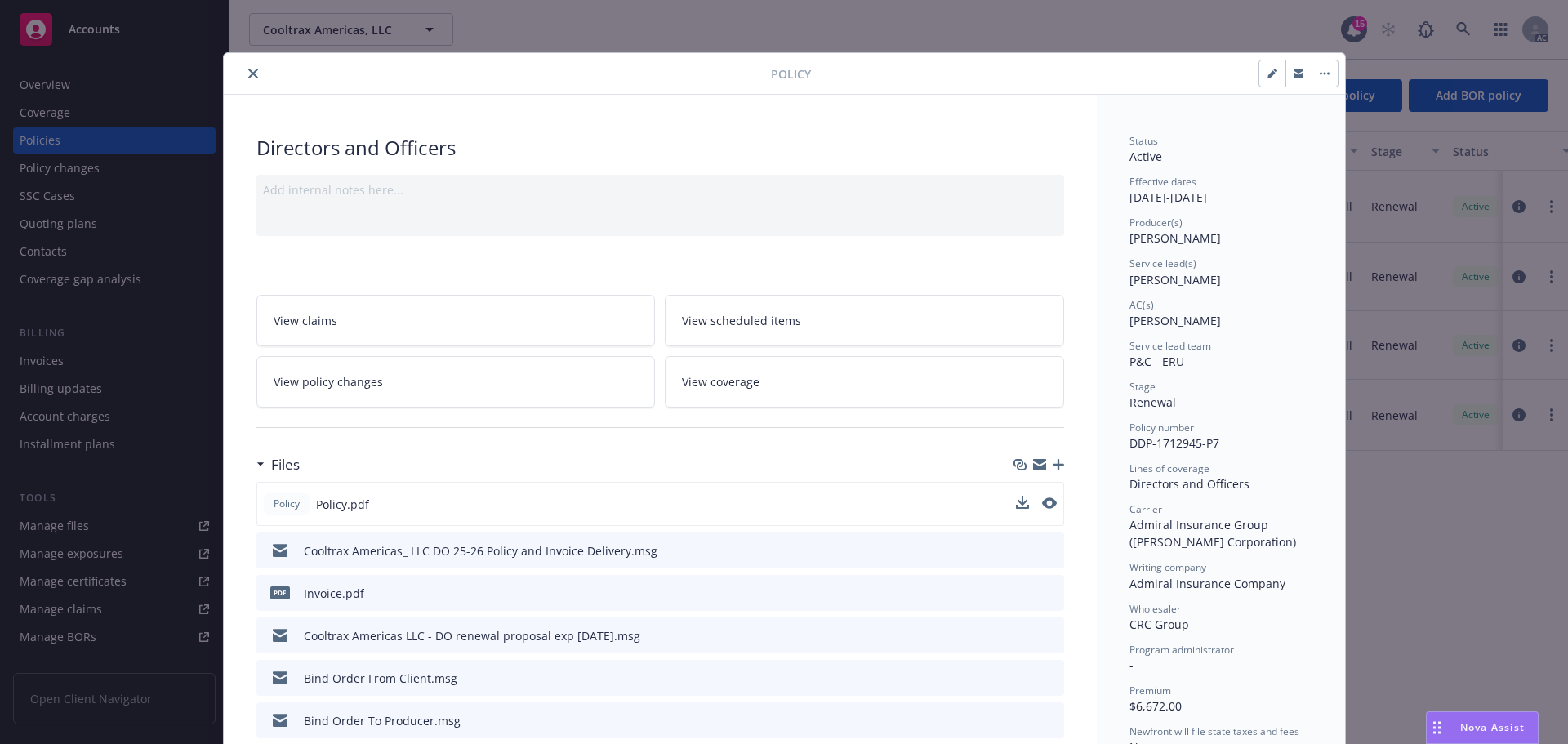
click at [247, 80] on button "close" at bounding box center [253, 73] width 20 height 20
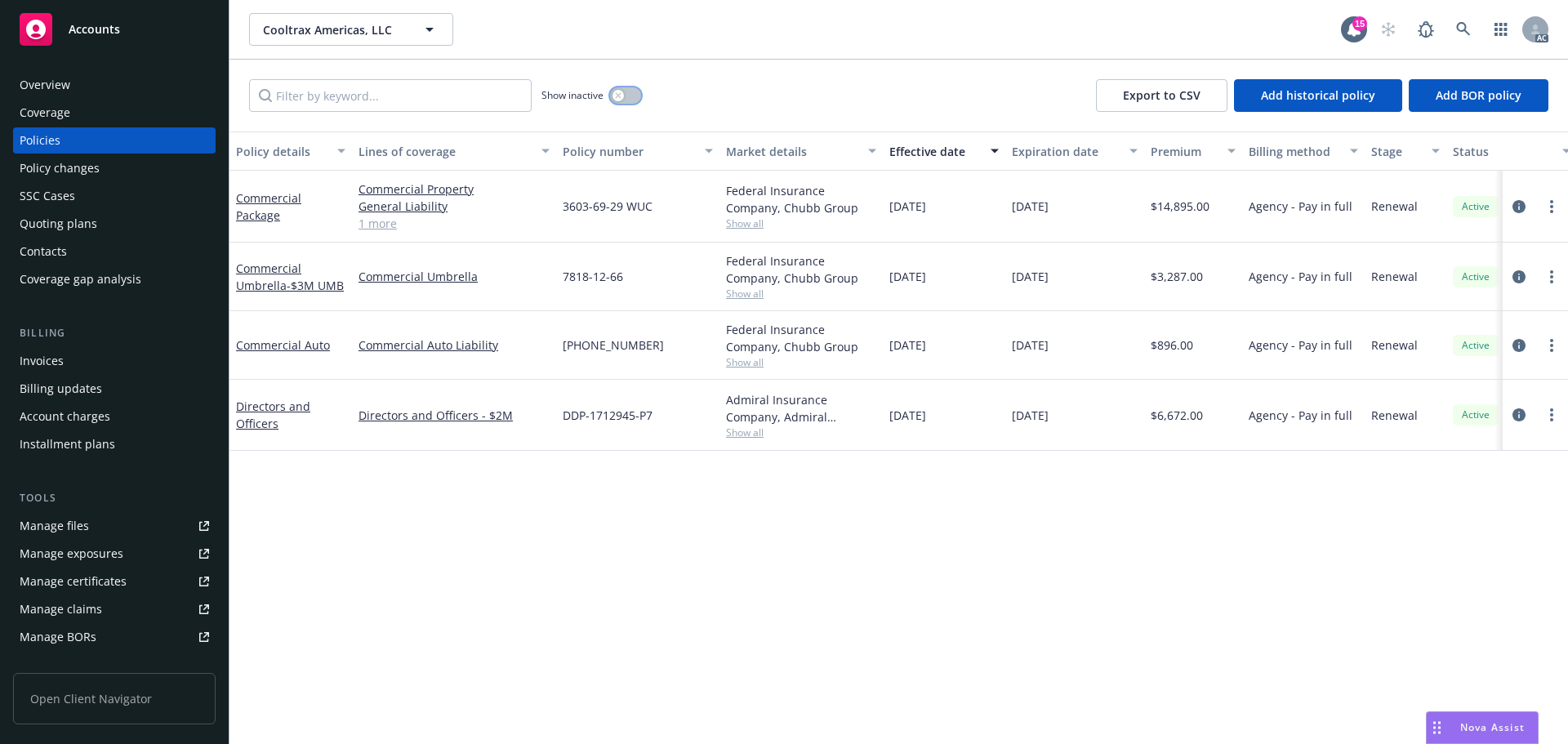
click at [616, 97] on icon "button" at bounding box center [618, 96] width 7 height 7
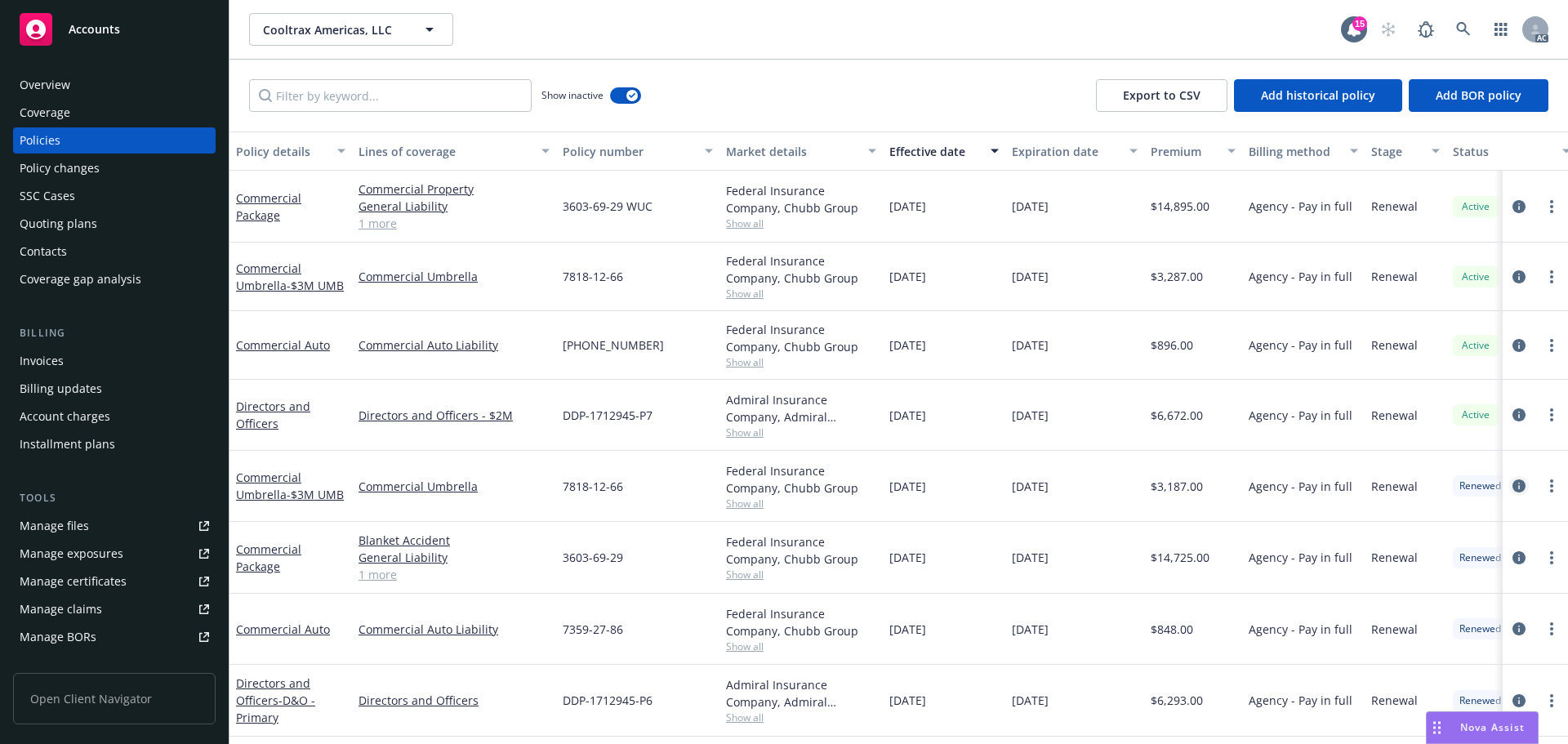
click at [1512, 487] on icon "circleInformation" at bounding box center [1519, 487] width 13 height 13
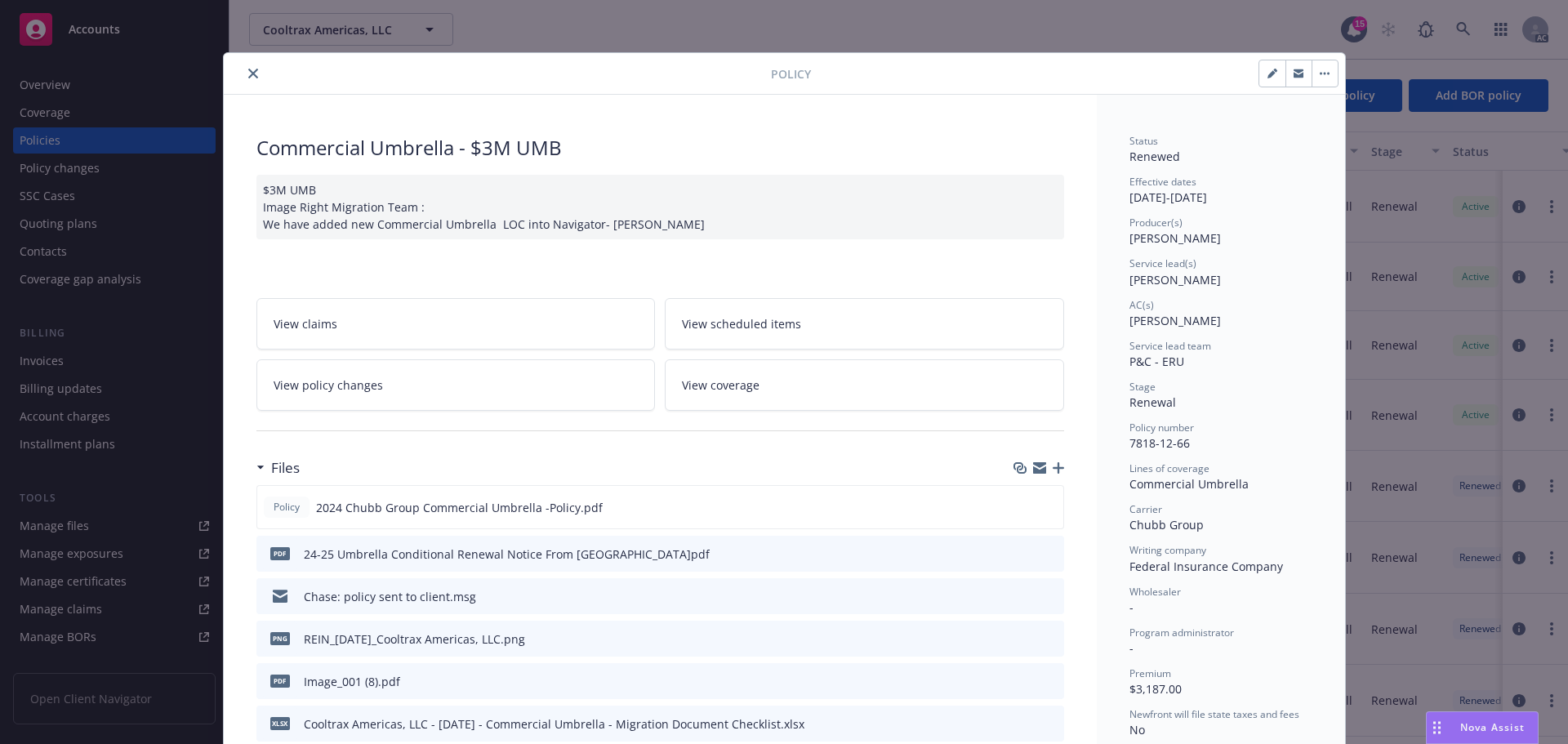
click at [243, 72] on button "close" at bounding box center [253, 73] width 20 height 20
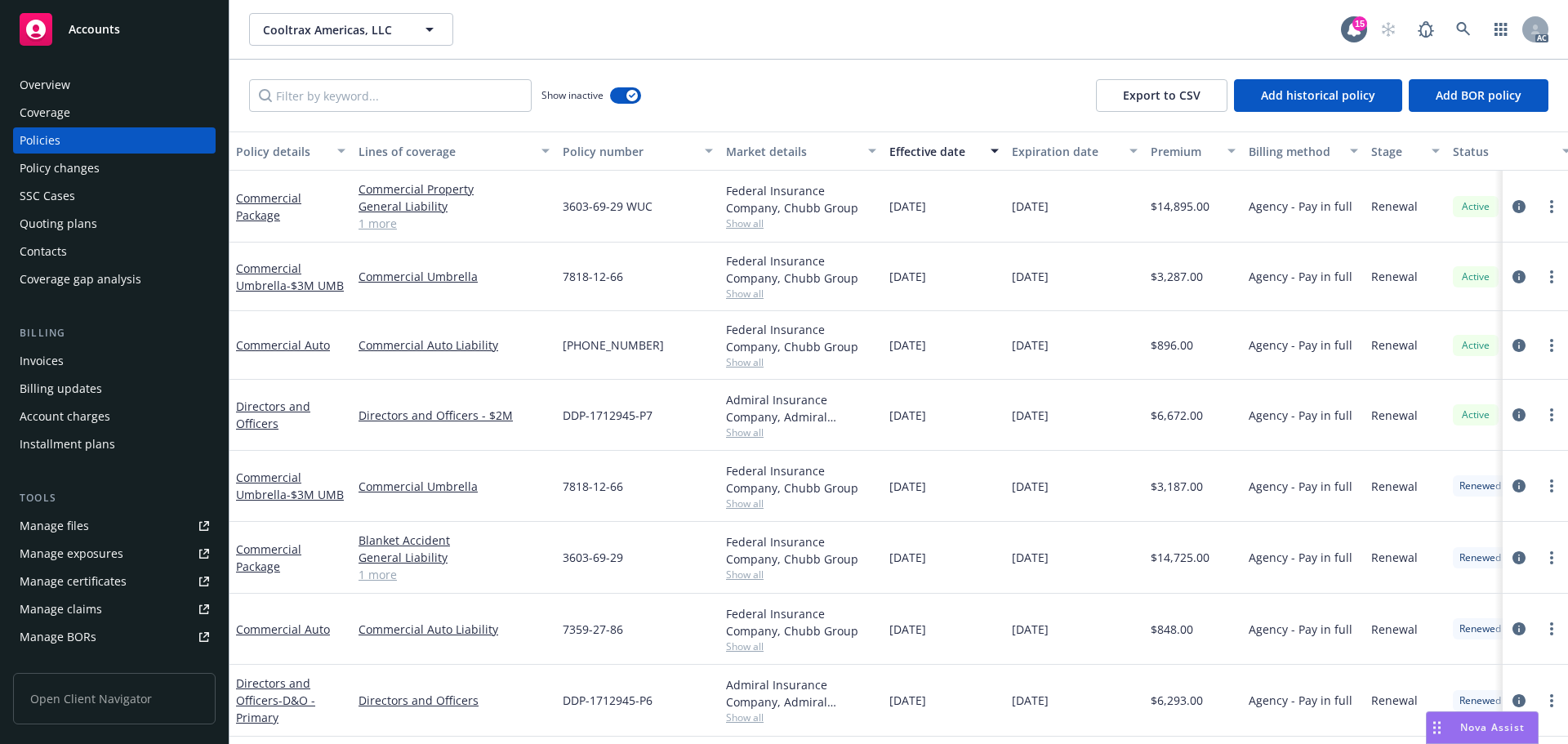
click at [86, 81] on div "Overview" at bounding box center [115, 85] width 189 height 27
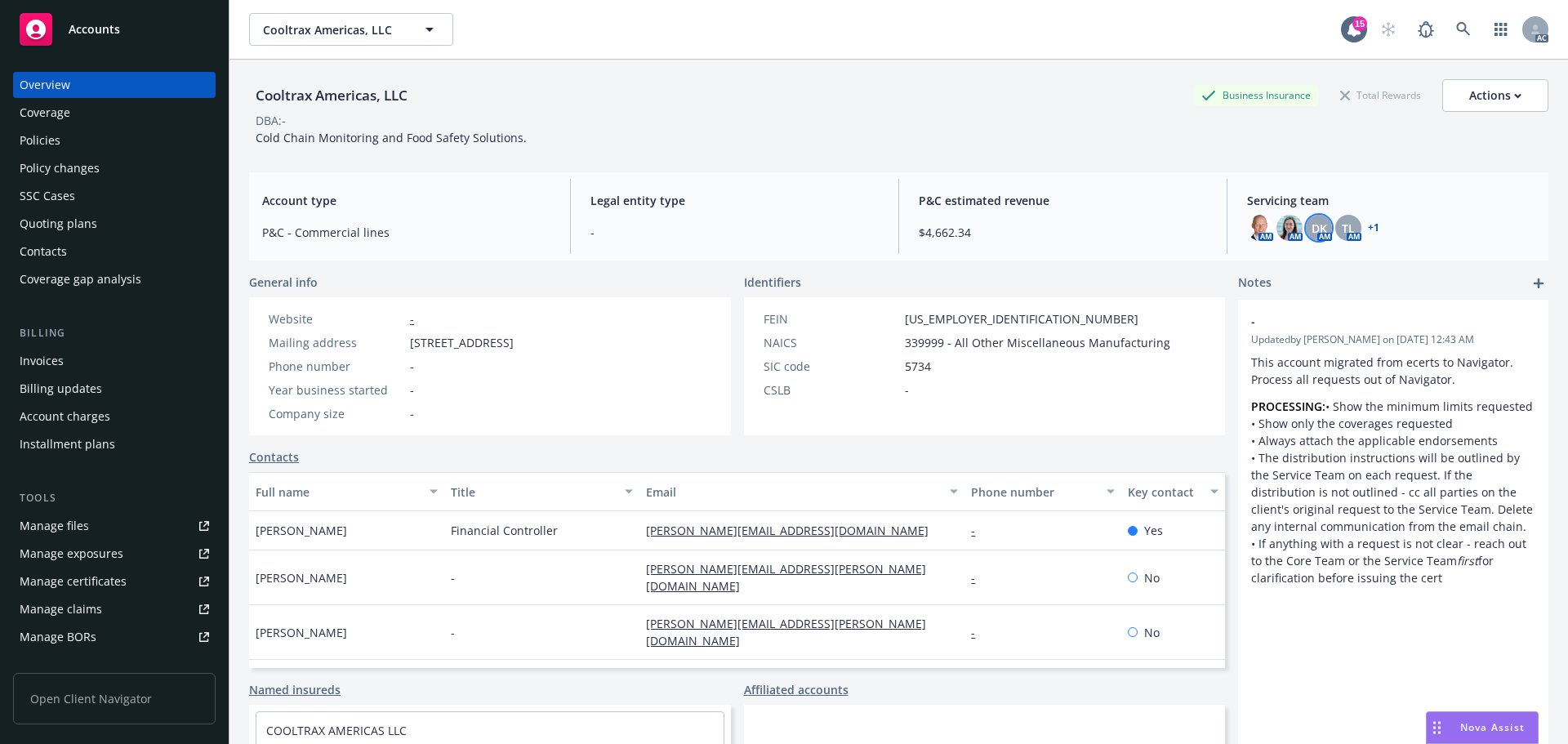
click at [1312, 225] on span "DK" at bounding box center [1319, 228] width 15 height 17
click at [1342, 225] on span "TL" at bounding box center [1348, 228] width 13 height 17
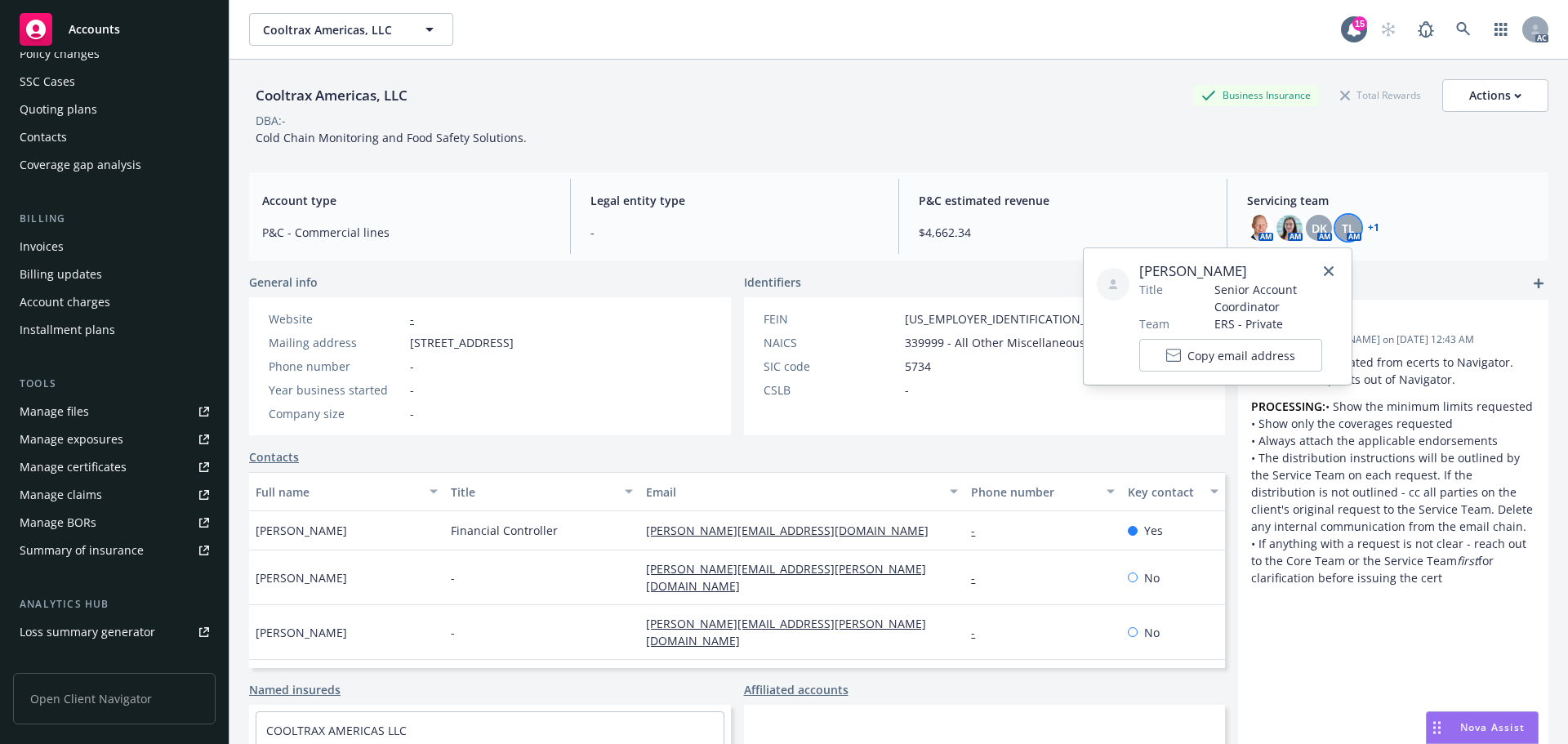
scroll to position [292, 0]
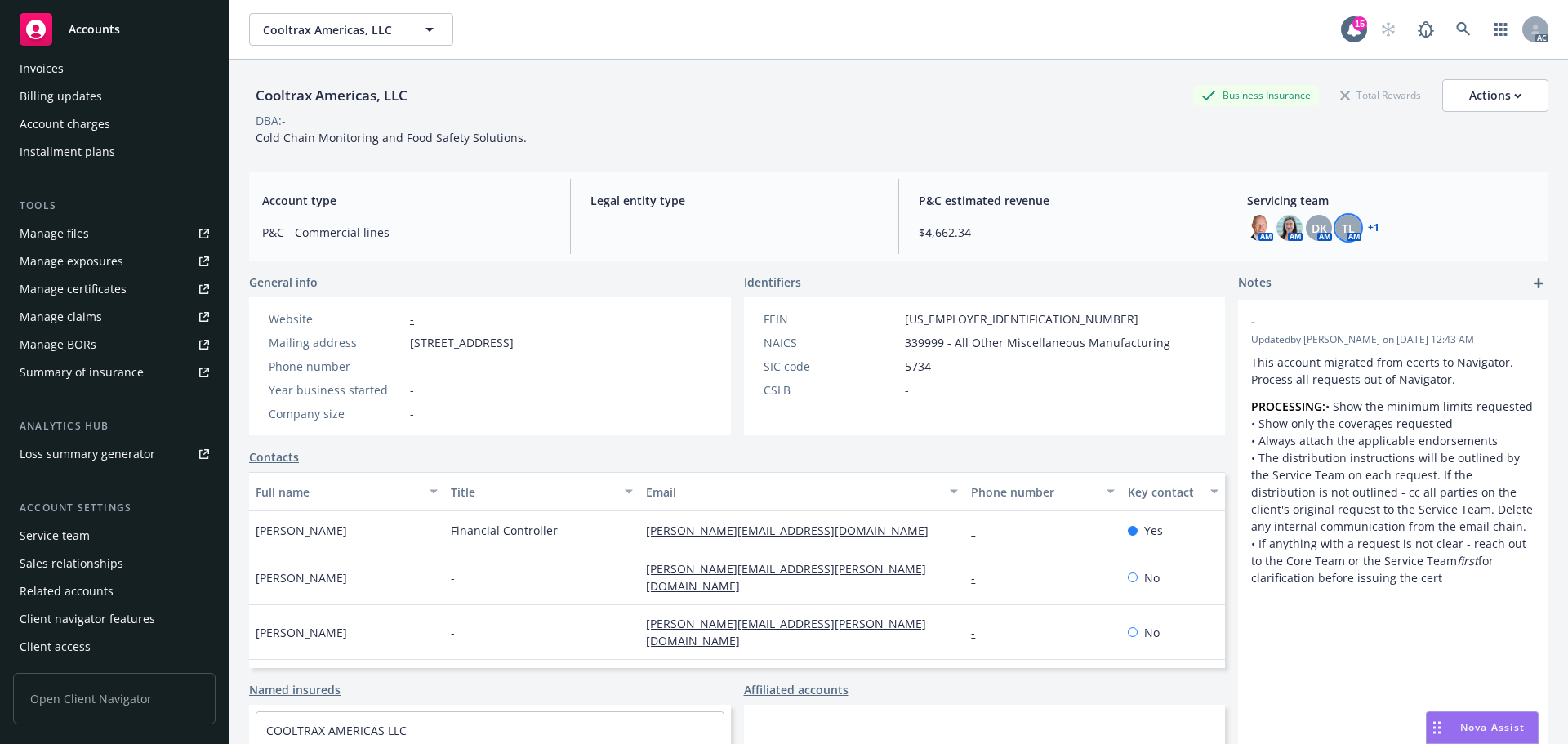
click at [94, 535] on div "Service team" at bounding box center [115, 536] width 189 height 27
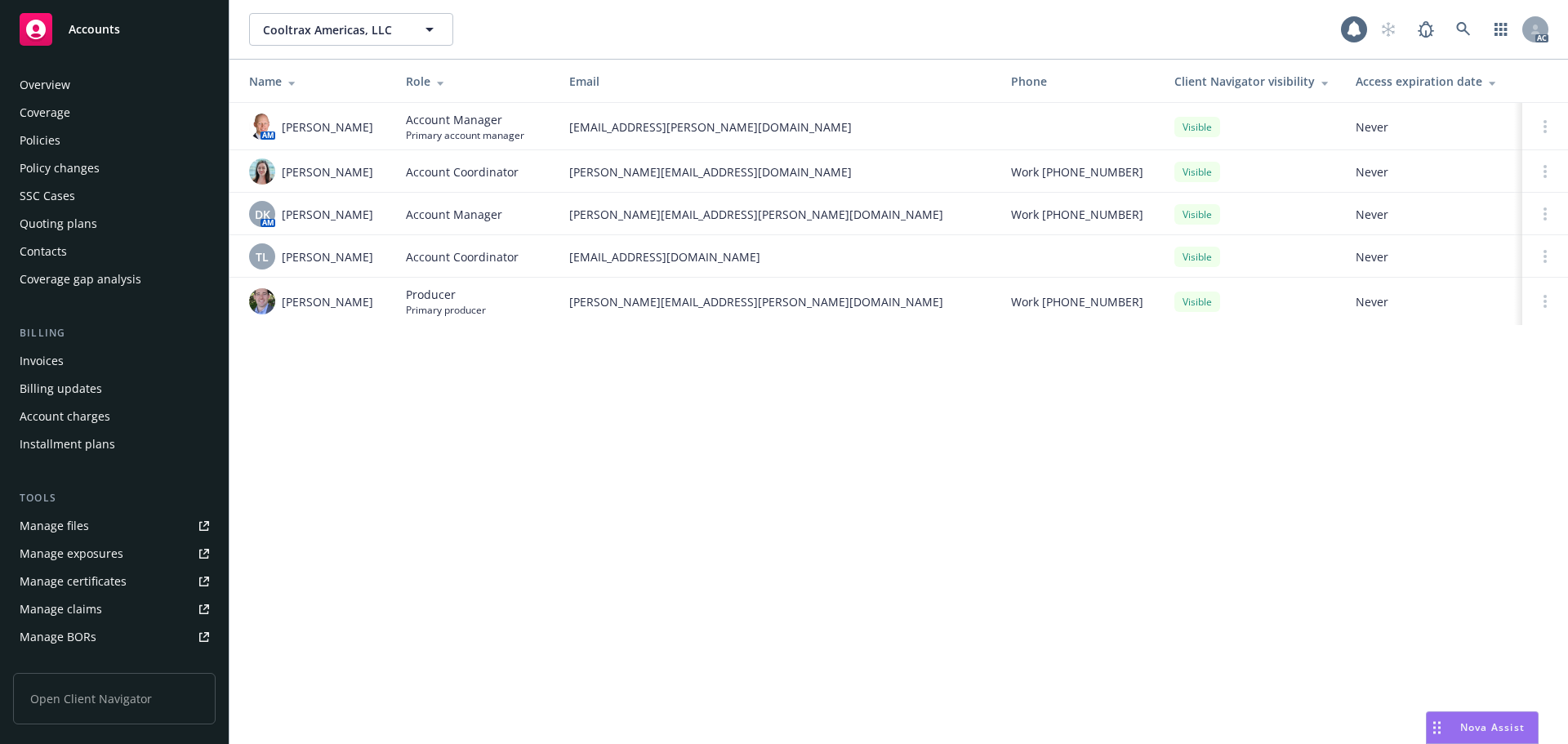
scroll to position [292, 0]
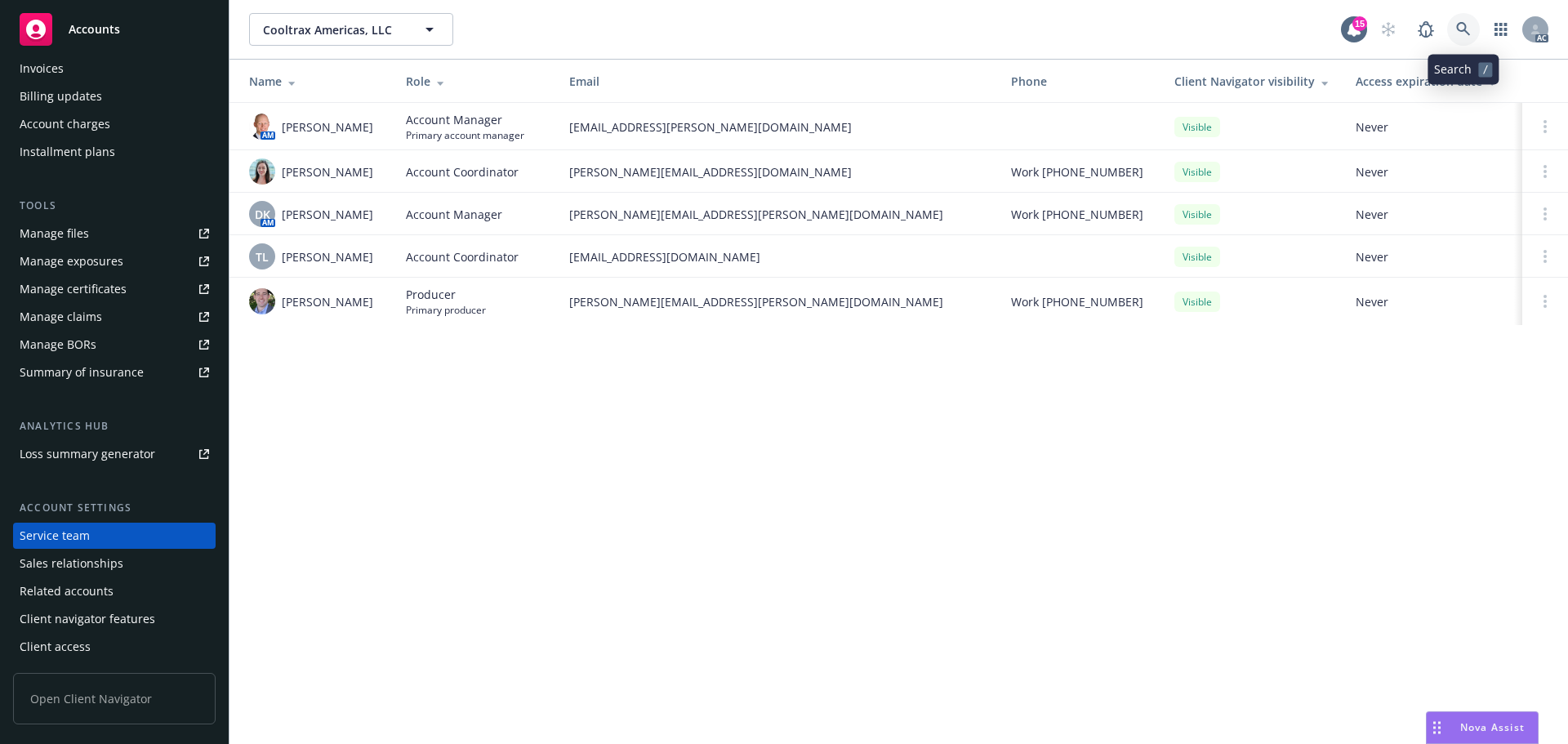
click at [1476, 29] on link at bounding box center [1463, 29] width 33 height 33
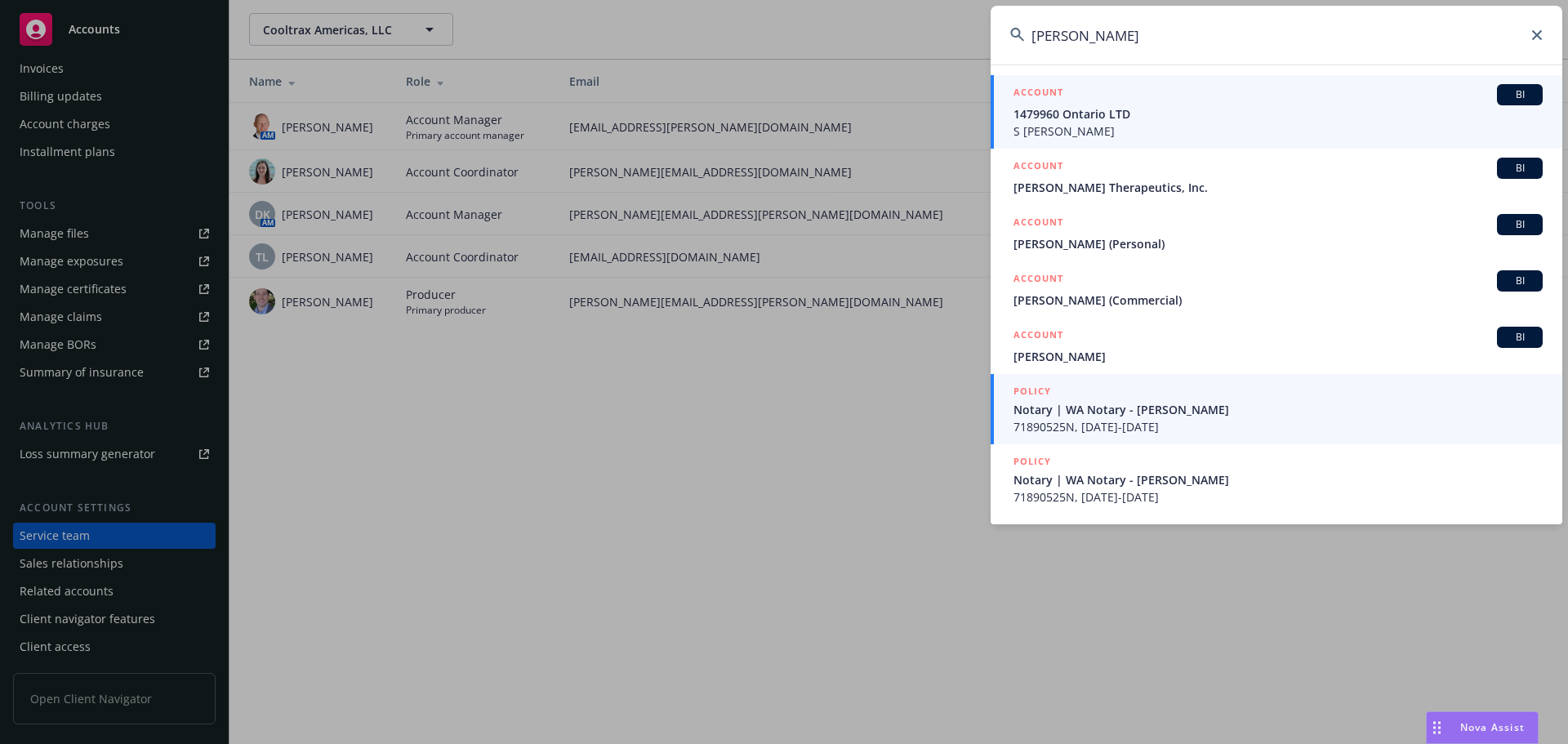
type input "[PERSON_NAME]"
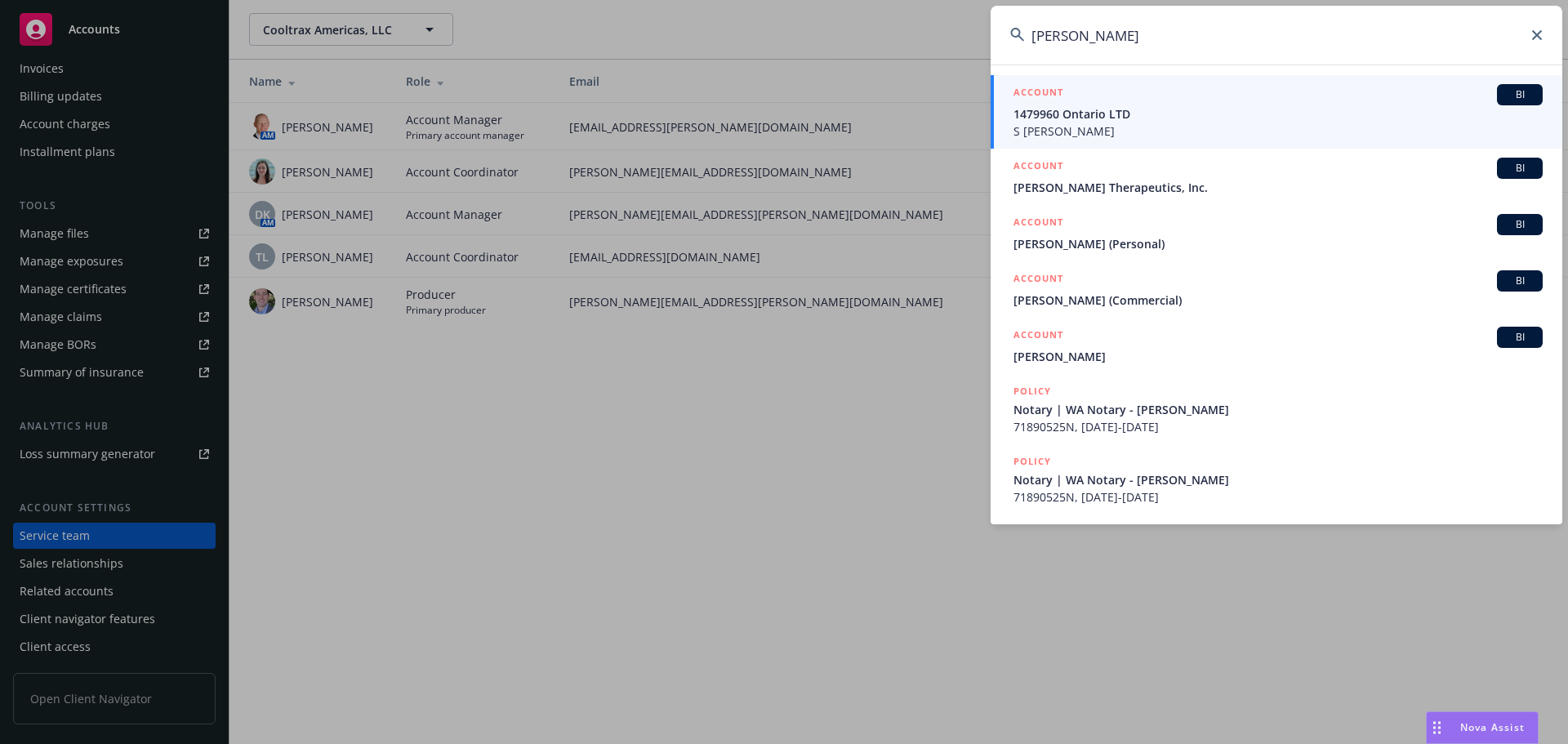
click at [1204, 420] on span "71890525N, [DATE]-[DATE]" at bounding box center [1277, 427] width 529 height 17
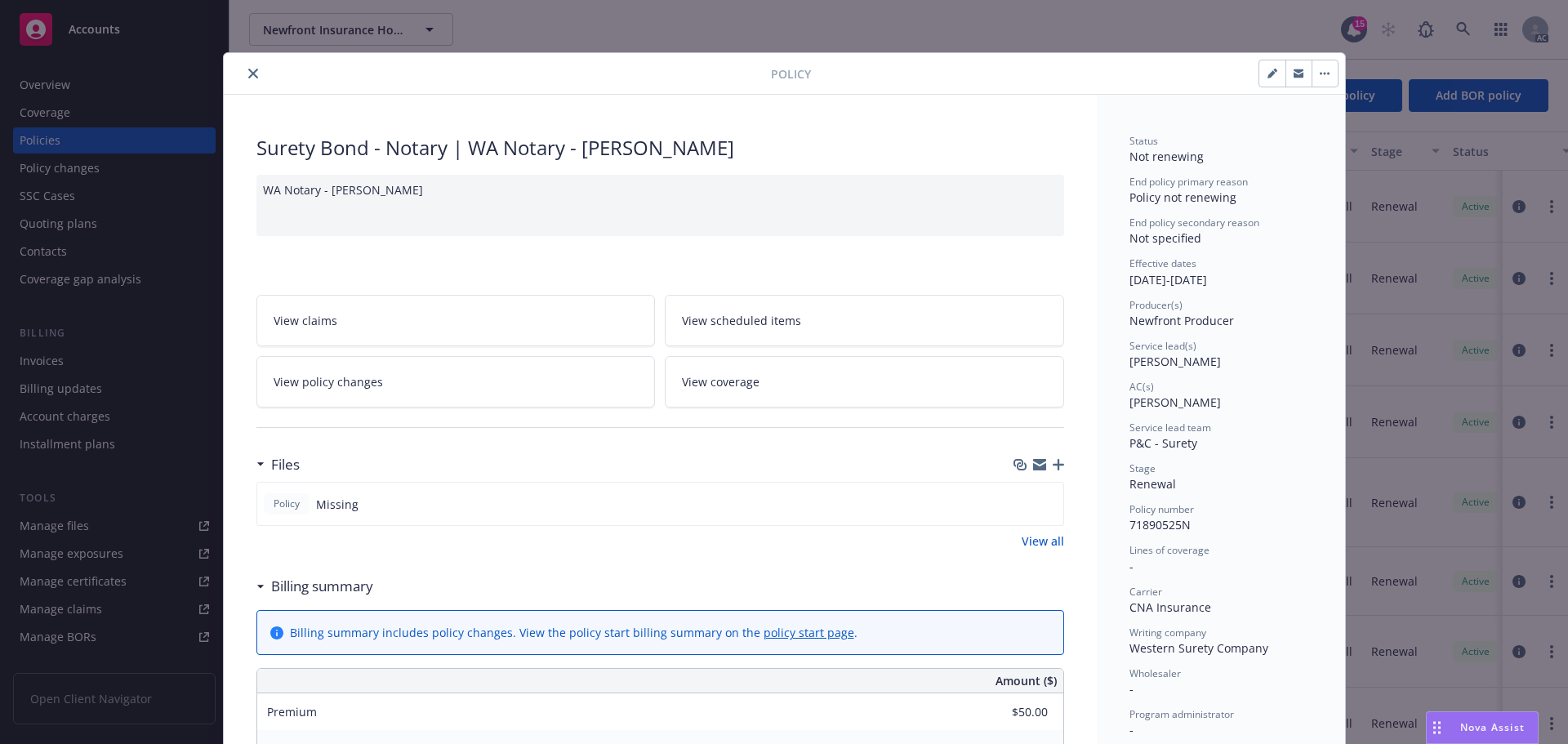
drag, startPoint x: 241, startPoint y: 73, endPoint x: 232, endPoint y: 79, distance: 10.8
click at [248, 73] on icon "close" at bounding box center [253, 73] width 9 height 9
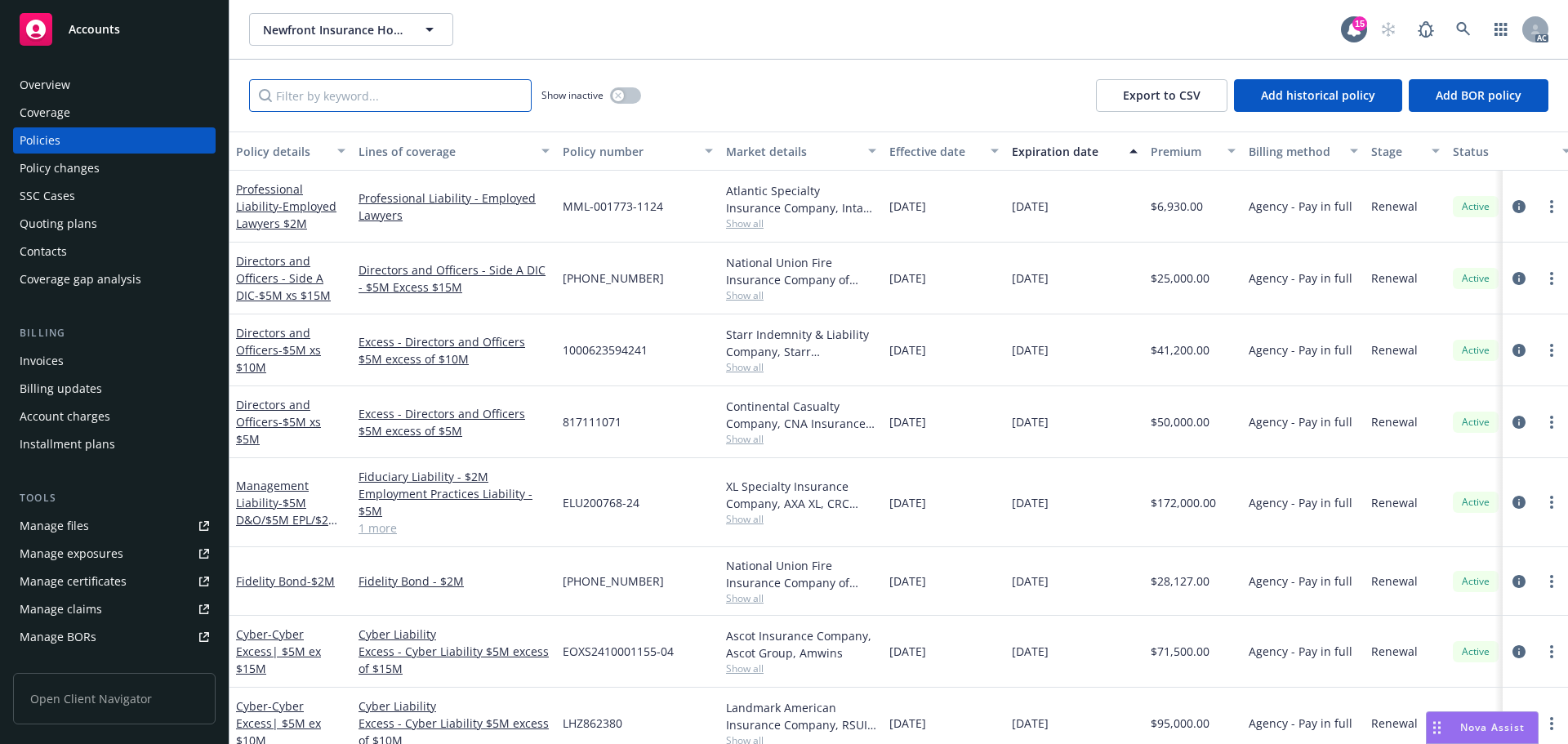
click at [408, 91] on input "Filter by keyword..." at bounding box center [390, 96] width 283 height 33
paste input "71890525N"
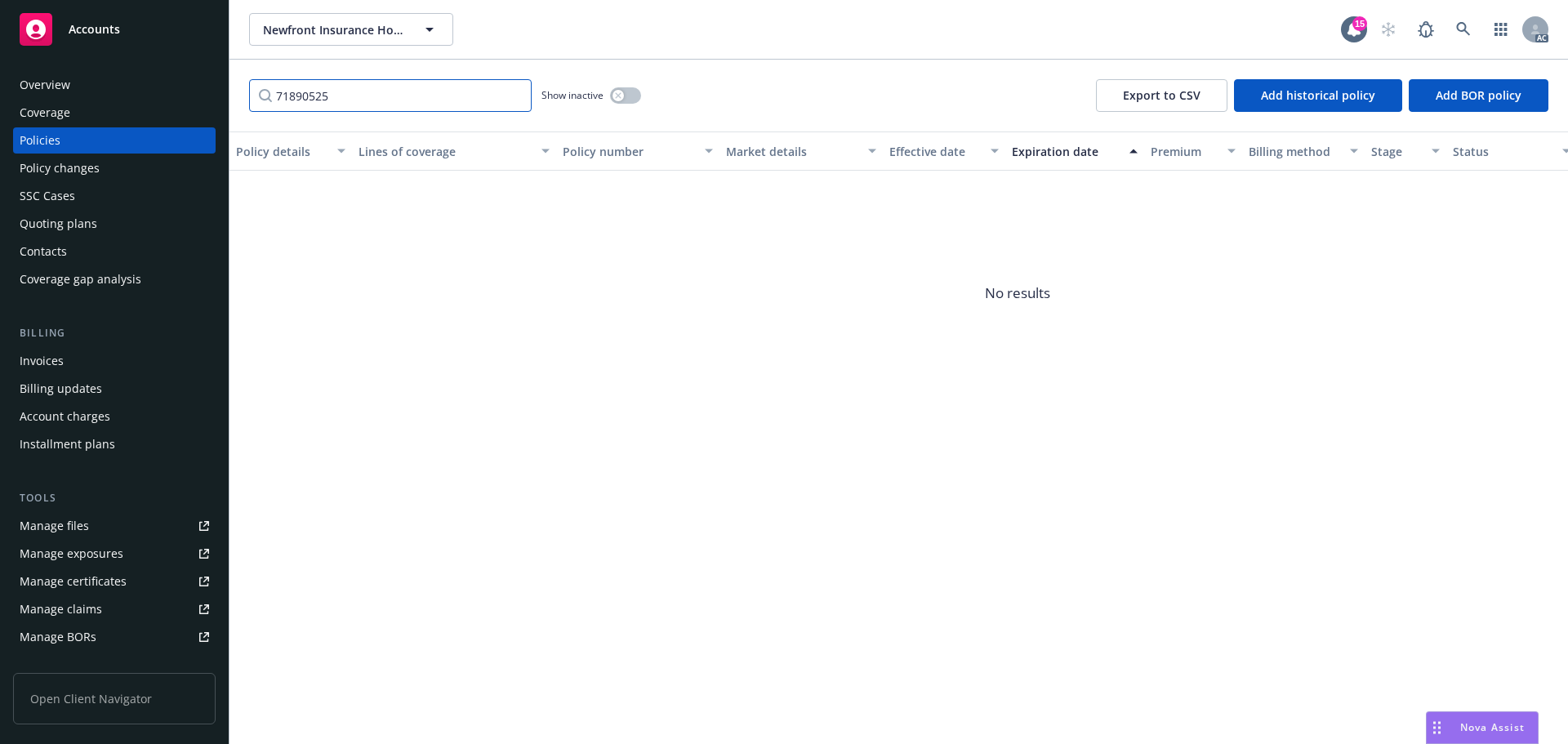
type input "71890525"
click at [76, 172] on div "Policy changes" at bounding box center [60, 168] width 80 height 27
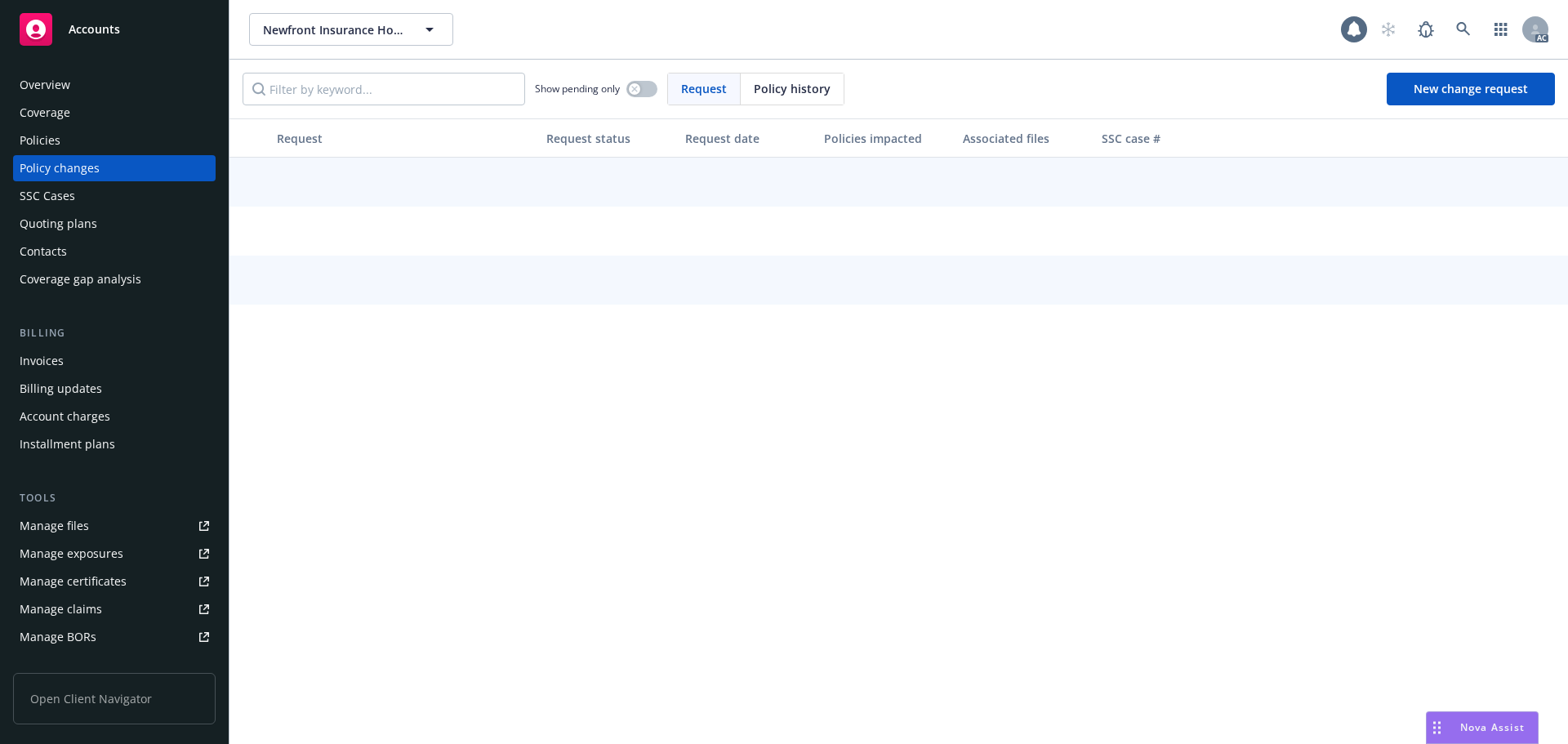
drag, startPoint x: 768, startPoint y: 76, endPoint x: 648, endPoint y: 82, distance: 120.1
click at [755, 80] on div "Policy history" at bounding box center [792, 89] width 103 height 31
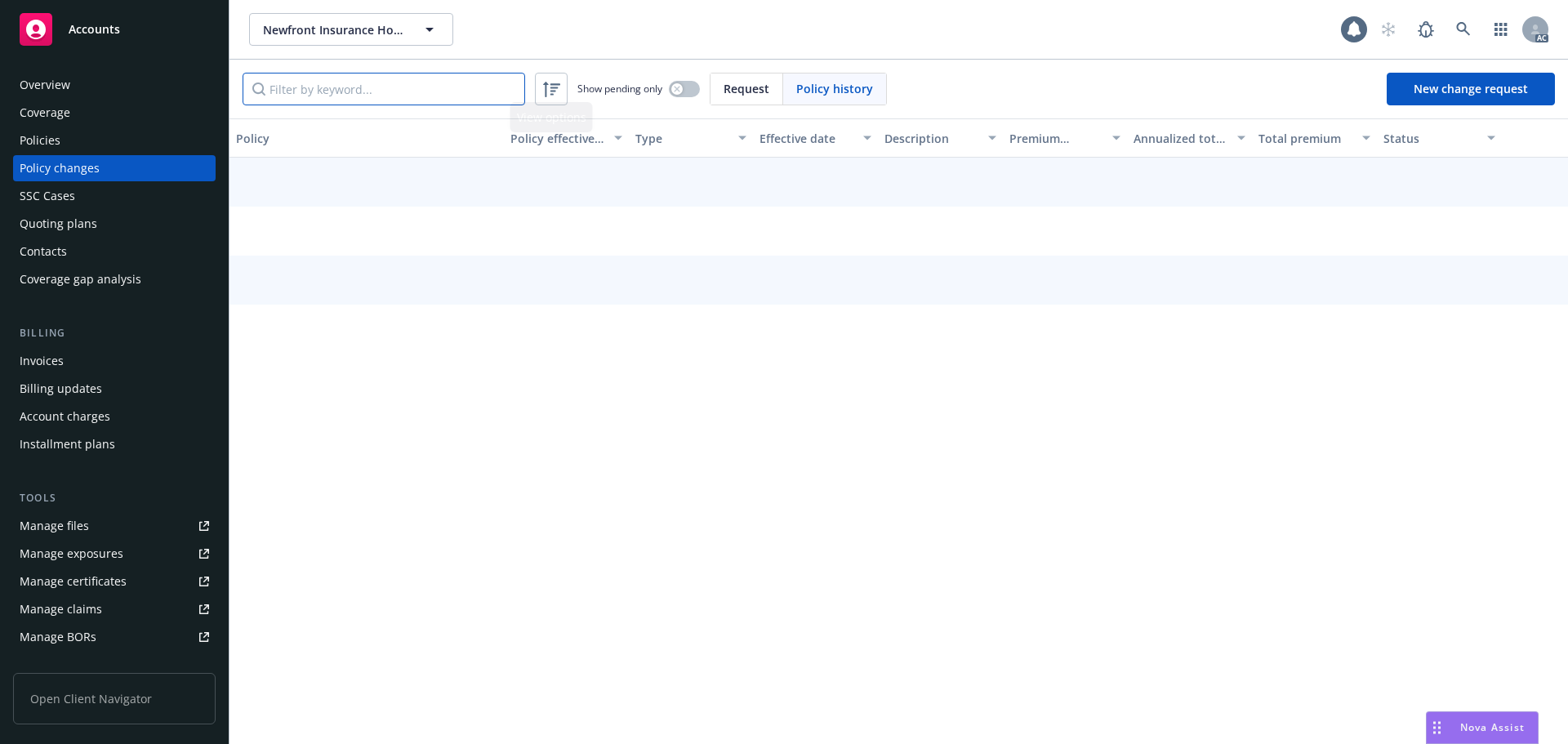
click at [472, 99] on input "Filter by keyword..." at bounding box center [383, 89] width 283 height 33
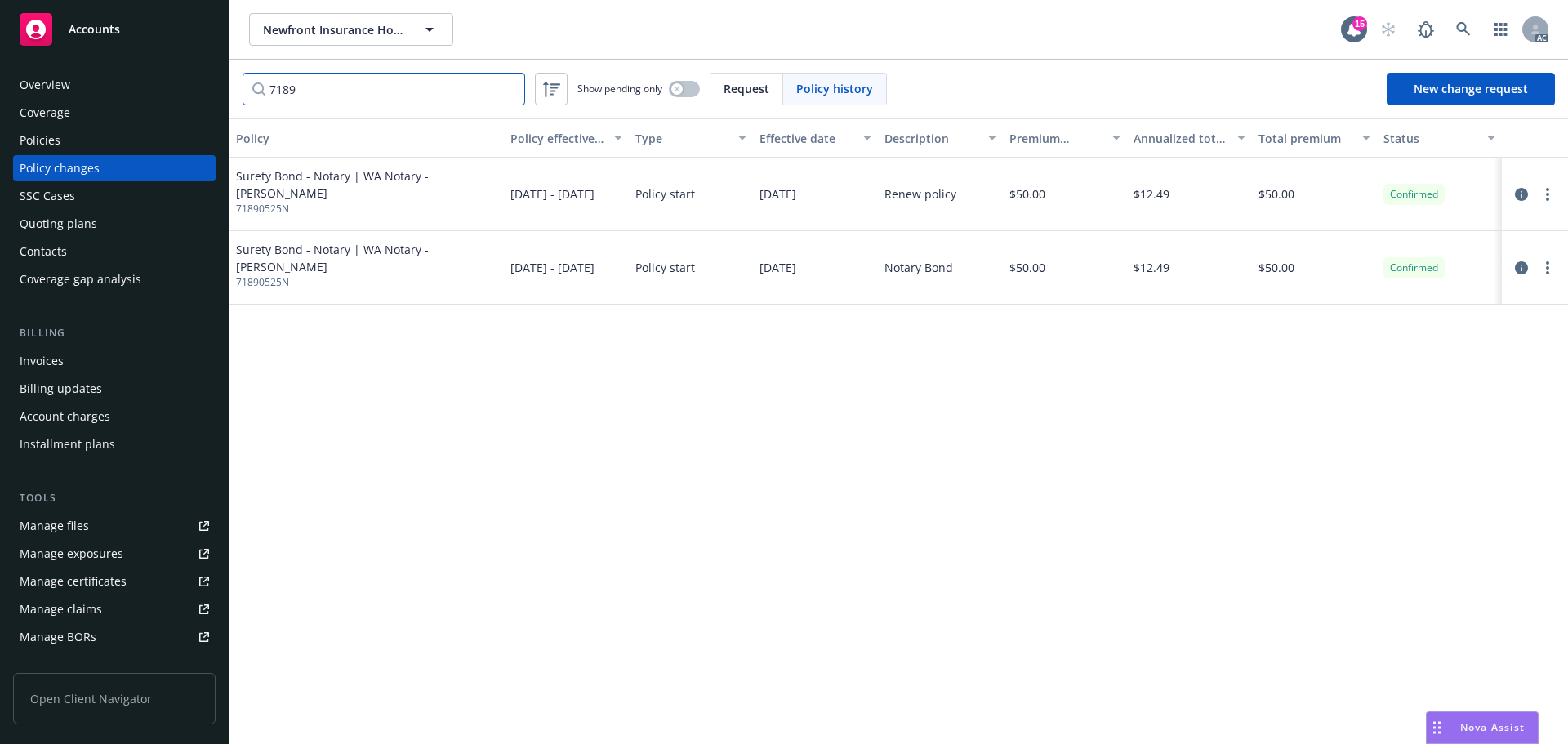
type input "7189"
click at [283, 212] on span "71890525N" at bounding box center [366, 209] width 261 height 15
click at [282, 212] on span "71890525N" at bounding box center [366, 209] width 261 height 15
copy span "71890525N"
click at [88, 143] on div "Policies" at bounding box center [115, 141] width 189 height 27
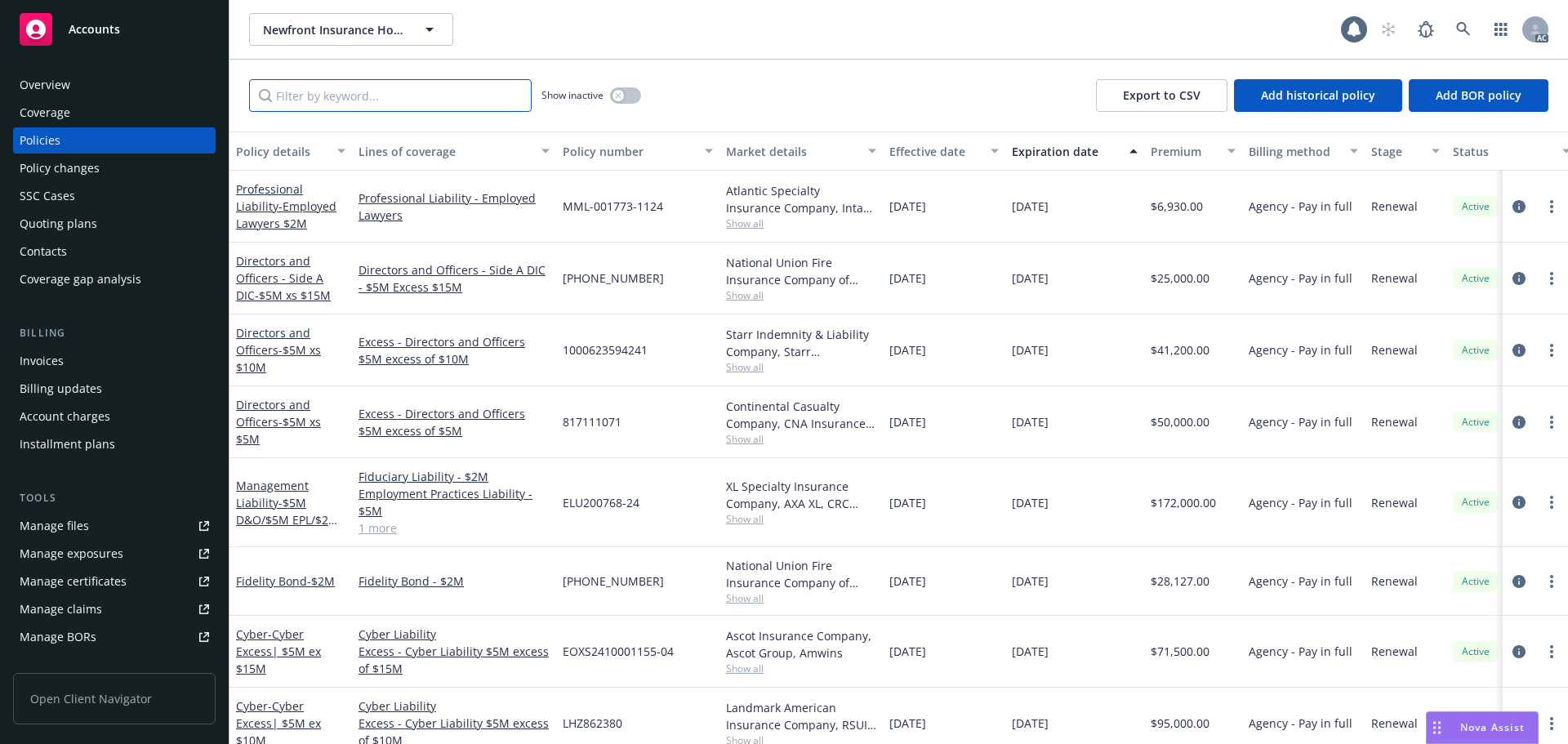
click at [390, 98] on input "Filter by keyword..." at bounding box center [390, 96] width 283 height 33
paste input "71890525N"
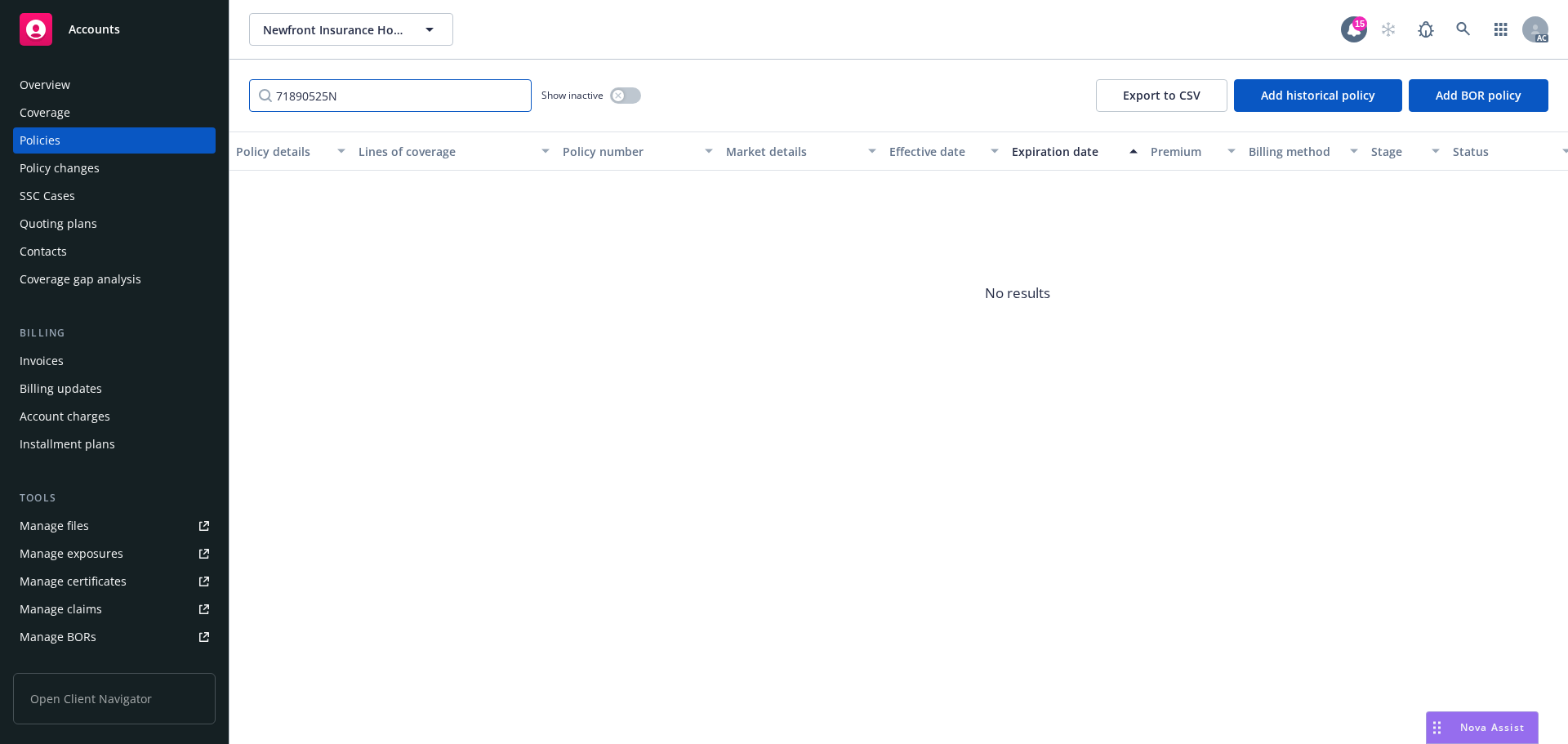
type input "71890525N"
click at [635, 96] on button "button" at bounding box center [625, 95] width 31 height 16
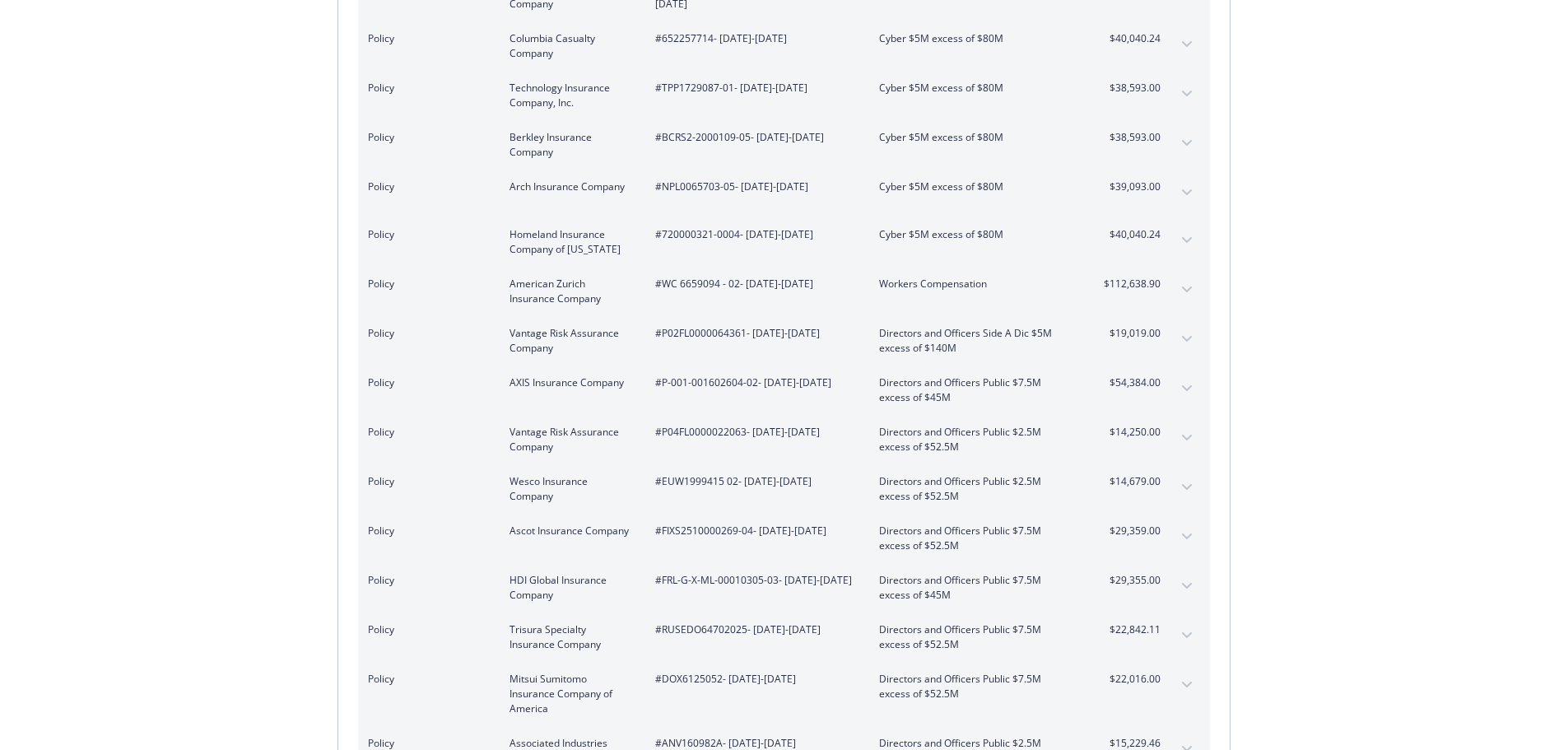
scroll to position [3129, 0]
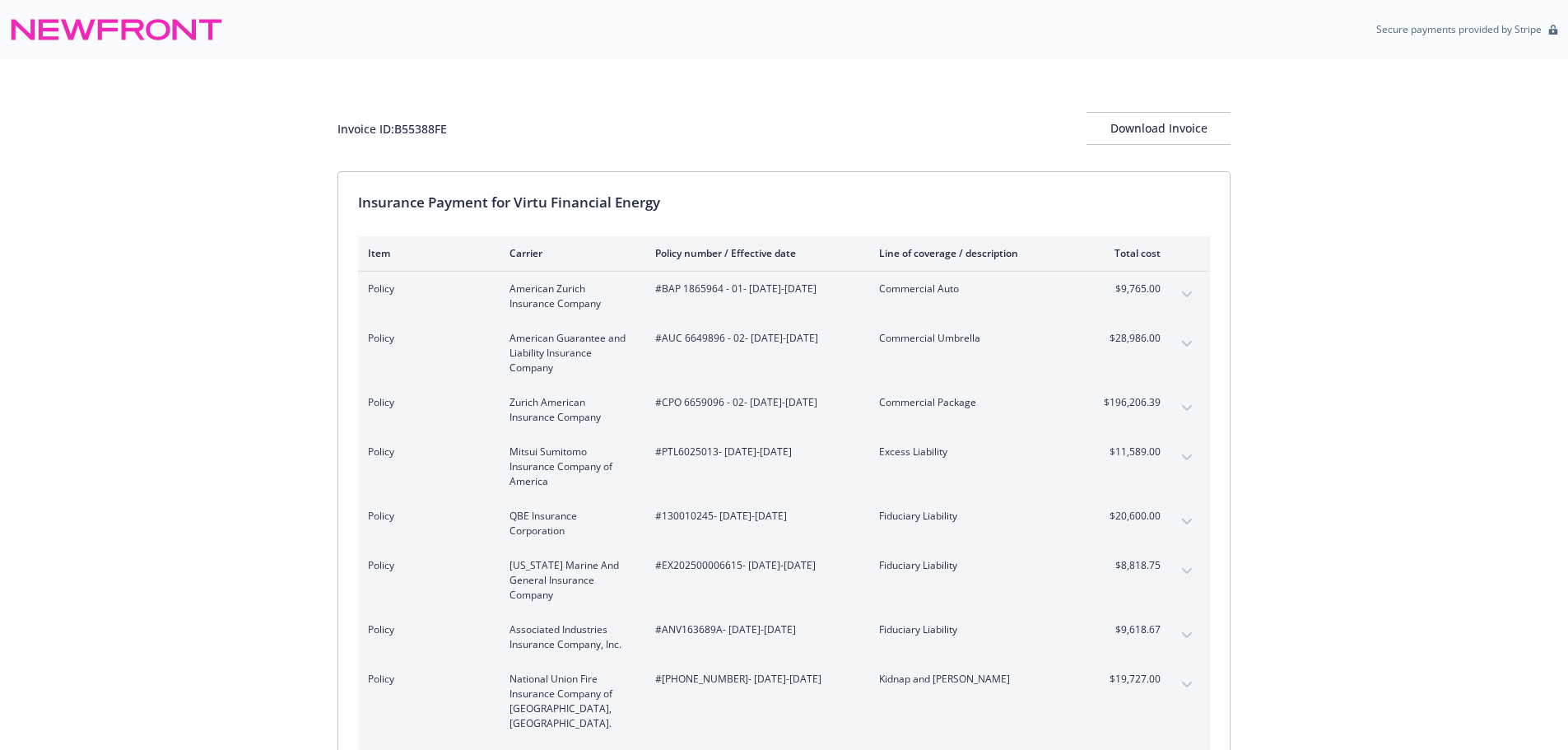
scroll to position [467, 0]
